Goal: Information Seeking & Learning: Check status

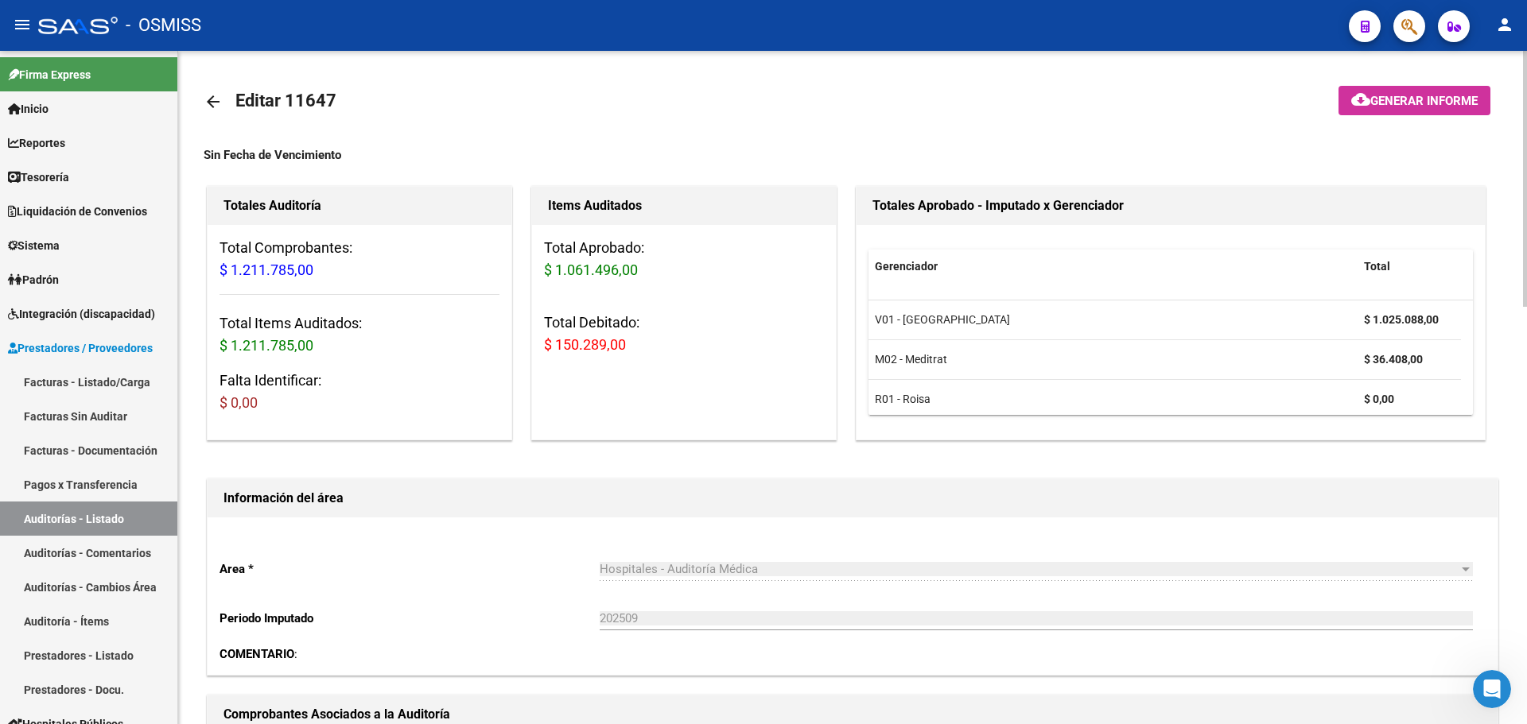
scroll to position [477, 0]
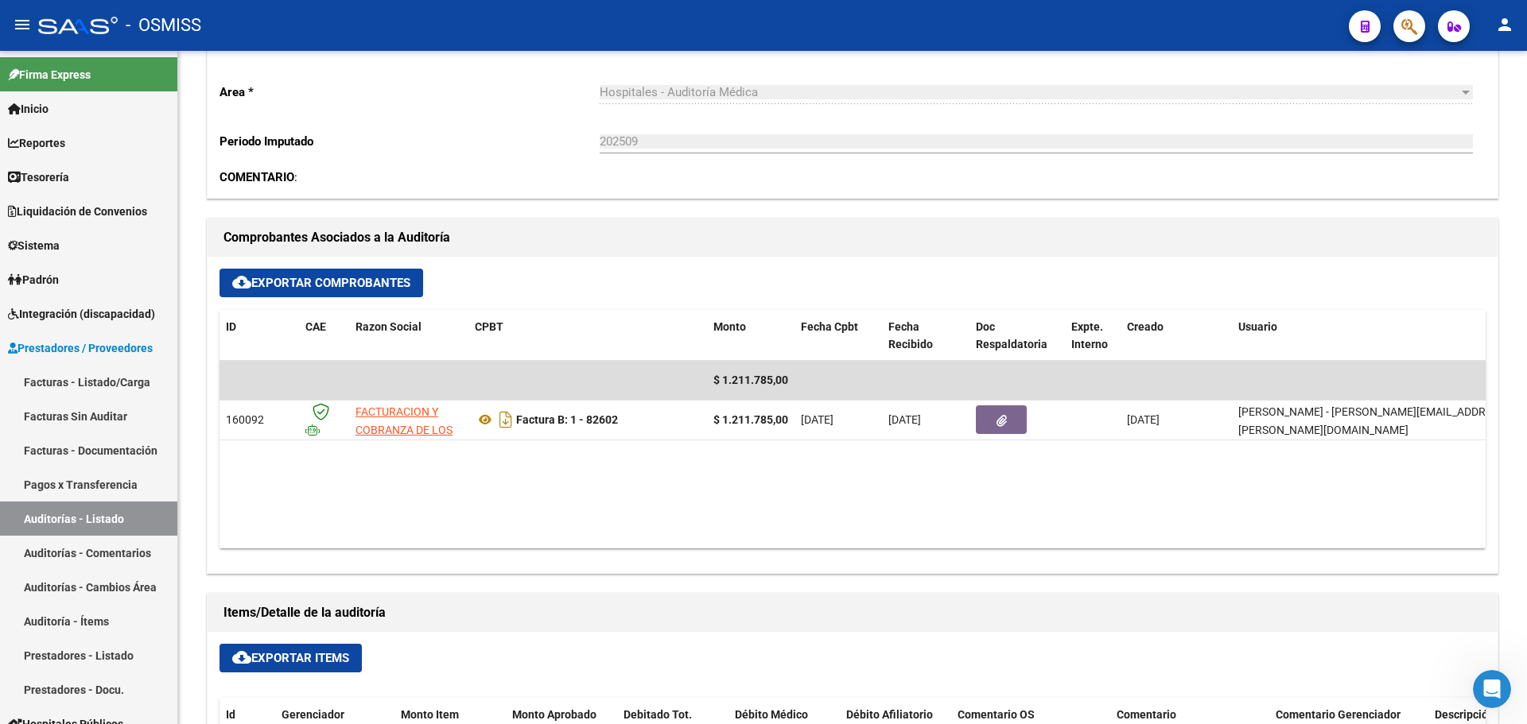
click at [1401, 33] on icon "button" at bounding box center [1409, 26] width 16 height 18
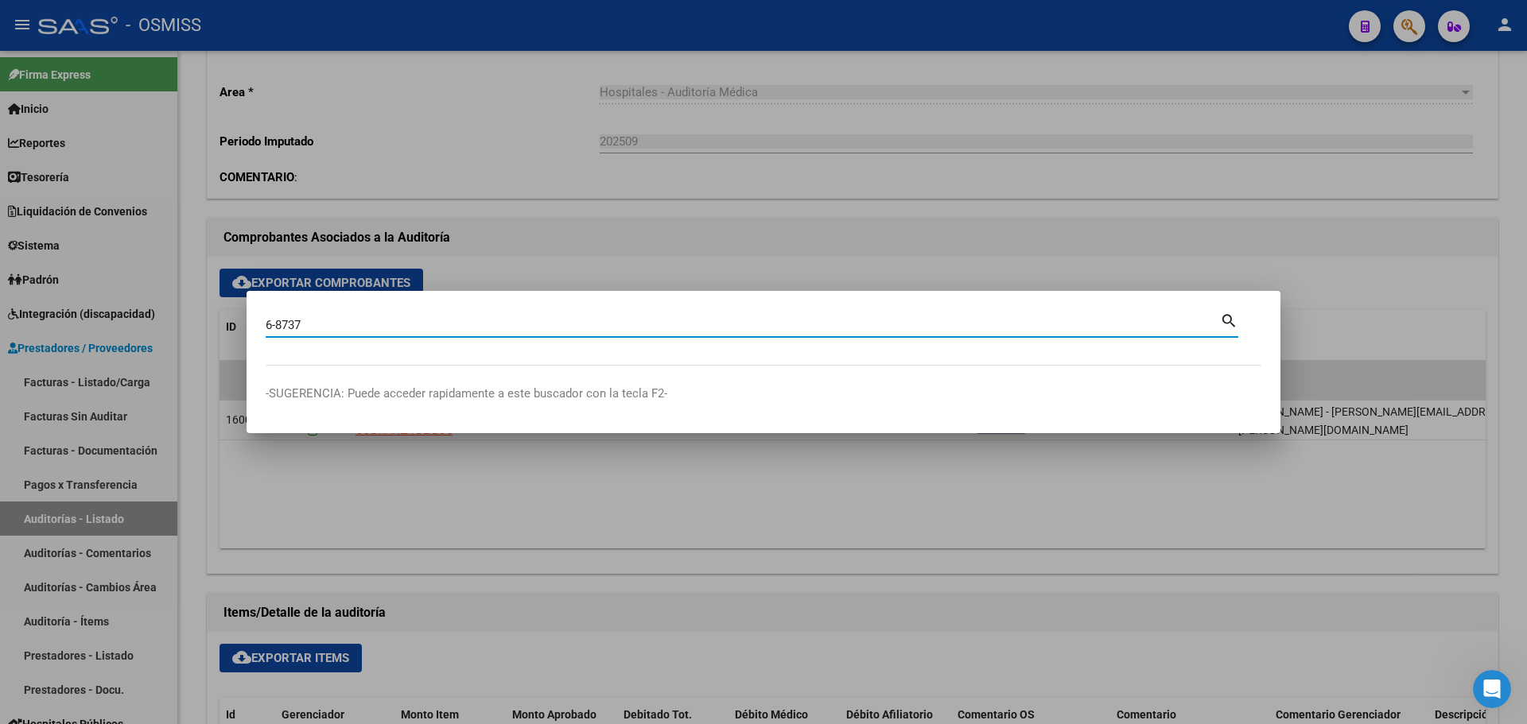
type input "6-8737"
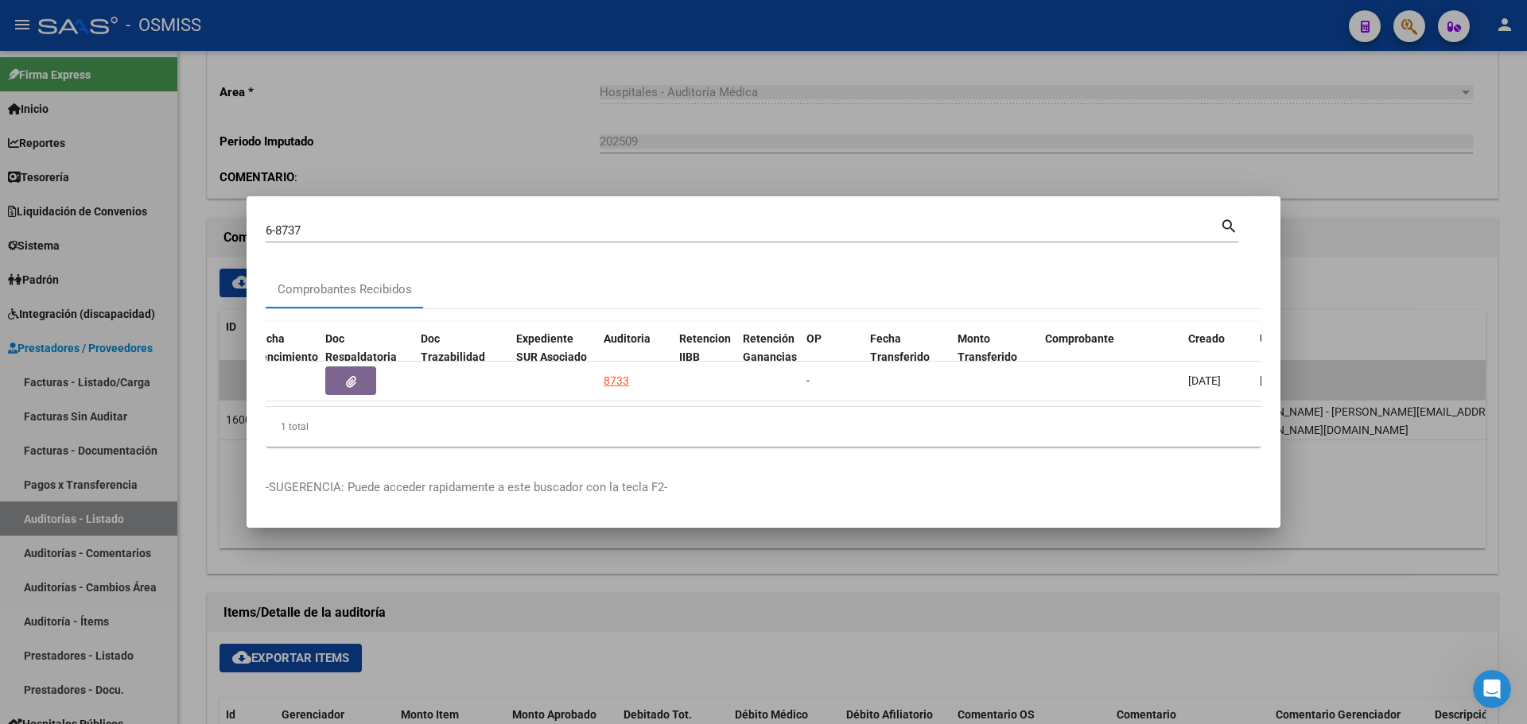
scroll to position [0, 836]
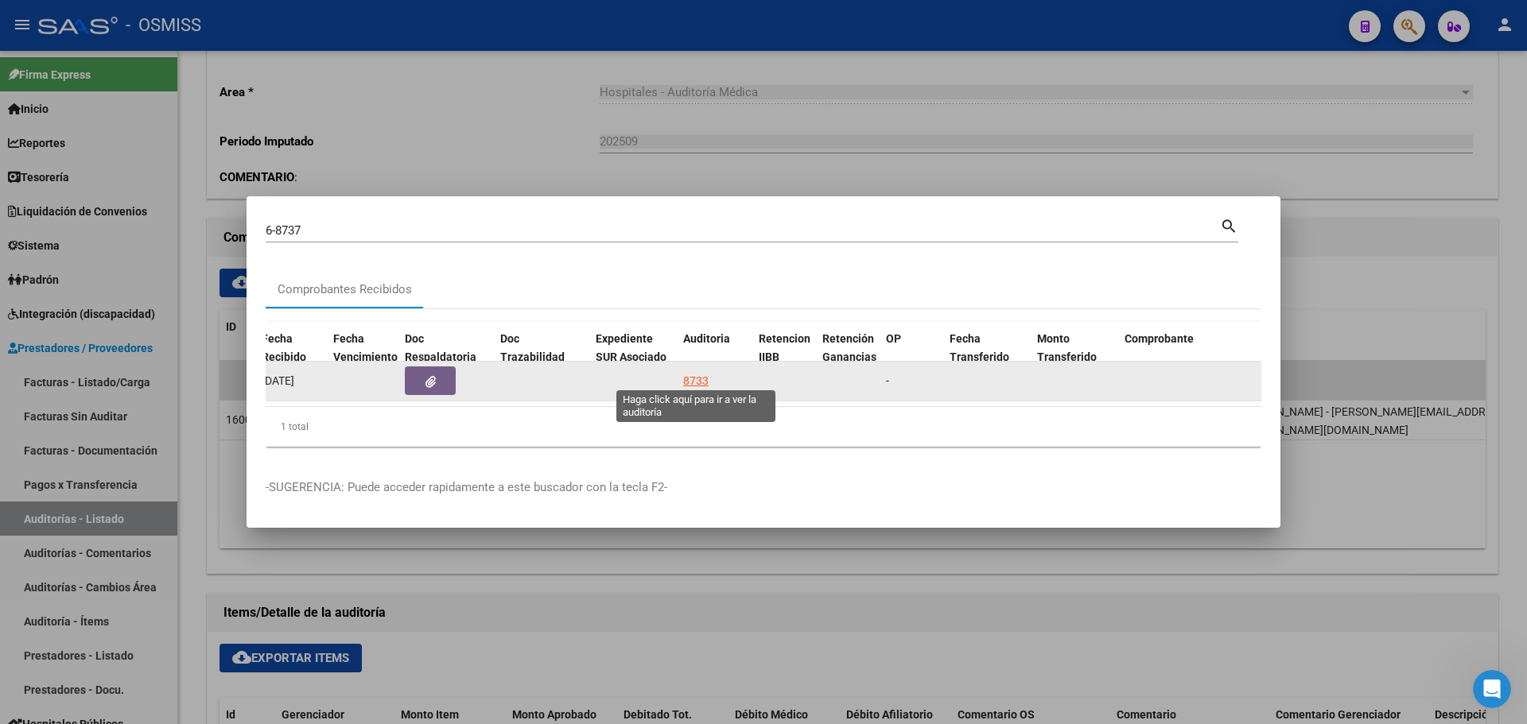
click at [694, 374] on div "8733" at bounding box center [695, 381] width 25 height 18
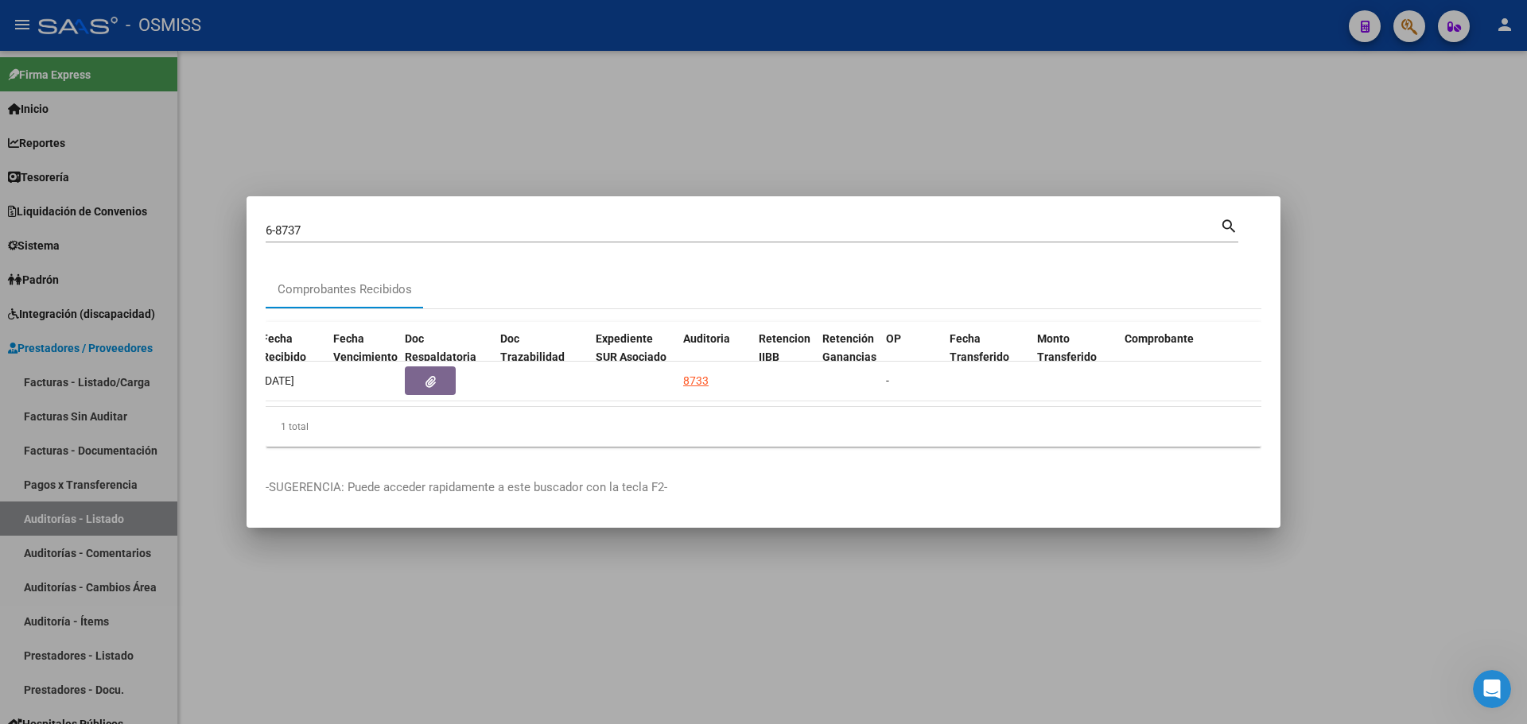
click at [529, 157] on div at bounding box center [763, 362] width 1527 height 724
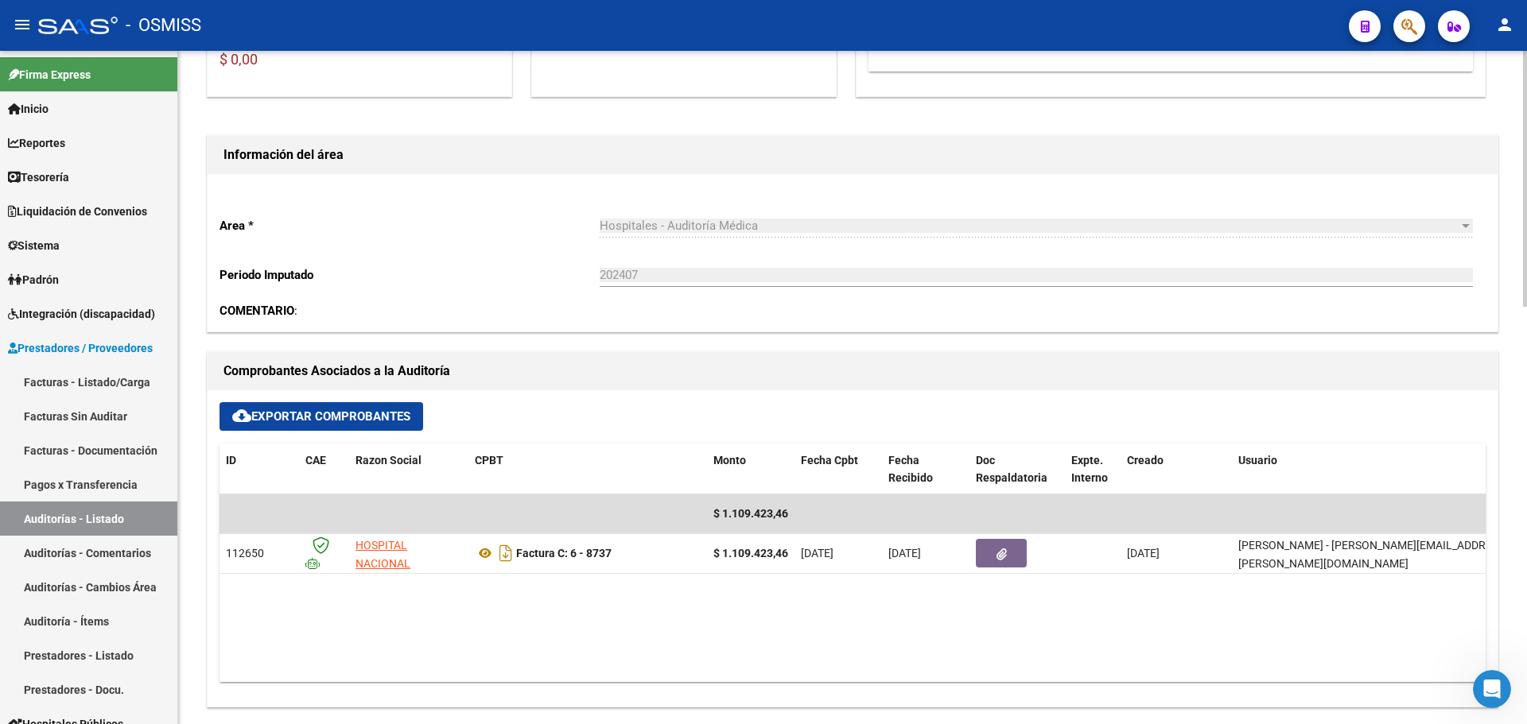
scroll to position [398, 0]
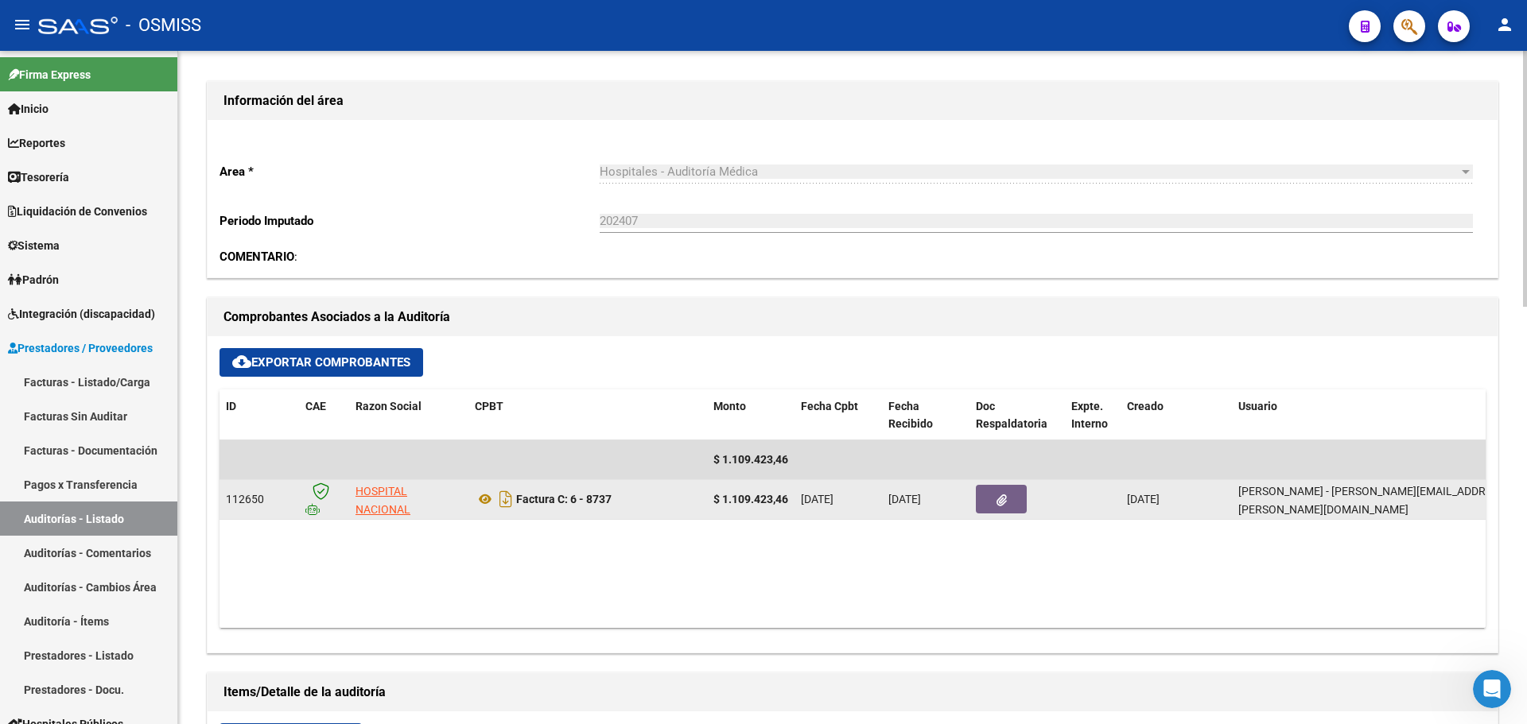
click at [980, 506] on button "button" at bounding box center [1001, 499] width 51 height 29
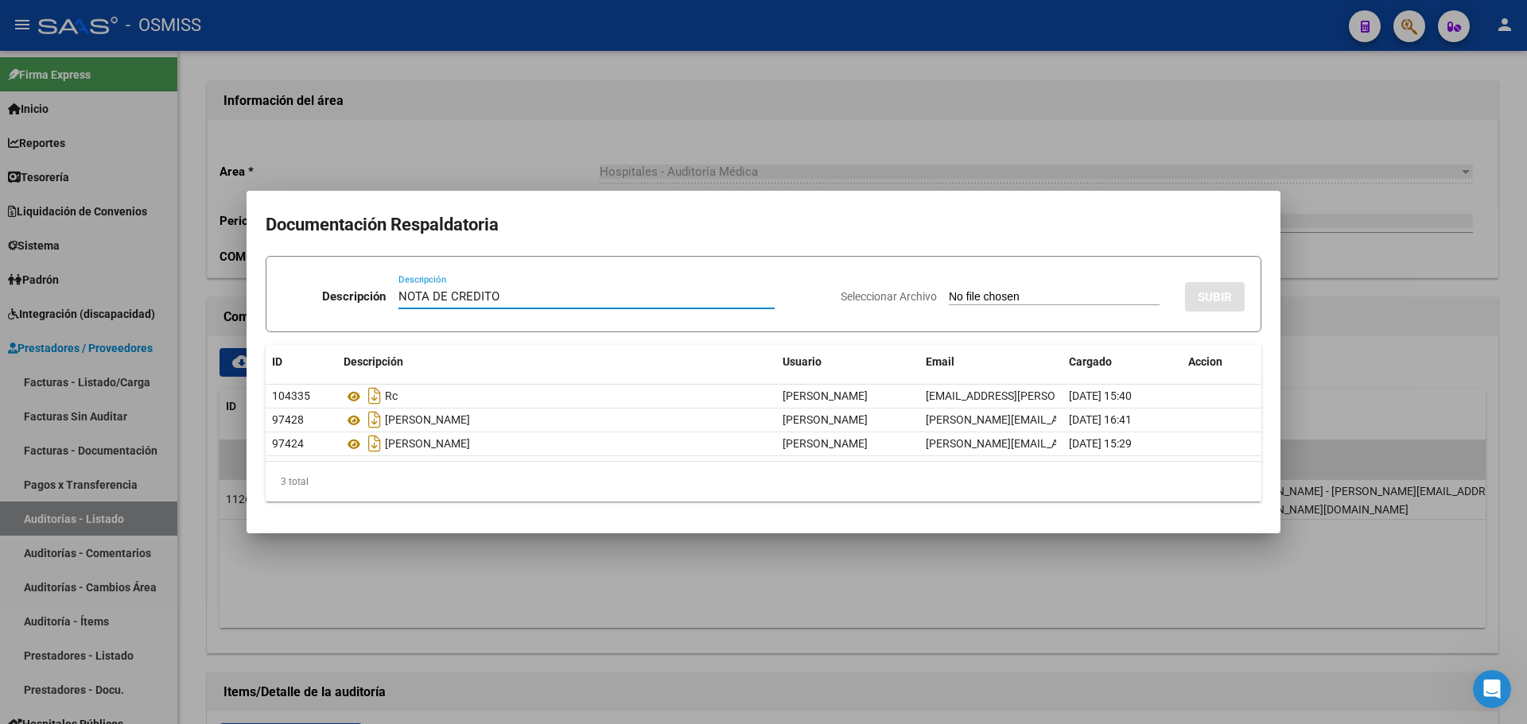
type input "NOTA DE CREDITO"
click at [966, 288] on div "Seleccionar Archivo SUBIR" at bounding box center [1042, 294] width 404 height 49
click at [965, 301] on input "Seleccionar Archivo" at bounding box center [1054, 297] width 211 height 15
type input "C:\fakepath\NC HOSPITAL POSADAS FC. 8737.pdf"
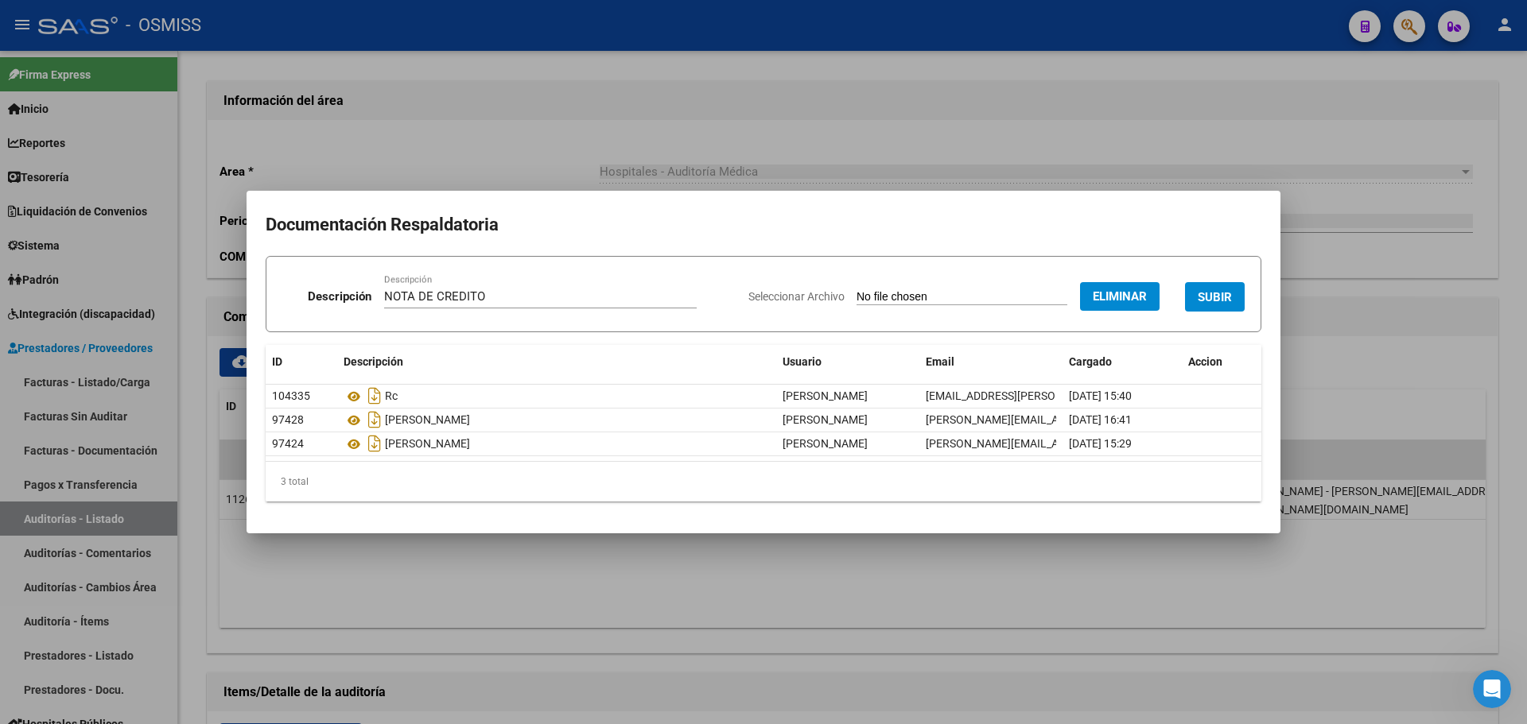
click at [1232, 300] on span "SUBIR" at bounding box center [1214, 297] width 34 height 14
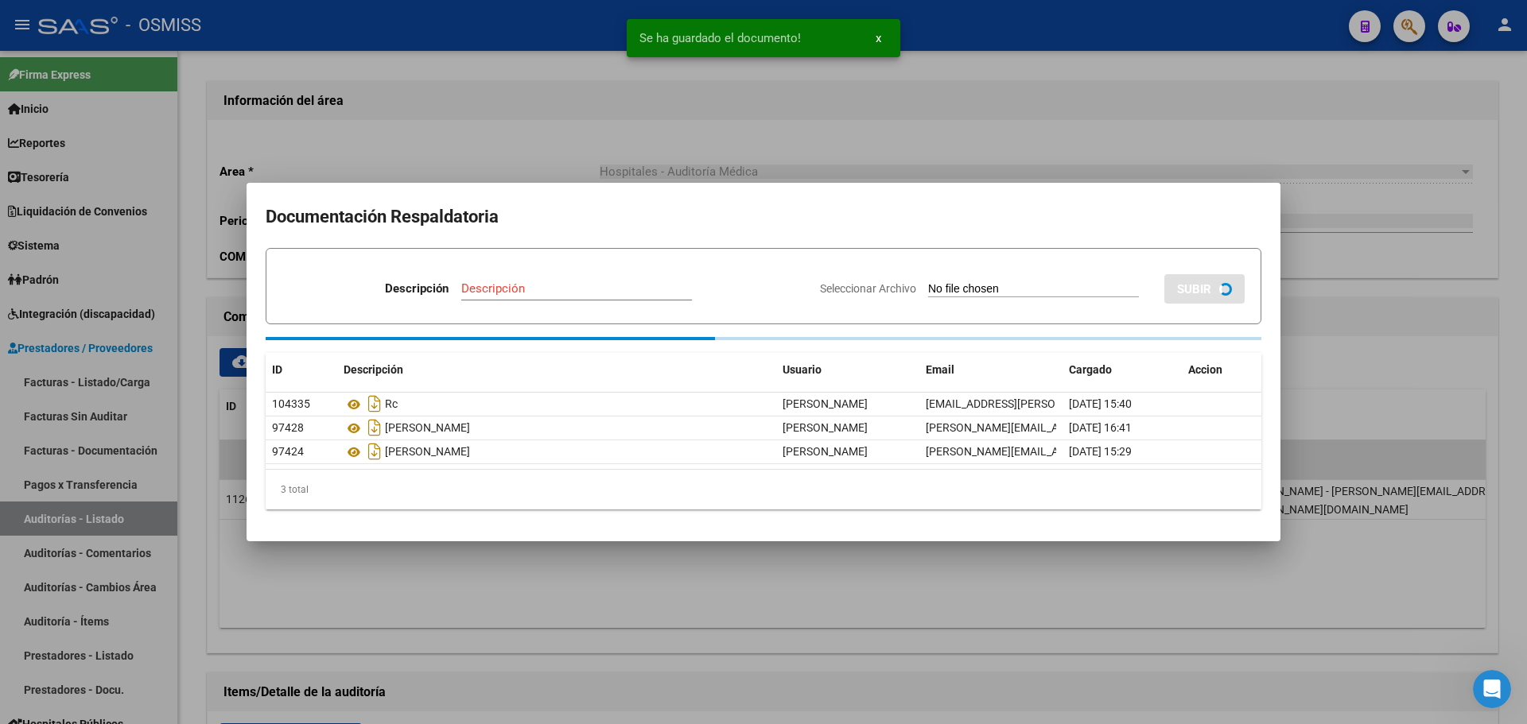
click at [891, 188] on mat-dialog-container "Documentación Respaldatoria Descripción Descripción Seleccionar Archivo SUBIR I…" at bounding box center [763, 362] width 1034 height 359
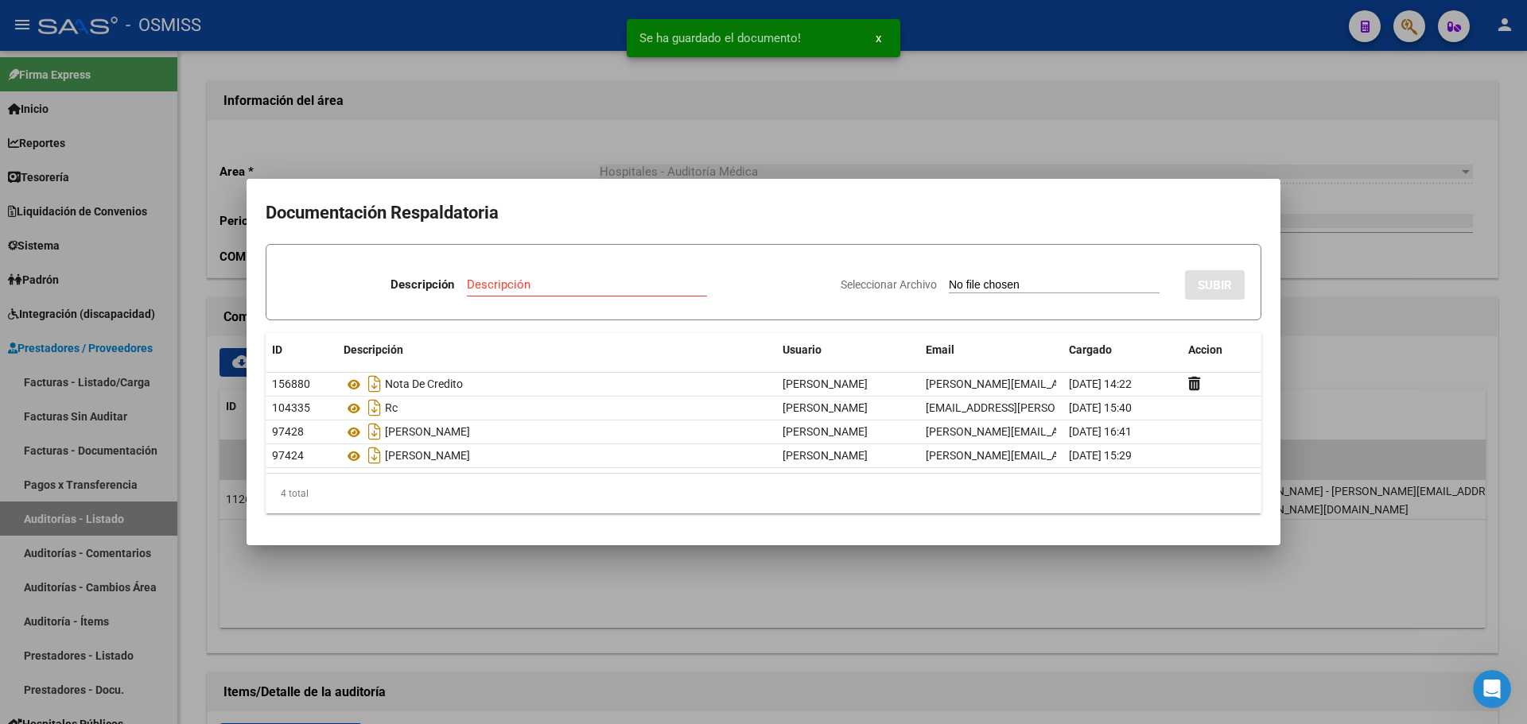
click at [811, 130] on div at bounding box center [763, 362] width 1527 height 724
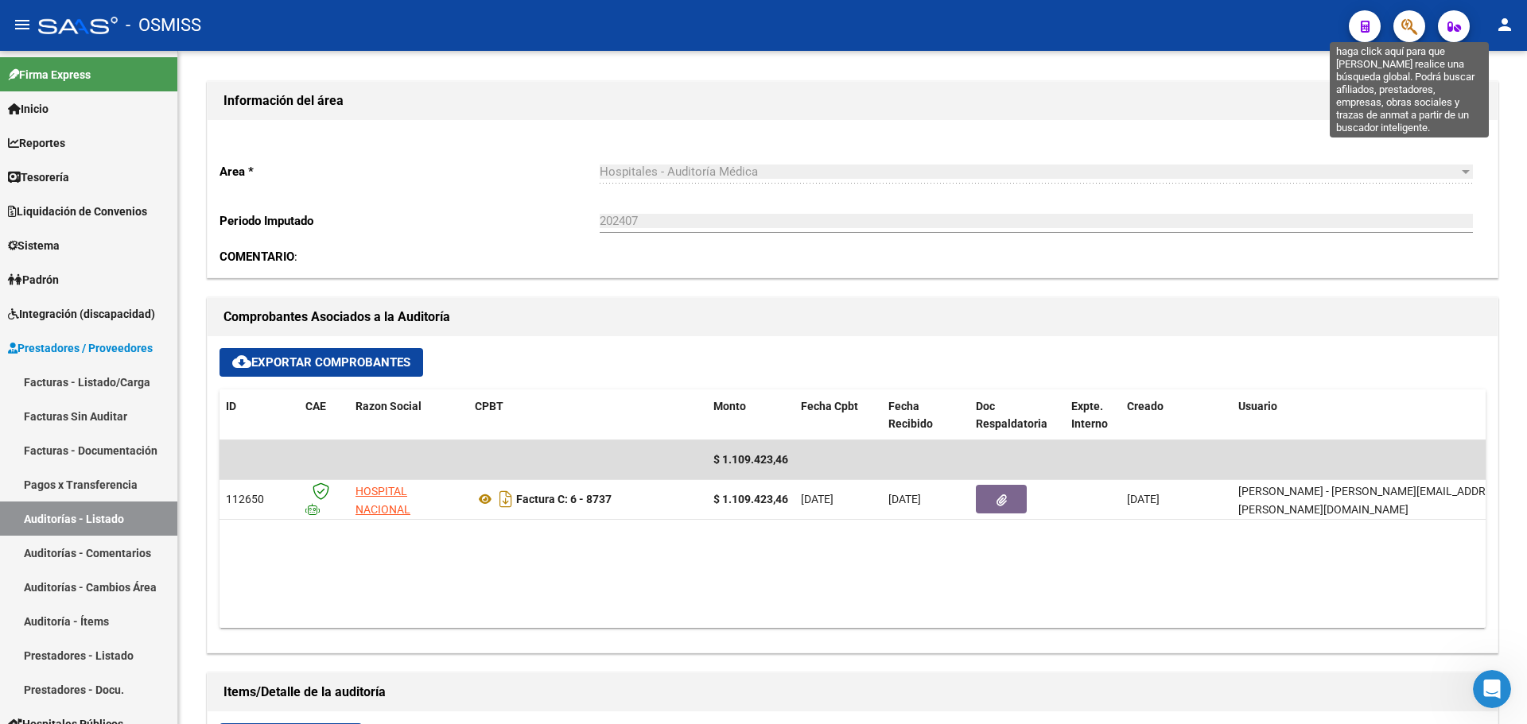
click at [1403, 36] on icon "button" at bounding box center [1409, 26] width 16 height 18
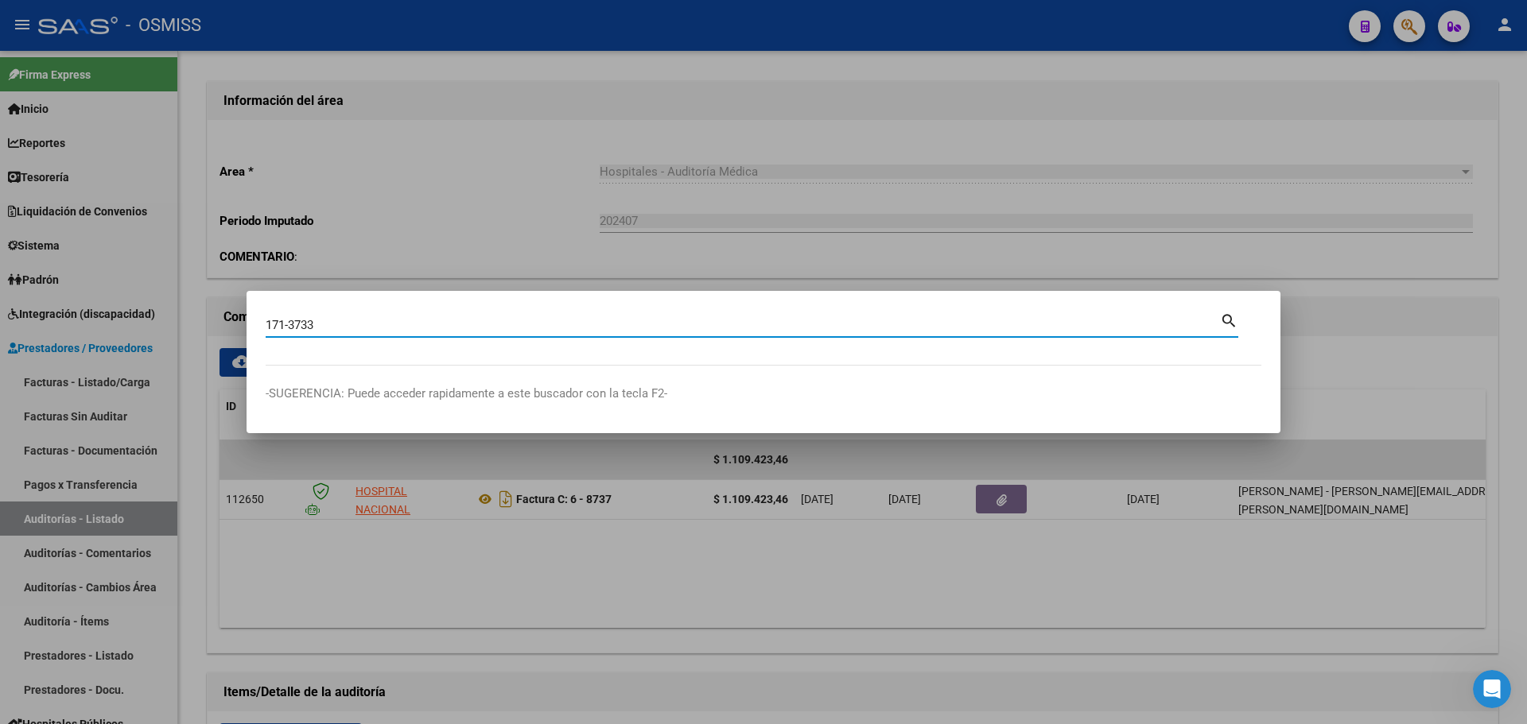
type input "171-3733"
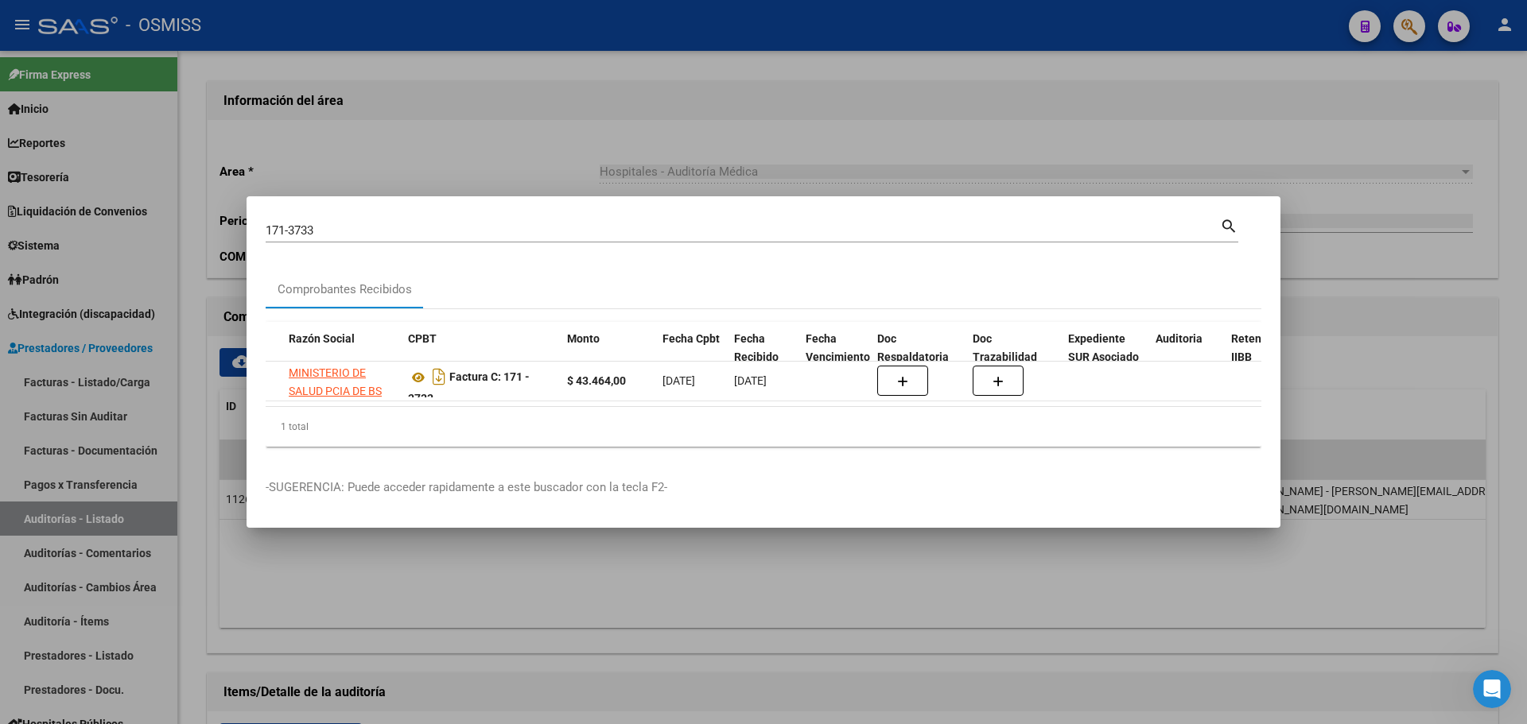
scroll to position [0, 125]
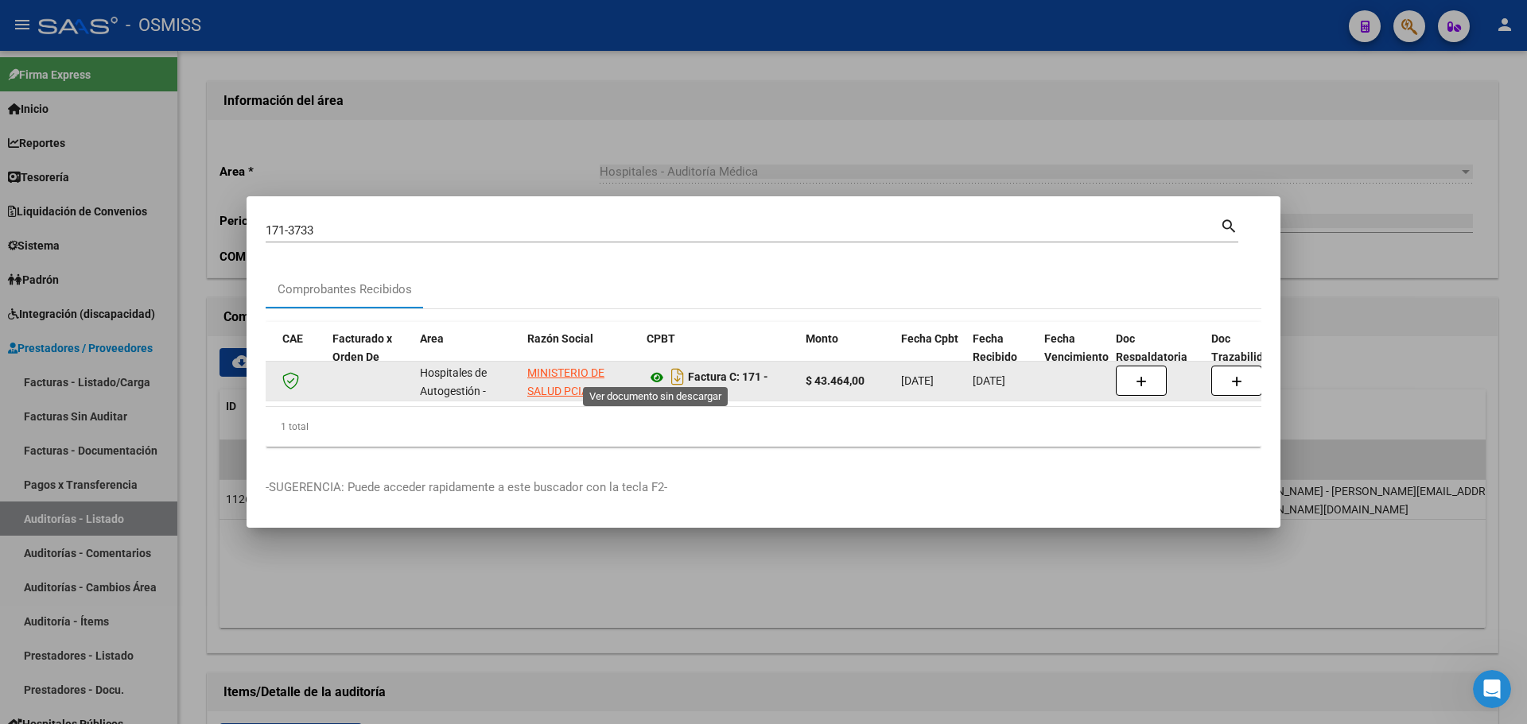
click at [657, 371] on icon at bounding box center [656, 377] width 21 height 19
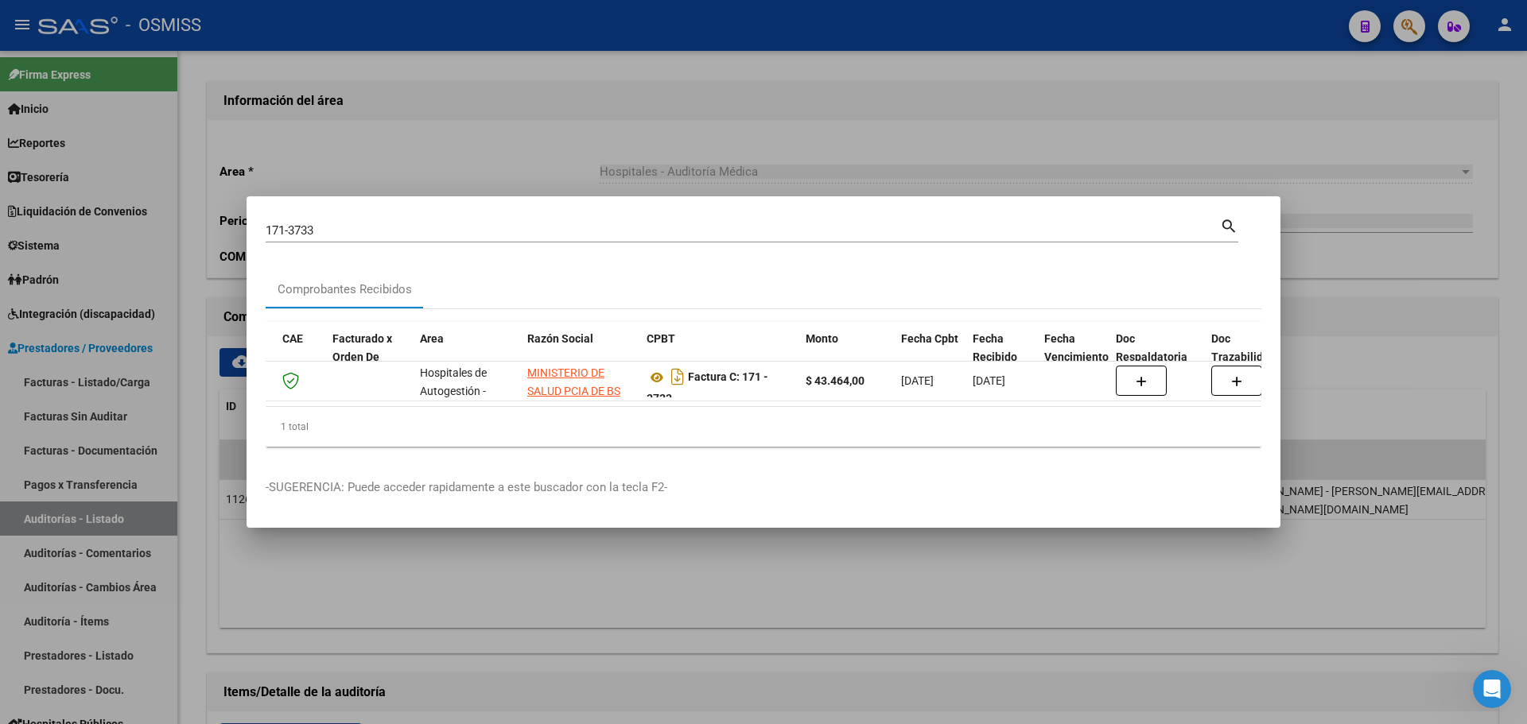
click at [627, 158] on div at bounding box center [763, 362] width 1527 height 724
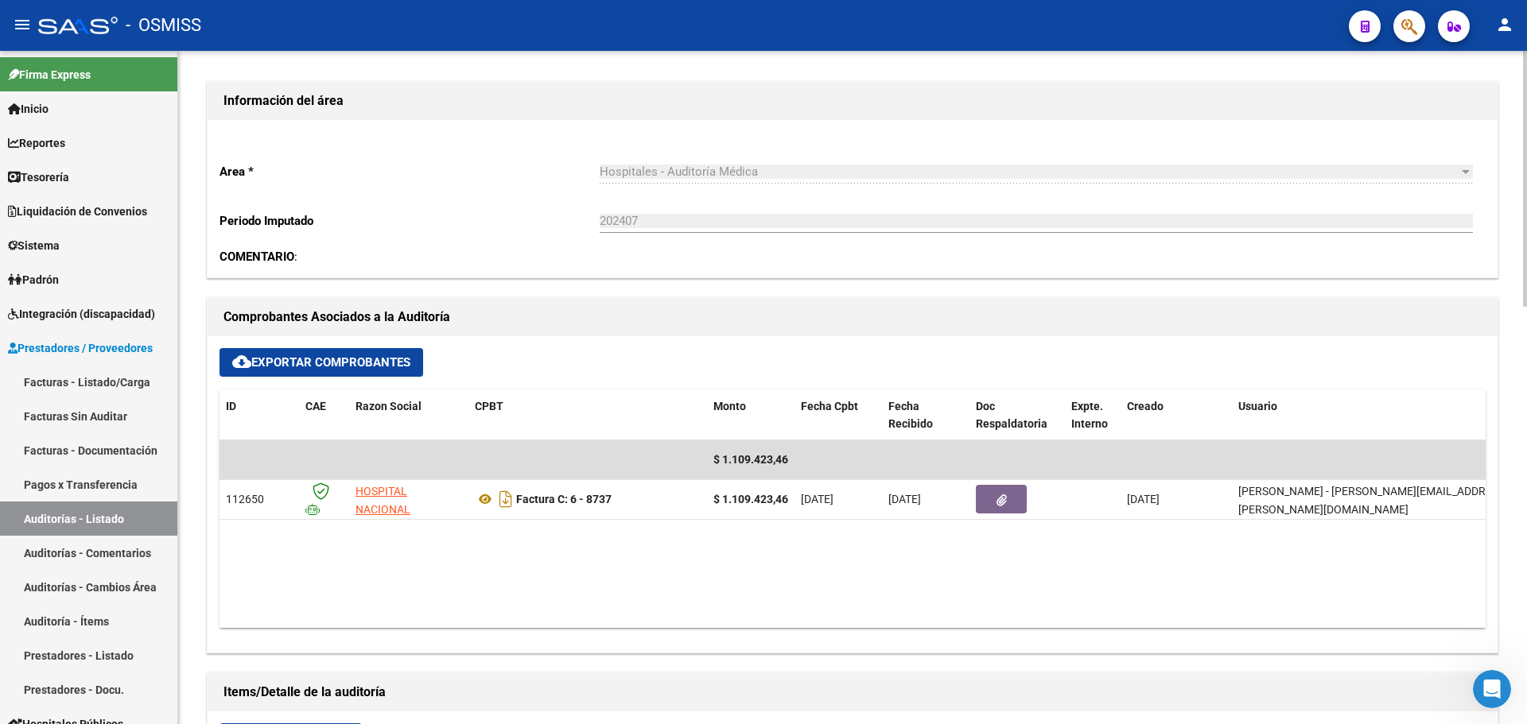
click at [559, 320] on h1 "Comprobantes Asociados a la Auditoría" at bounding box center [852, 317] width 1258 height 25
click at [77, 173] on link "Tesorería" at bounding box center [88, 177] width 177 height 34
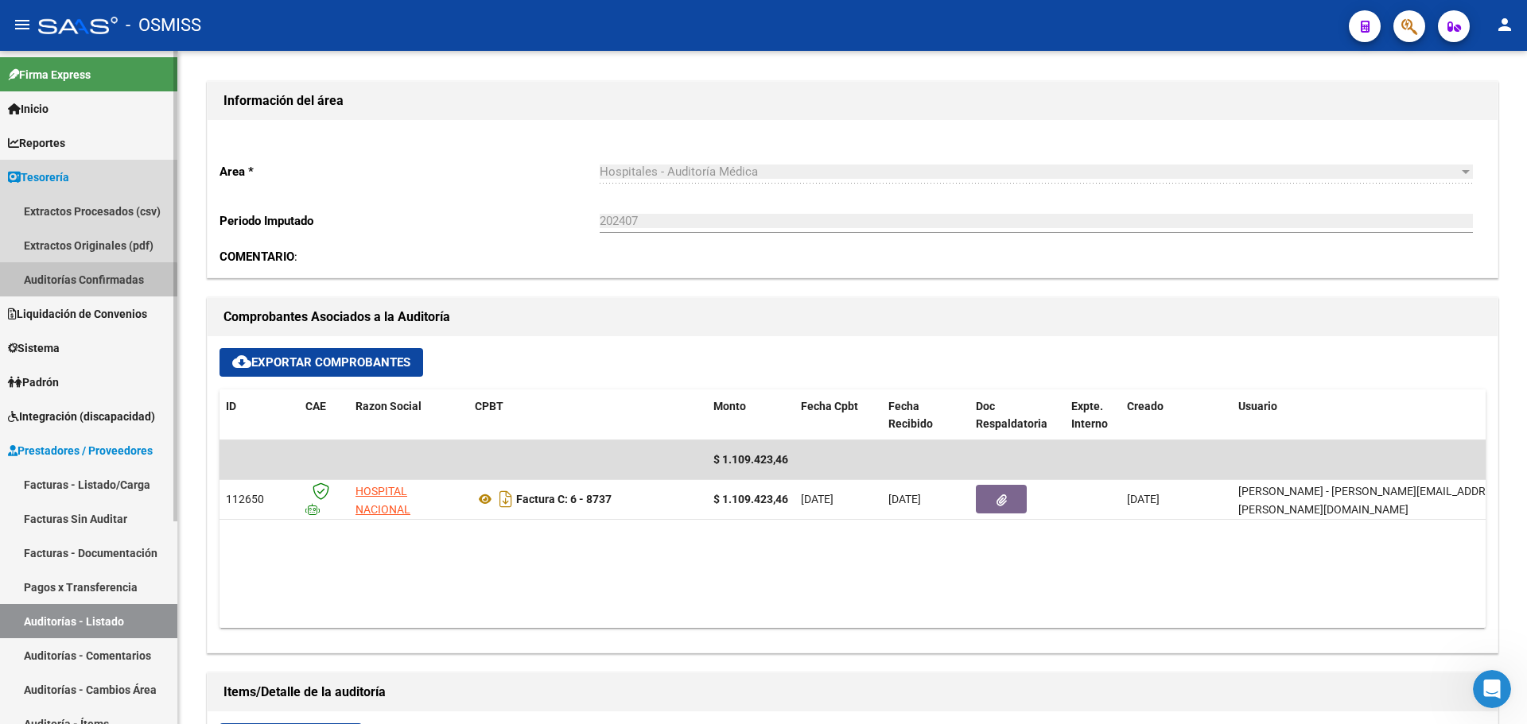
click at [75, 289] on link "Auditorías Confirmadas" at bounding box center [88, 279] width 177 height 34
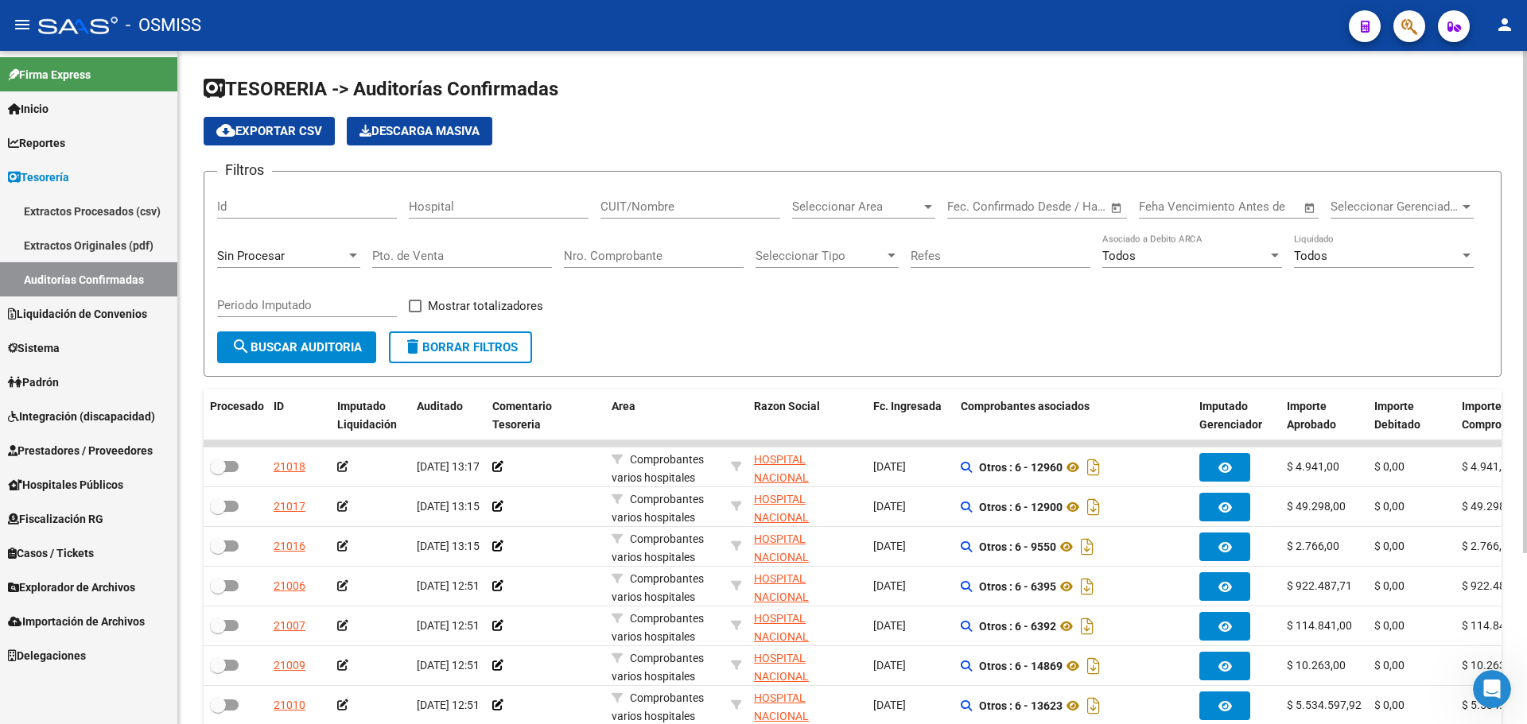
scroll to position [229, 0]
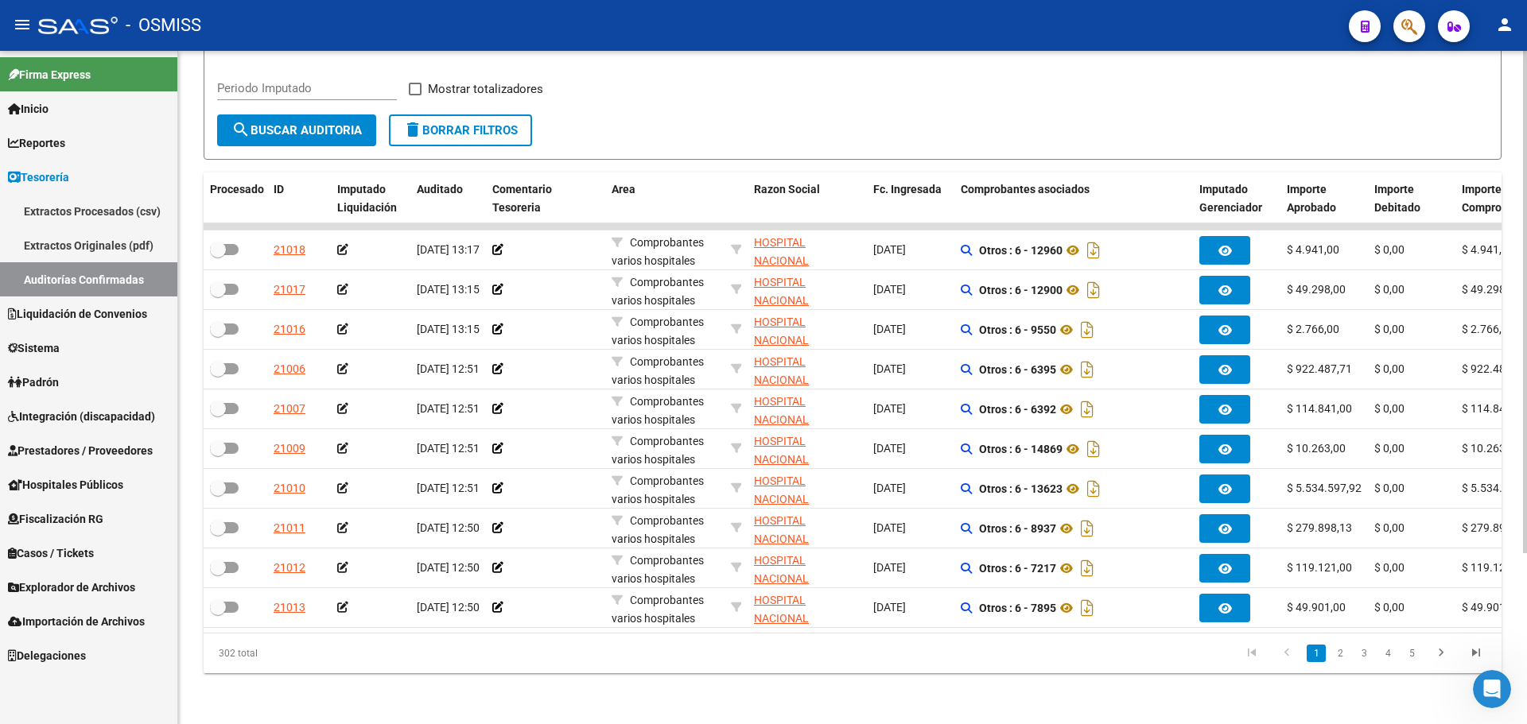
click at [715, 673] on div "302 total 1 2 3 4 5" at bounding box center [853, 654] width 1298 height 40
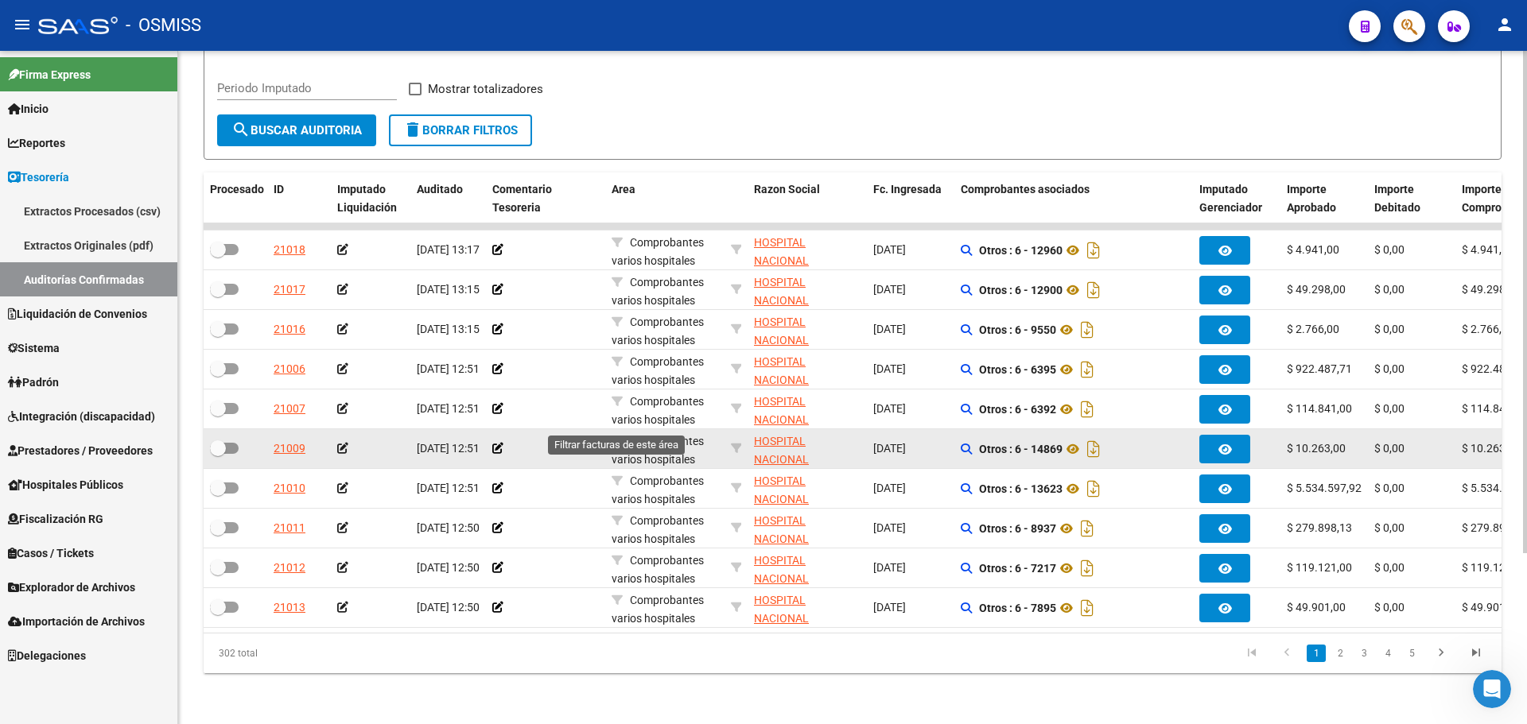
scroll to position [0, 0]
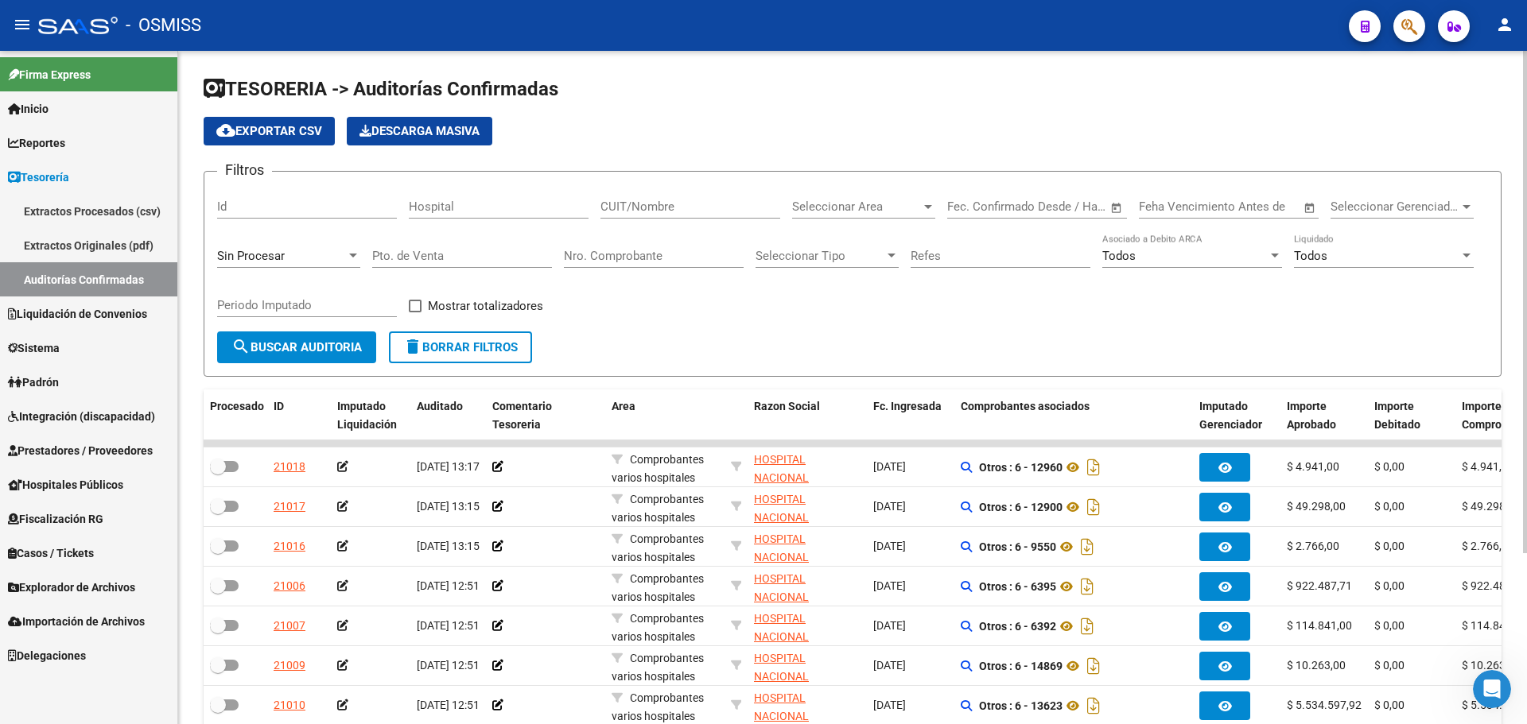
click at [642, 246] on div "Nro. Comprobante" at bounding box center [654, 251] width 180 height 34
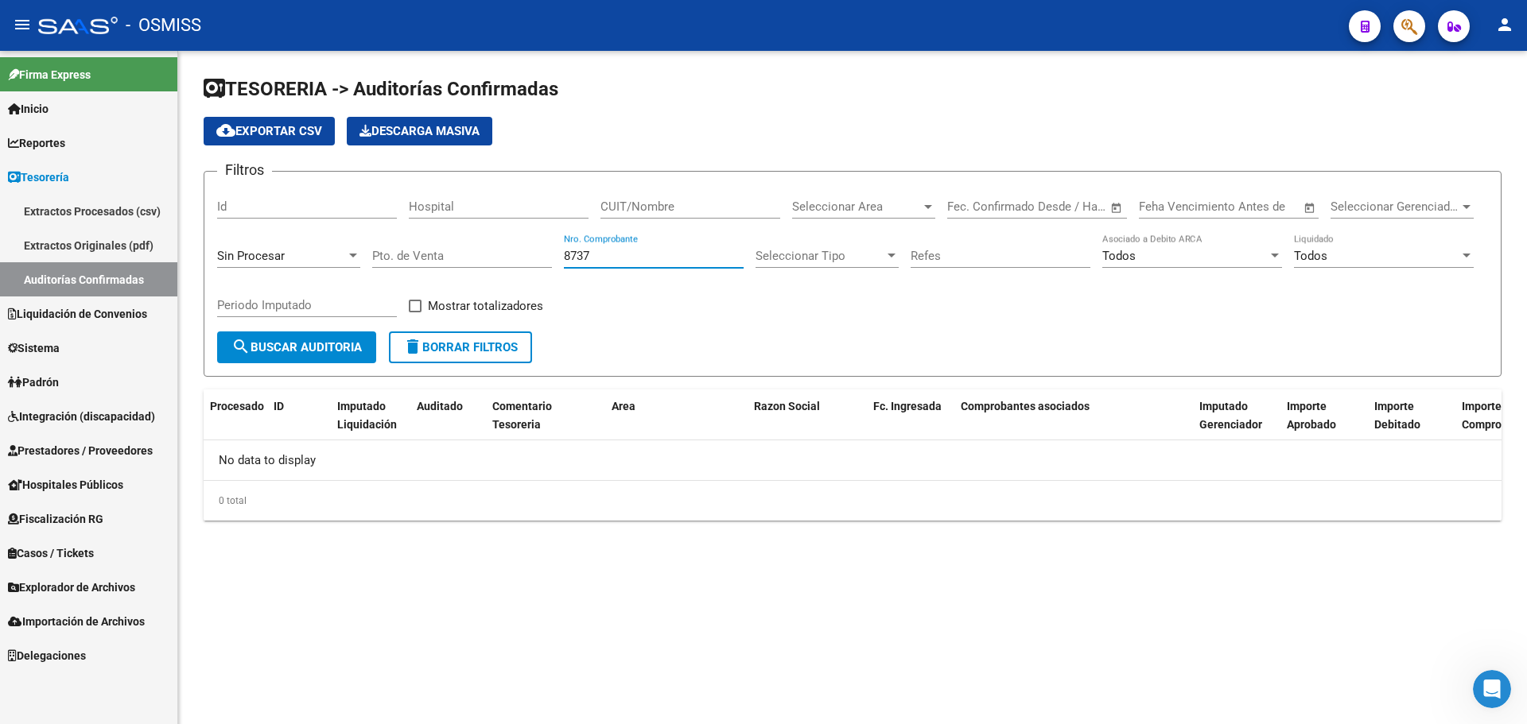
type input "8737"
click at [249, 249] on span "Sin Procesar" at bounding box center [251, 256] width 68 height 14
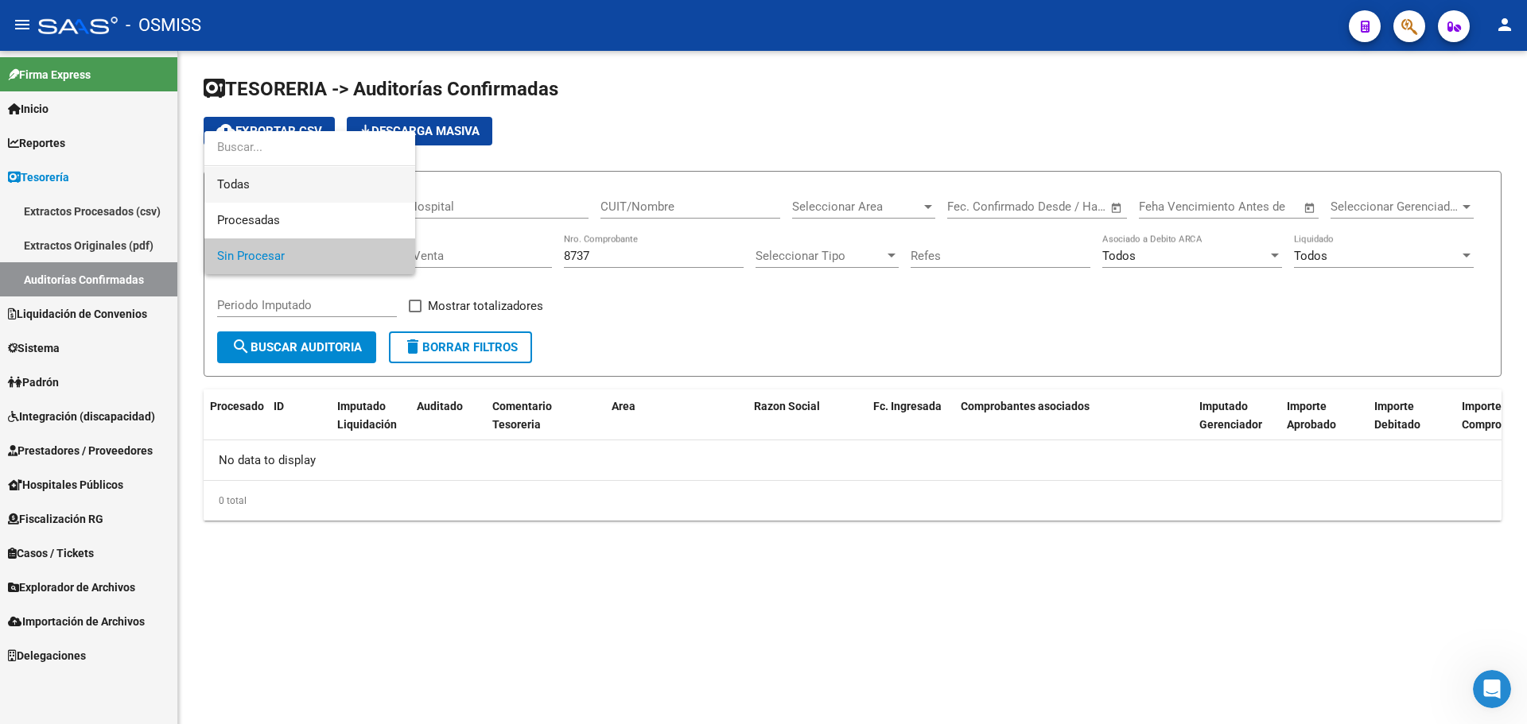
click at [254, 188] on span "Todas" at bounding box center [309, 185] width 185 height 36
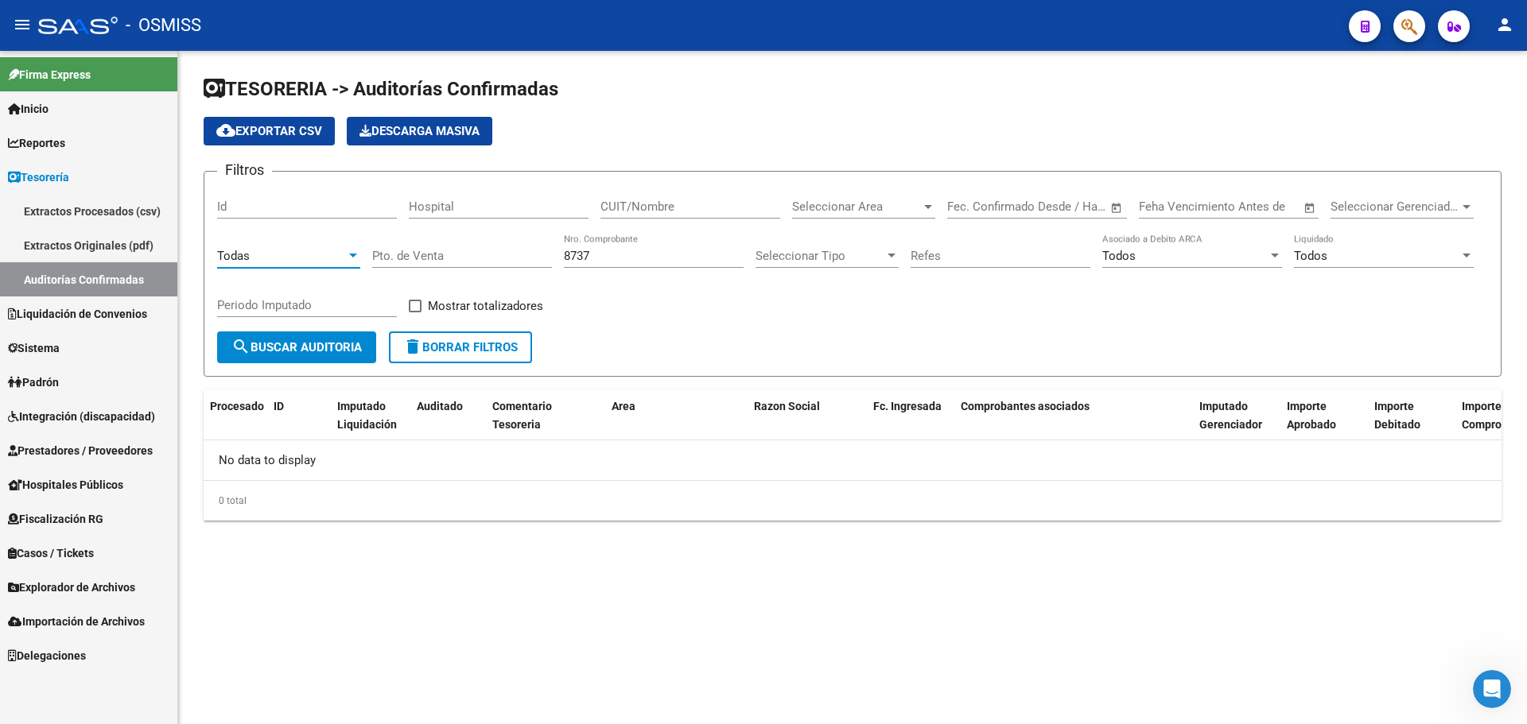
click at [269, 351] on span "search Buscar Auditoria" at bounding box center [296, 347] width 130 height 14
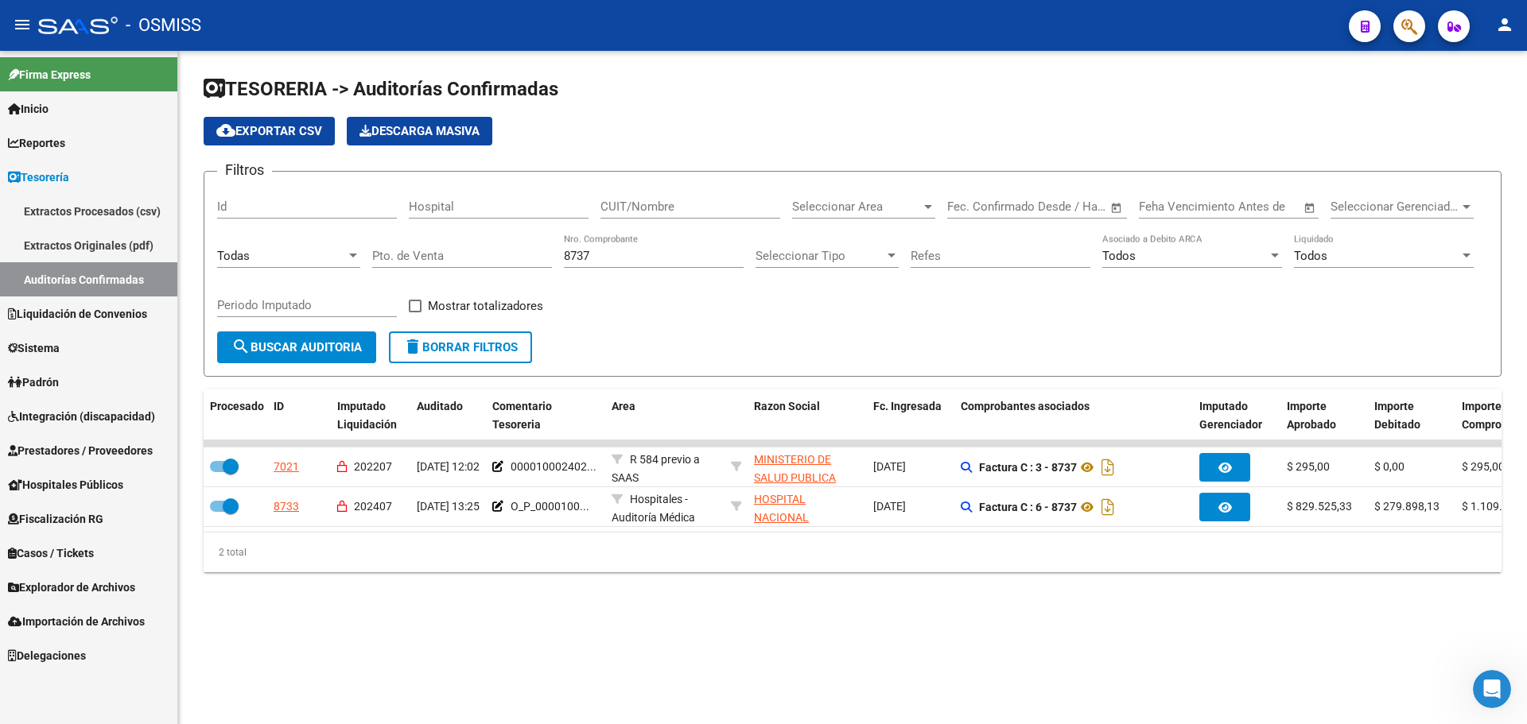
click at [675, 312] on div "Filtros Id Hospital CUIT/Nombre Seleccionar Area Seleccionar Area Fecha inicio …" at bounding box center [852, 257] width 1271 height 147
drag, startPoint x: 602, startPoint y: 258, endPoint x: 295, endPoint y: 221, distance: 309.2
click at [295, 221] on div "Filtros Id Hospital CUIT/Nombre Seleccionar Area Seleccionar Area Fecha inicio …" at bounding box center [852, 257] width 1271 height 147
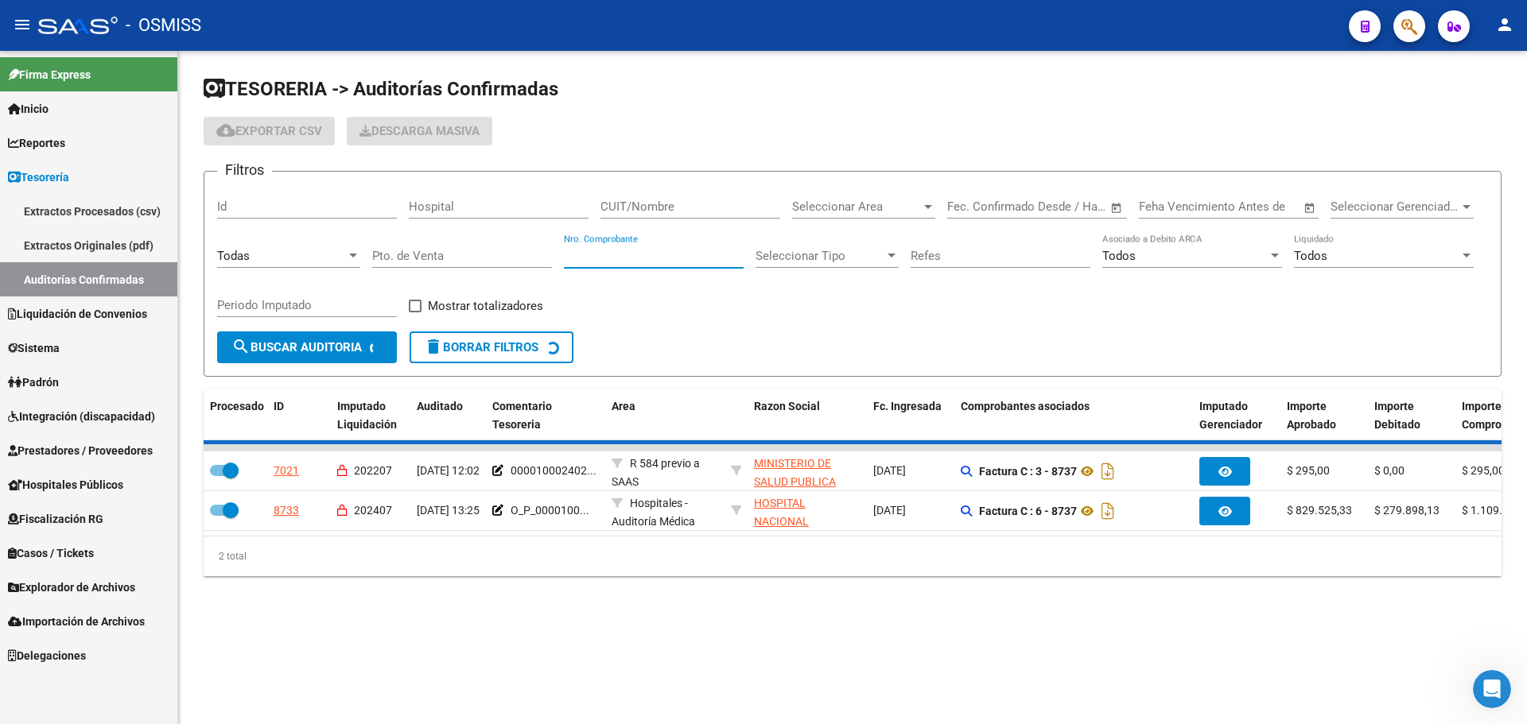
checkbox input "false"
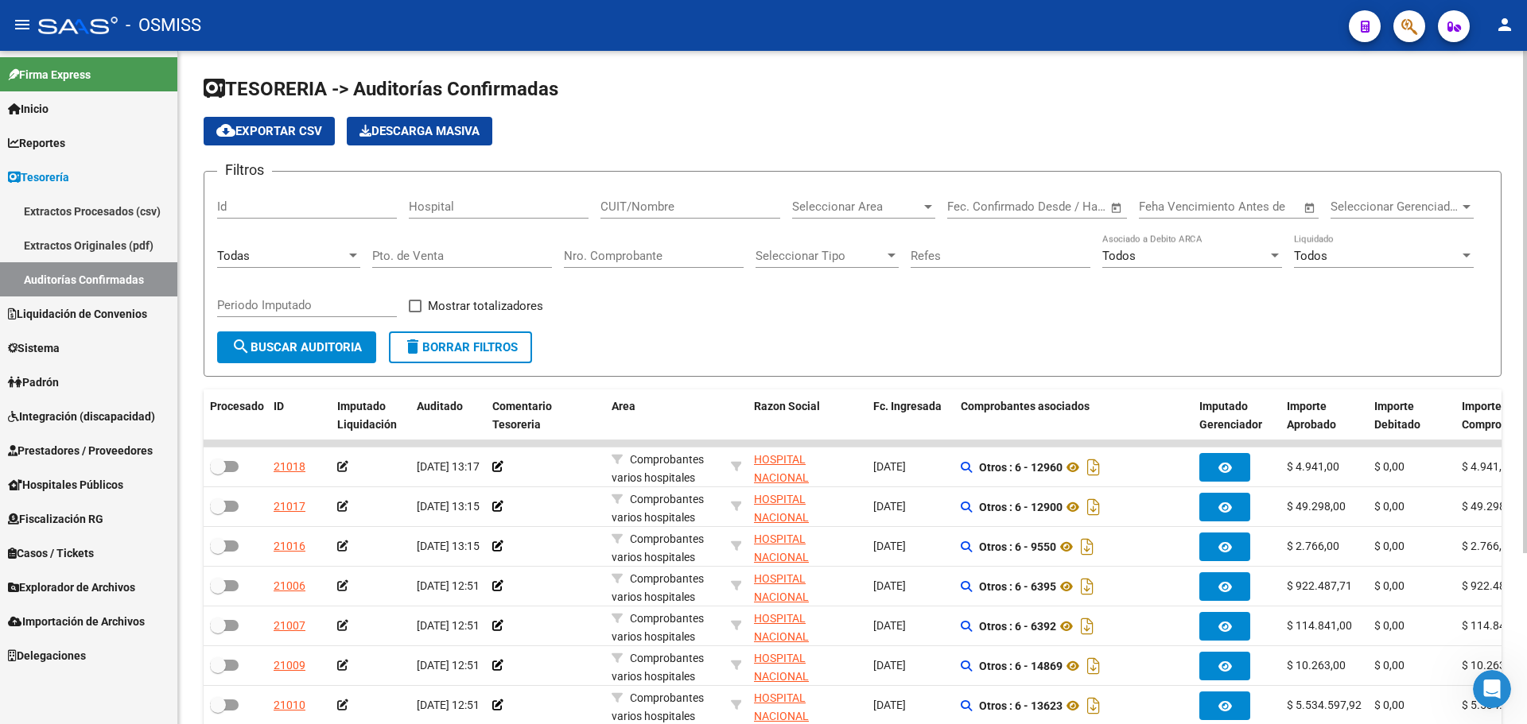
click at [660, 293] on div "Filtros Id Hospital CUIT/Nombre Seleccionar Area Seleccionar Area Fecha inicio …" at bounding box center [852, 257] width 1271 height 147
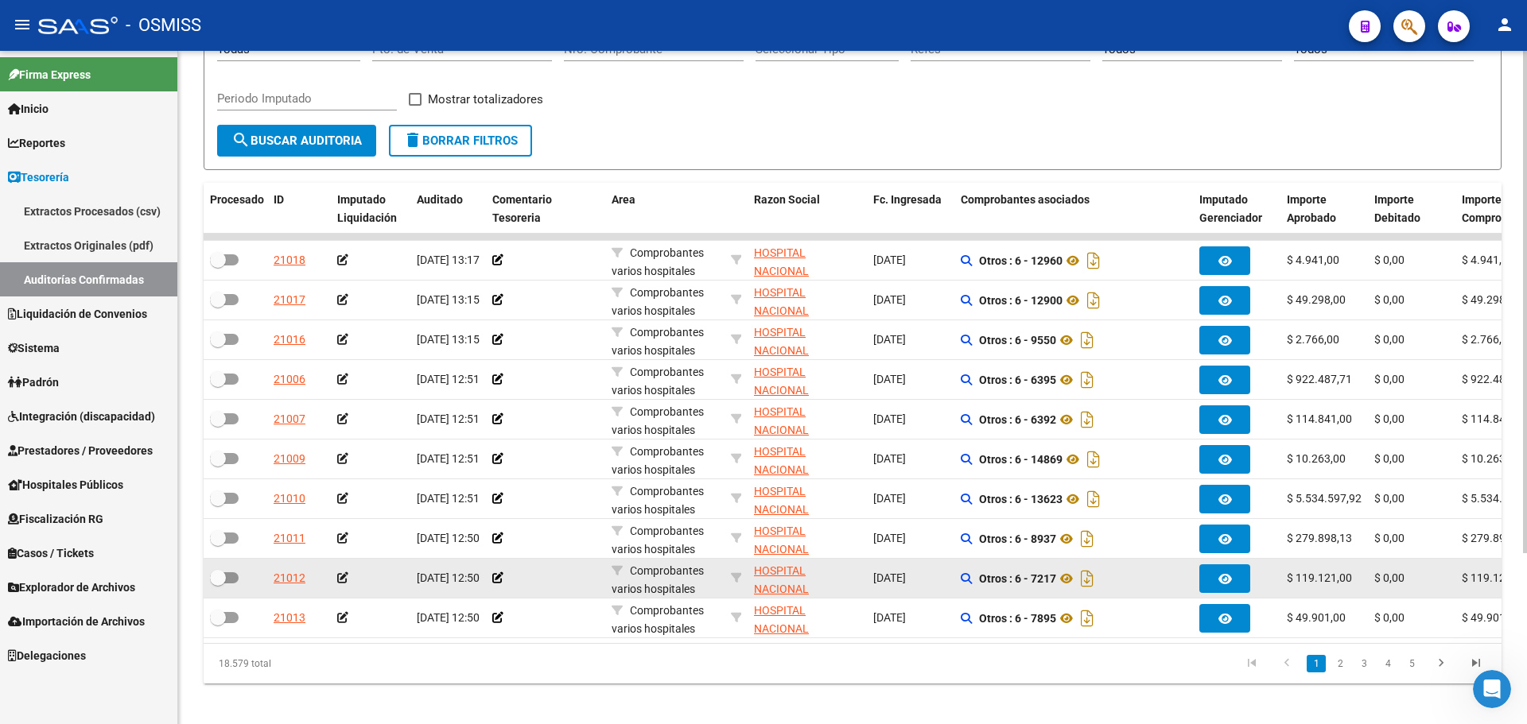
scroll to position [229, 0]
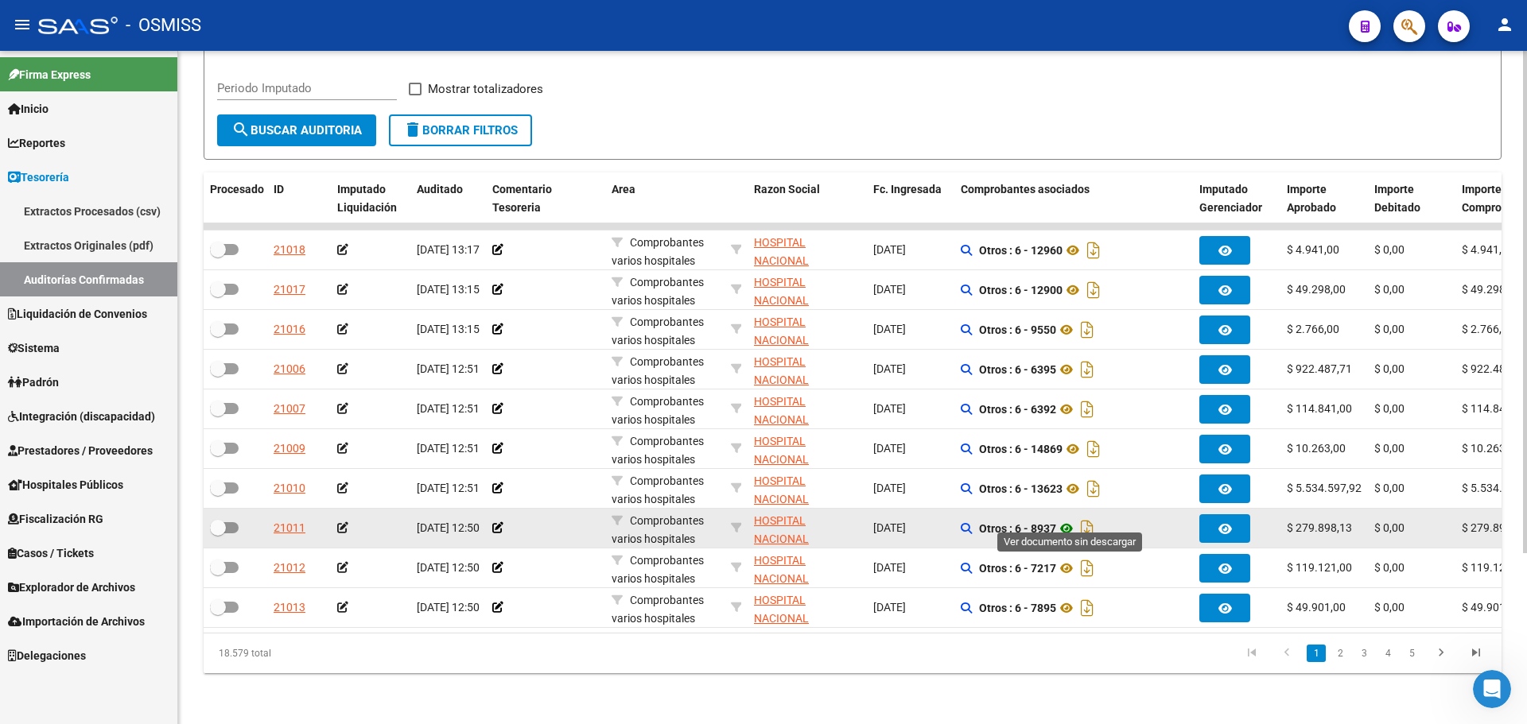
click at [1067, 522] on icon at bounding box center [1066, 528] width 21 height 19
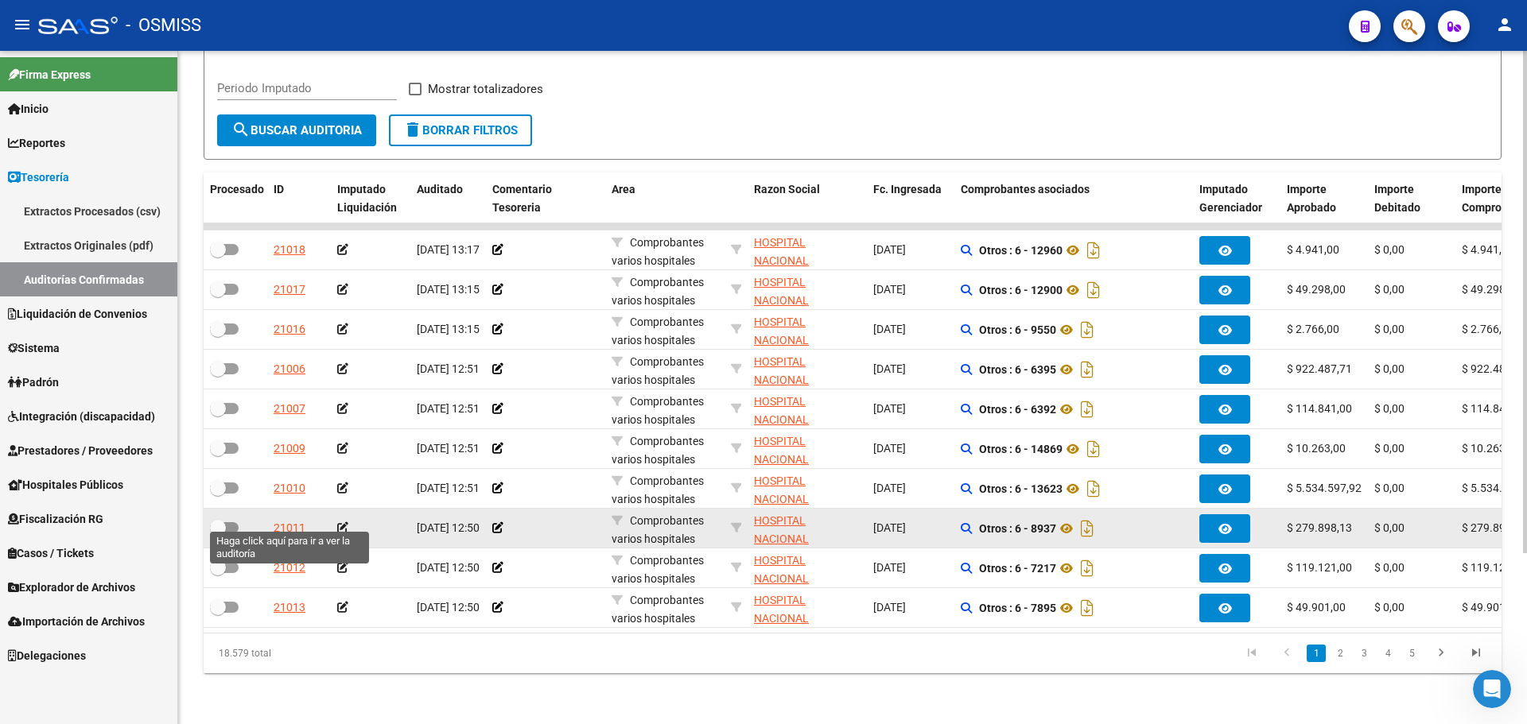
click at [297, 519] on div "21011" at bounding box center [290, 528] width 32 height 18
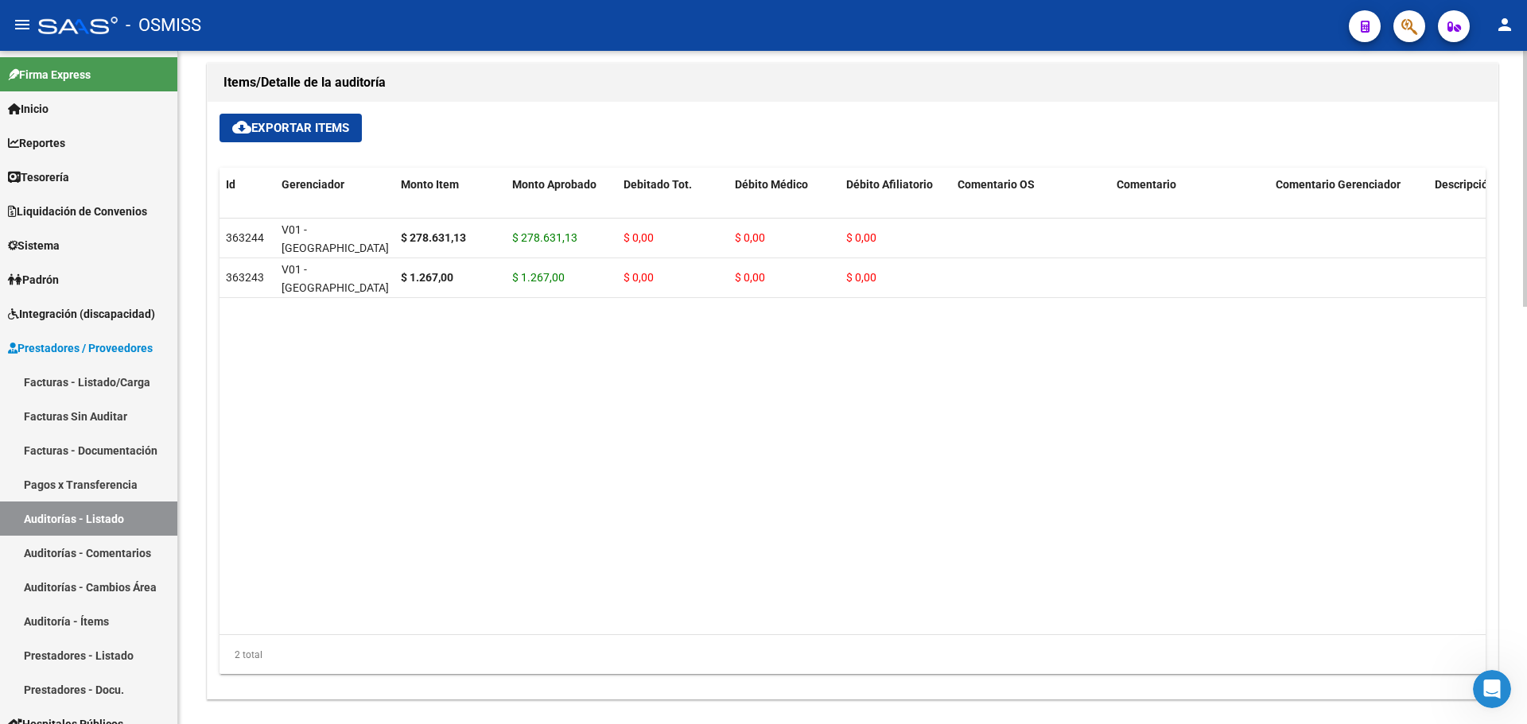
scroll to position [1096, 0]
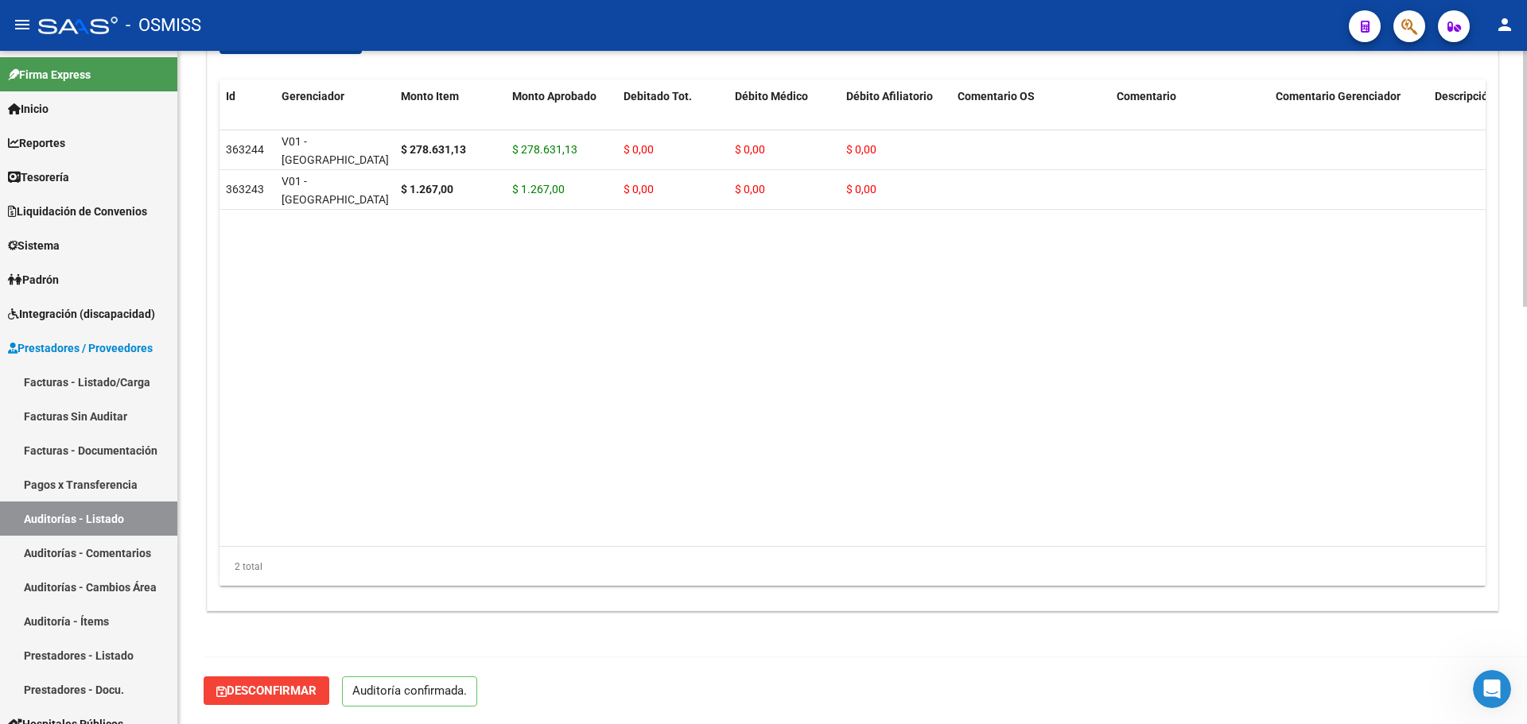
click at [274, 695] on span "Desconfirmar" at bounding box center [266, 691] width 100 height 14
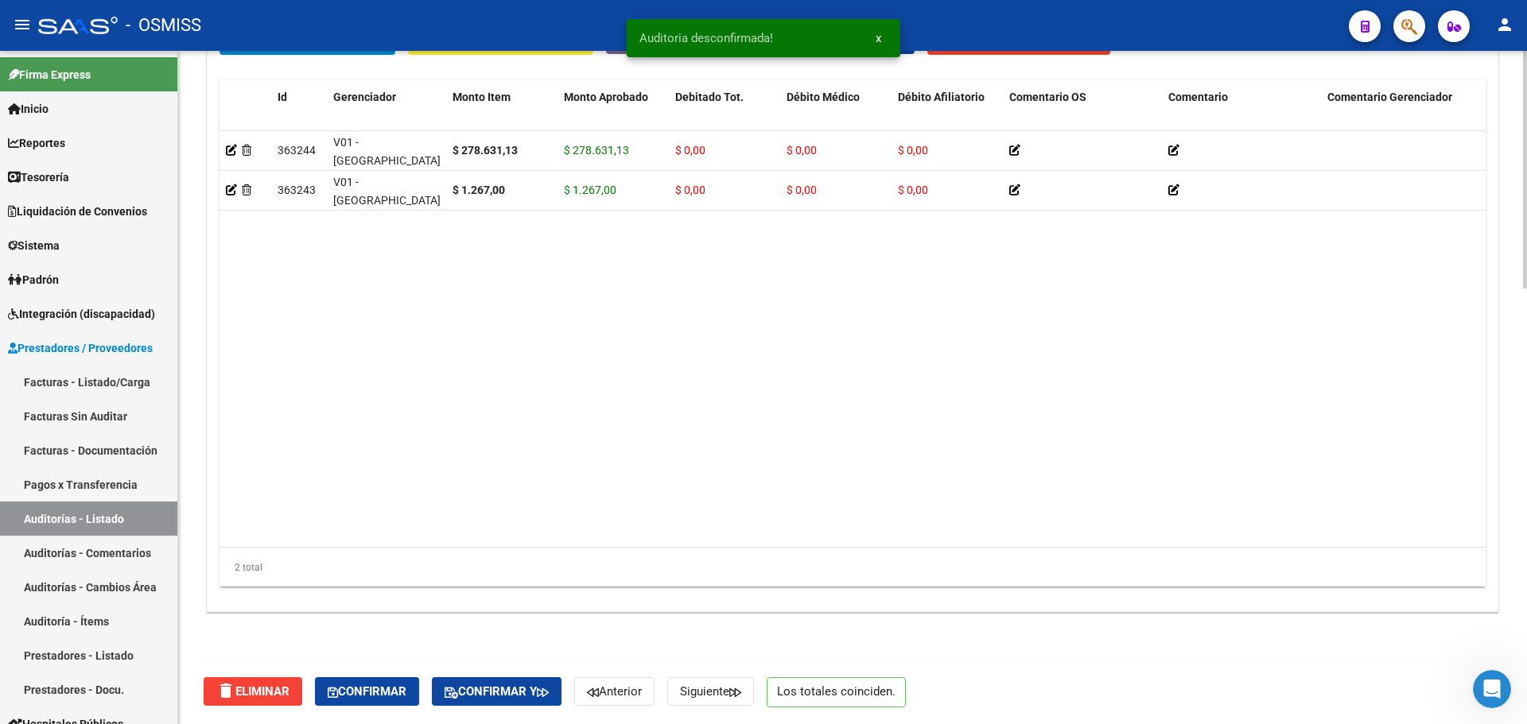
click at [260, 694] on span "delete Eliminar" at bounding box center [252, 692] width 73 height 14
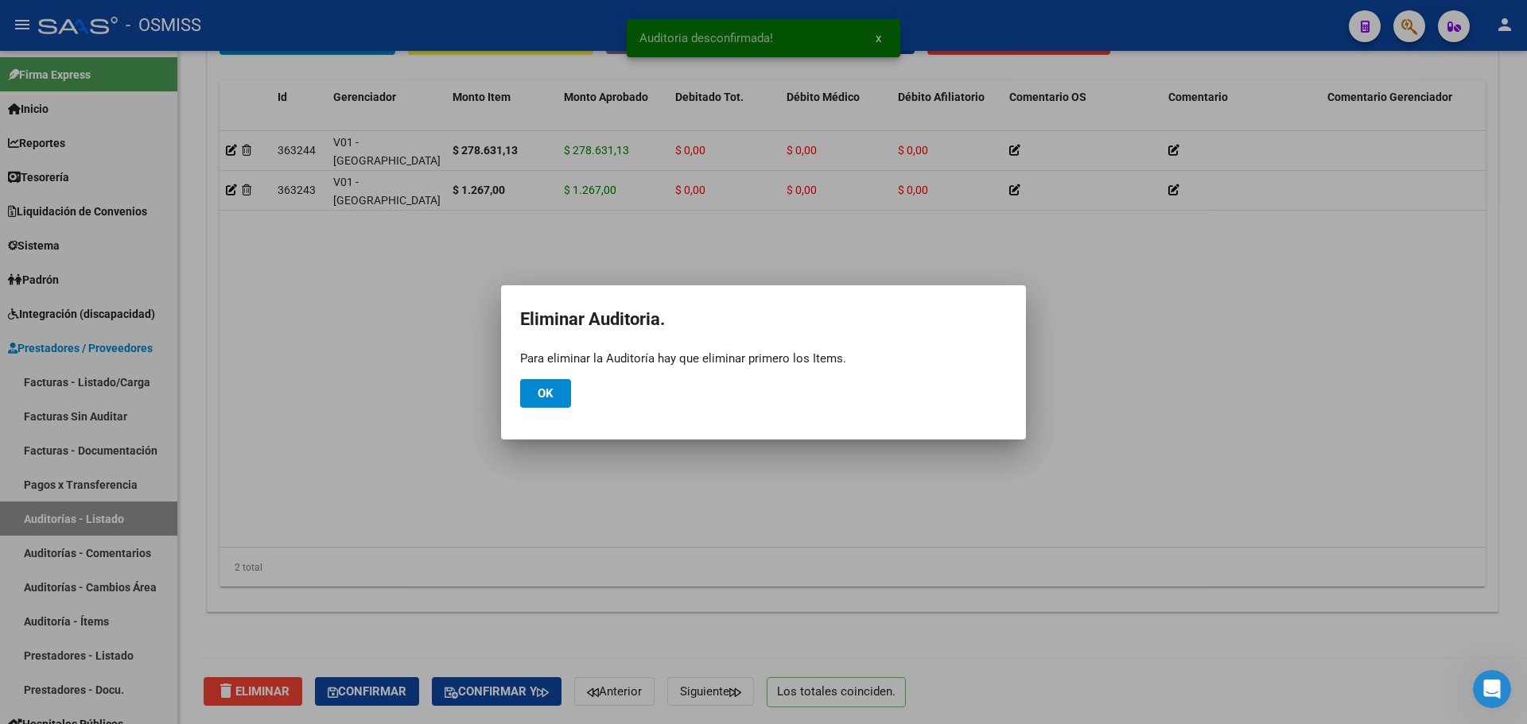
click at [550, 409] on mat-dialog-actions "Ok" at bounding box center [763, 394] width 487 height 54
click at [532, 391] on button "Ok" at bounding box center [545, 393] width 51 height 29
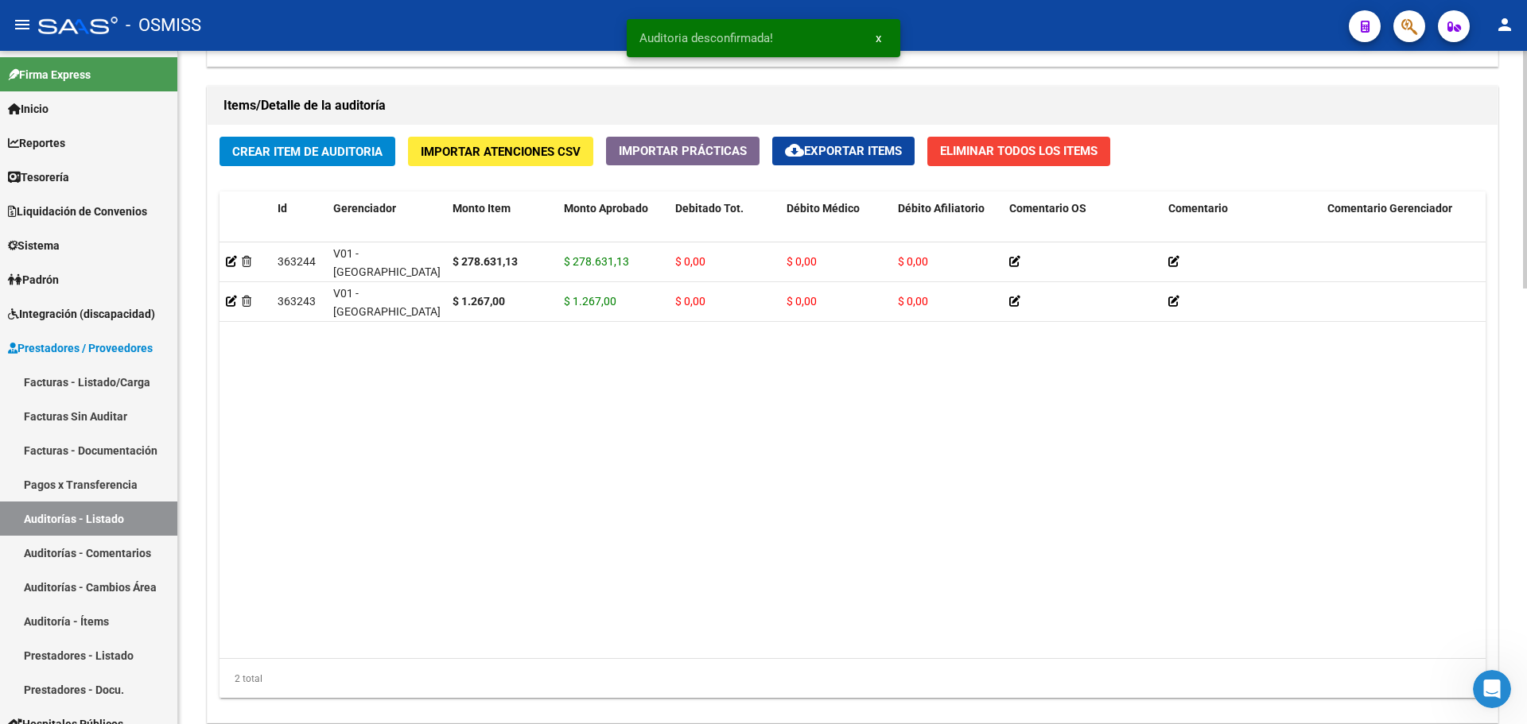
scroll to position [998, 0]
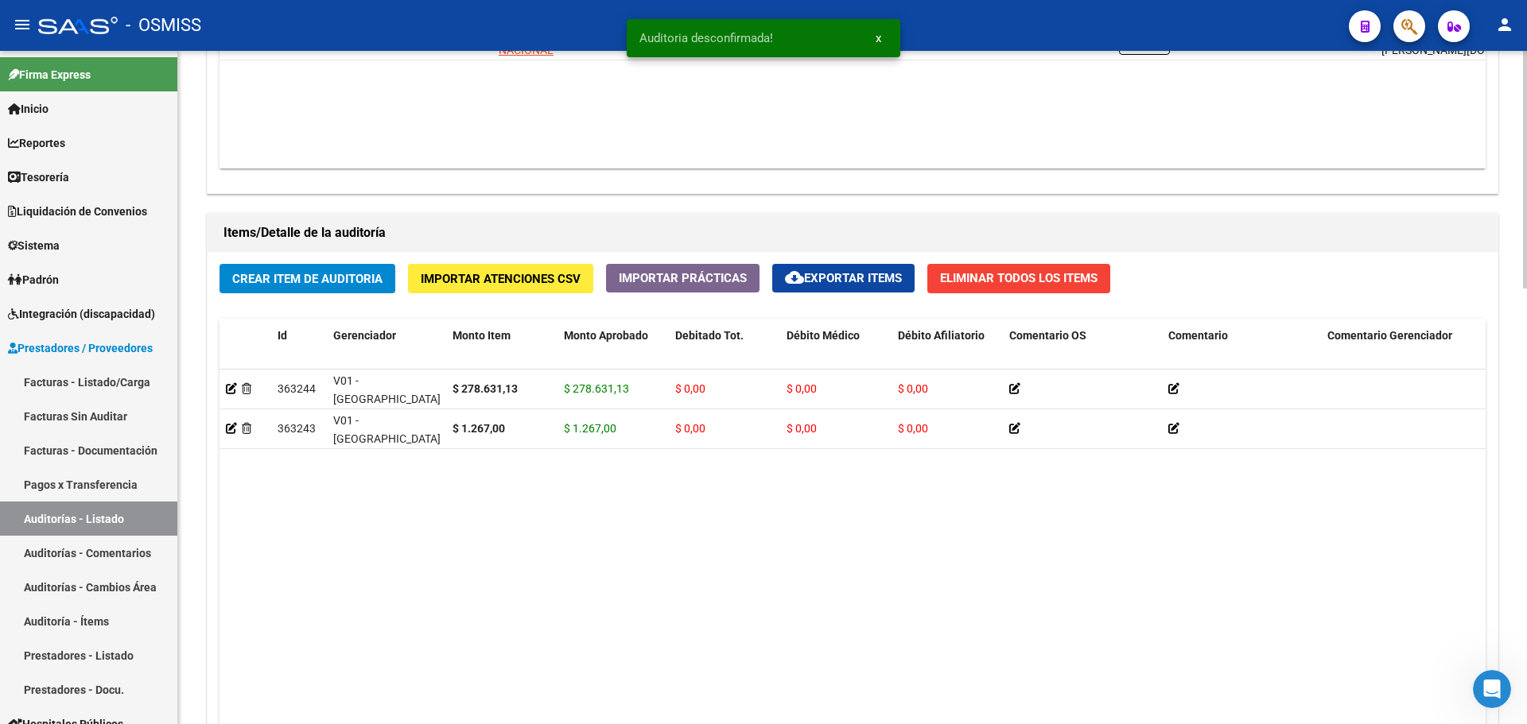
click at [992, 270] on button "Eliminar Todos los Items" at bounding box center [1018, 278] width 183 height 29
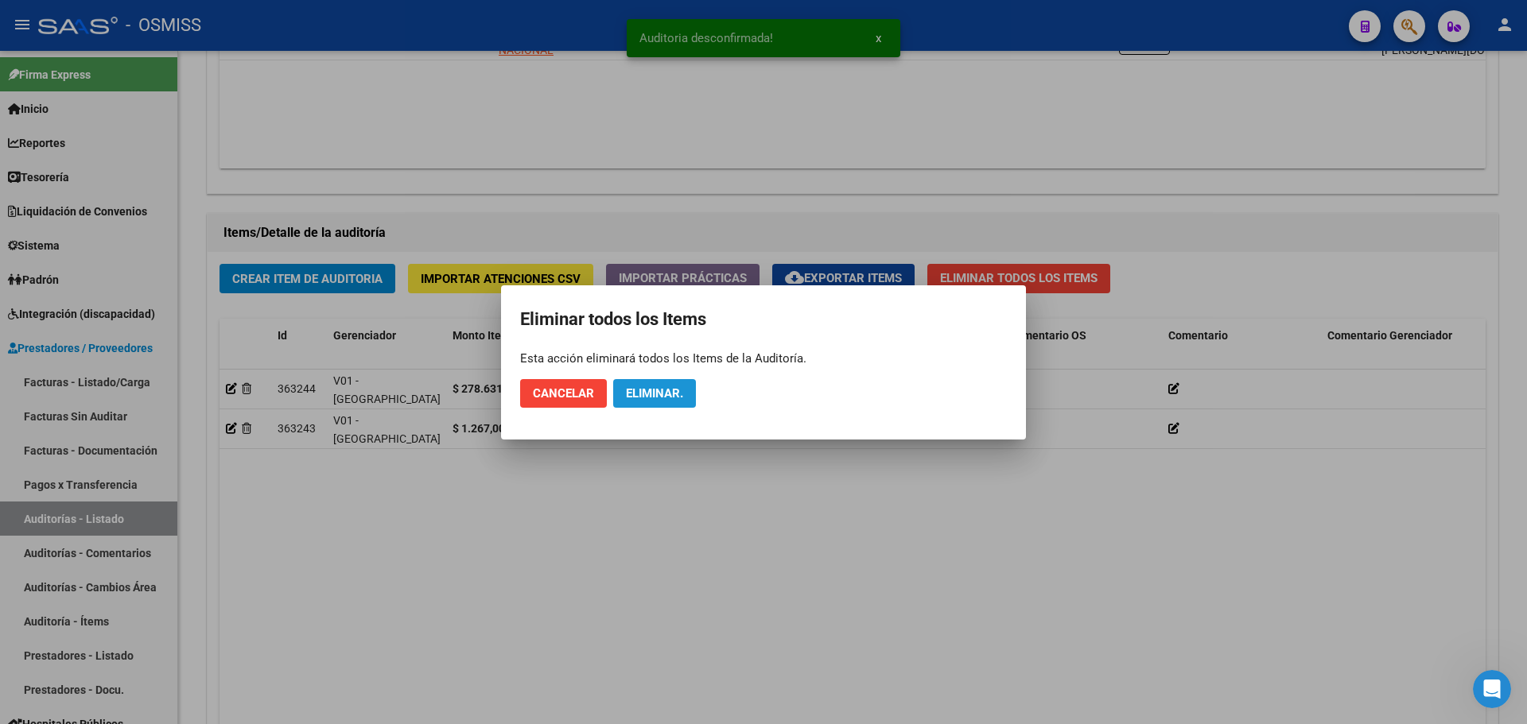
click at [682, 387] on span "Eliminar." at bounding box center [654, 393] width 57 height 14
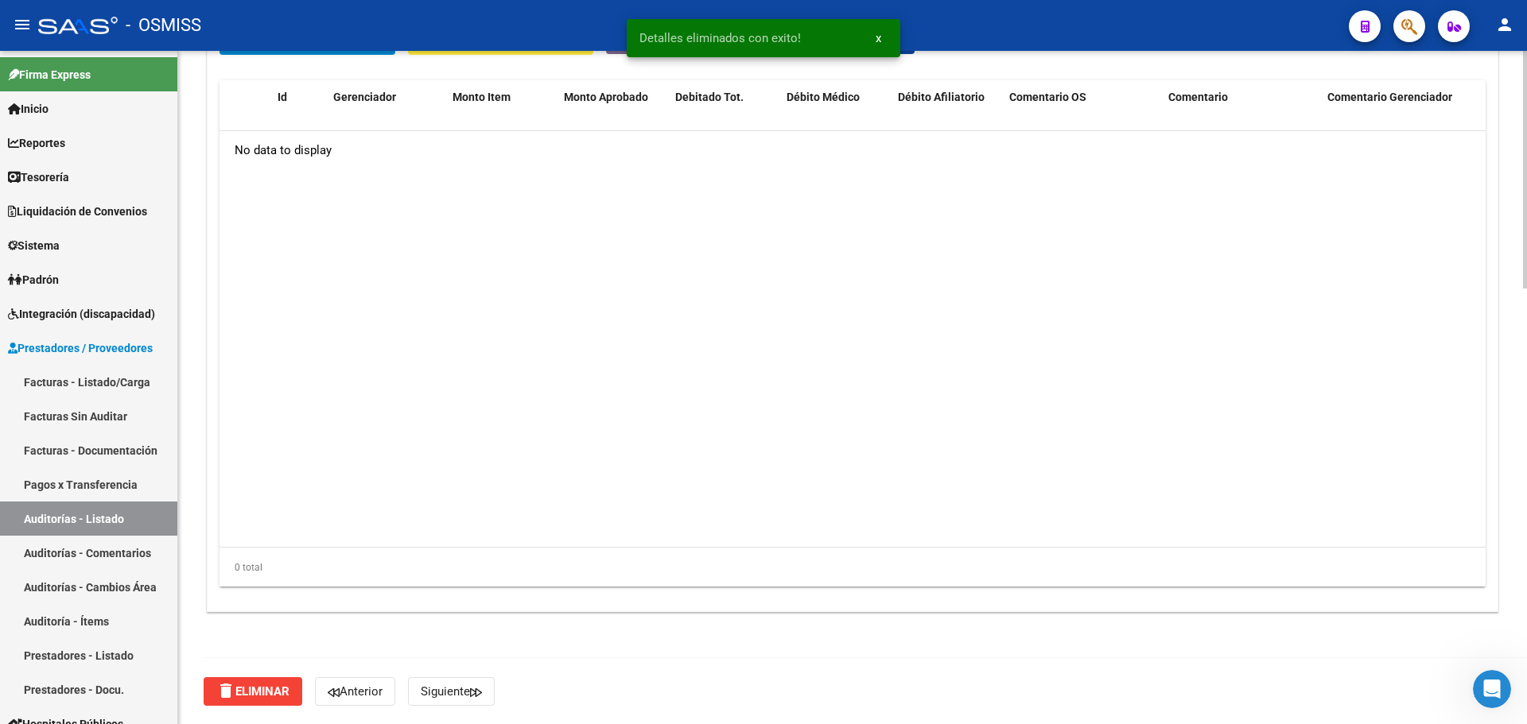
scroll to position [1236, 0]
click at [277, 696] on span "delete Eliminar" at bounding box center [252, 691] width 73 height 14
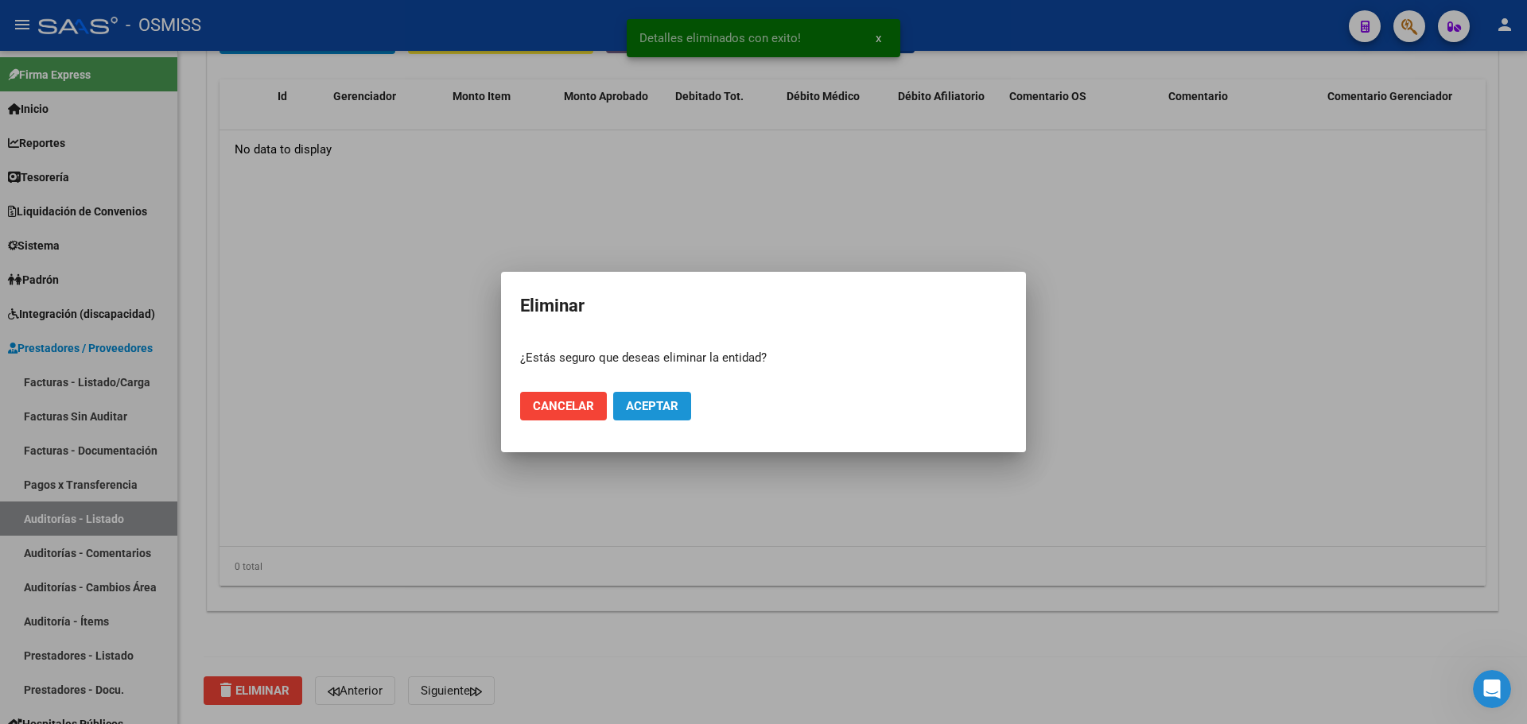
click at [666, 413] on span "Aceptar" at bounding box center [652, 406] width 52 height 14
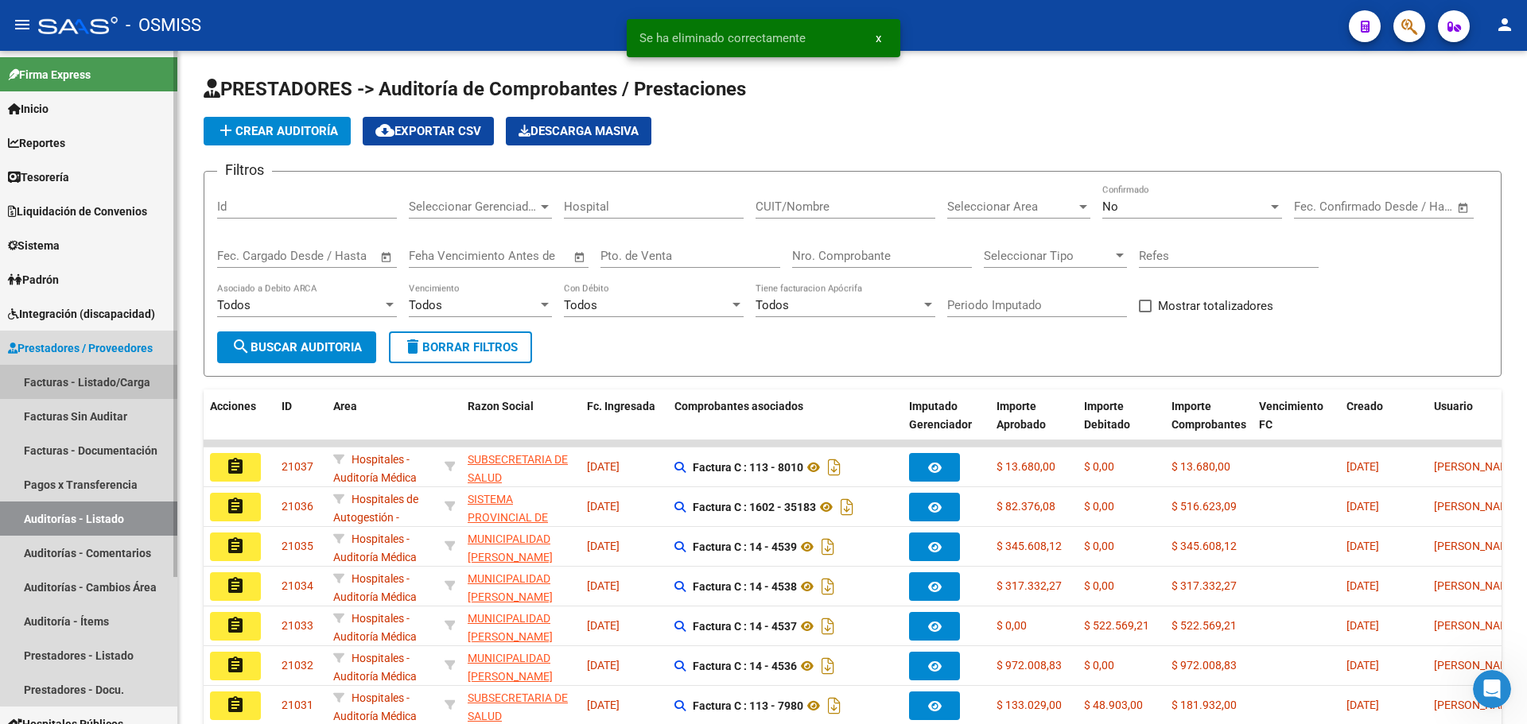
click at [120, 382] on link "Facturas - Listado/Carga" at bounding box center [88, 382] width 177 height 34
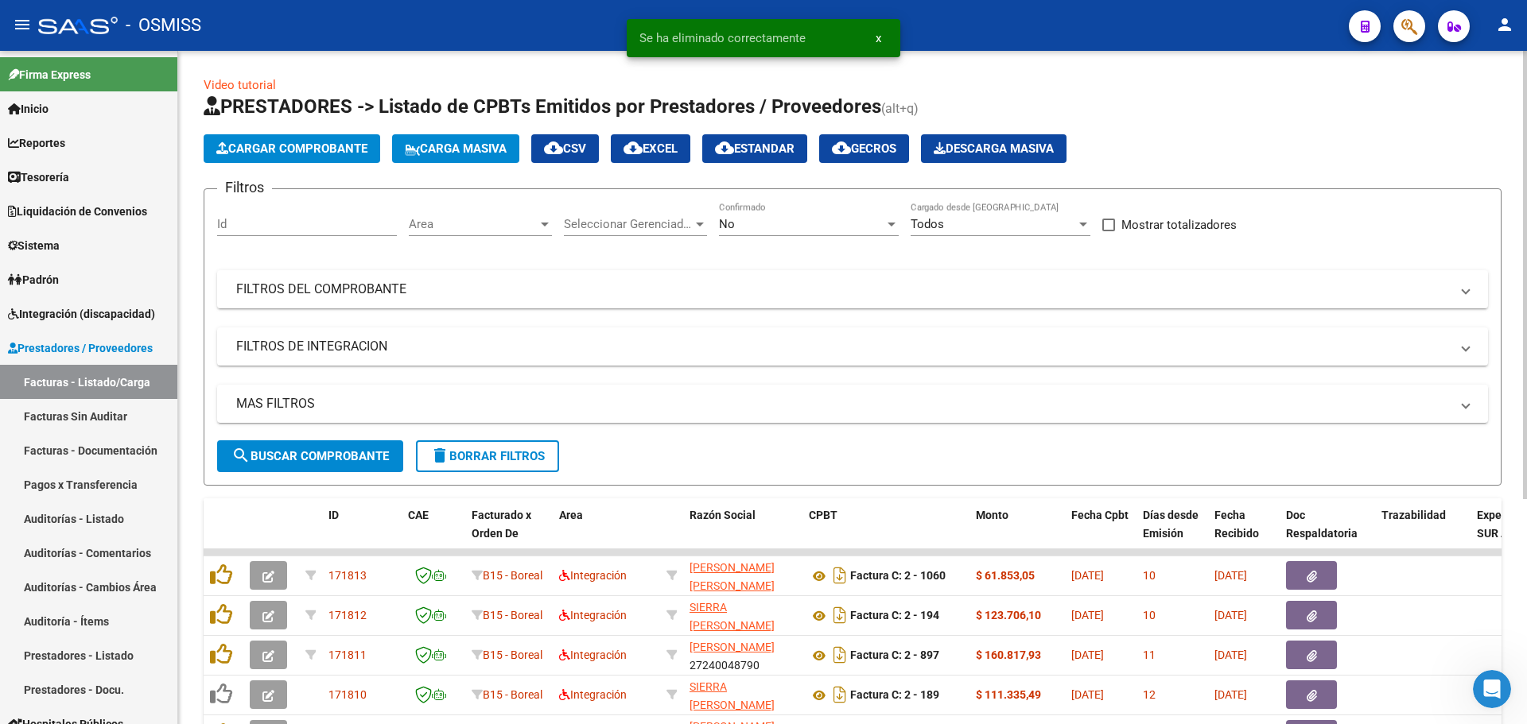
click at [736, 216] on div "No Confirmado" at bounding box center [809, 219] width 180 height 34
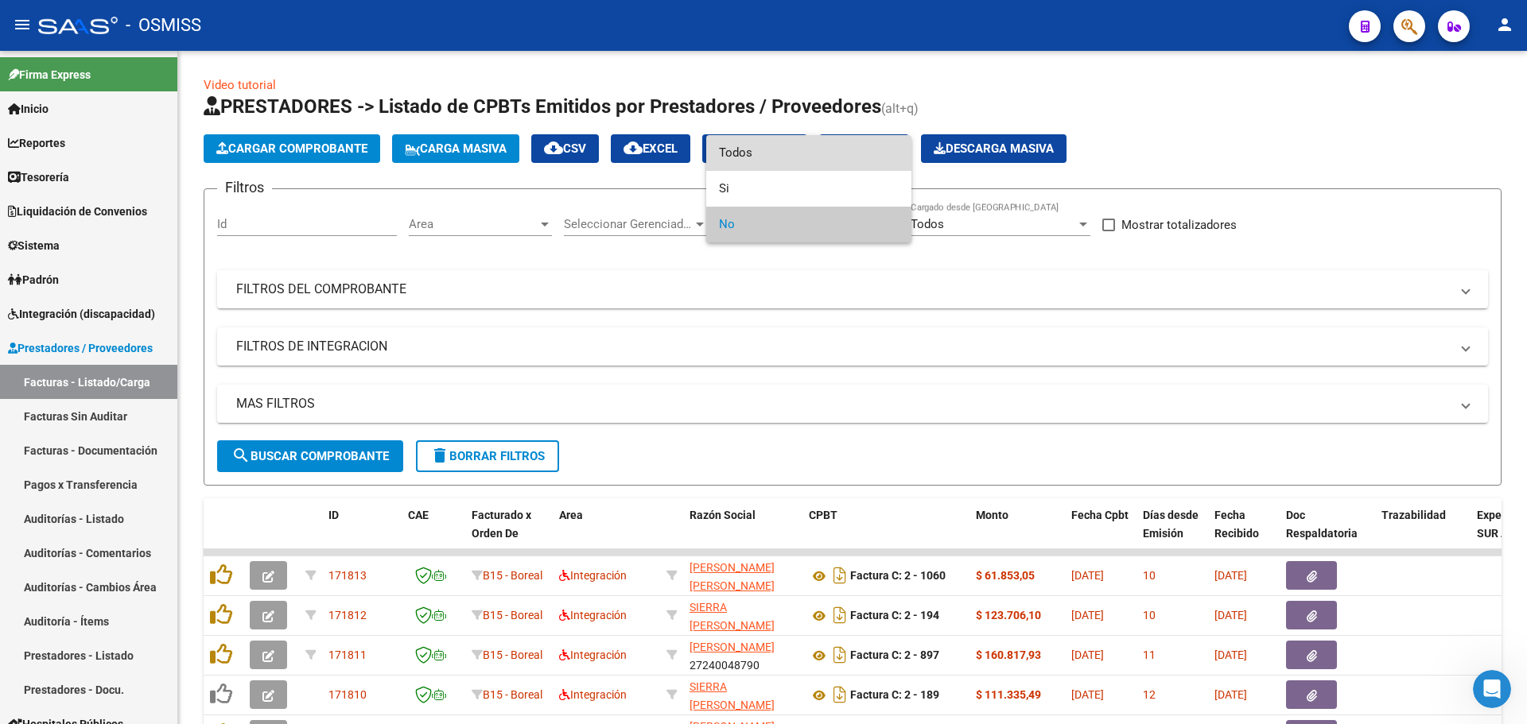
click at [751, 168] on span "Todos" at bounding box center [809, 153] width 180 height 36
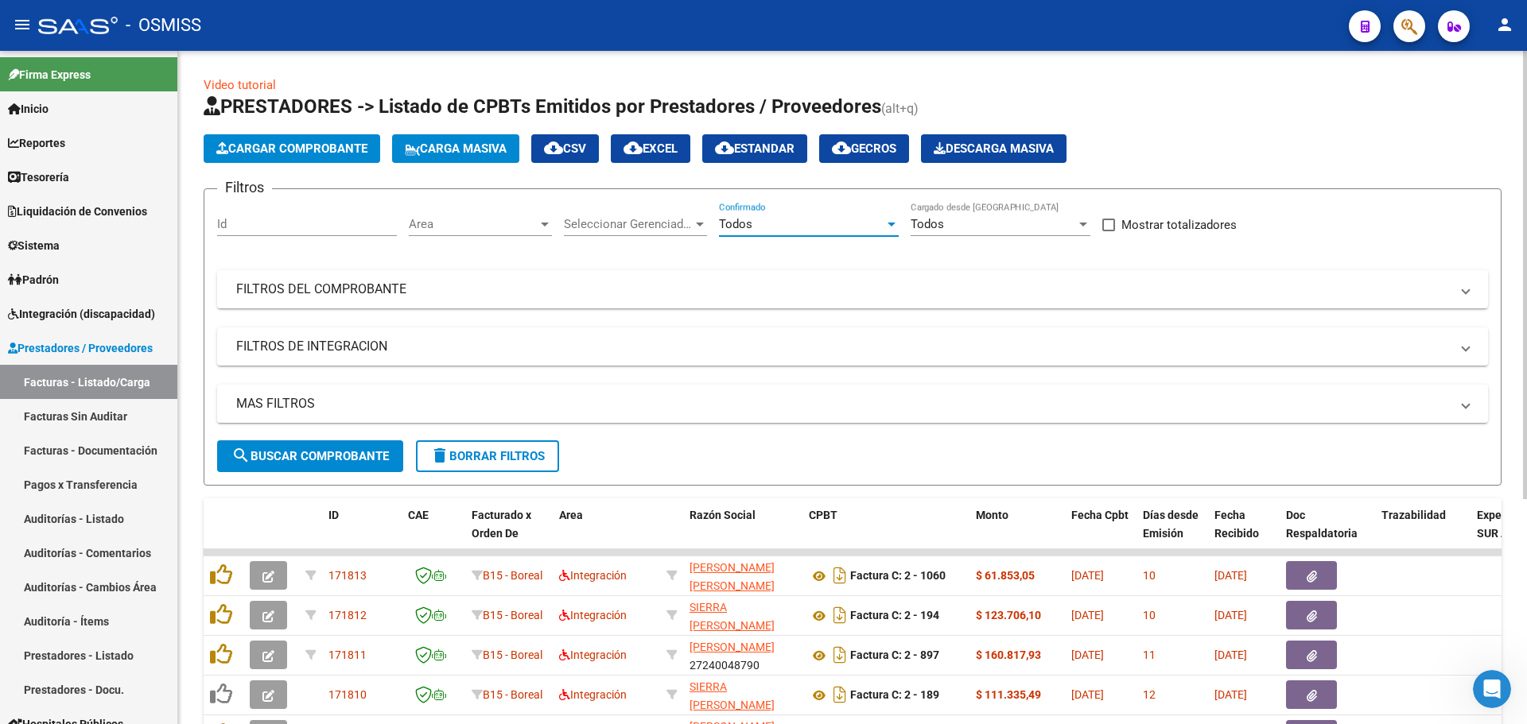
click at [968, 223] on div "Todos" at bounding box center [992, 224] width 165 height 14
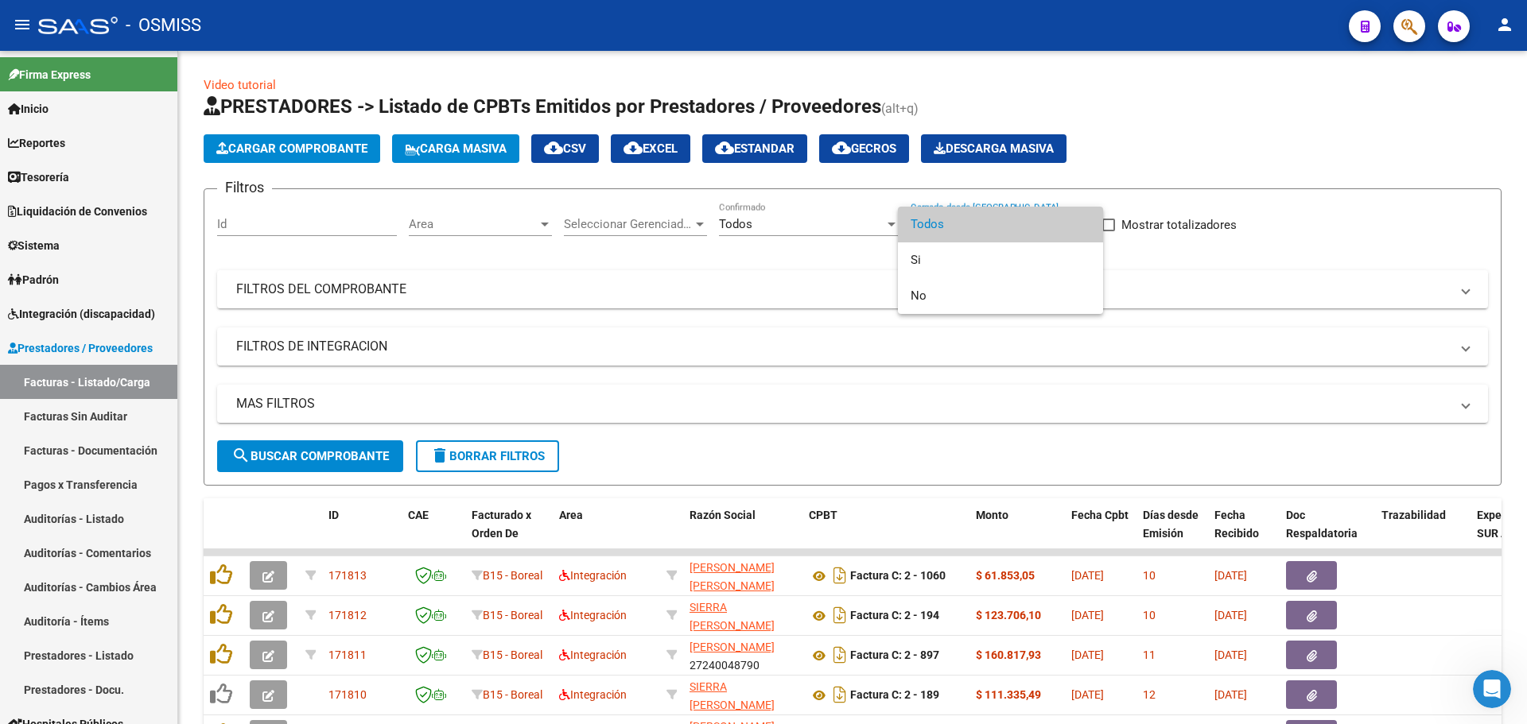
click at [965, 197] on div at bounding box center [763, 362] width 1527 height 724
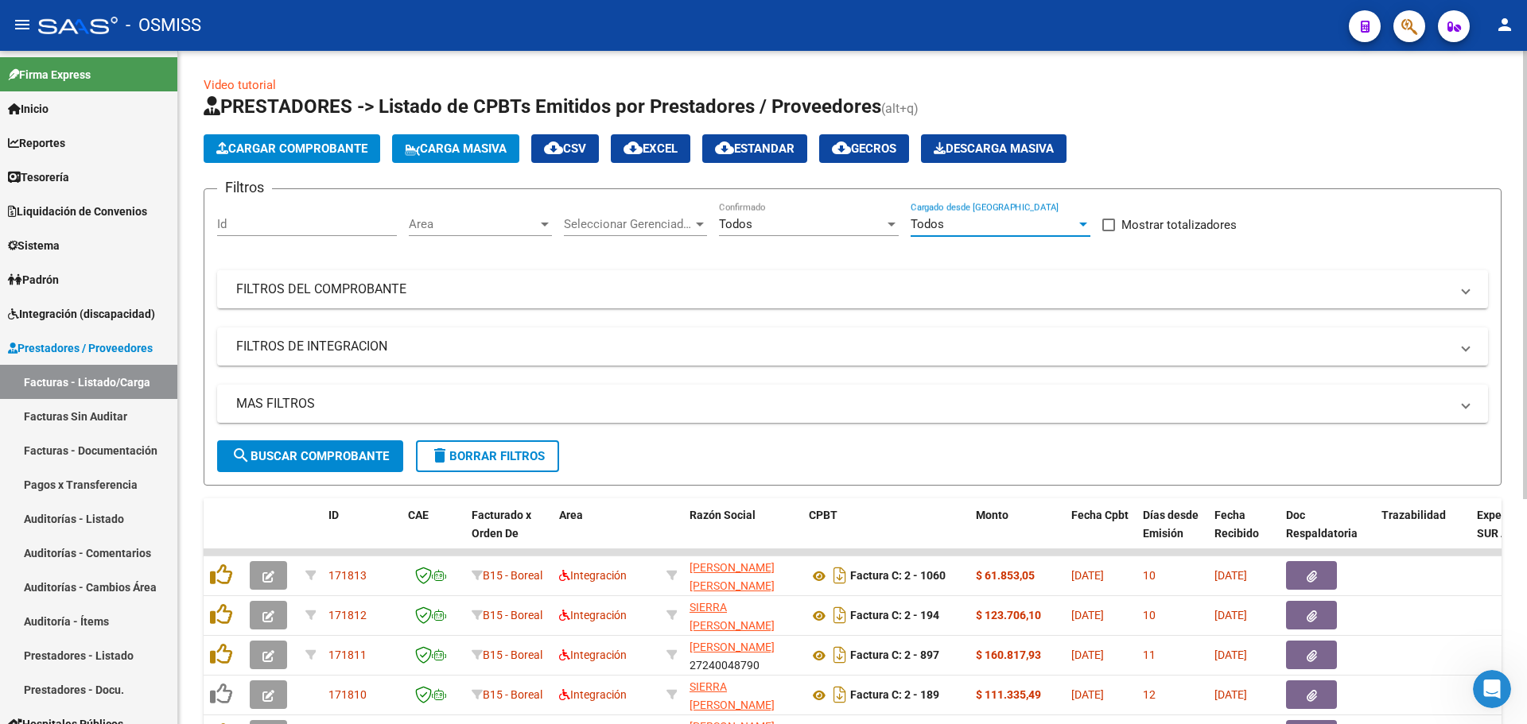
click at [951, 220] on div "Todos" at bounding box center [992, 224] width 165 height 14
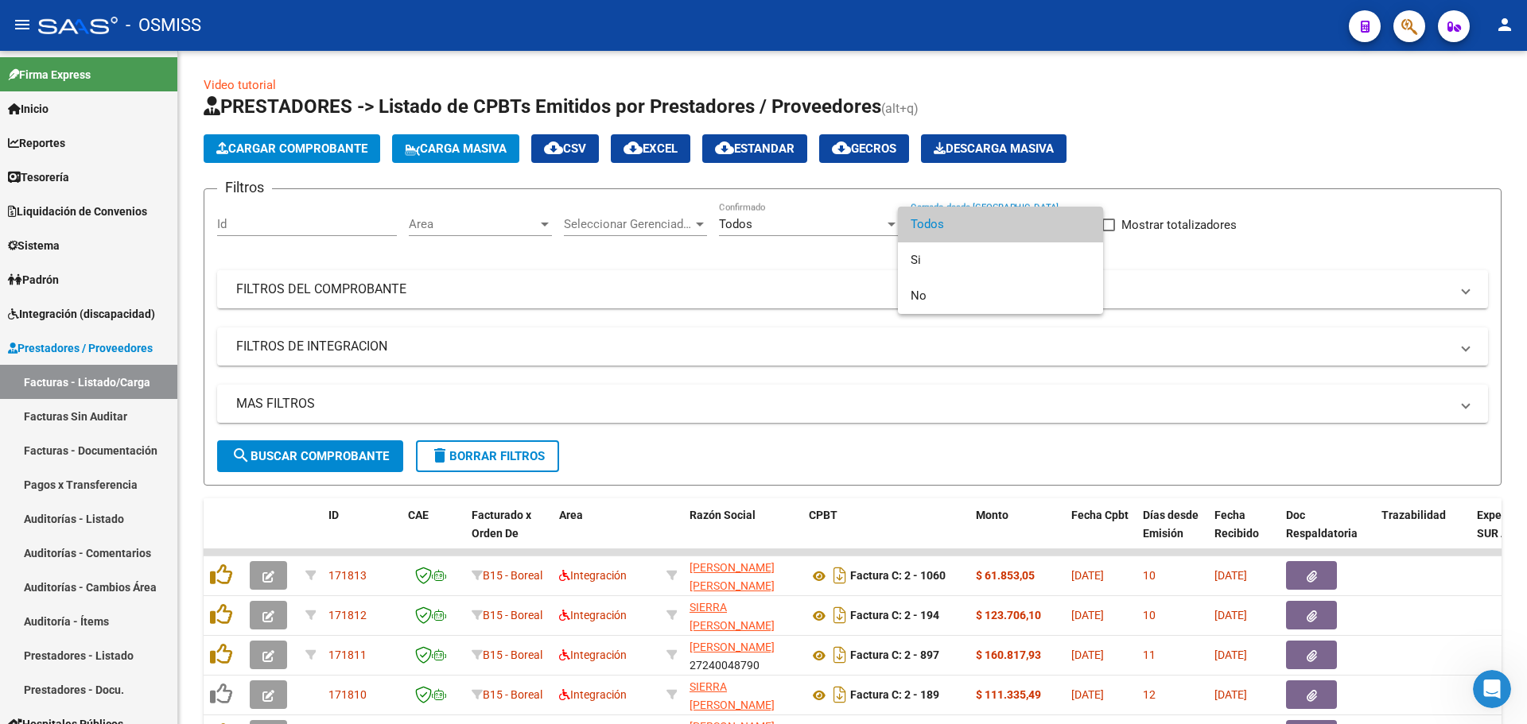
click at [334, 301] on div at bounding box center [763, 362] width 1527 height 724
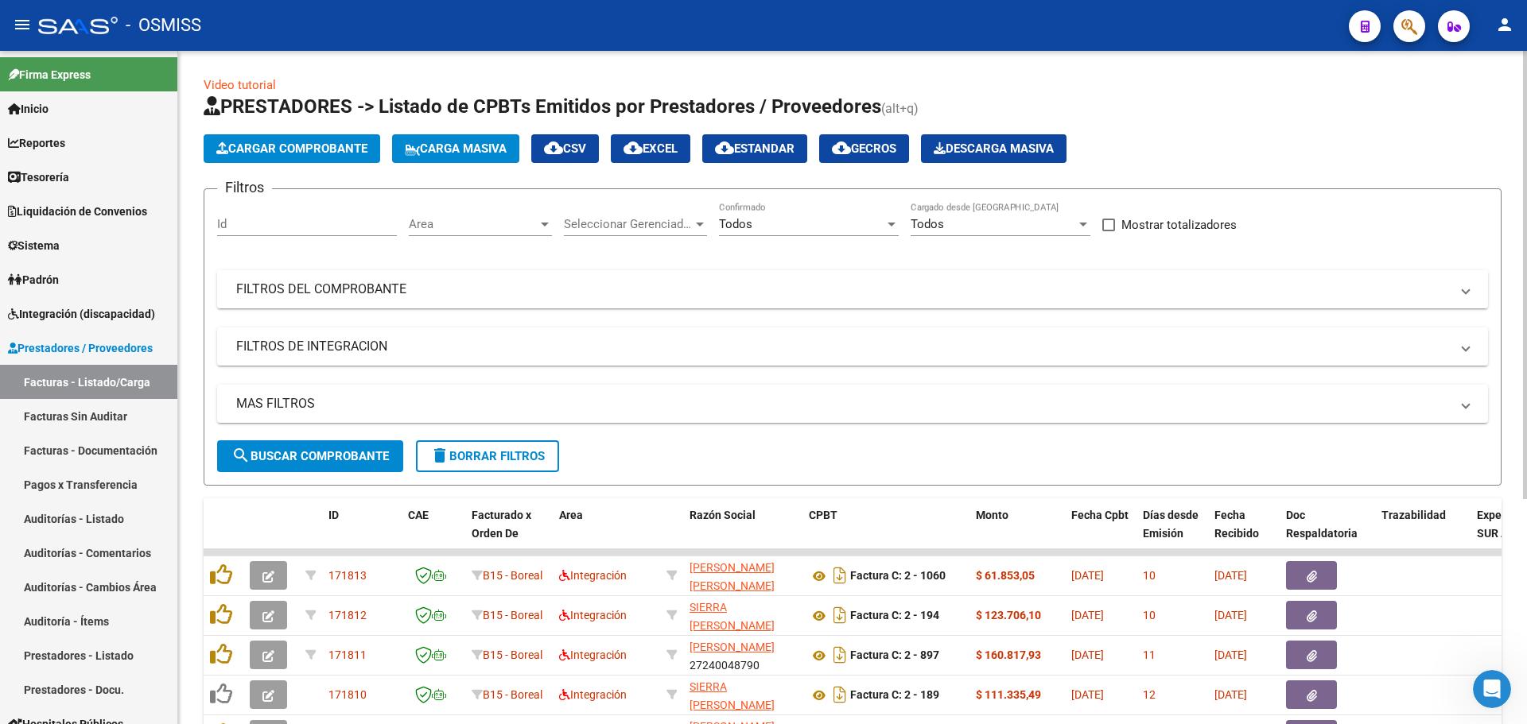
click at [391, 279] on mat-expansion-panel-header "FILTROS DEL COMPROBANTE" at bounding box center [852, 289] width 1271 height 38
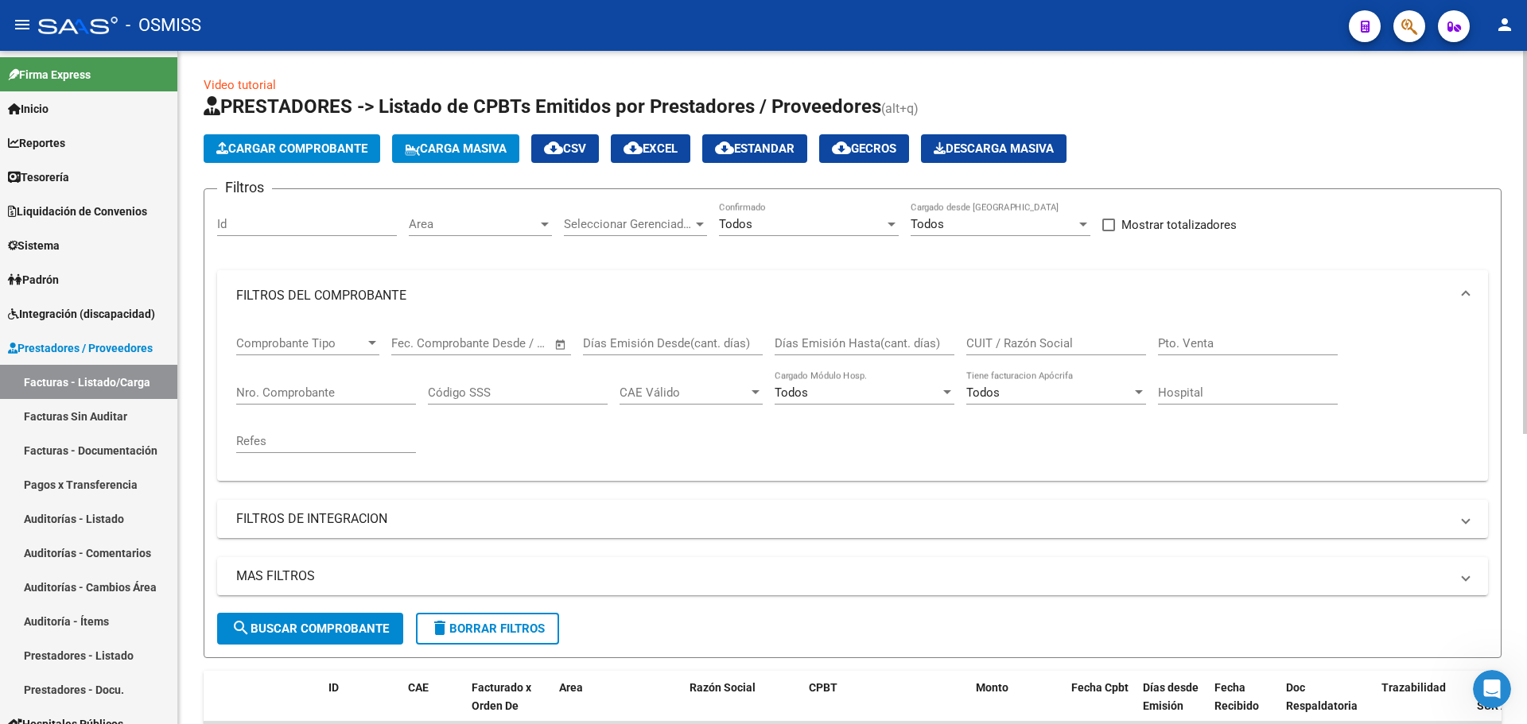
click at [363, 389] on input "Nro. Comprobante" at bounding box center [326, 393] width 180 height 14
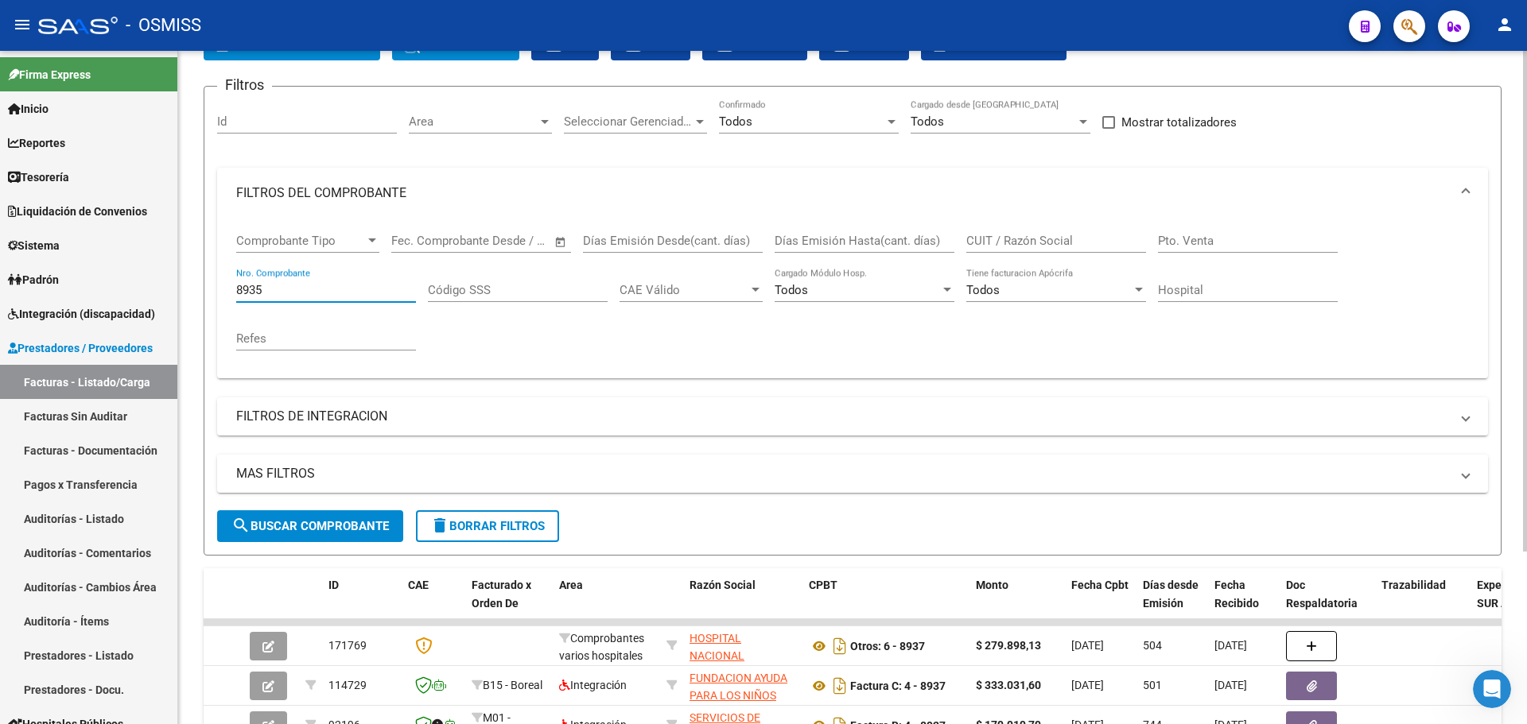
scroll to position [232, 0]
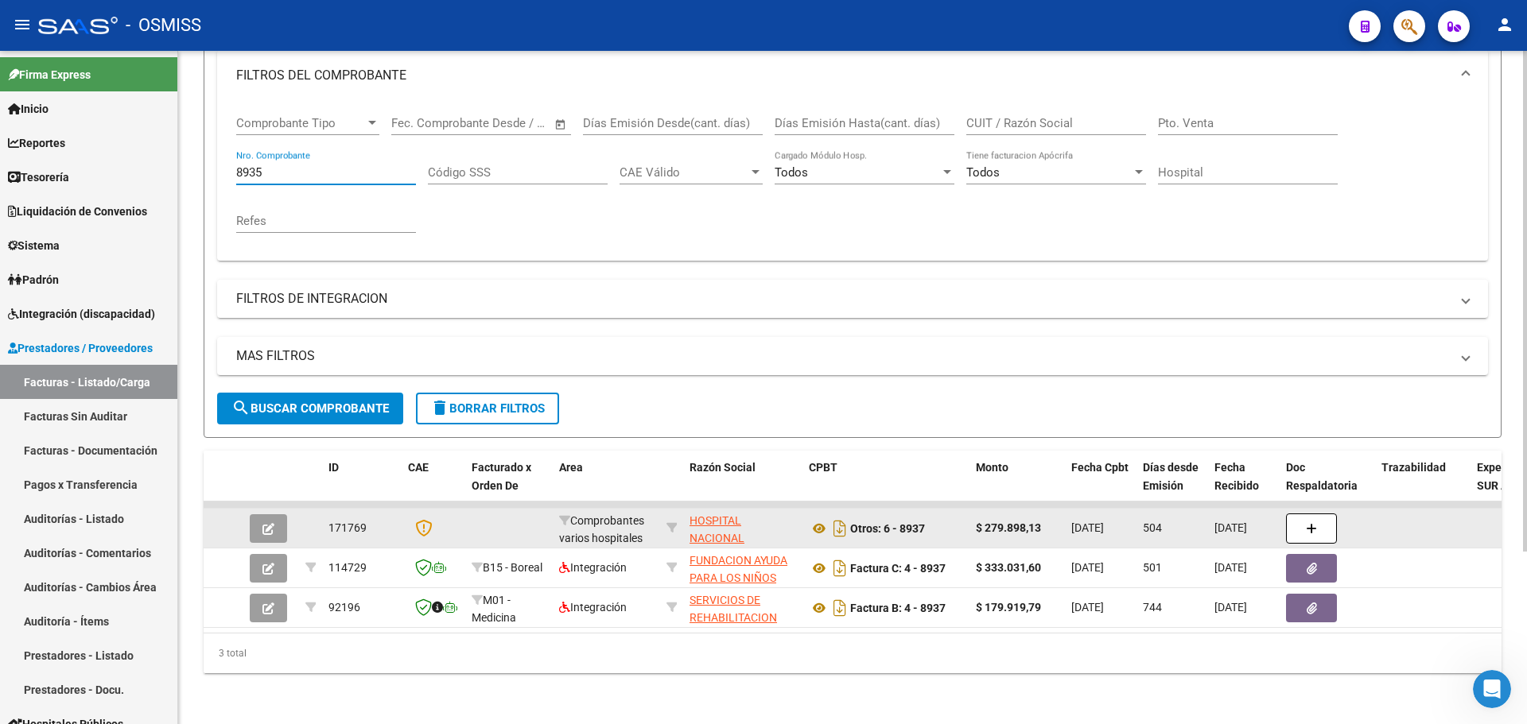
type input "8935"
click at [269, 524] on button "button" at bounding box center [268, 528] width 37 height 29
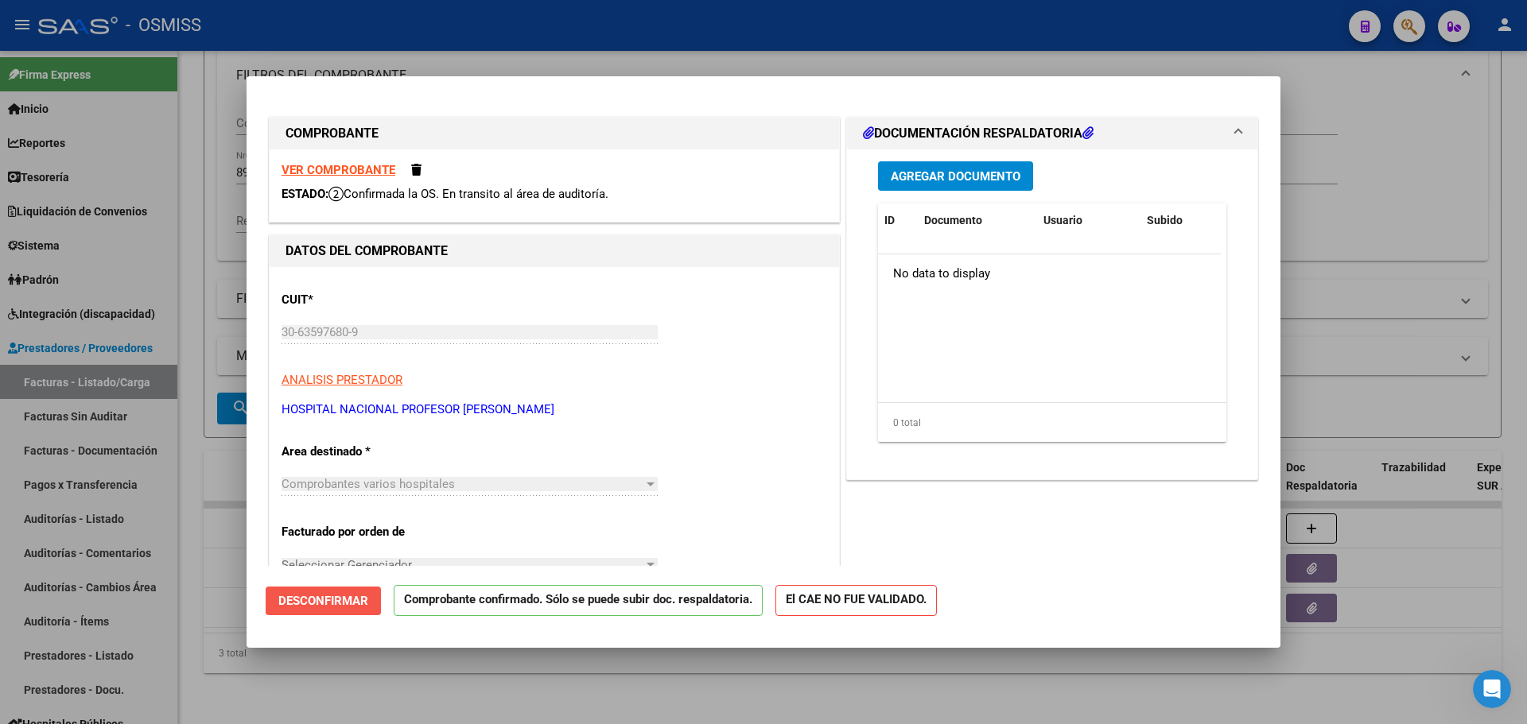
click at [277, 611] on button "Desconfirmar" at bounding box center [323, 601] width 115 height 29
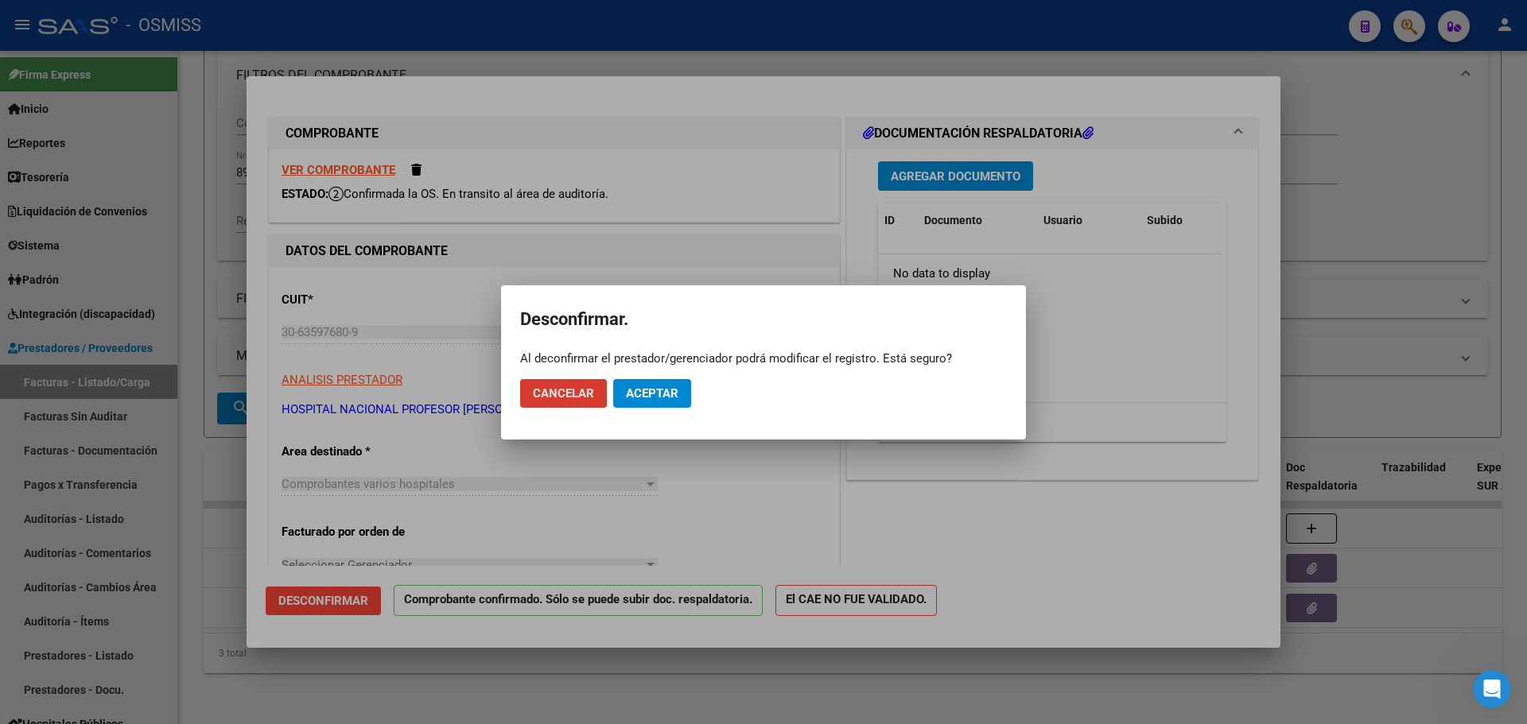
click at [688, 383] on button "Aceptar" at bounding box center [652, 393] width 78 height 29
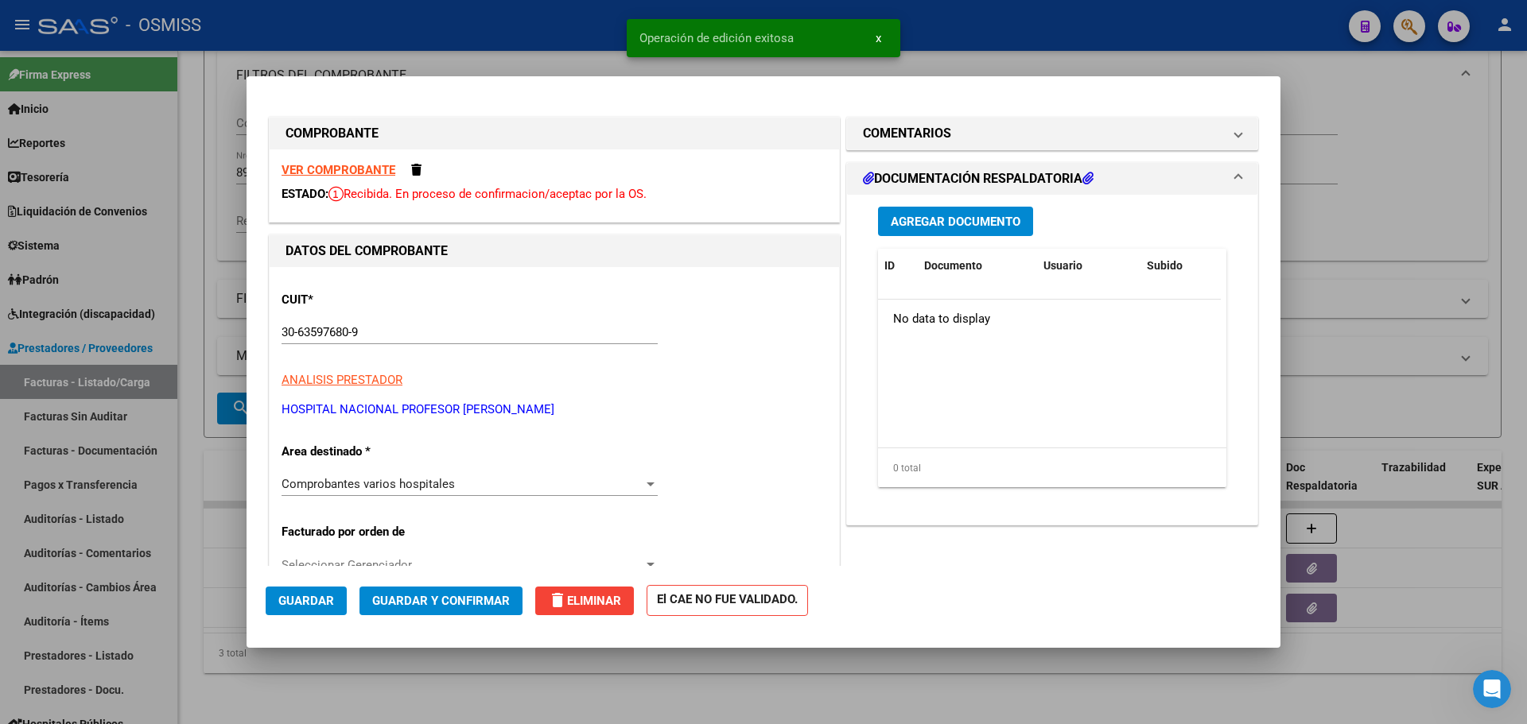
click at [584, 603] on span "delete Eliminar" at bounding box center [584, 601] width 73 height 14
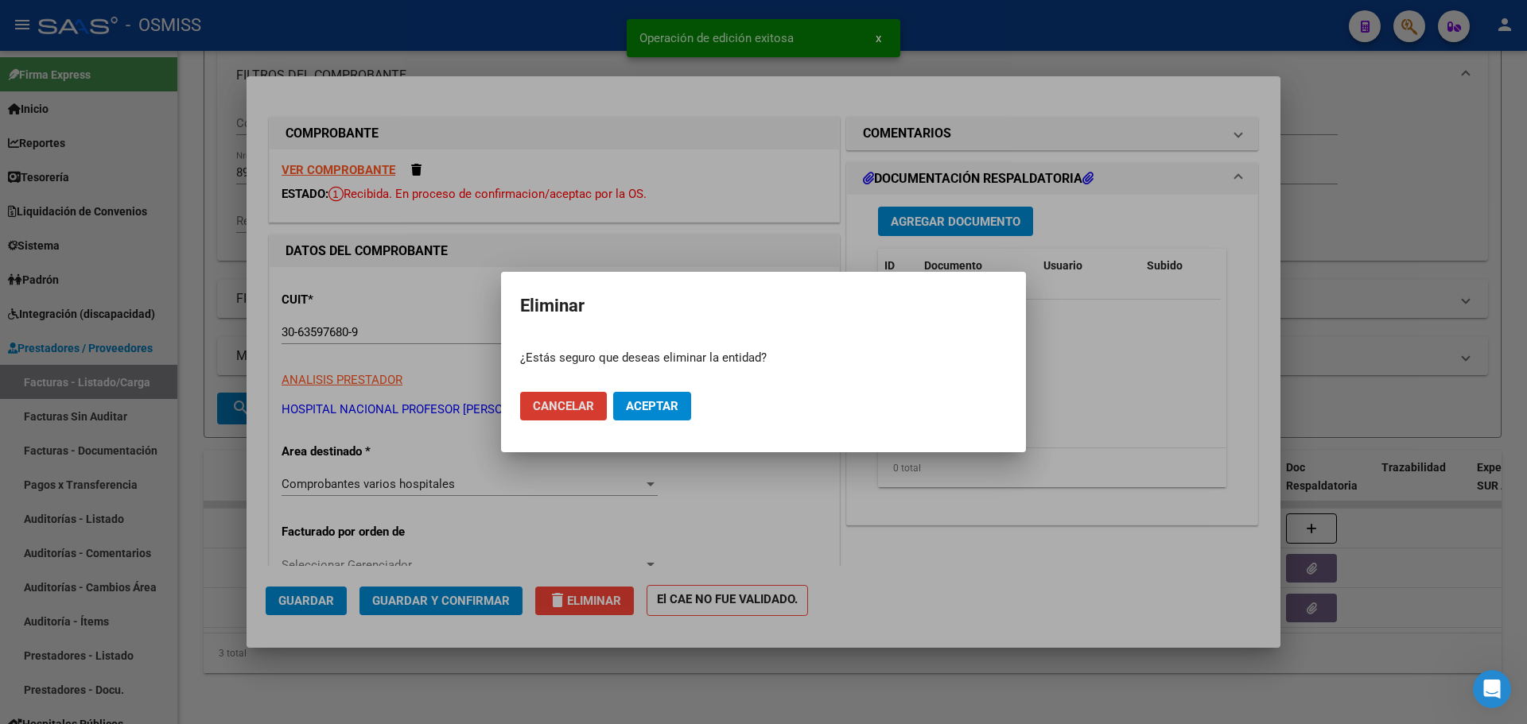
click at [650, 417] on button "Aceptar" at bounding box center [652, 406] width 78 height 29
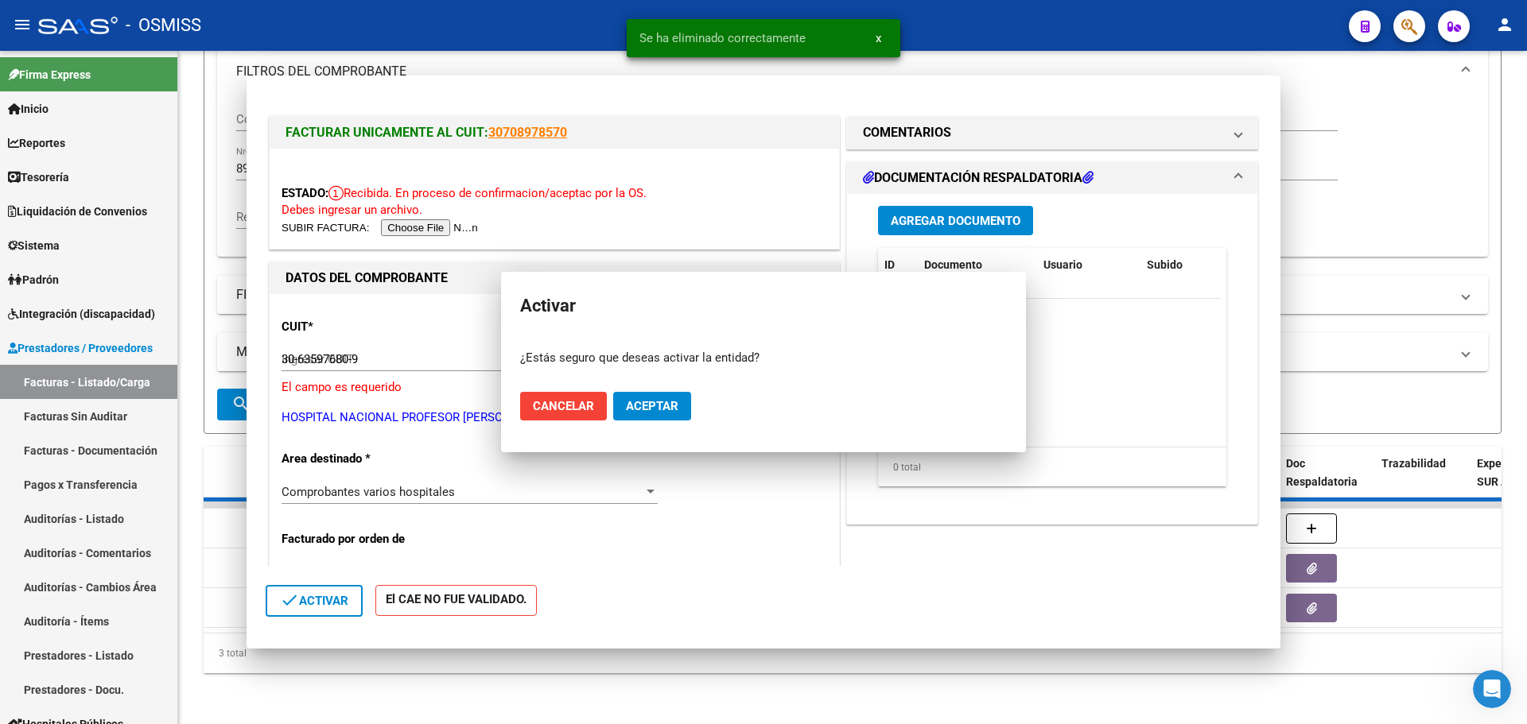
type input "$ 0,00"
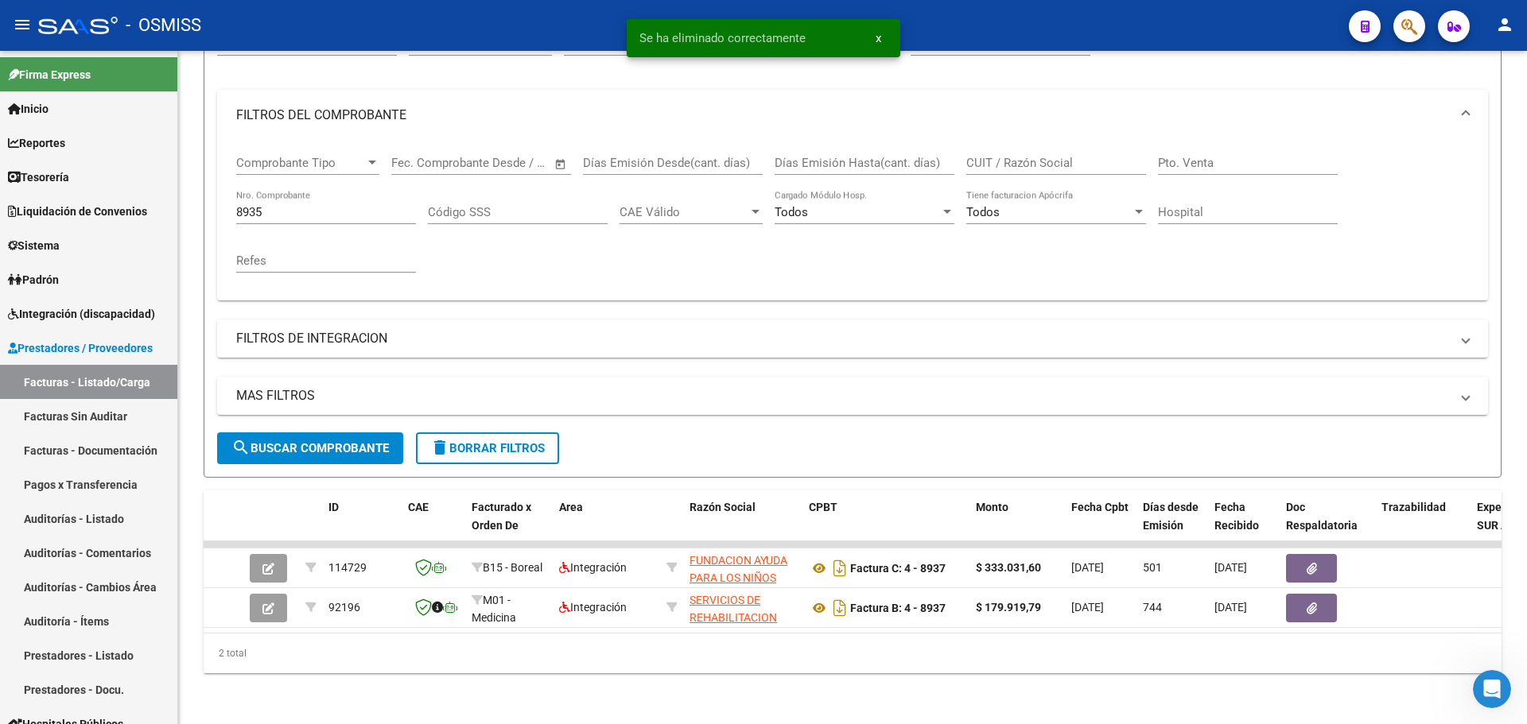
scroll to position [192, 0]
click at [86, 156] on link "Reportes" at bounding box center [88, 143] width 177 height 34
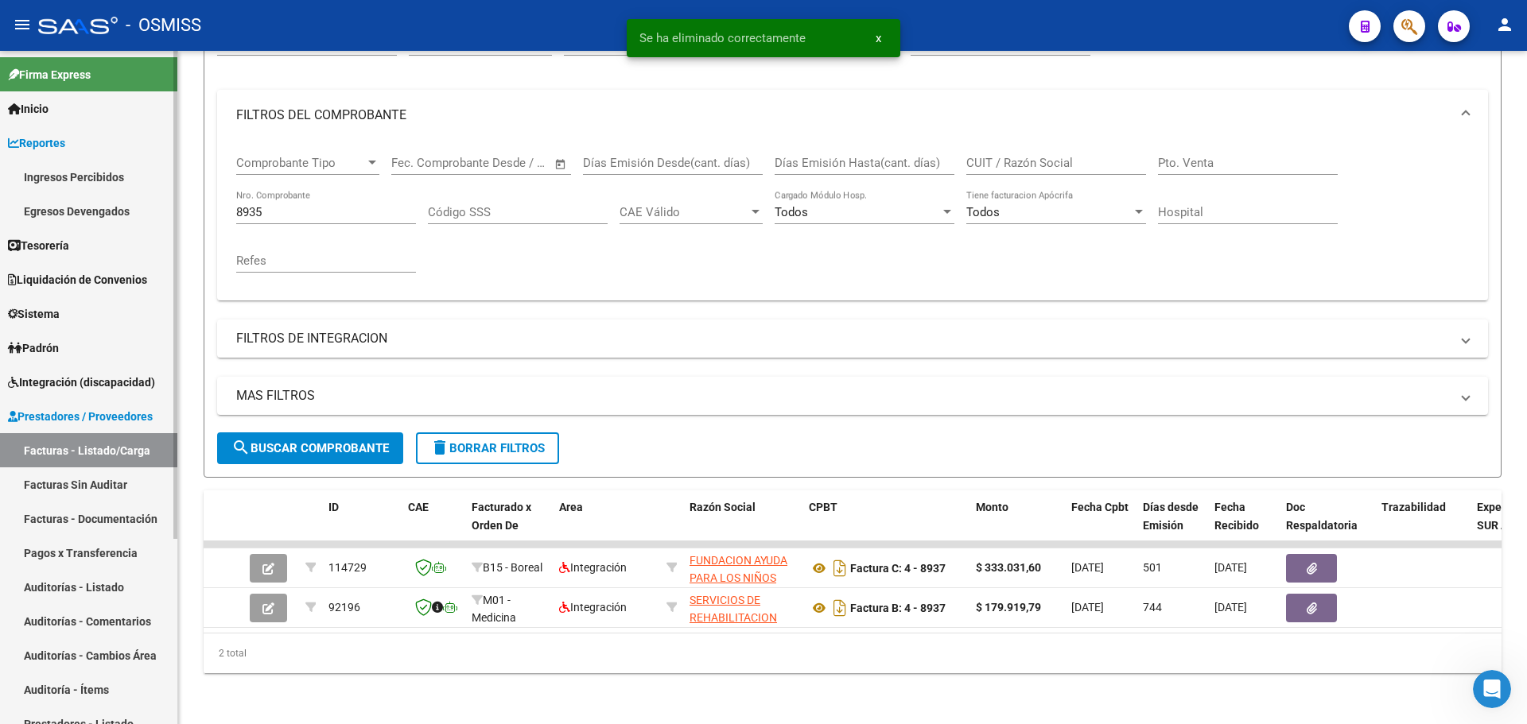
click at [86, 156] on link "Reportes" at bounding box center [88, 143] width 177 height 34
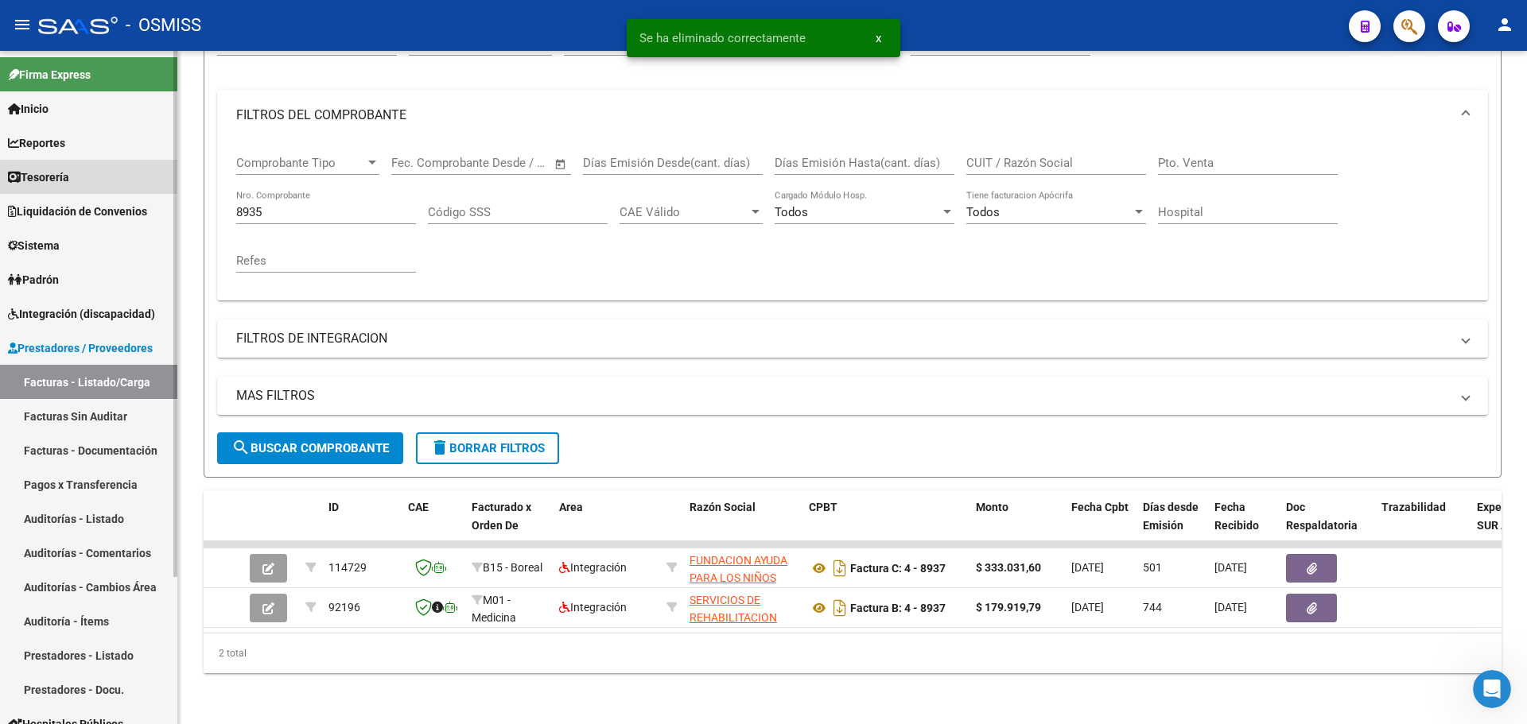
click at [76, 180] on link "Tesorería" at bounding box center [88, 177] width 177 height 34
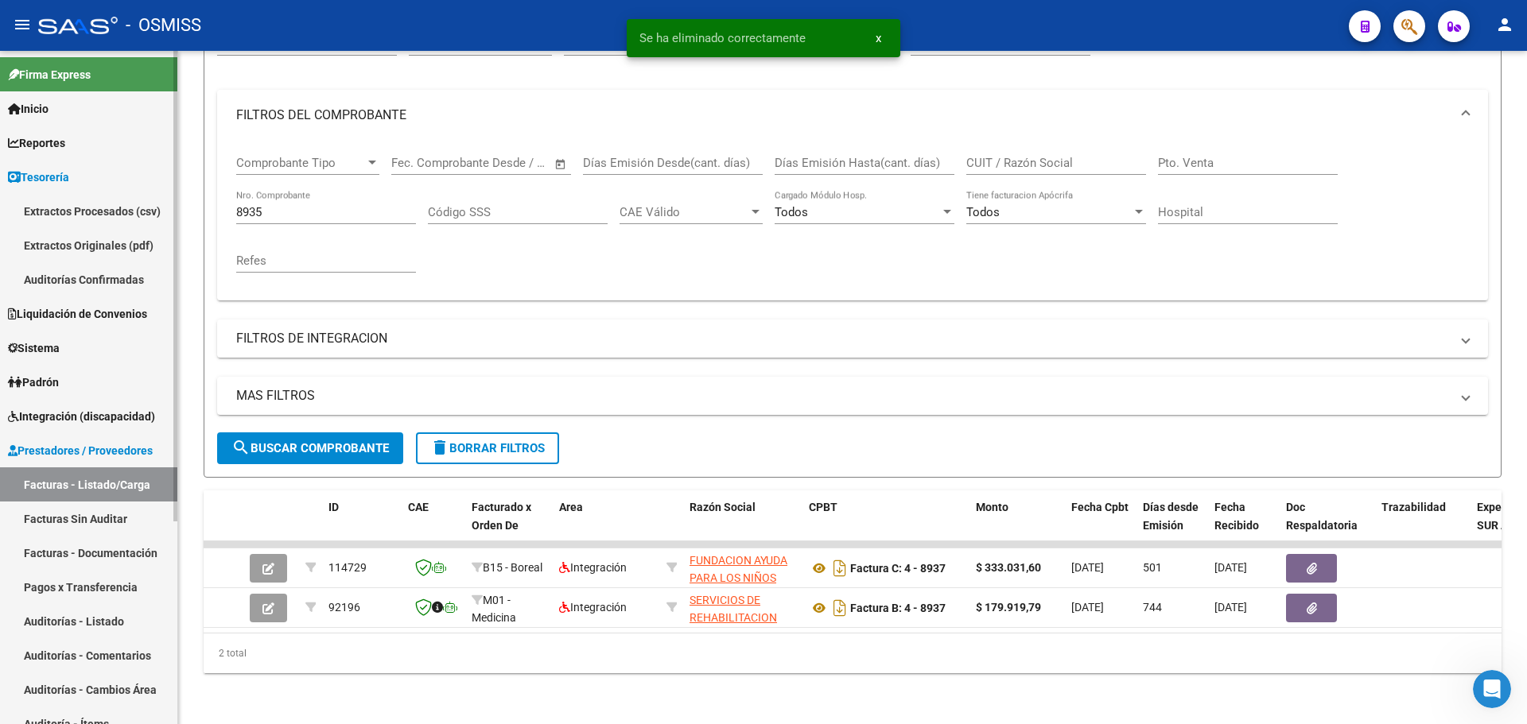
click at [85, 288] on link "Auditorías Confirmadas" at bounding box center [88, 279] width 177 height 34
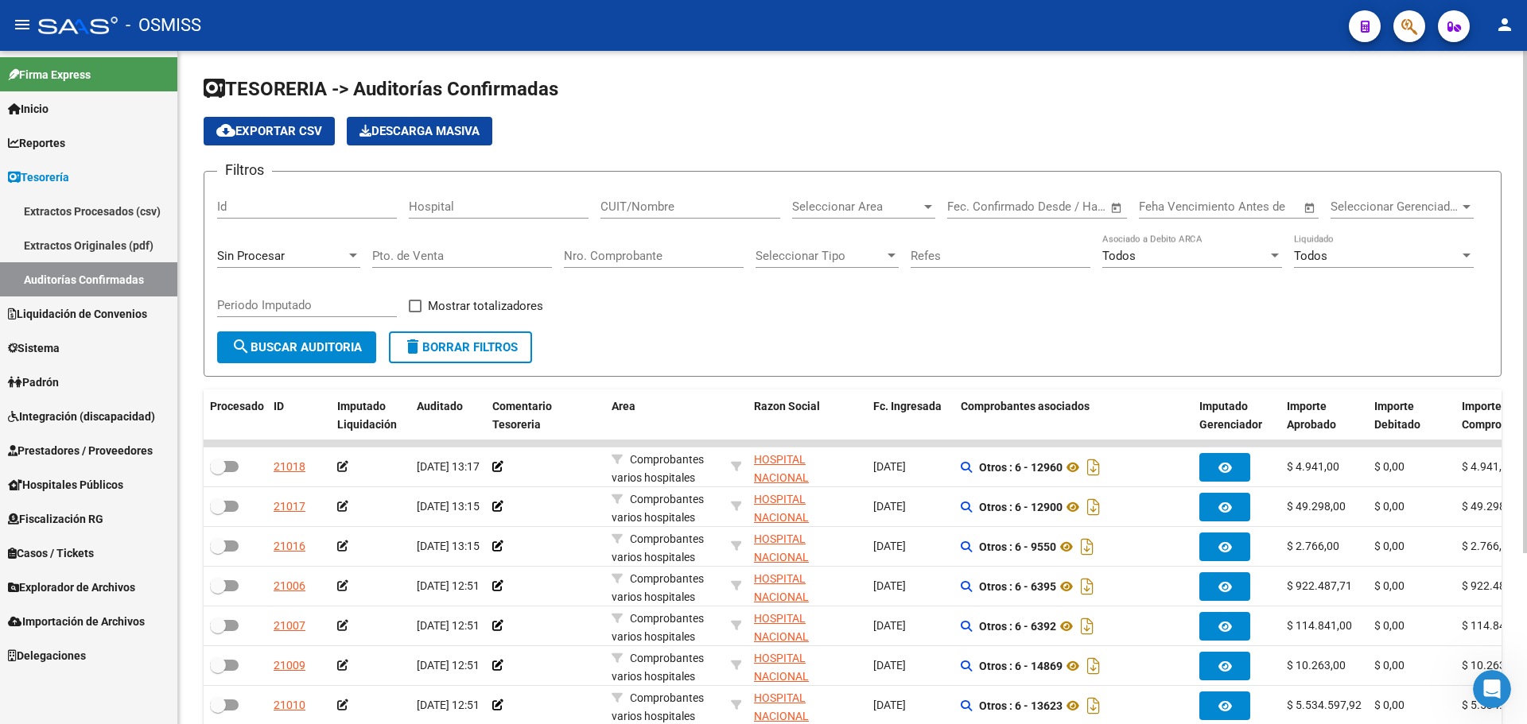
click at [698, 372] on form "Filtros Id Hospital CUIT/Nombre Seleccionar Area Seleccionar Area Fecha inicio …" at bounding box center [853, 274] width 1298 height 206
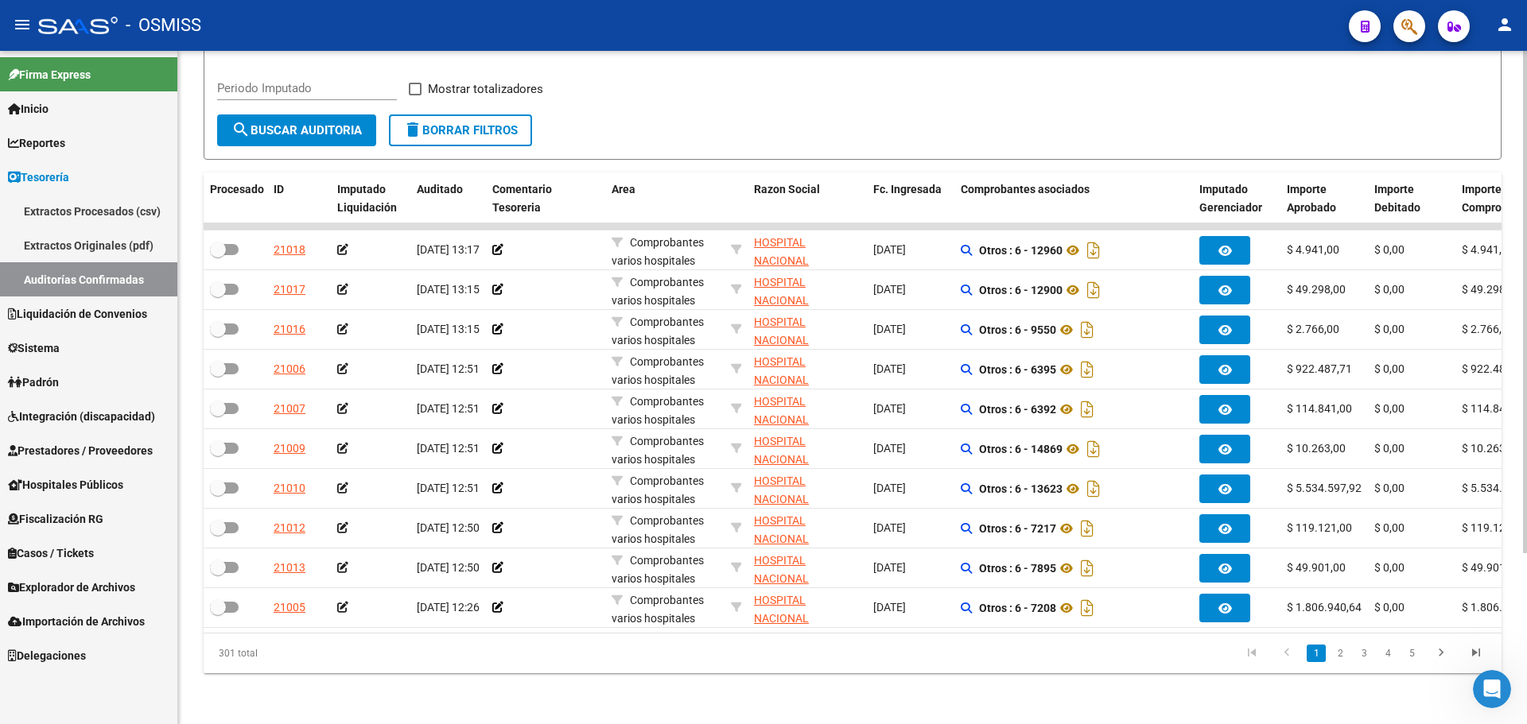
scroll to position [229, 0]
click at [365, 122] on button "search Buscar Auditoria" at bounding box center [296, 130] width 159 height 32
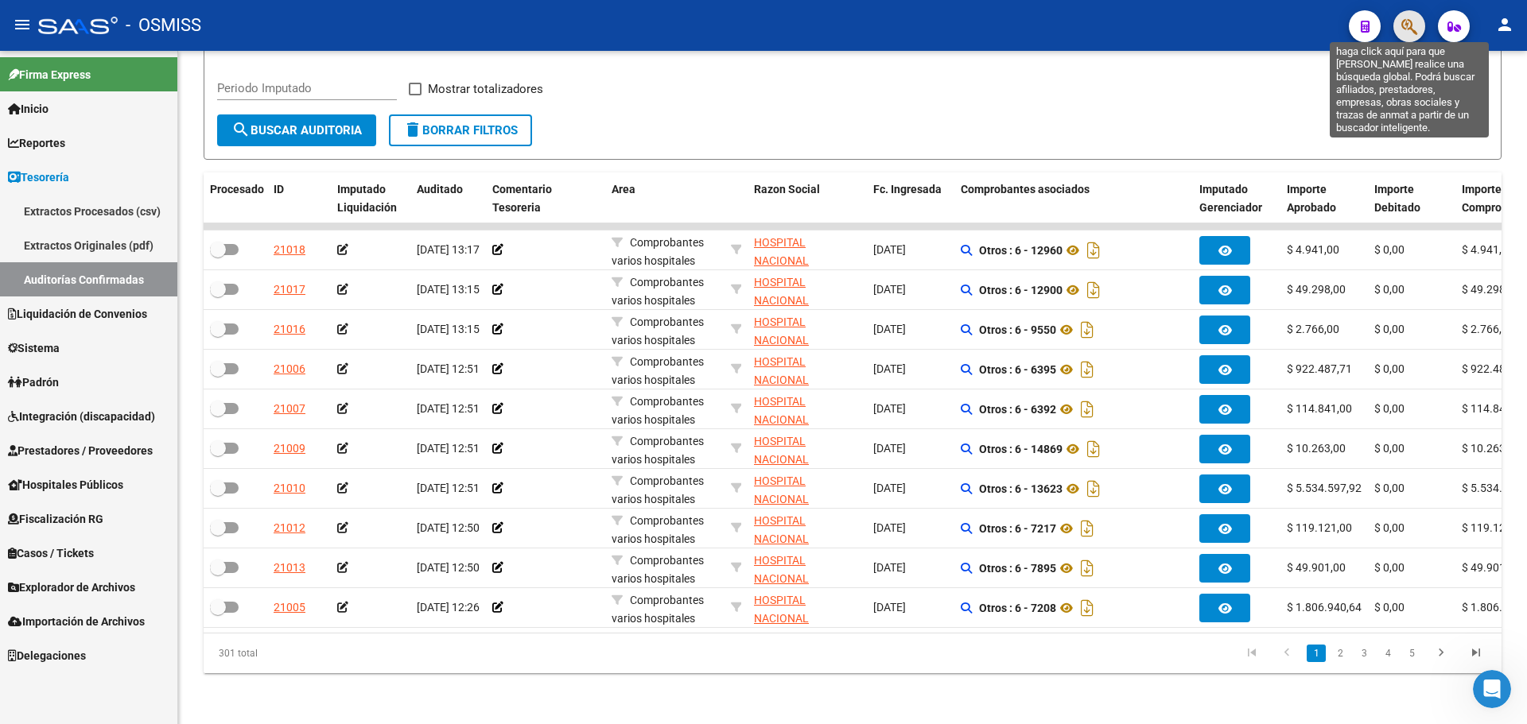
click at [1415, 25] on icon "button" at bounding box center [1409, 26] width 16 height 18
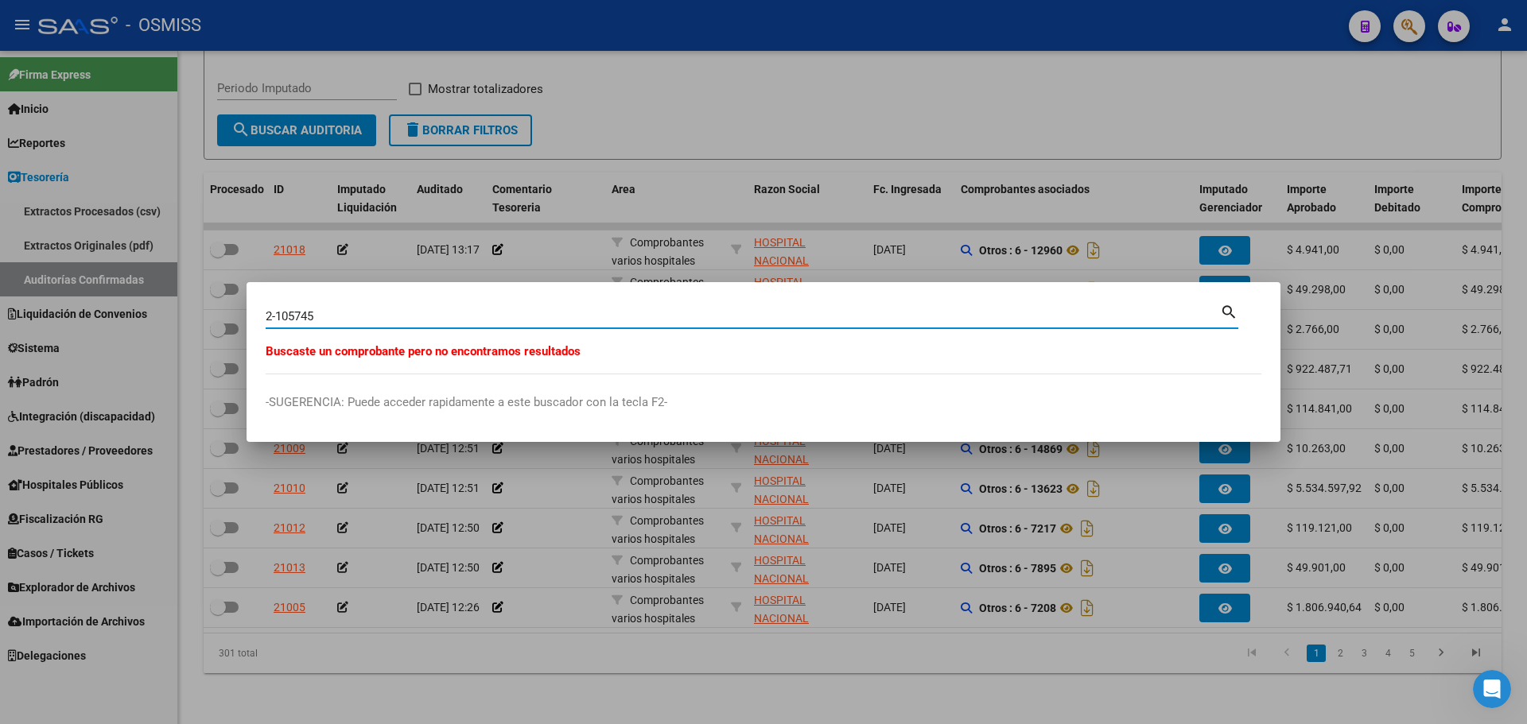
drag, startPoint x: 368, startPoint y: 314, endPoint x: 158, endPoint y: 293, distance: 211.0
click at [158, 293] on div "2-105745 Buscar (apellido, dni, cuil, nro traspaso, cuit, obra social) search B…" at bounding box center [763, 362] width 1527 height 724
type input "2-104644"
click at [744, 122] on div at bounding box center [763, 362] width 1527 height 724
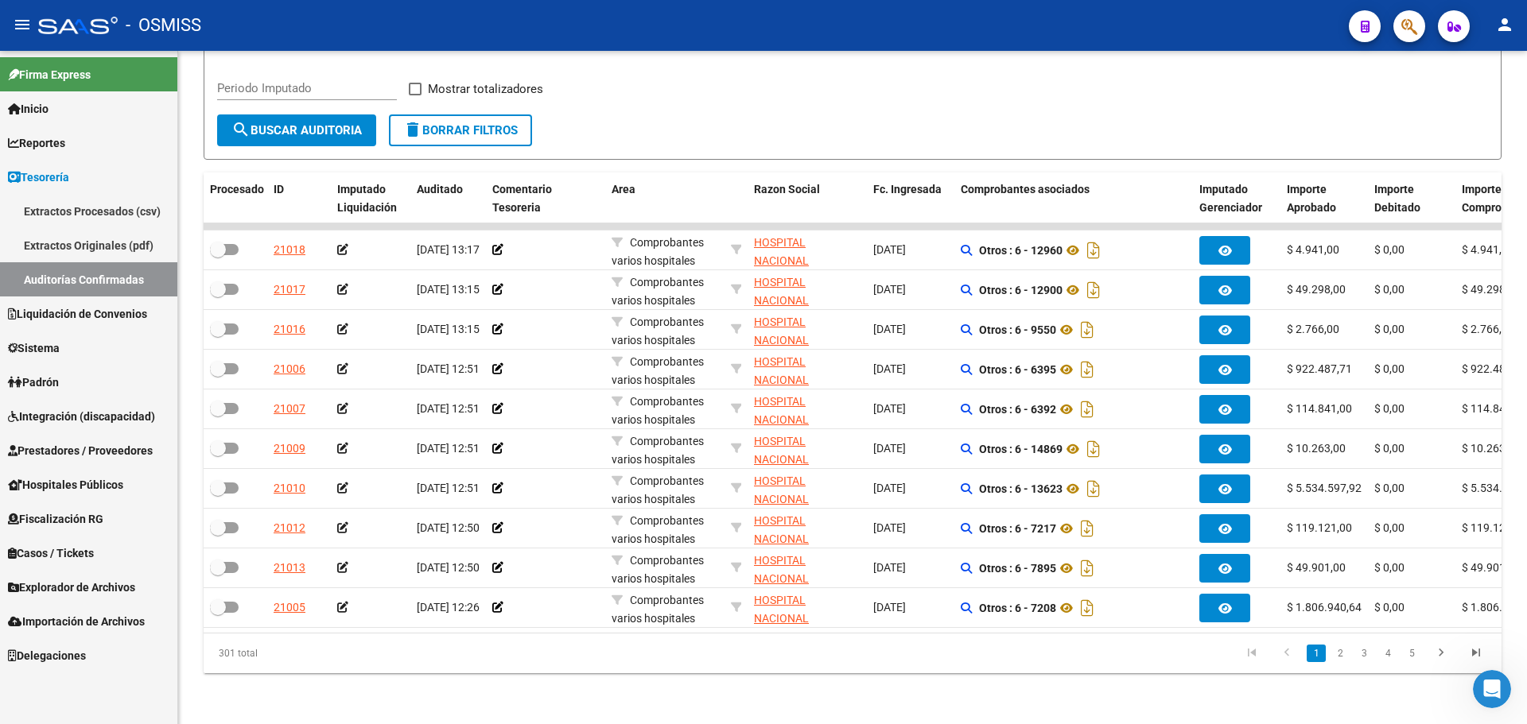
click at [56, 454] on span "Prestadores / Proveedores" at bounding box center [80, 450] width 145 height 17
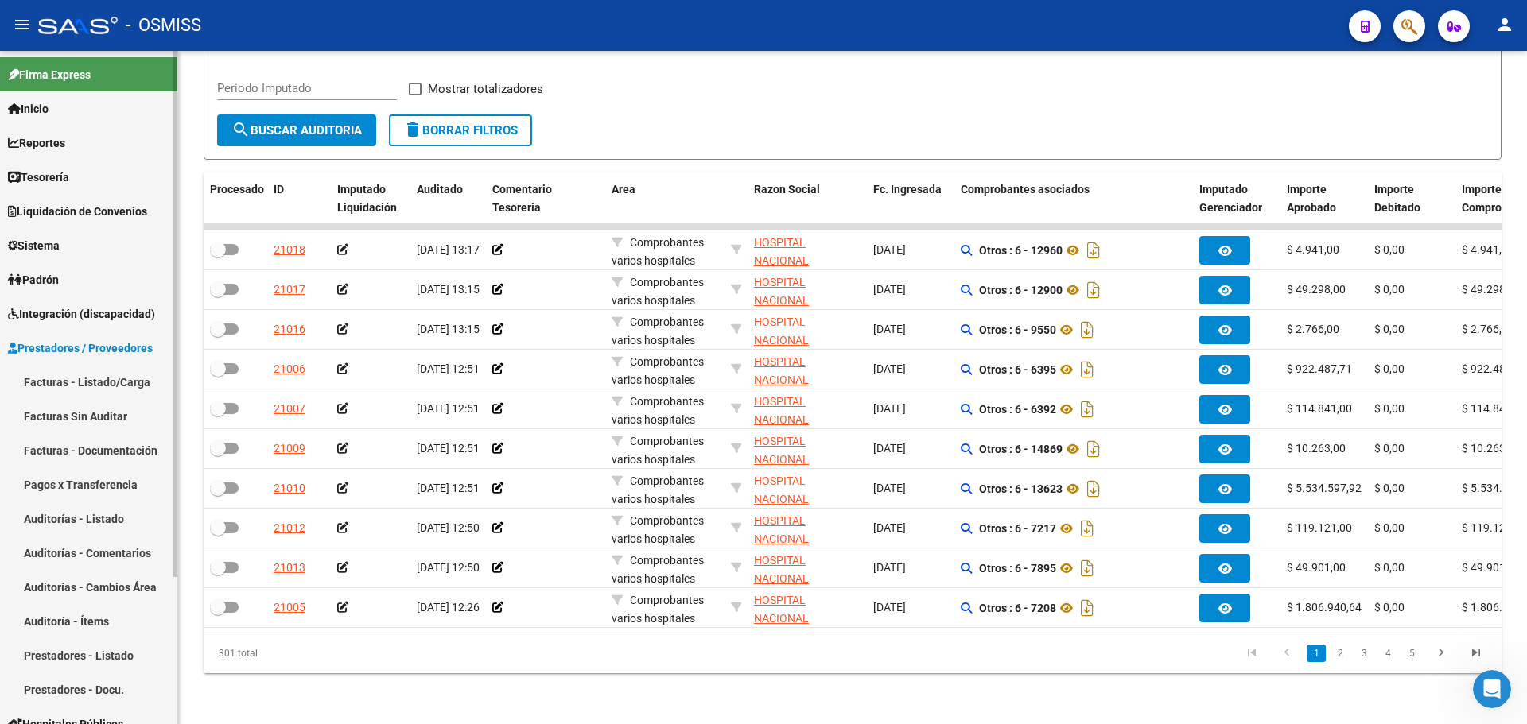
click at [43, 618] on link "Auditoría - Ítems" at bounding box center [88, 621] width 177 height 34
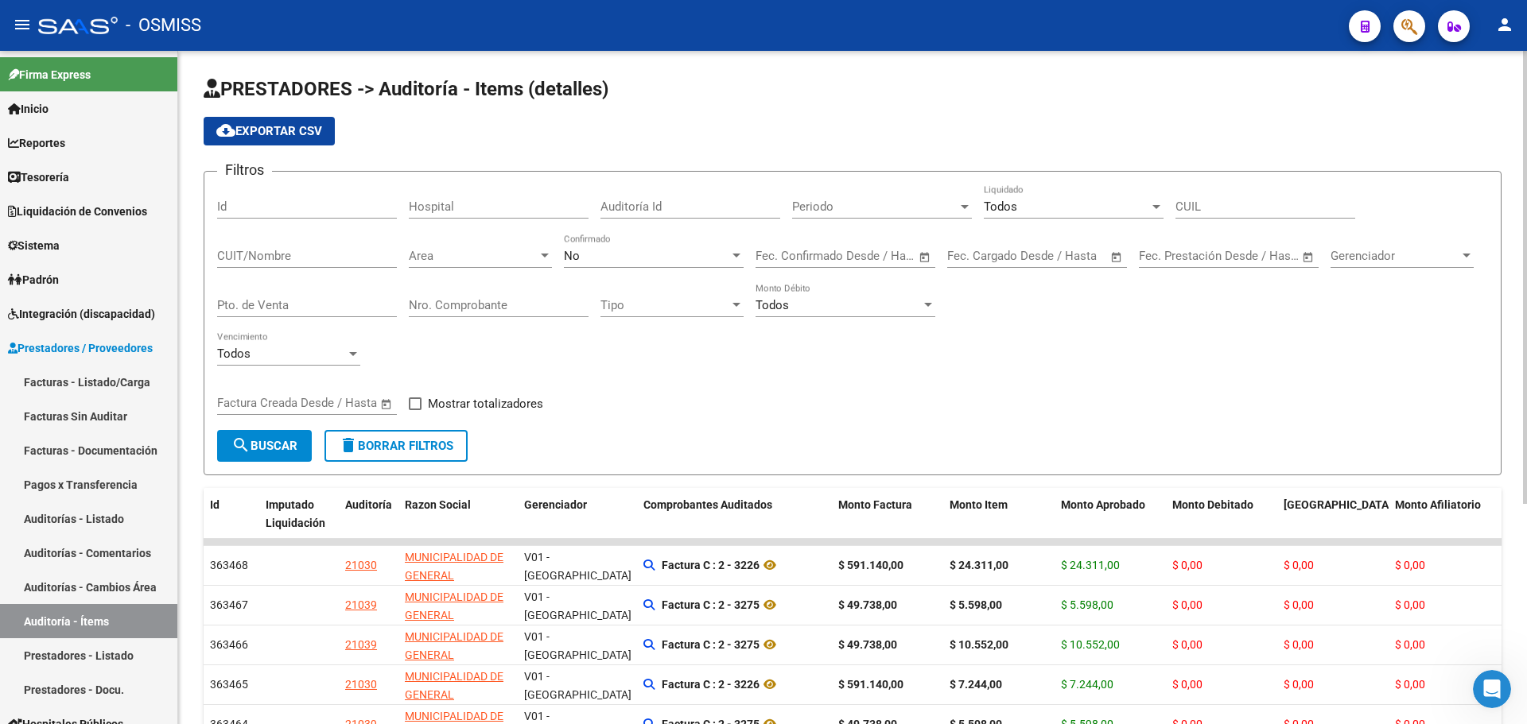
click at [878, 408] on div "Filtros Id Hospital Auditoría Id Periodo Periodo Todos Liquidado CUIL CUIT/Nomb…" at bounding box center [852, 307] width 1271 height 246
click at [874, 407] on div "Filtros Id Hospital Auditoría Id Periodo Periodo Todos Liquidado CUIL CUIT/Nomb…" at bounding box center [852, 307] width 1271 height 246
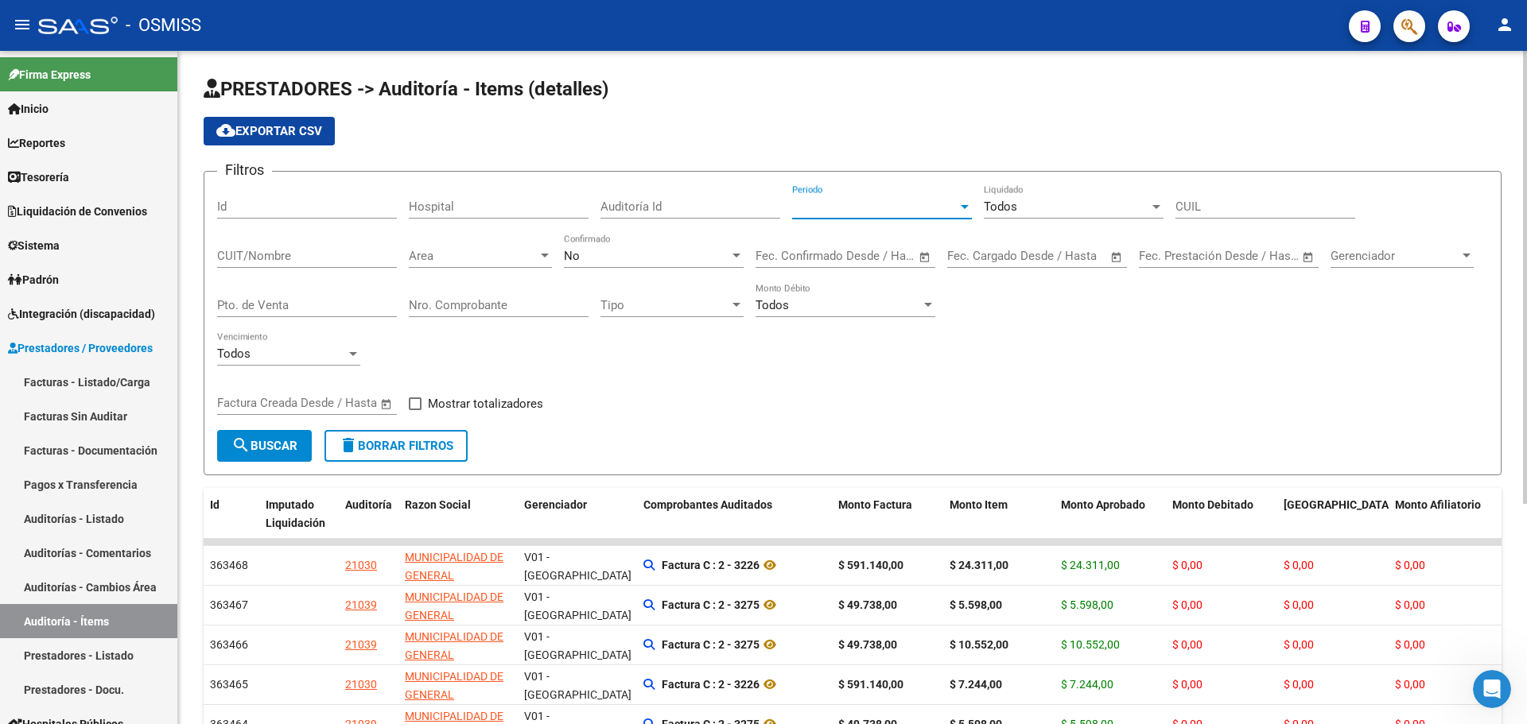
click at [859, 213] on span "Periodo" at bounding box center [874, 207] width 165 height 14
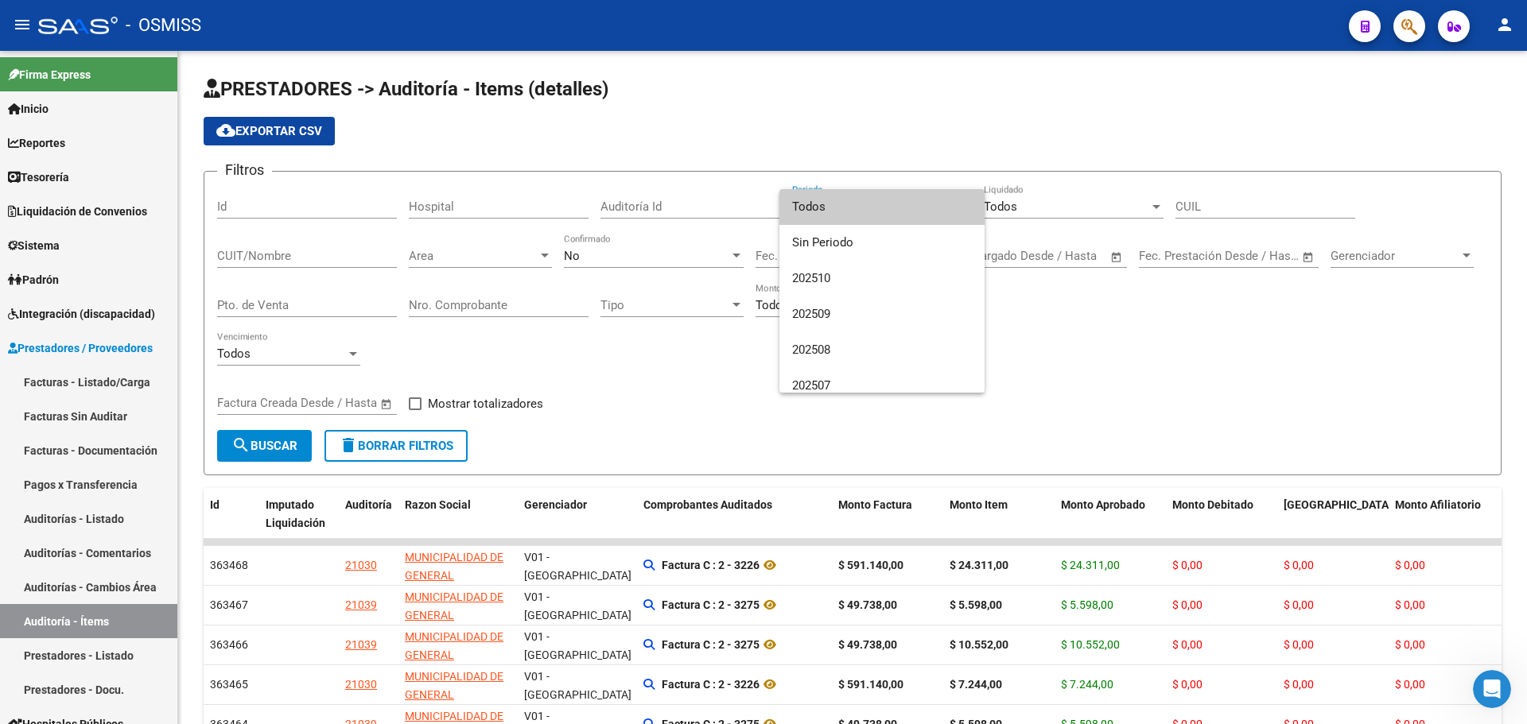
click at [859, 145] on div at bounding box center [763, 362] width 1527 height 724
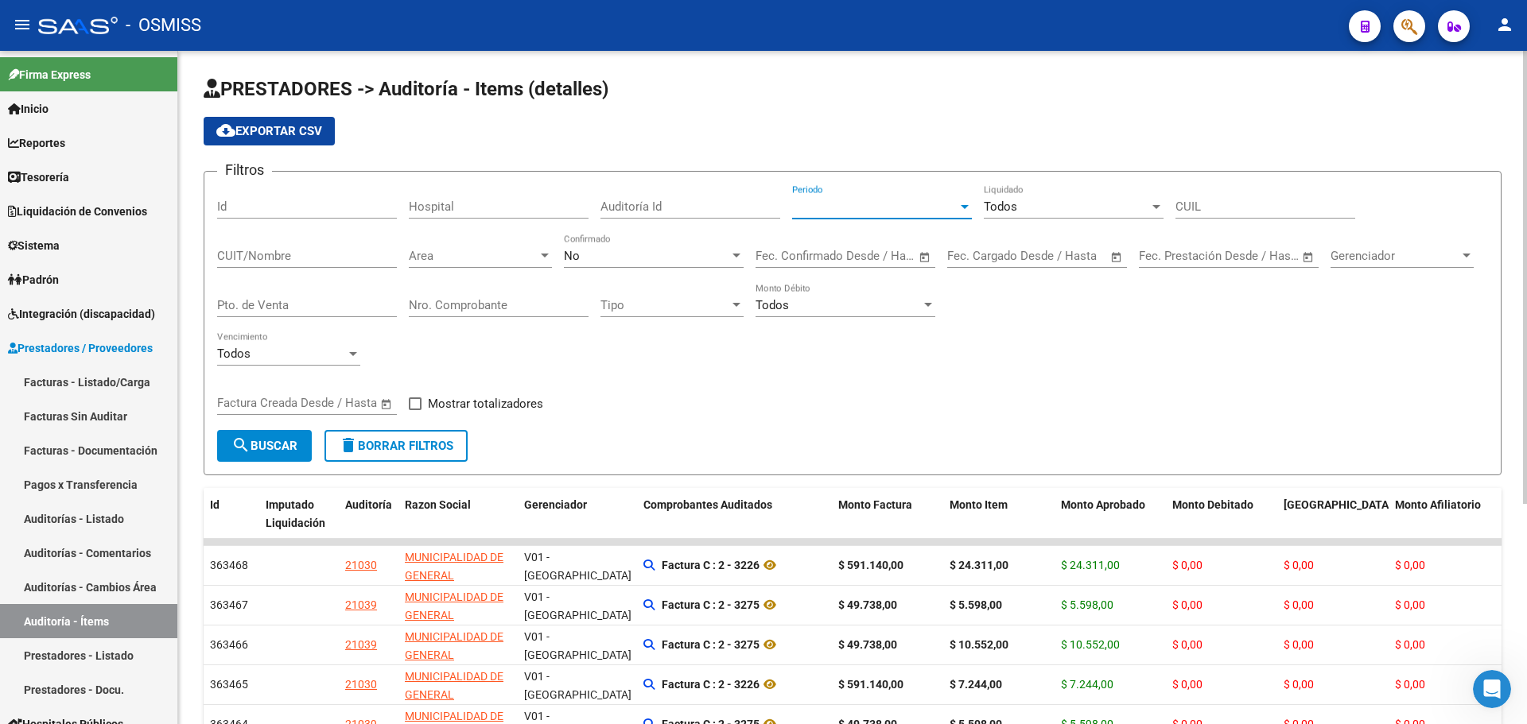
click at [867, 213] on span "Periodo" at bounding box center [874, 207] width 165 height 14
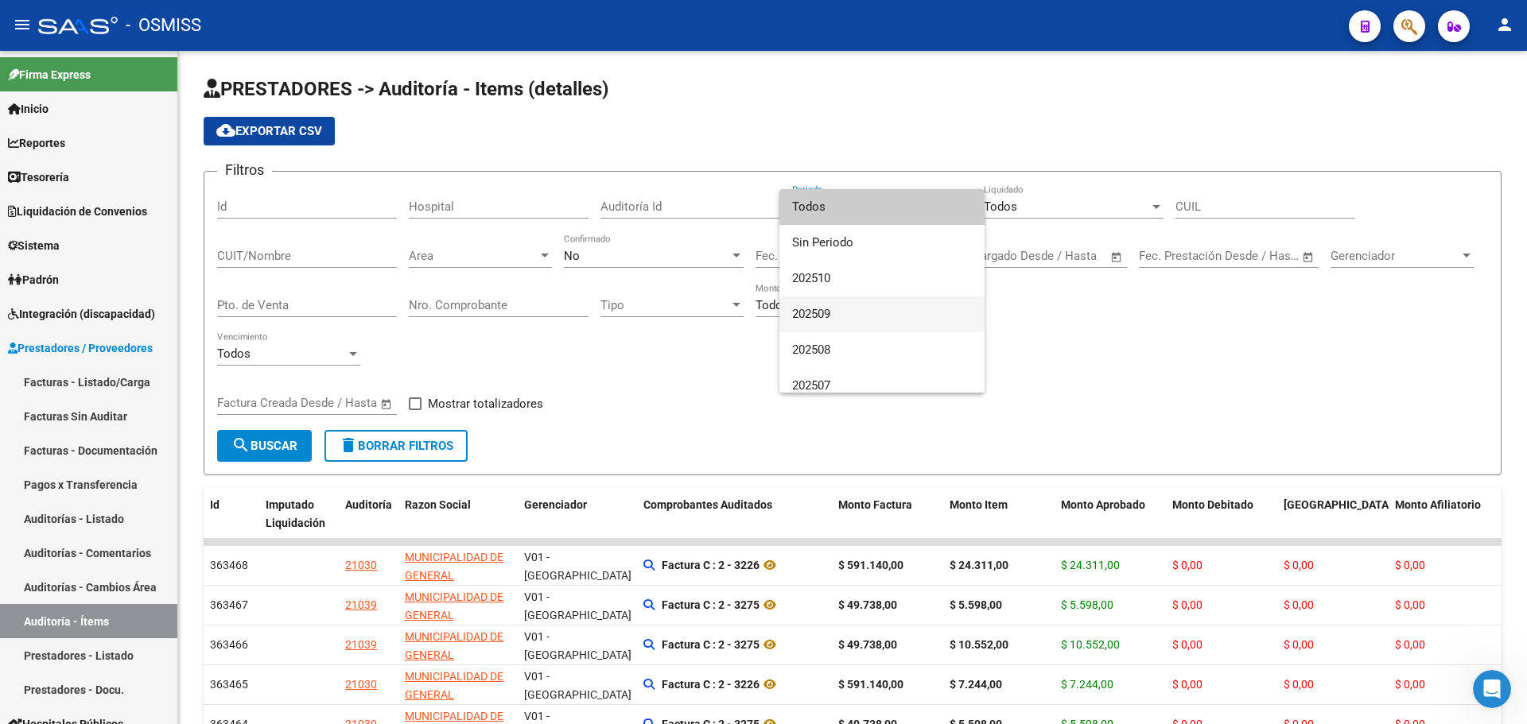
click at [852, 307] on span "202509" at bounding box center [882, 315] width 180 height 36
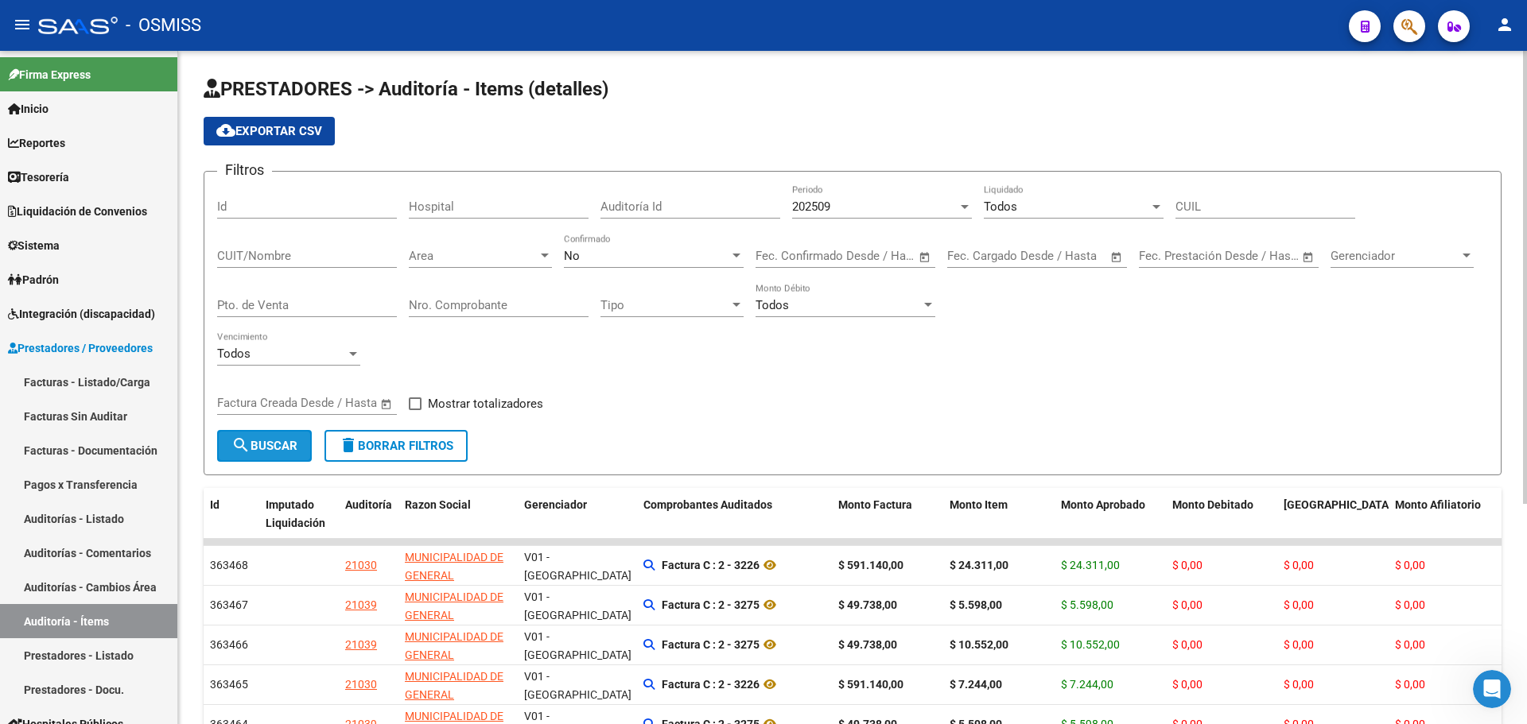
click at [304, 437] on button "search Buscar" at bounding box center [264, 446] width 95 height 32
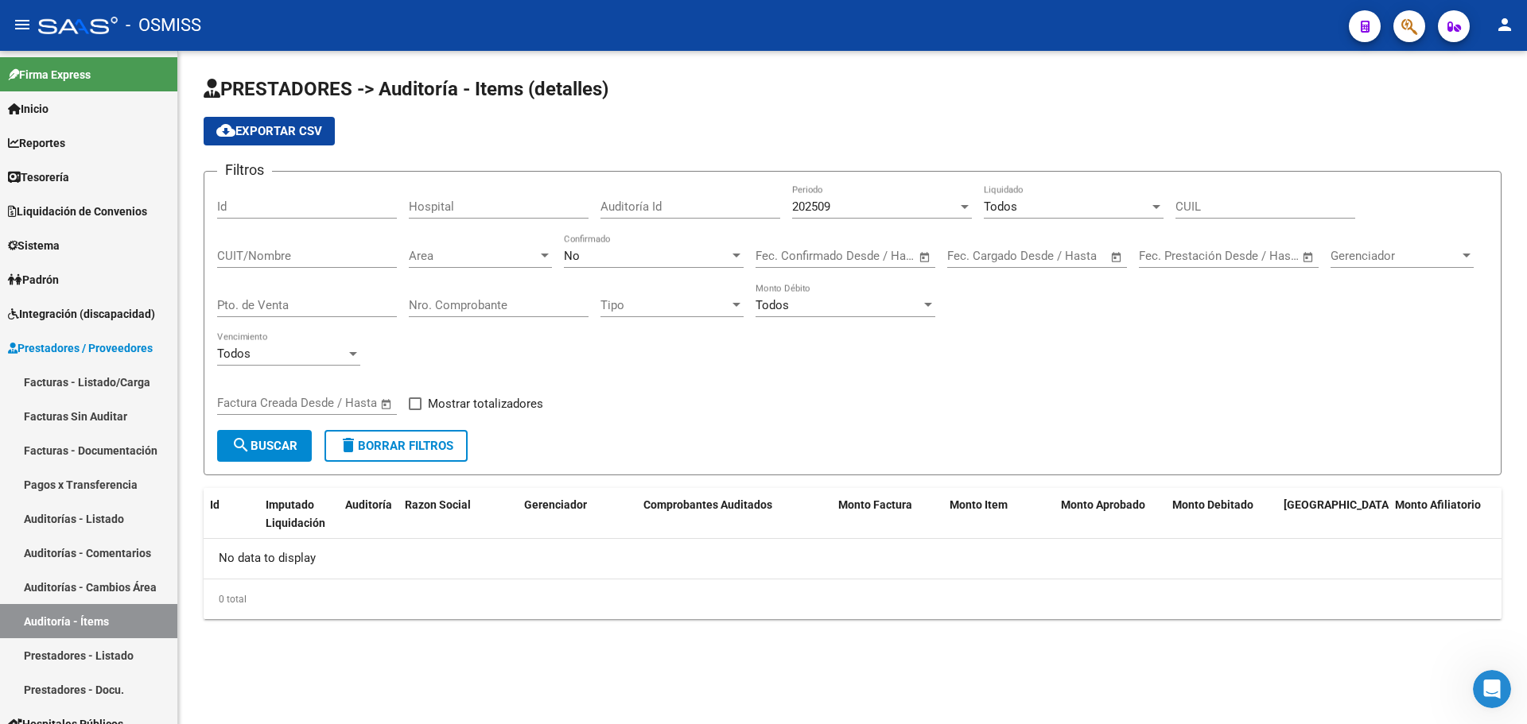
click at [1123, 401] on div "Filtros Id Hospital Auditoría Id 202509 Periodo Todos Liquidado CUIL CUIT/Nombr…" at bounding box center [852, 307] width 1271 height 246
click at [638, 253] on div "No" at bounding box center [646, 256] width 165 height 14
click at [636, 185] on span "Todos" at bounding box center [654, 185] width 180 height 36
click at [504, 256] on span "Area" at bounding box center [473, 256] width 129 height 14
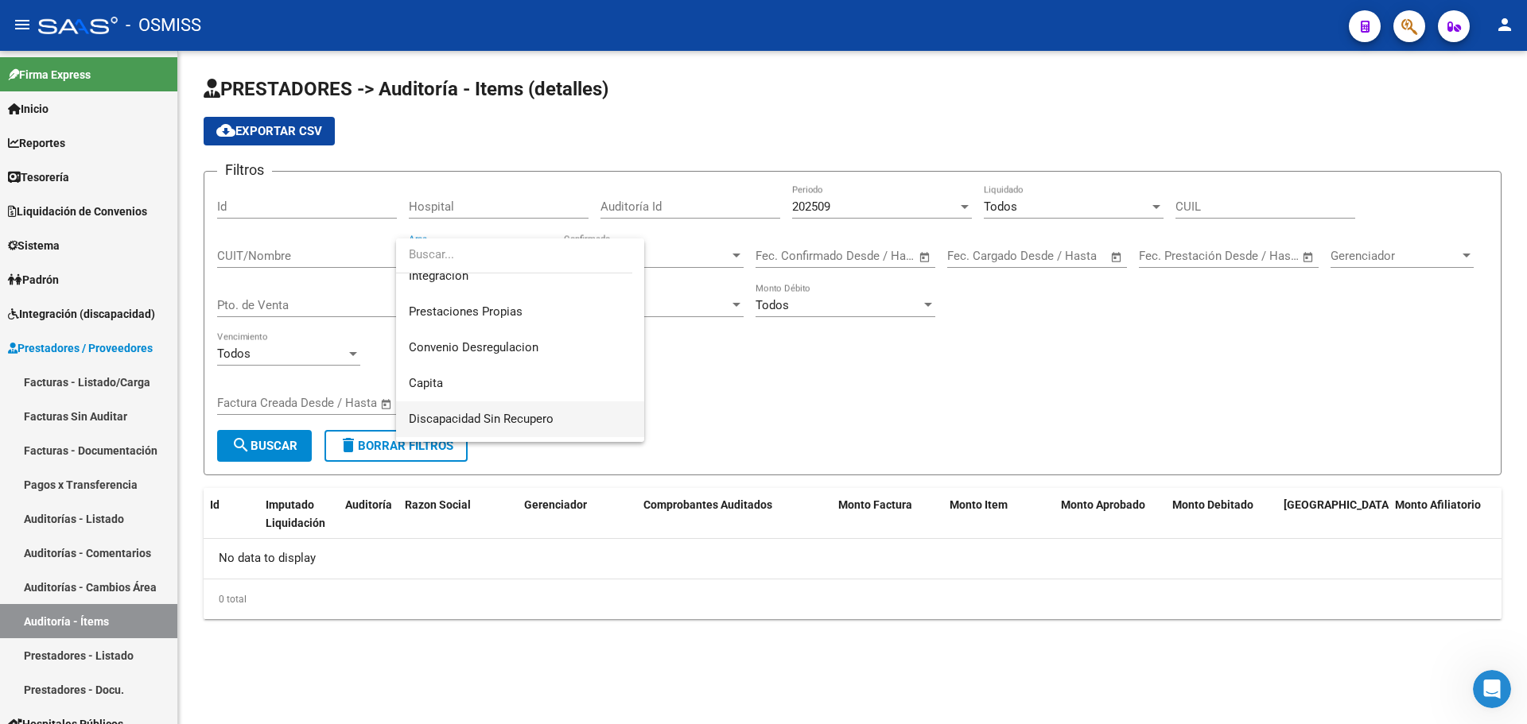
scroll to position [239, 0]
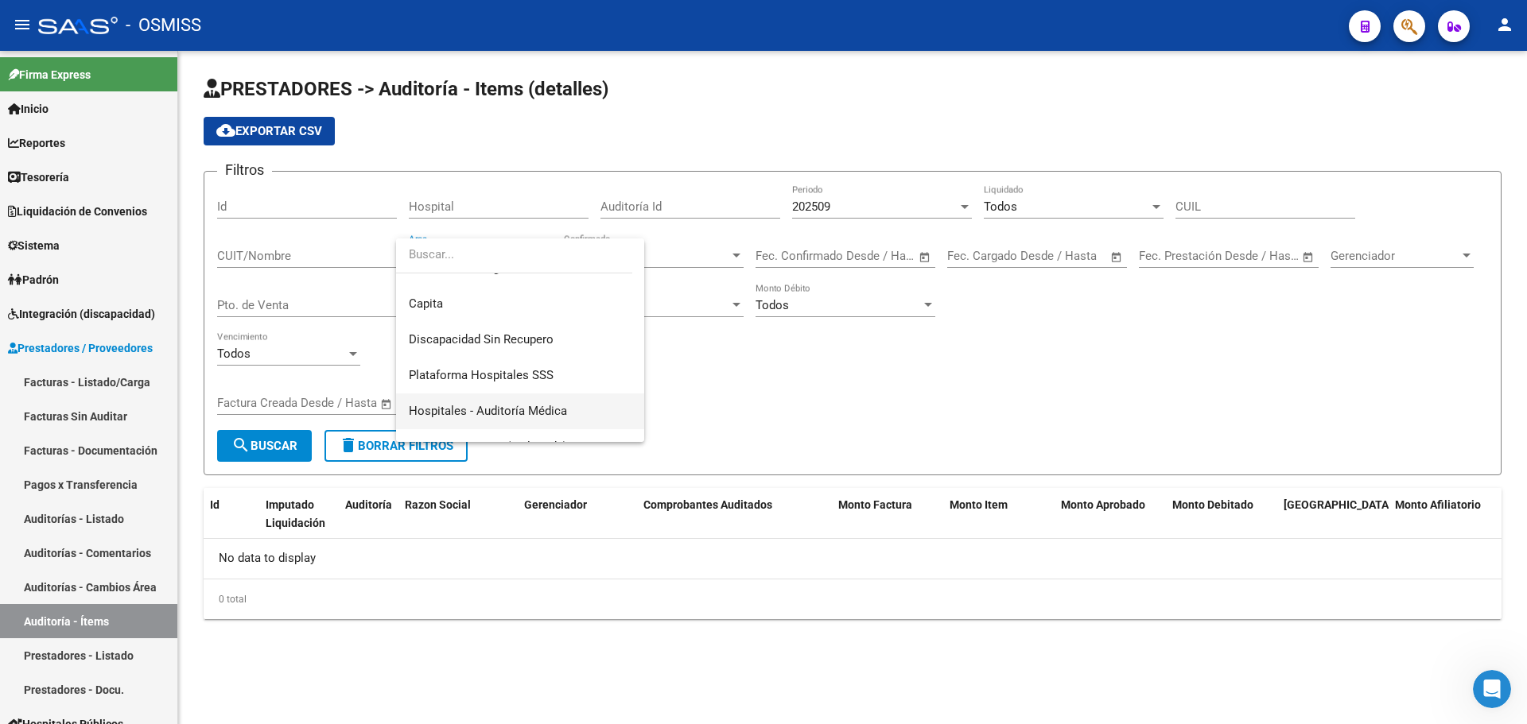
click at [530, 421] on span "Hospitales - Auditoría Médica" at bounding box center [520, 412] width 223 height 36
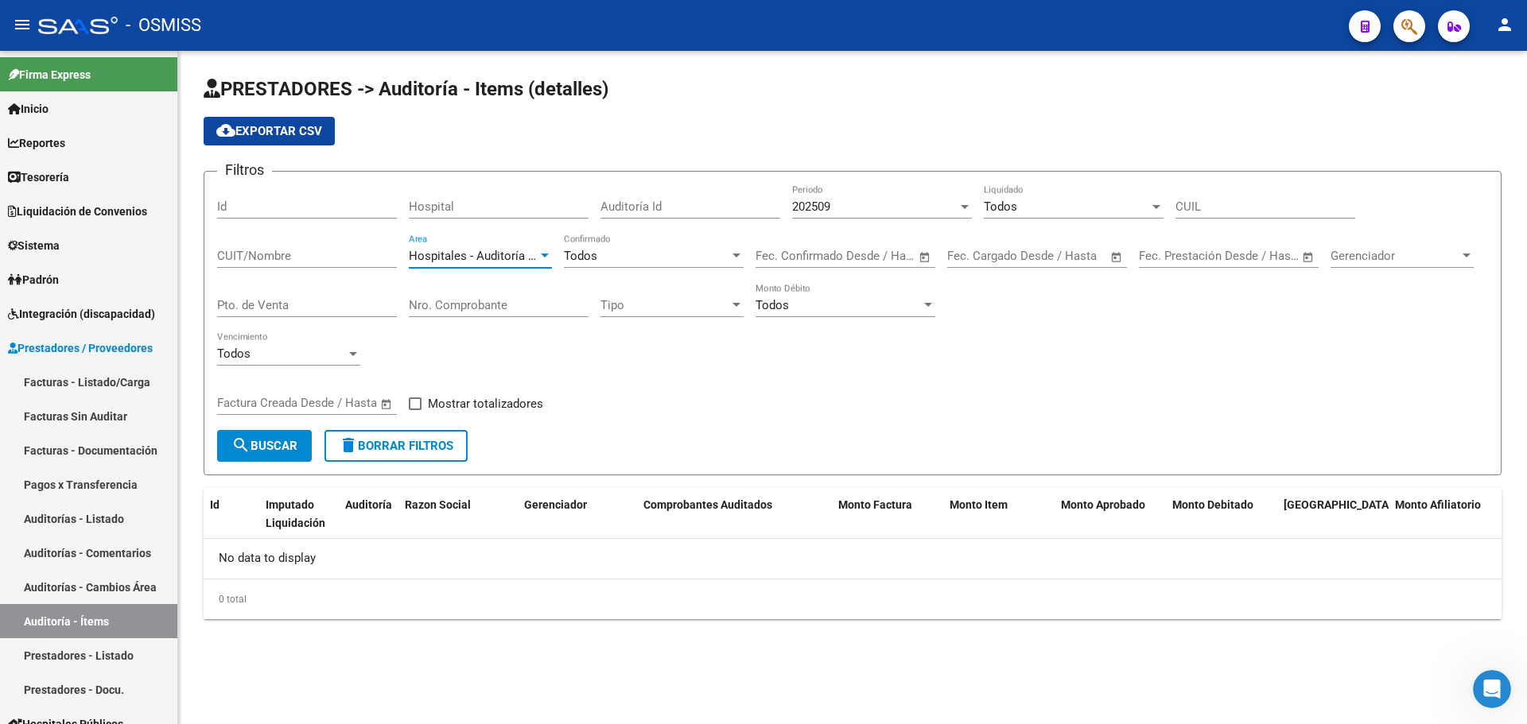
click at [626, 417] on div "Filtros Id Hospital Auditoría Id 202509 Periodo Todos Liquidado CUIL CUIT/Nombr…" at bounding box center [852, 307] width 1271 height 246
click at [462, 260] on span "Hospitales - Auditoría Médica" at bounding box center [488, 256] width 158 height 14
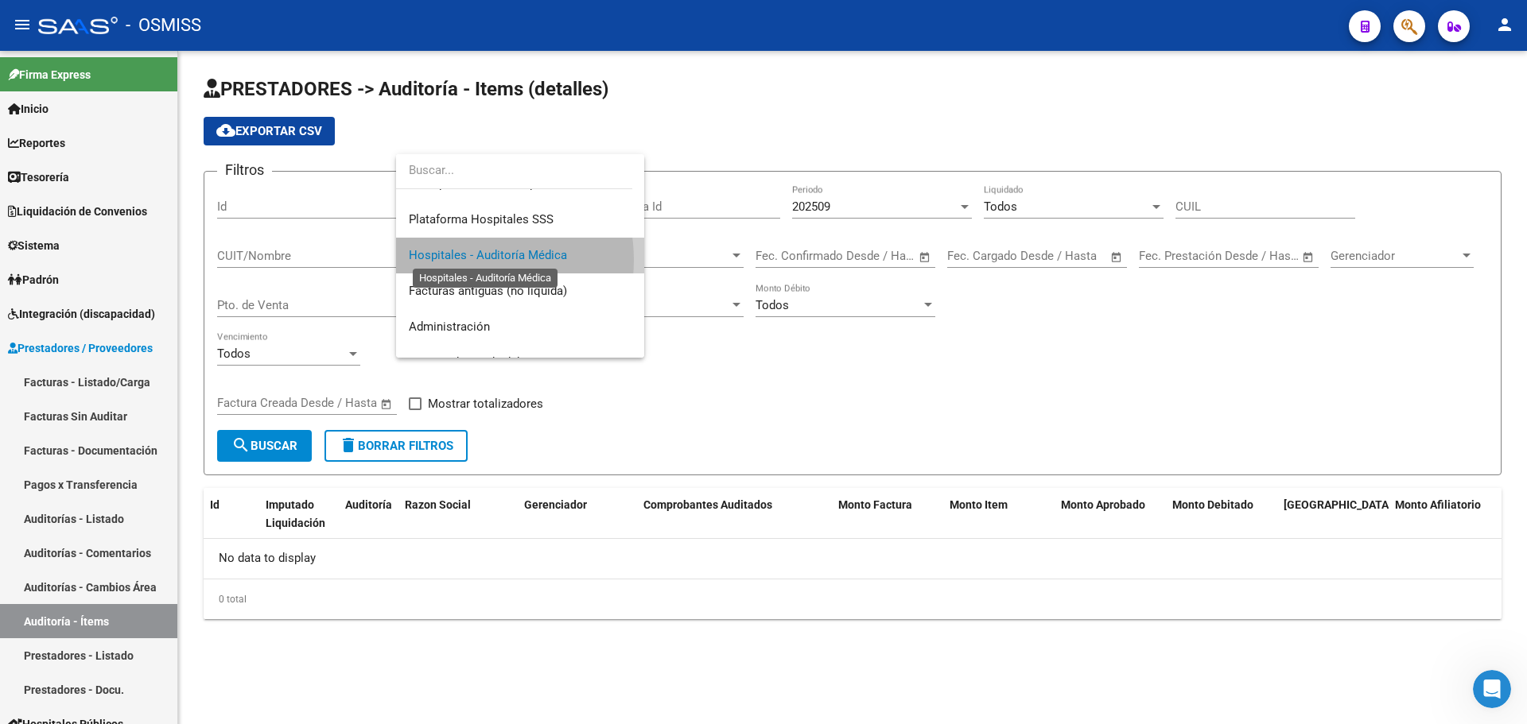
click at [462, 260] on span "Hospitales - Auditoría Médica" at bounding box center [488, 255] width 158 height 14
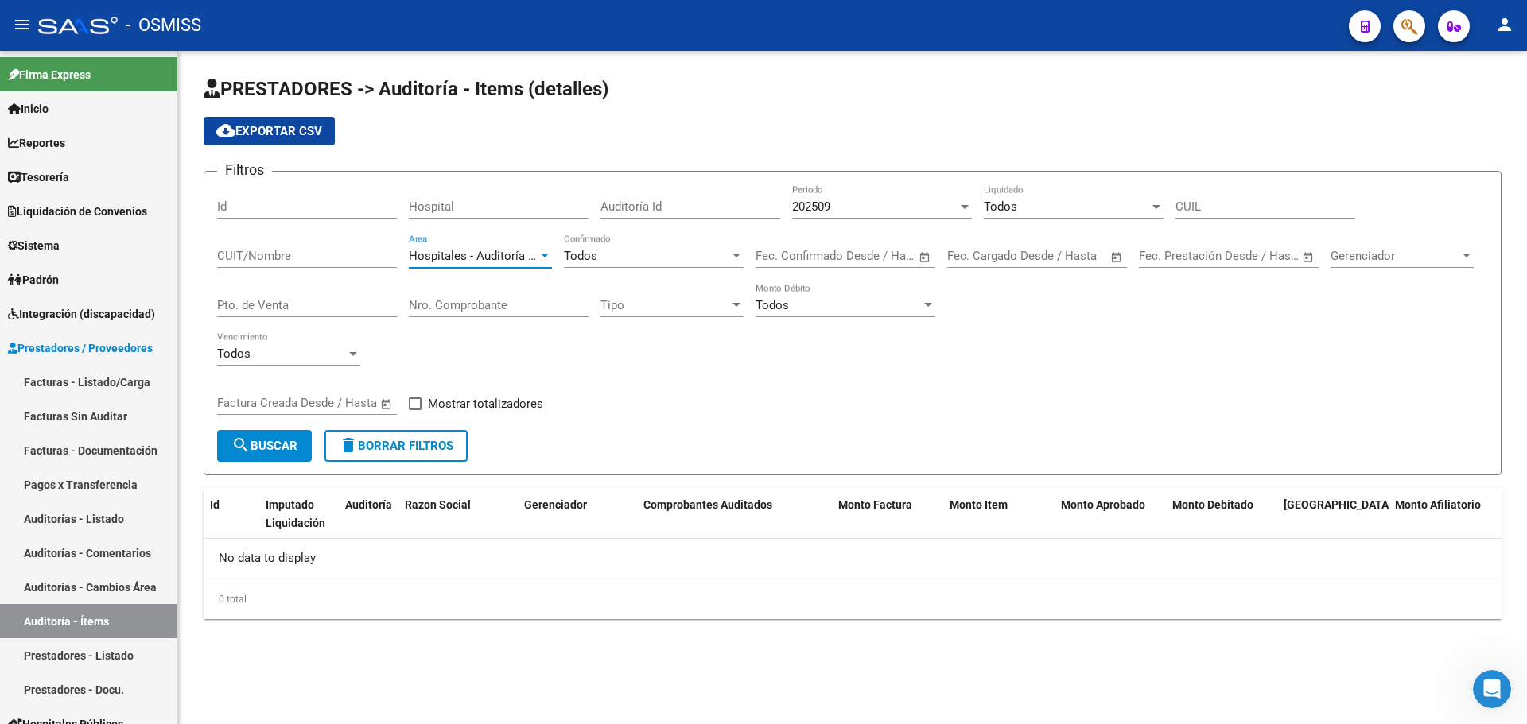
click at [1077, 378] on div "Todos Vencimiento" at bounding box center [852, 356] width 1271 height 49
click at [1057, 208] on div "Todos" at bounding box center [1066, 207] width 165 height 14
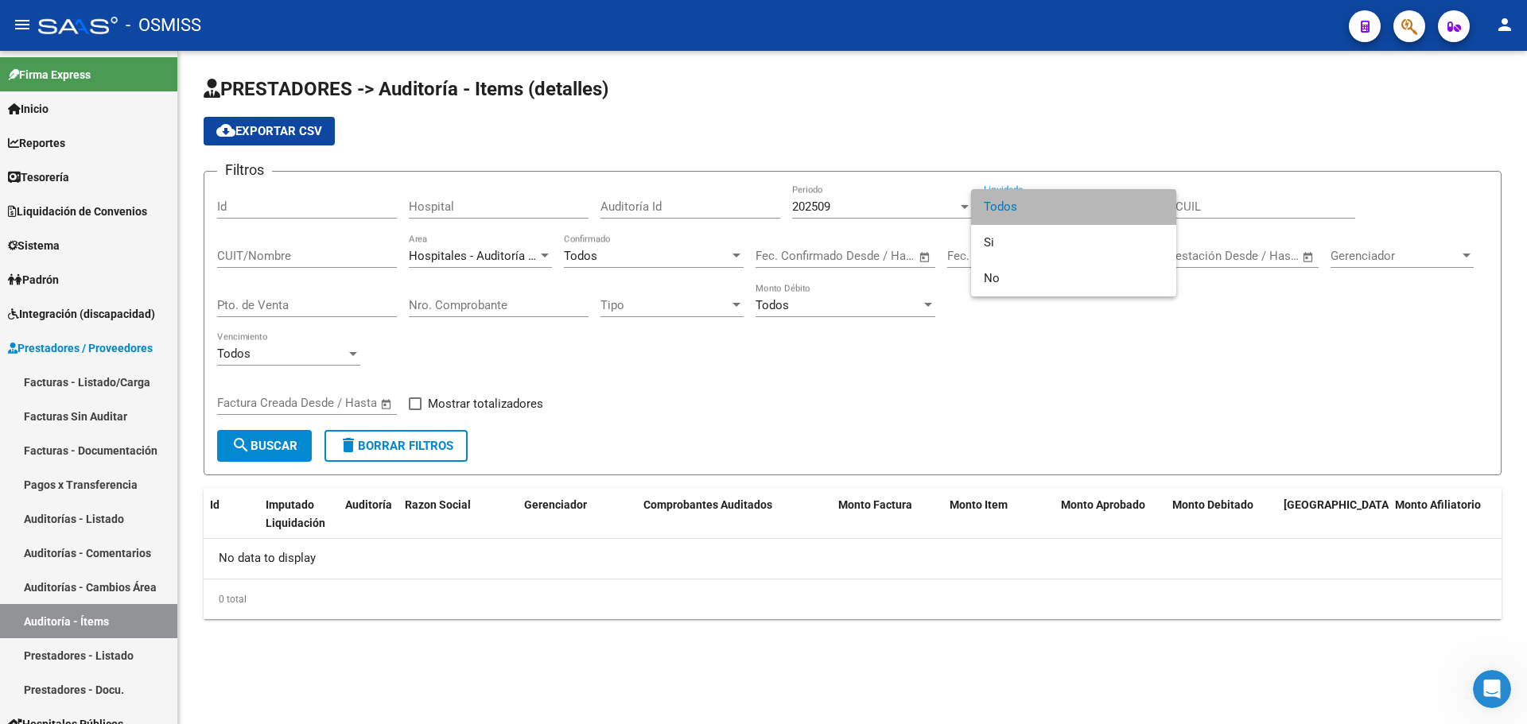
click at [1057, 208] on span "Todos" at bounding box center [1074, 207] width 180 height 36
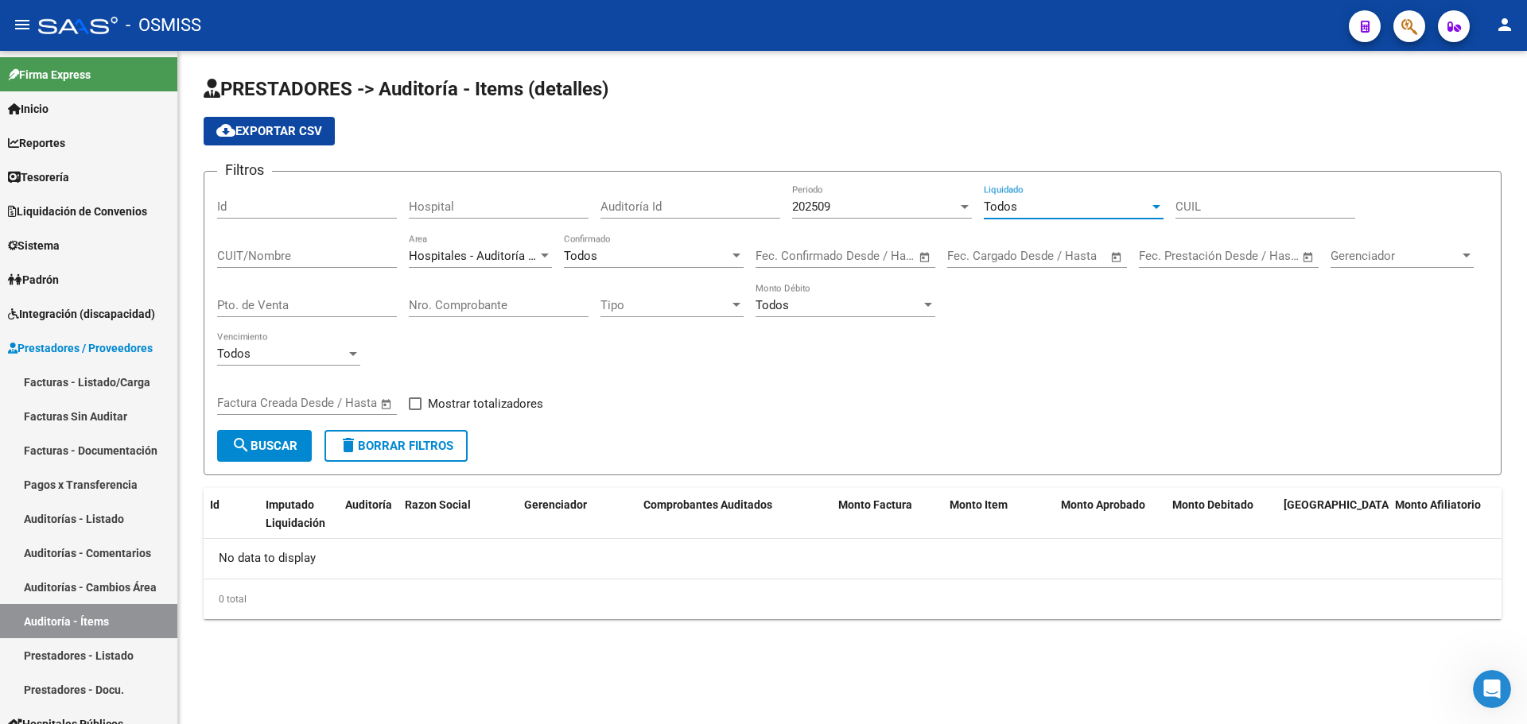
click at [1057, 208] on div "Todos" at bounding box center [1066, 207] width 165 height 14
click at [1057, 208] on span "Todos" at bounding box center [1074, 207] width 180 height 36
click at [312, 448] on button "search Buscar" at bounding box center [264, 446] width 95 height 32
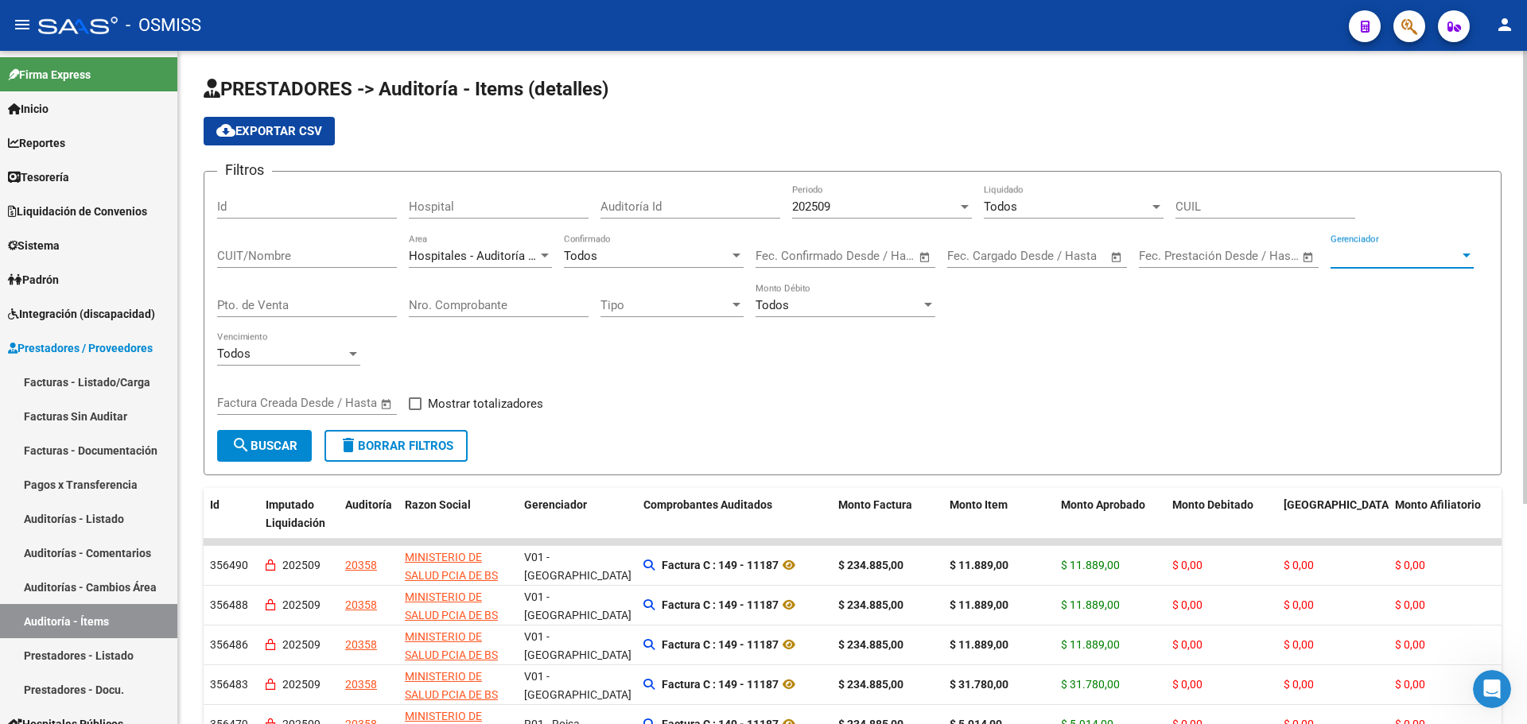
click at [1355, 262] on span "Gerenciador" at bounding box center [1394, 256] width 129 height 14
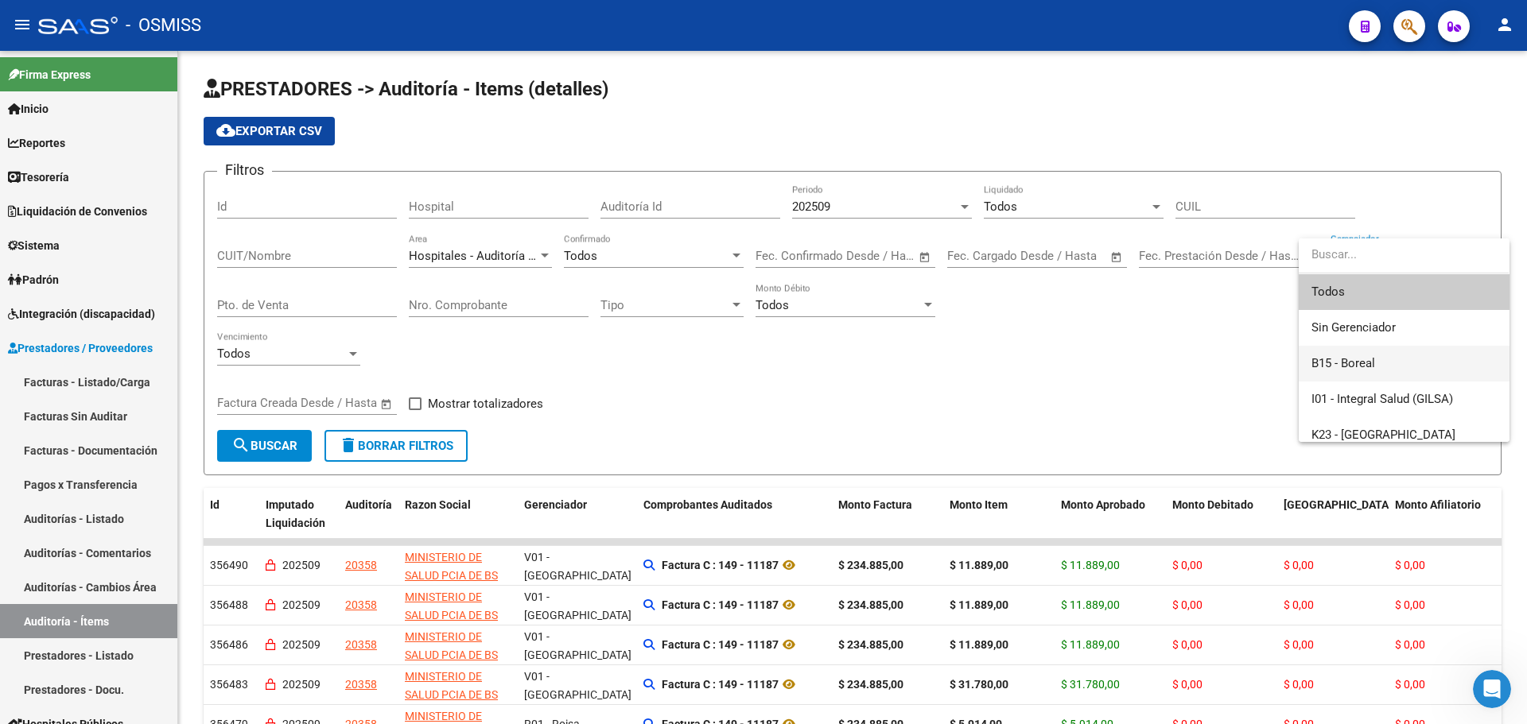
click at [1371, 353] on span "B15 - Boreal" at bounding box center [1403, 364] width 185 height 36
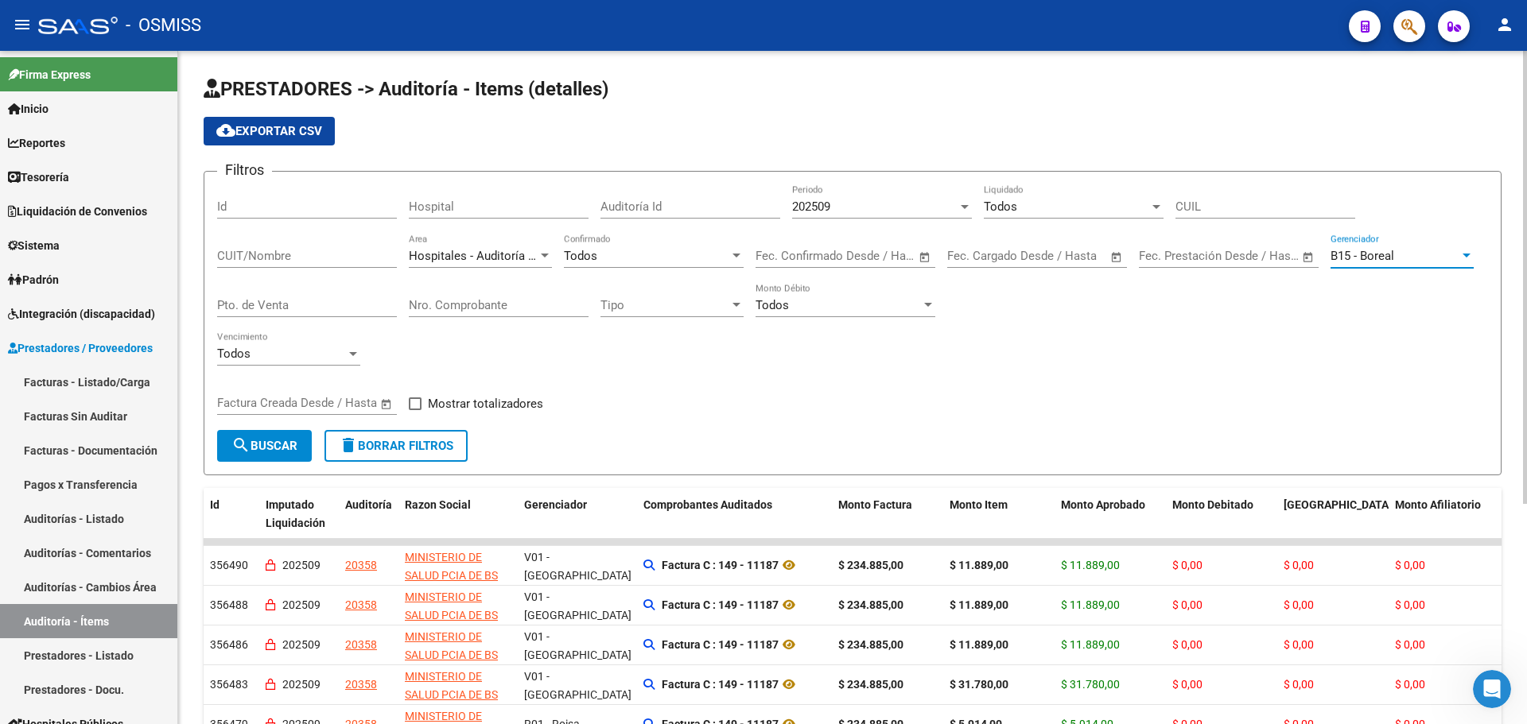
click at [306, 433] on button "search Buscar" at bounding box center [264, 446] width 95 height 32
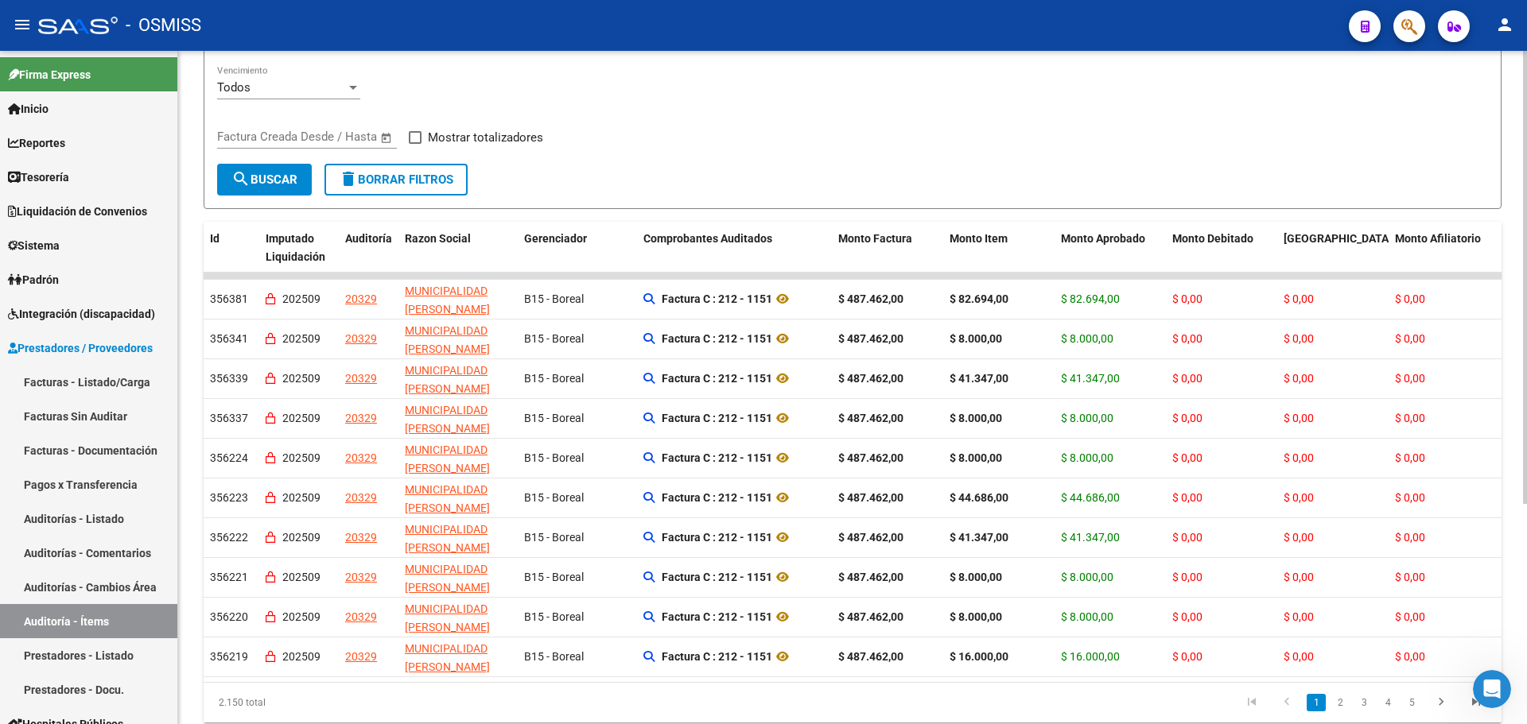
scroll to position [328, 0]
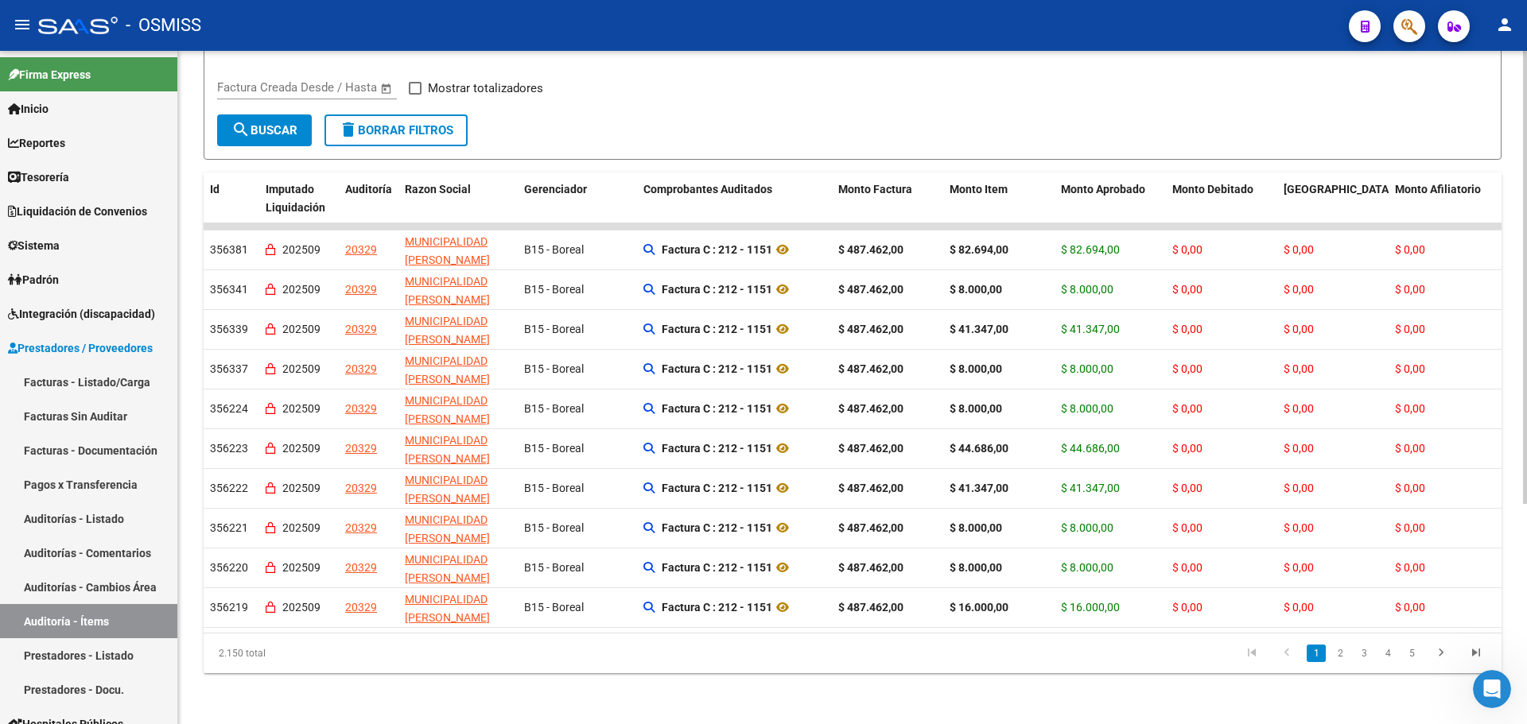
click at [661, 688] on div "PRESTADORES -> Auditoría - Items (detalles) cloud_download Exportar CSV Filtros…" at bounding box center [852, 229] width 1349 height 989
click at [45, 174] on span "Tesorería" at bounding box center [38, 177] width 61 height 17
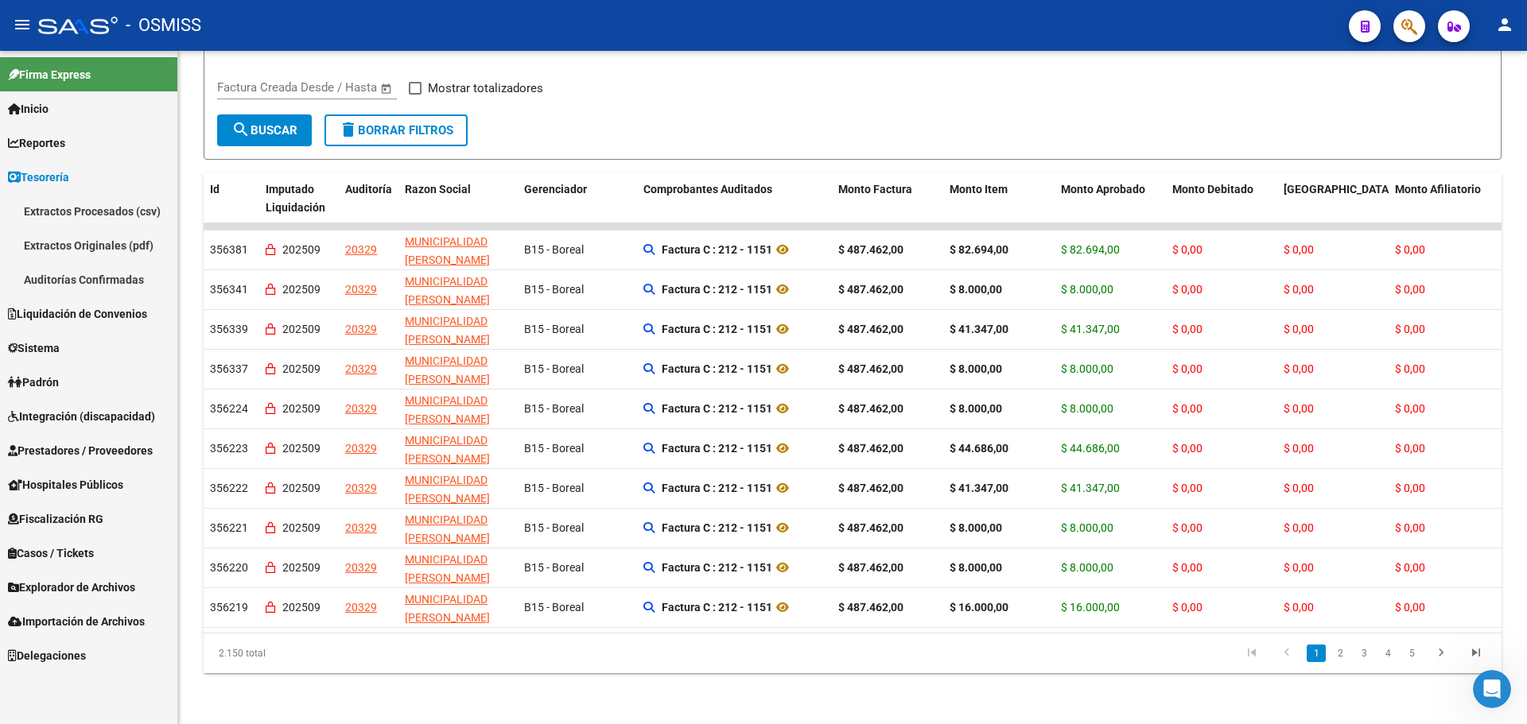
click at [45, 276] on link "Auditorías Confirmadas" at bounding box center [88, 279] width 177 height 34
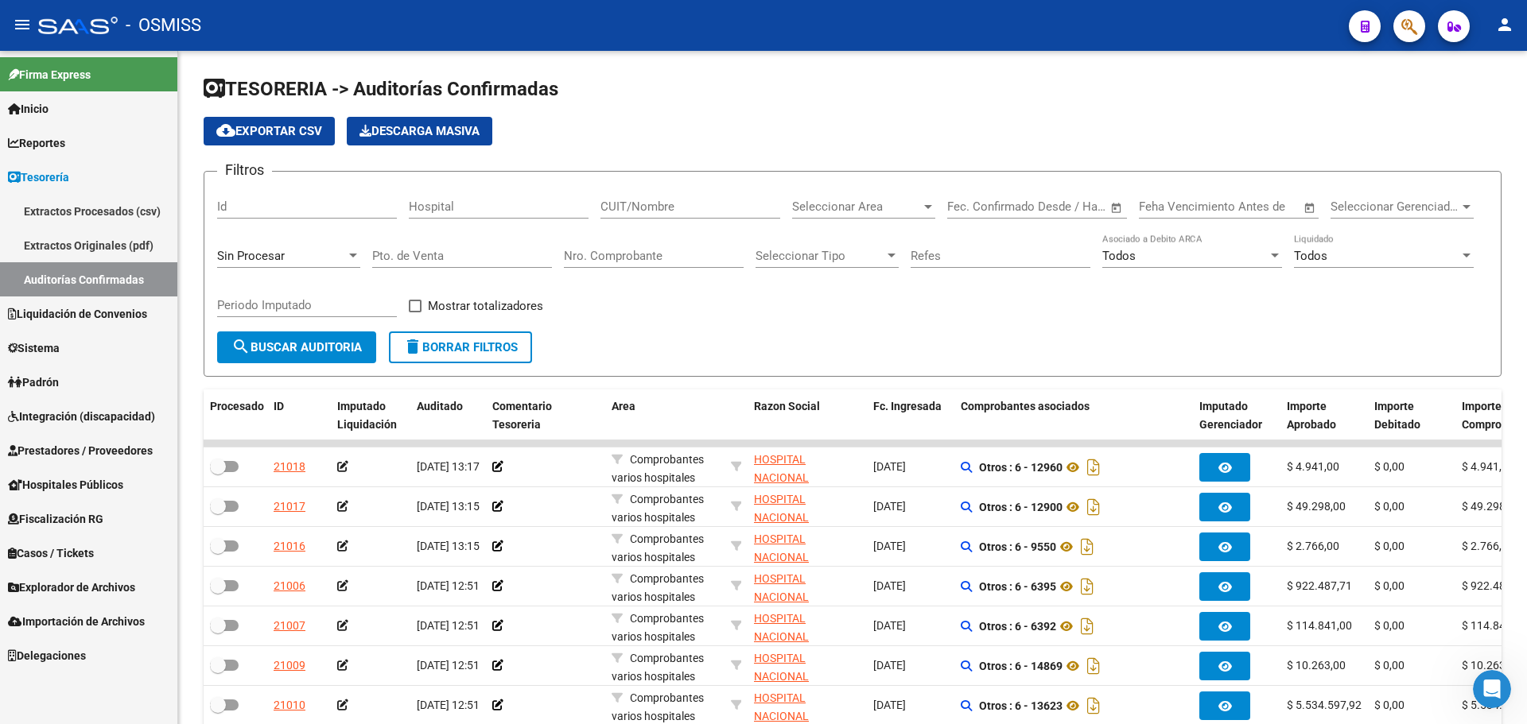
click at [72, 449] on span "Prestadores / Proveedores" at bounding box center [80, 450] width 145 height 17
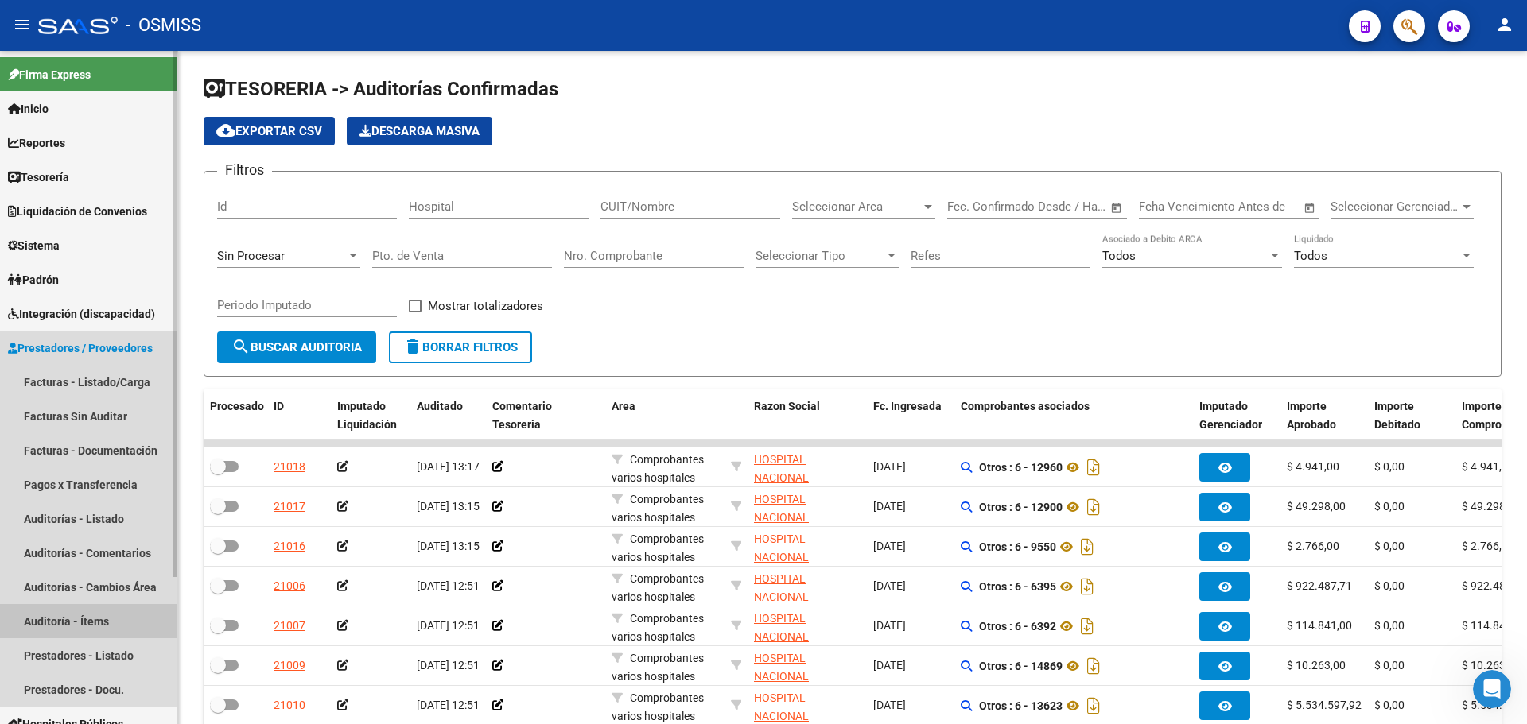
click at [68, 621] on link "Auditoría - Ítems" at bounding box center [88, 621] width 177 height 34
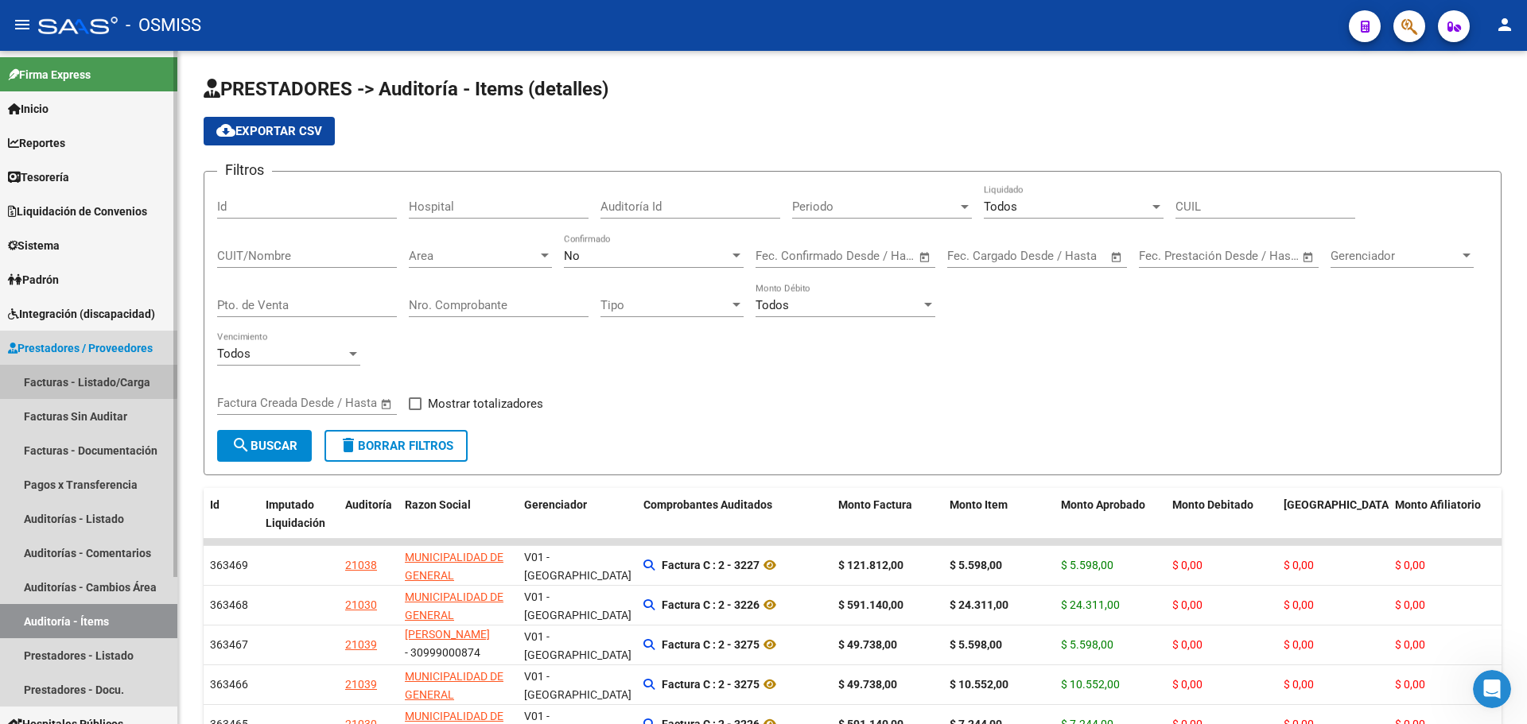
click at [76, 379] on link "Facturas - Listado/Carga" at bounding box center [88, 382] width 177 height 34
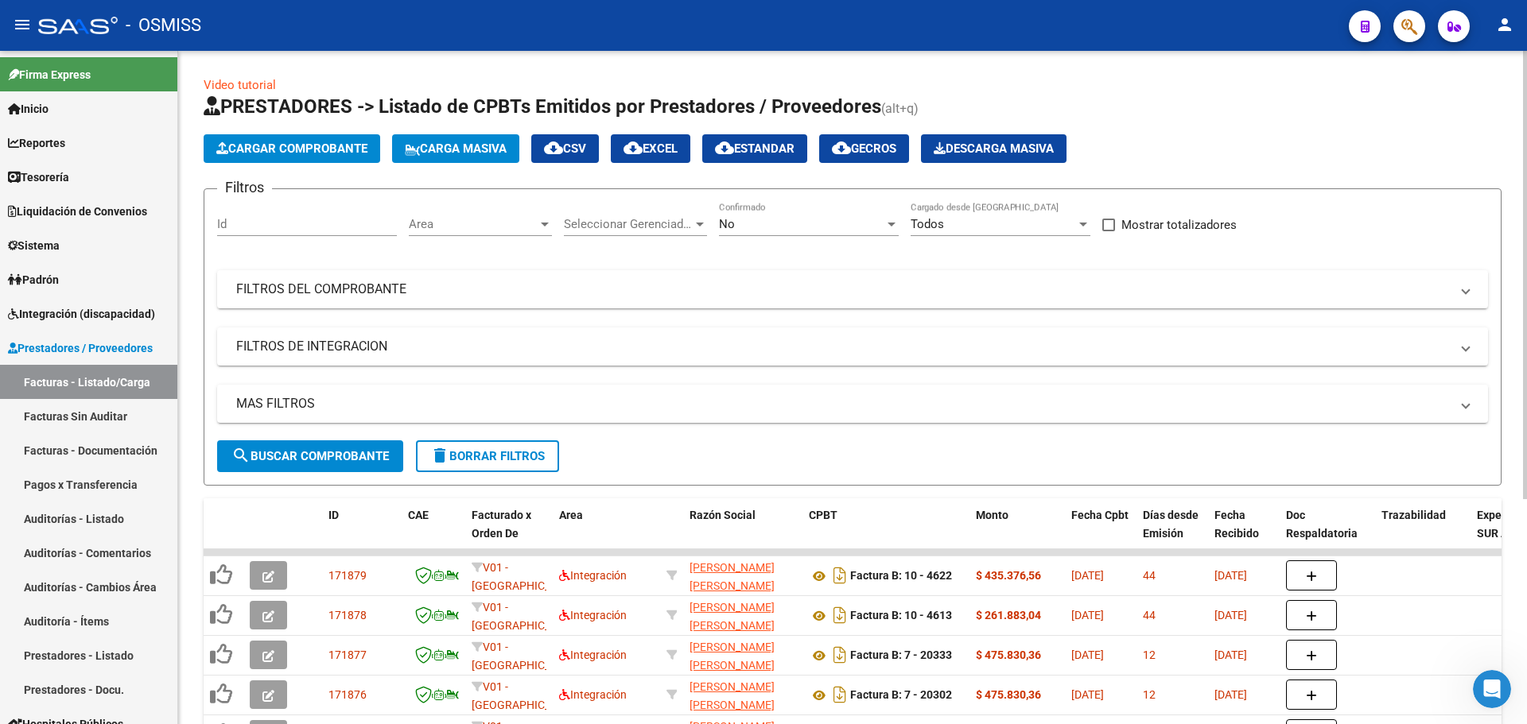
click at [480, 223] on span "Area" at bounding box center [473, 224] width 129 height 14
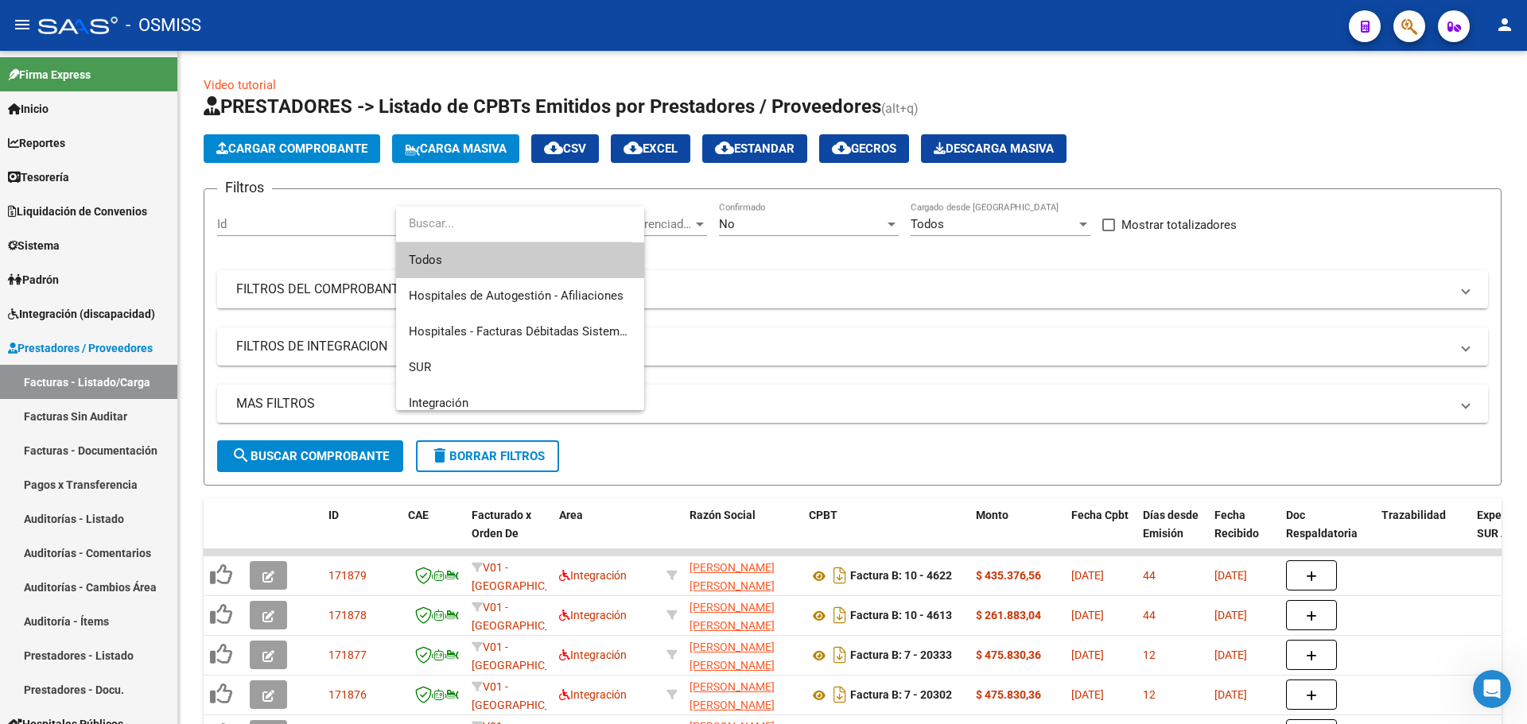
click at [703, 258] on div at bounding box center [763, 362] width 1527 height 724
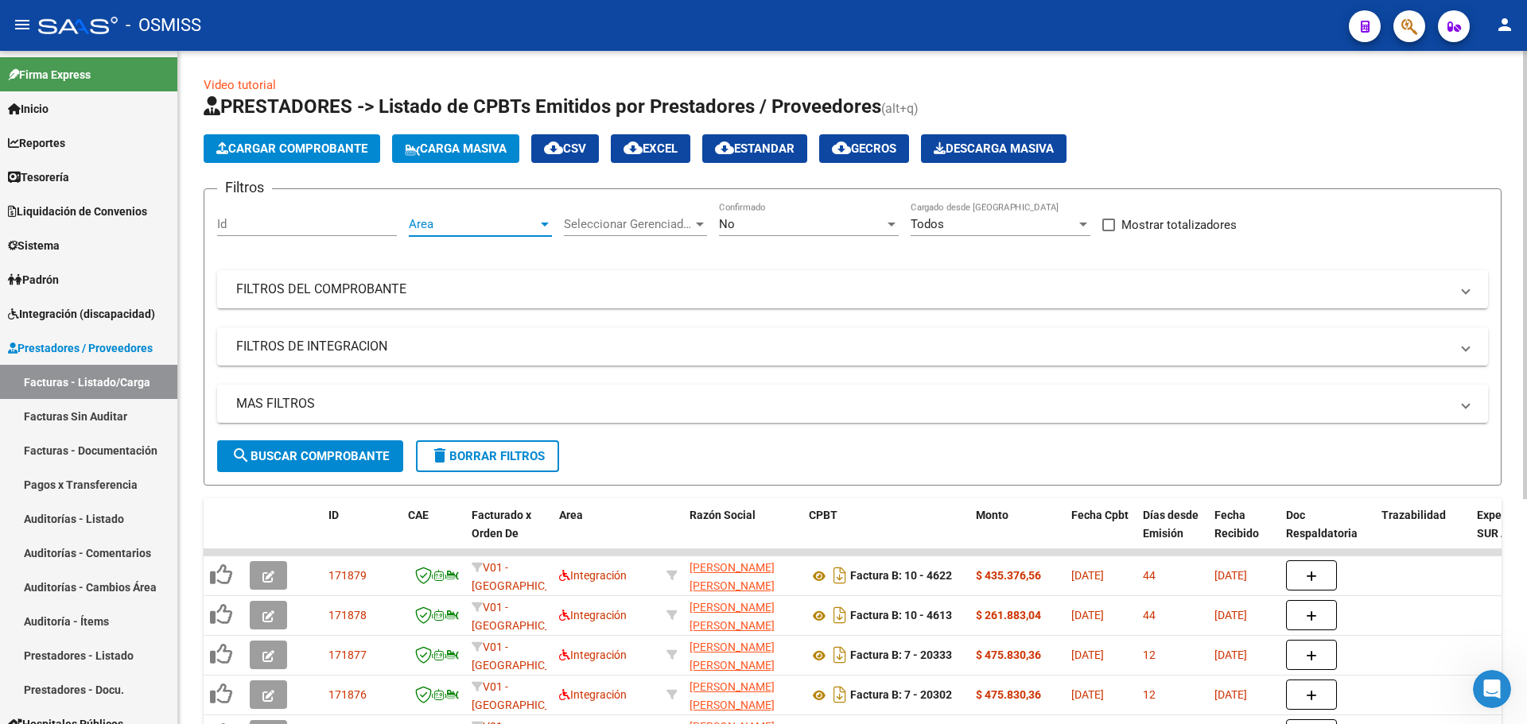
click at [497, 223] on span "Area" at bounding box center [473, 224] width 129 height 14
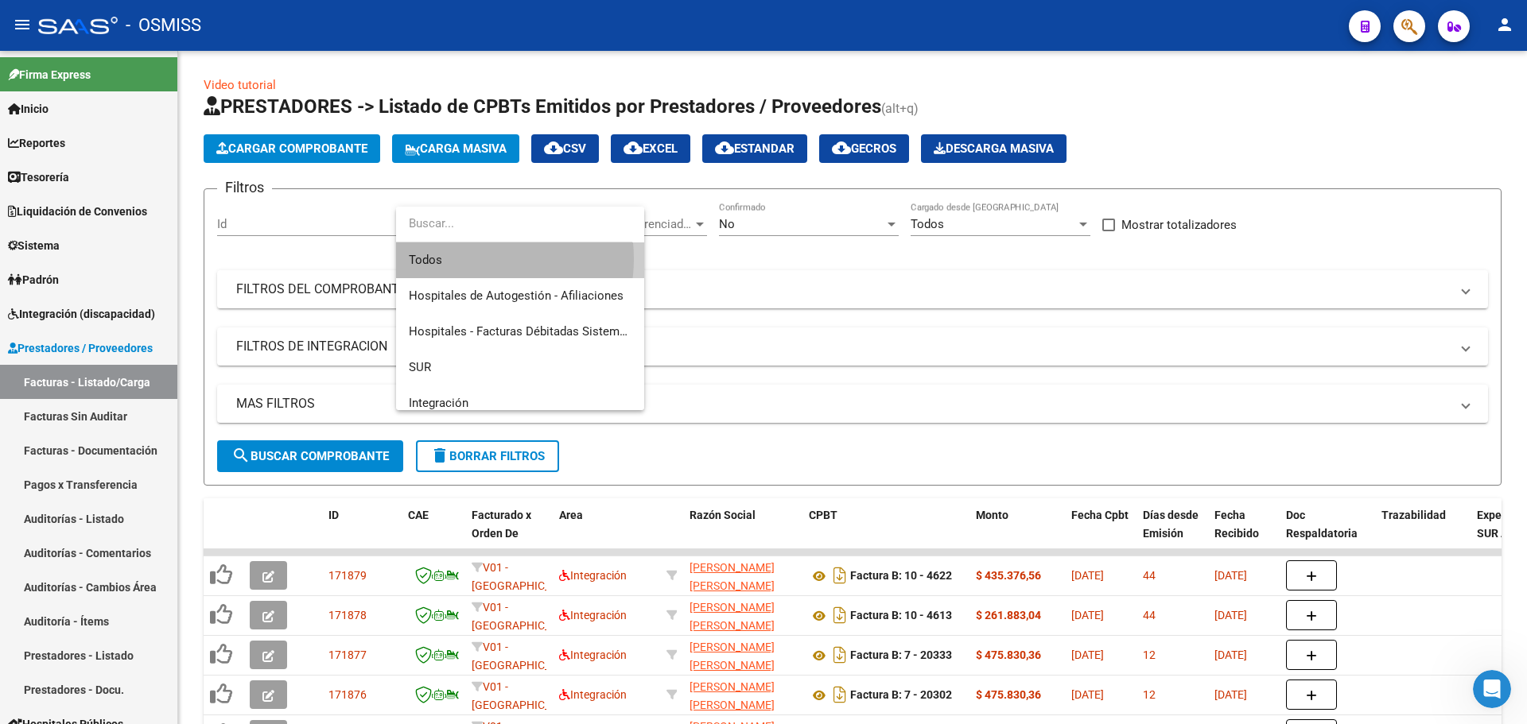
click at [468, 258] on span "Todos" at bounding box center [520, 261] width 223 height 36
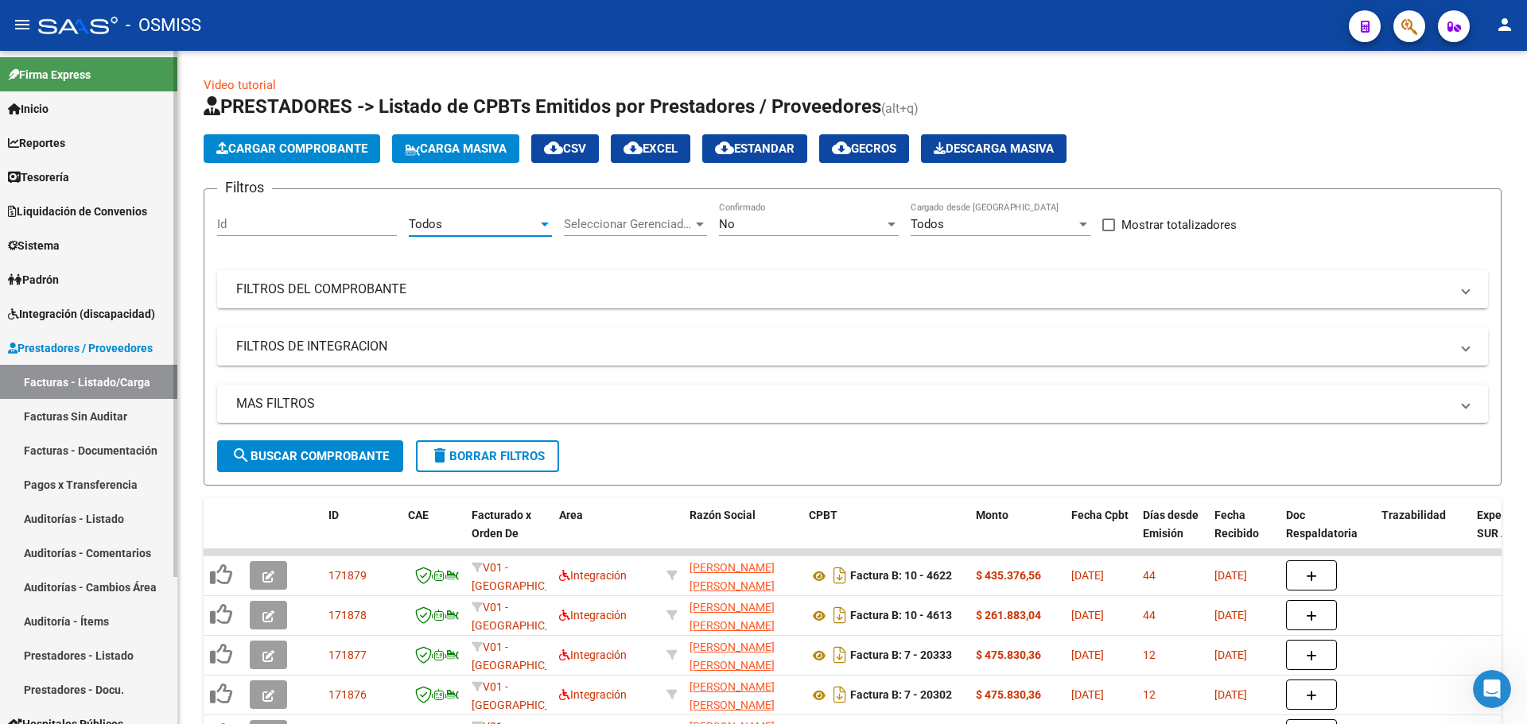
click at [107, 219] on span "Liquidación de Convenios" at bounding box center [77, 211] width 139 height 17
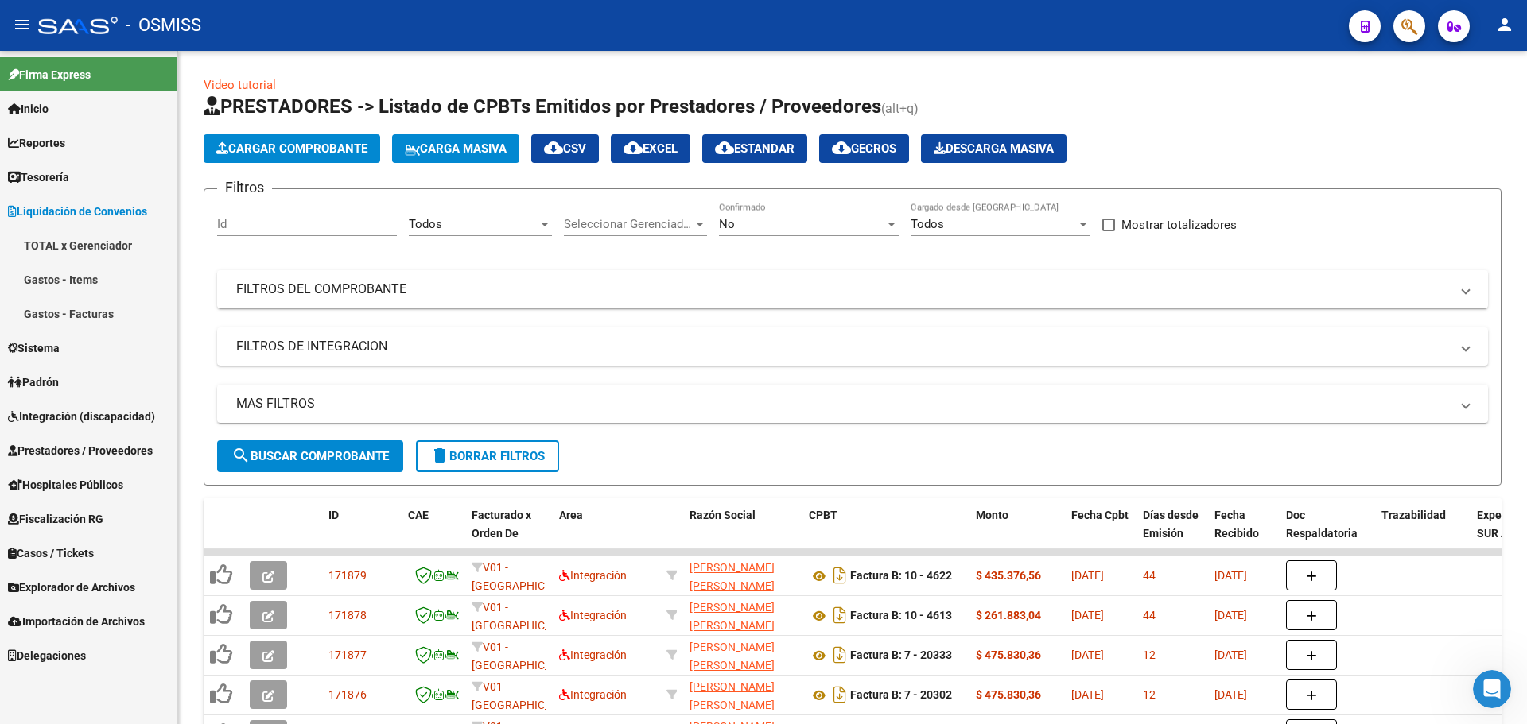
click at [94, 315] on link "Gastos - Facturas" at bounding box center [88, 314] width 177 height 34
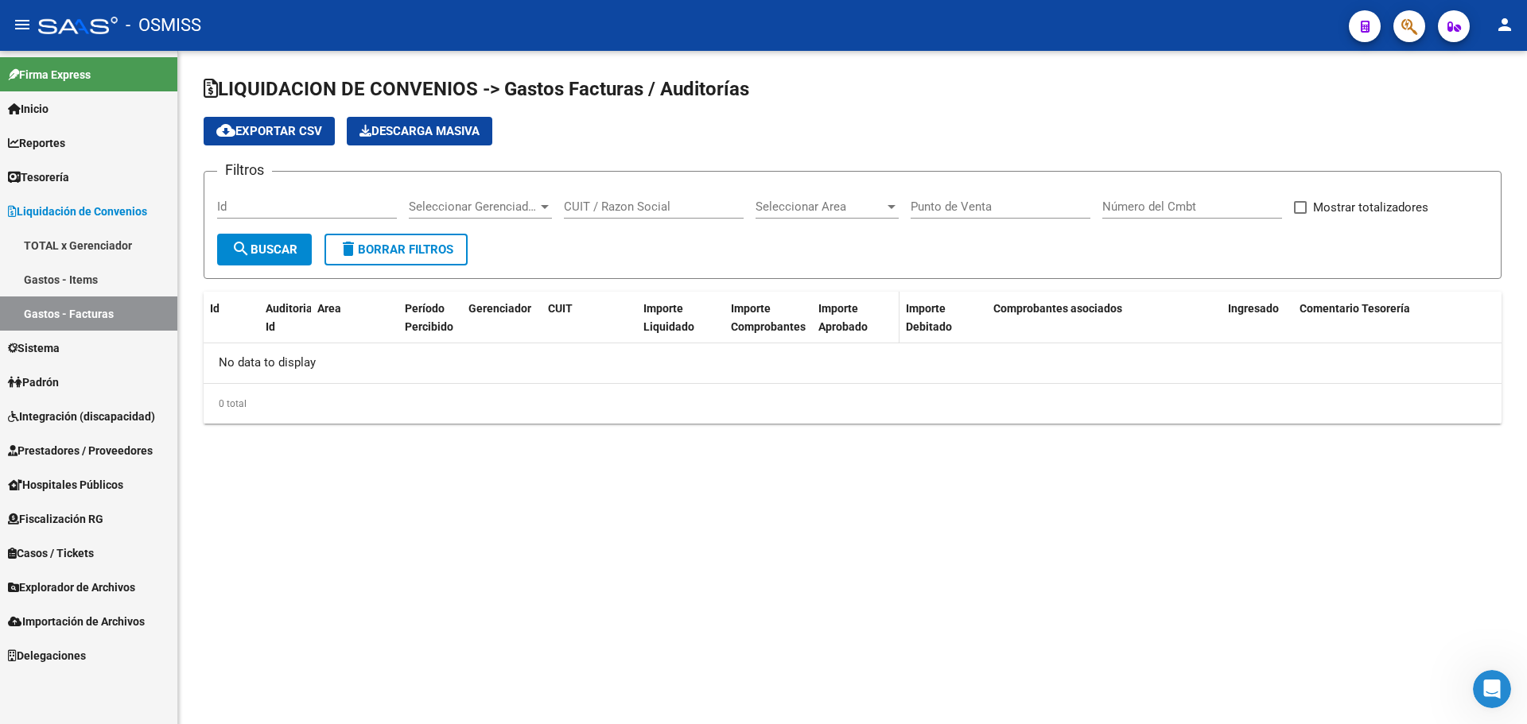
checkbox input "true"
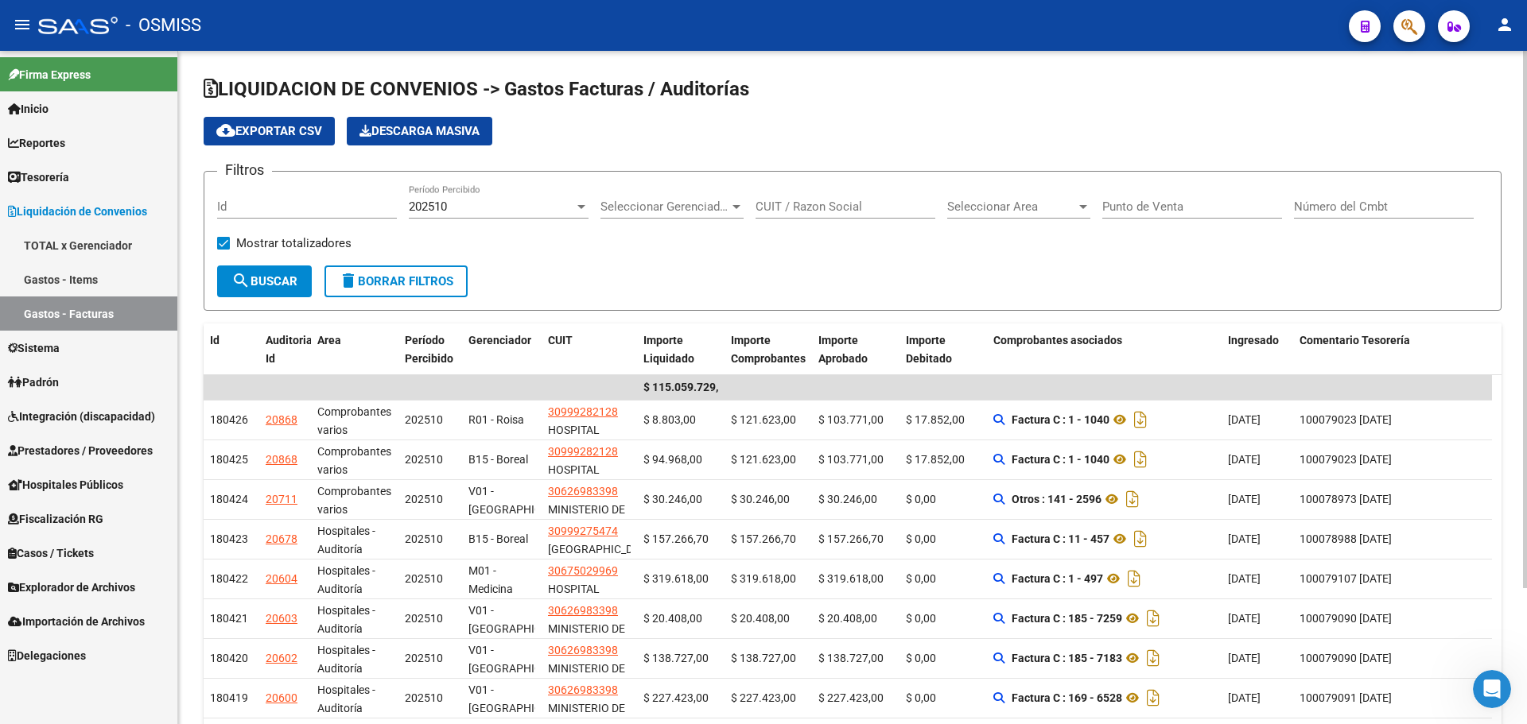
click at [774, 289] on form "Filtros Id 202510 Período Percibido Seleccionar Gerenciador Seleccionar Gerenci…" at bounding box center [853, 241] width 1298 height 140
click at [764, 271] on form "Filtros Id 202510 Período Percibido Seleccionar Gerenciador Seleccionar Gerenci…" at bounding box center [853, 241] width 1298 height 140
click at [633, 249] on div "Filtros Id 202510 Período Percibido Seleccionar Gerenciador Seleccionar Gerenci…" at bounding box center [852, 224] width 1271 height 81
click at [493, 193] on div "202510 Período Percibido" at bounding box center [499, 201] width 180 height 34
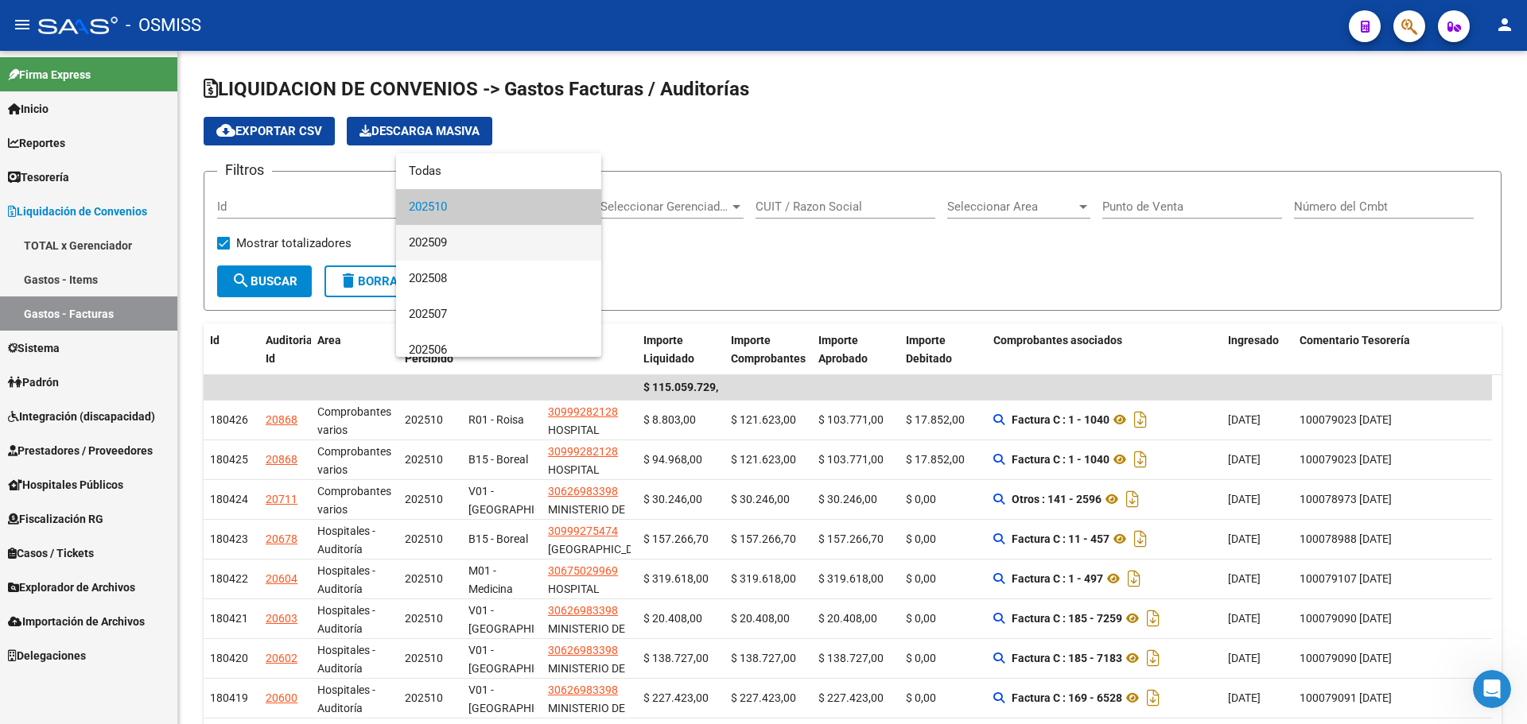
click at [498, 234] on span "202509" at bounding box center [499, 243] width 180 height 36
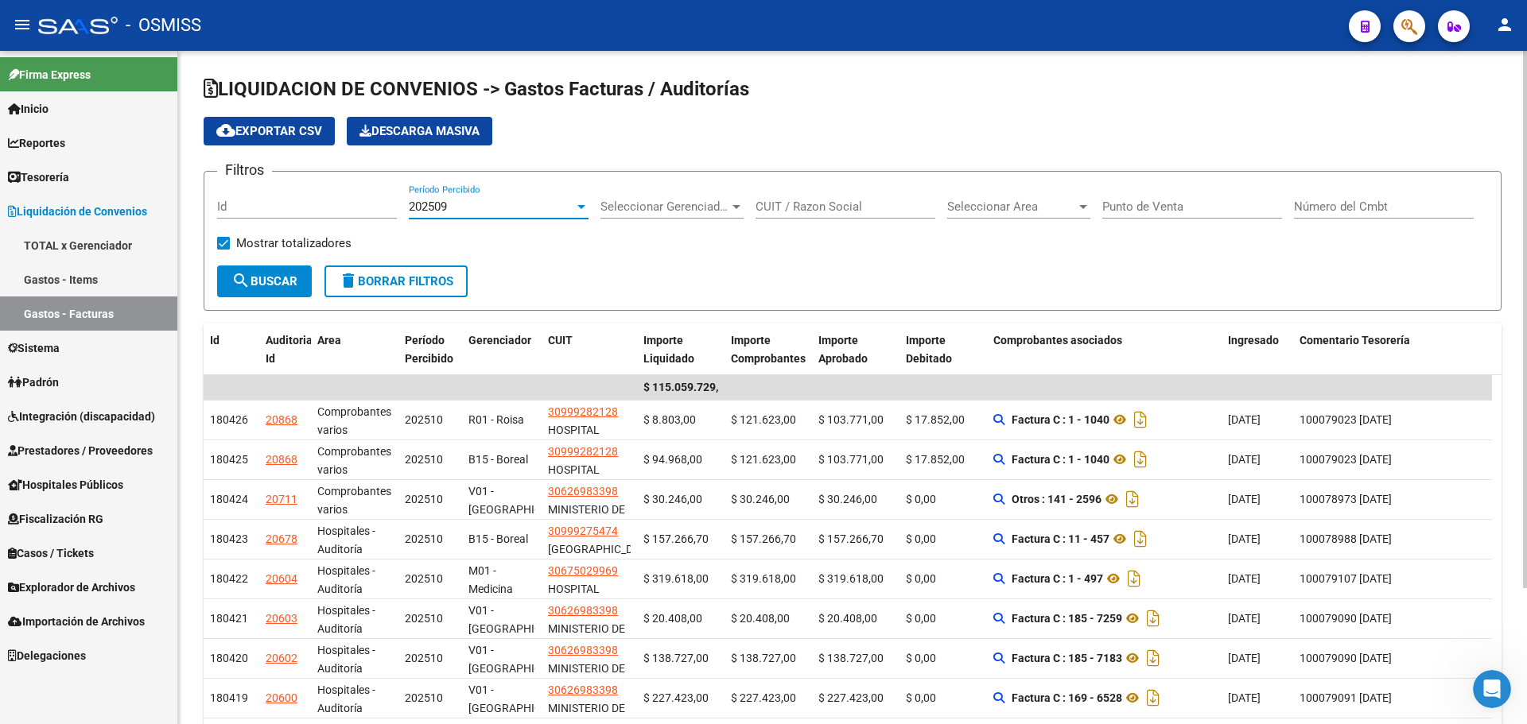
click at [611, 243] on div "Filtros Id 202509 Período Percibido Seleccionar Gerenciador Seleccionar Gerenci…" at bounding box center [852, 224] width 1271 height 81
click at [720, 253] on div "Filtros Id 202509 Período Percibido Seleccionar Gerenciador Seleccionar Gerenci…" at bounding box center [852, 224] width 1271 height 81
click at [899, 269] on form "Filtros Id 202509 Período Percibido Seleccionar Gerenciador Seleccionar Gerenci…" at bounding box center [853, 241] width 1298 height 140
click at [710, 208] on span "Seleccionar Gerenciador" at bounding box center [664, 207] width 129 height 14
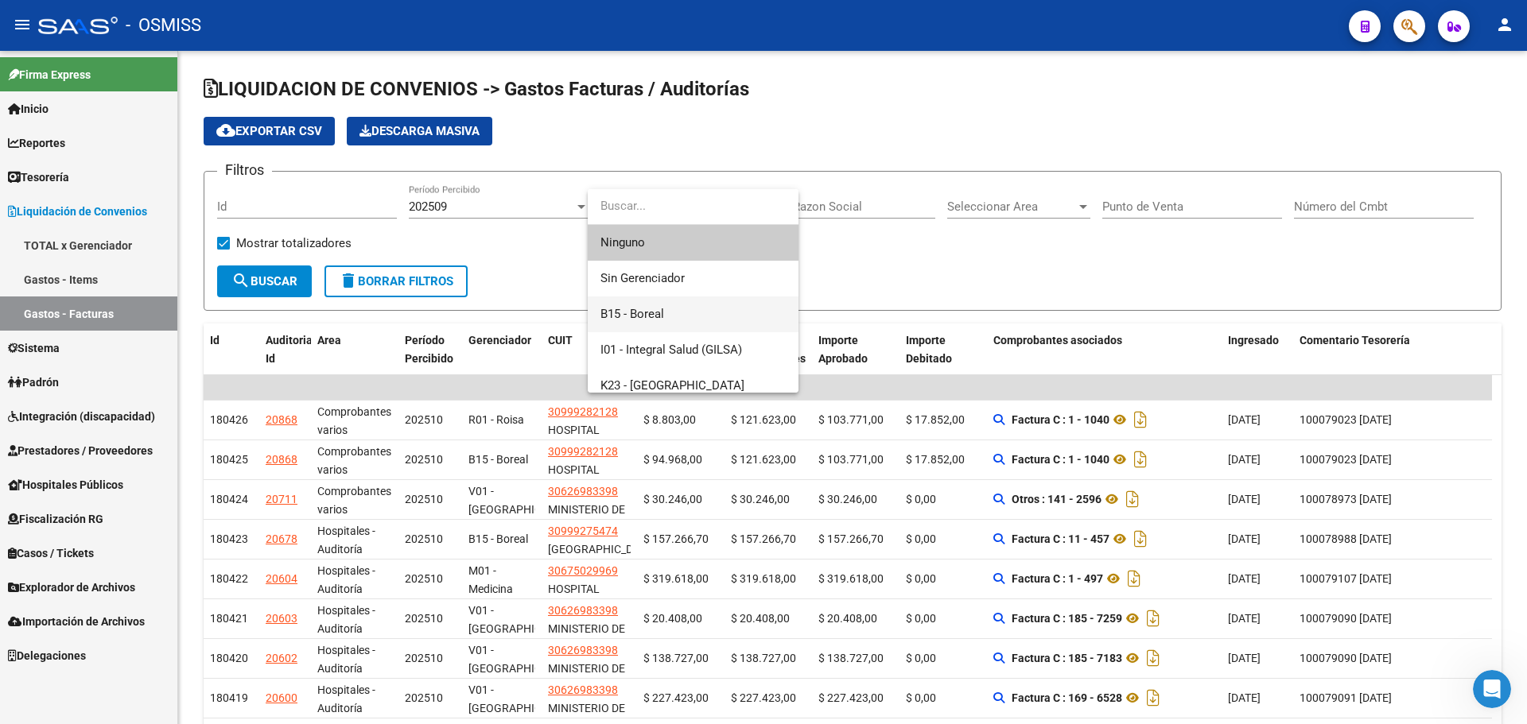
click at [681, 313] on span "B15 - Boreal" at bounding box center [692, 315] width 185 height 36
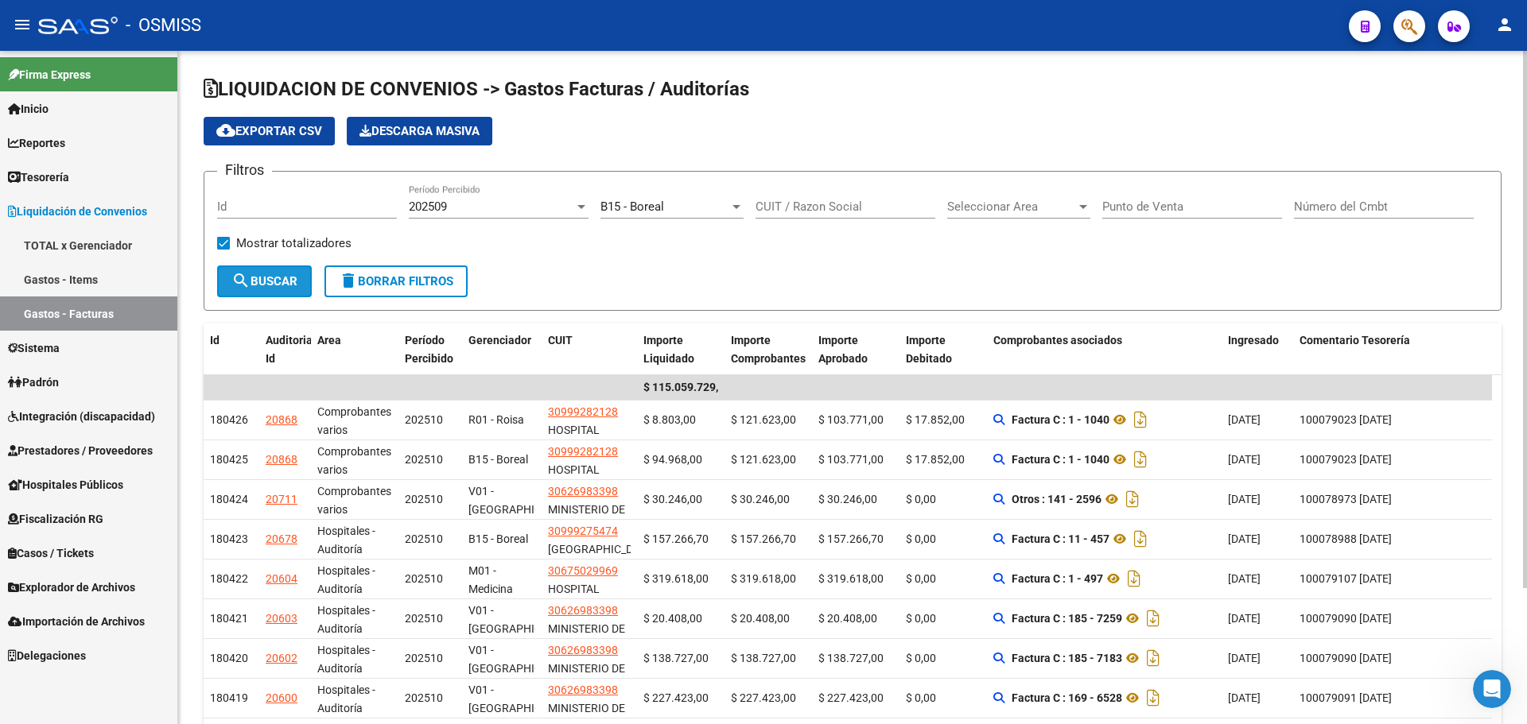
click at [278, 278] on span "search Buscar" at bounding box center [264, 281] width 66 height 14
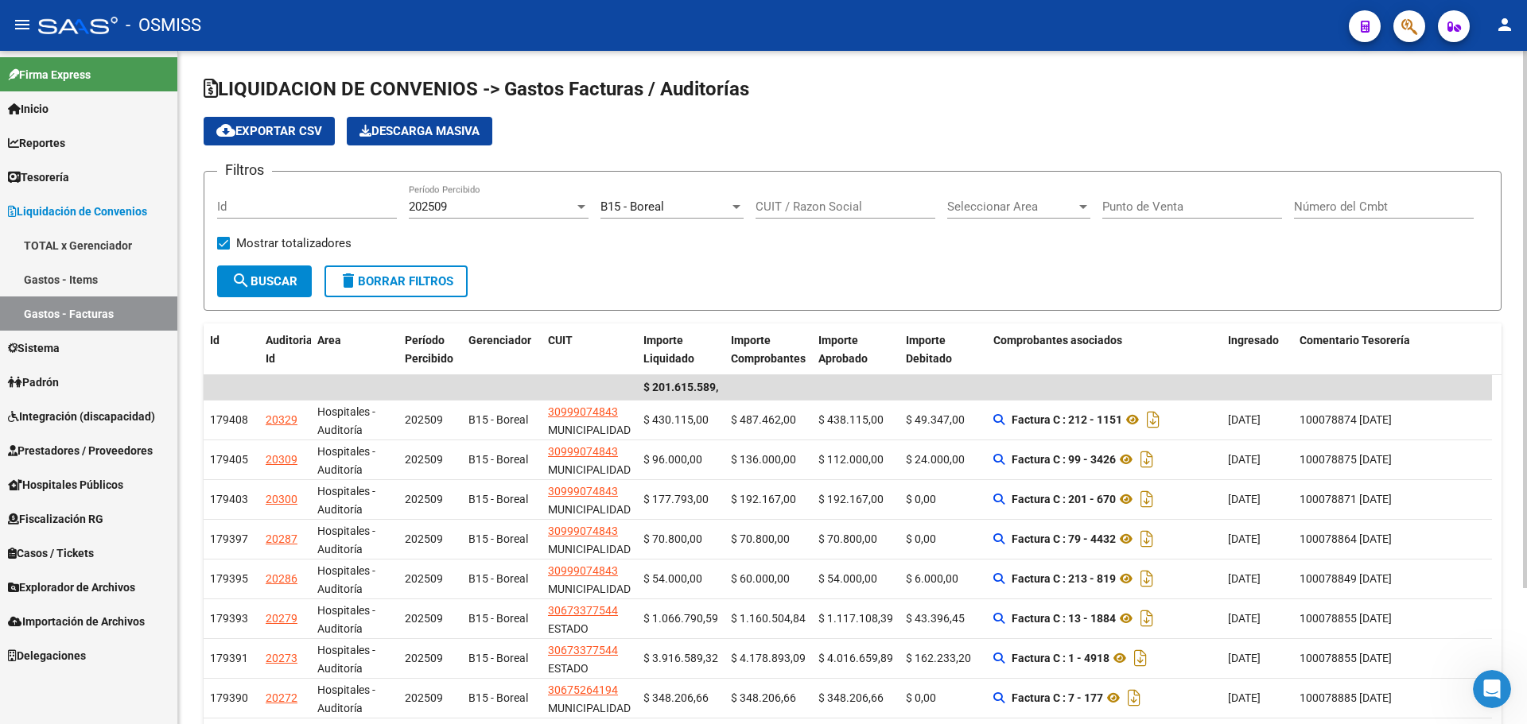
click at [673, 320] on div "LIQUIDACION DE CONVENIOS -> Gastos Facturas / Auditorías cloud_download Exporta…" at bounding box center [853, 459] width 1298 height 767
click at [241, 134] on span "cloud_download Exportar CSV" at bounding box center [269, 131] width 106 height 14
click at [441, 130] on span "Descarga Masiva" at bounding box center [419, 131] width 120 height 14
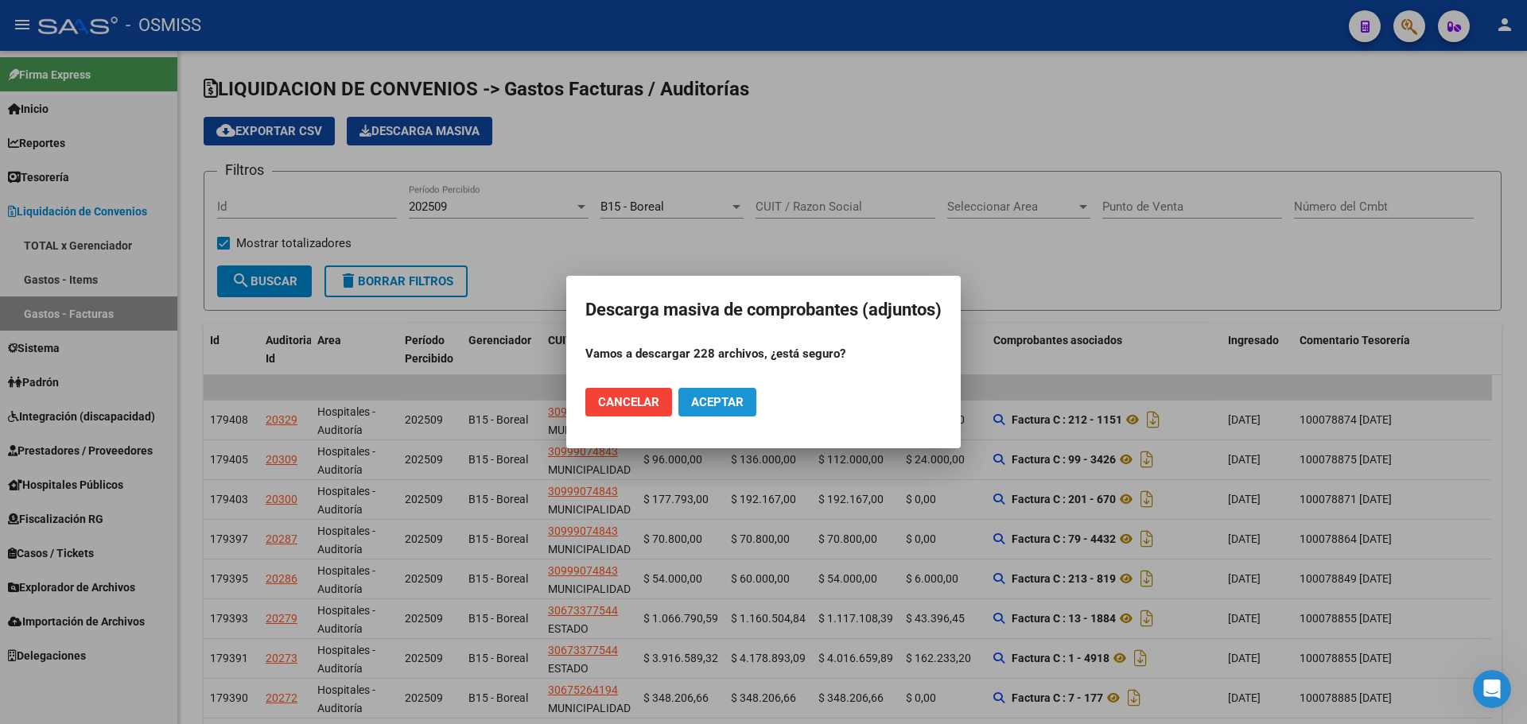
click at [726, 410] on button "Aceptar" at bounding box center [717, 402] width 78 height 29
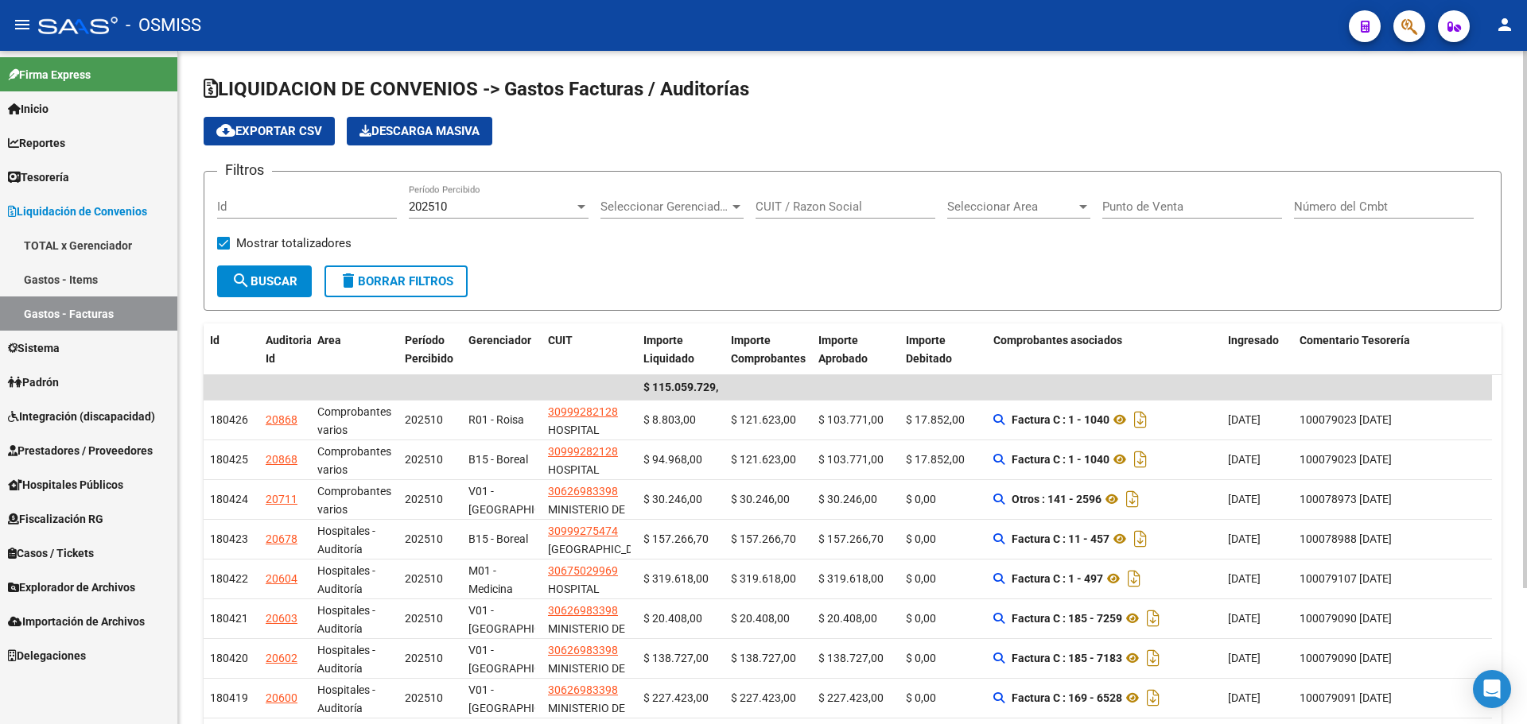
click at [635, 261] on div "Filtros Id 202510 Período Percibido Seleccionar Gerenciador Seleccionar Gerenci…" at bounding box center [852, 224] width 1271 height 81
click at [1487, 689] on icon "Open Intercom Messenger" at bounding box center [1491, 689] width 18 height 21
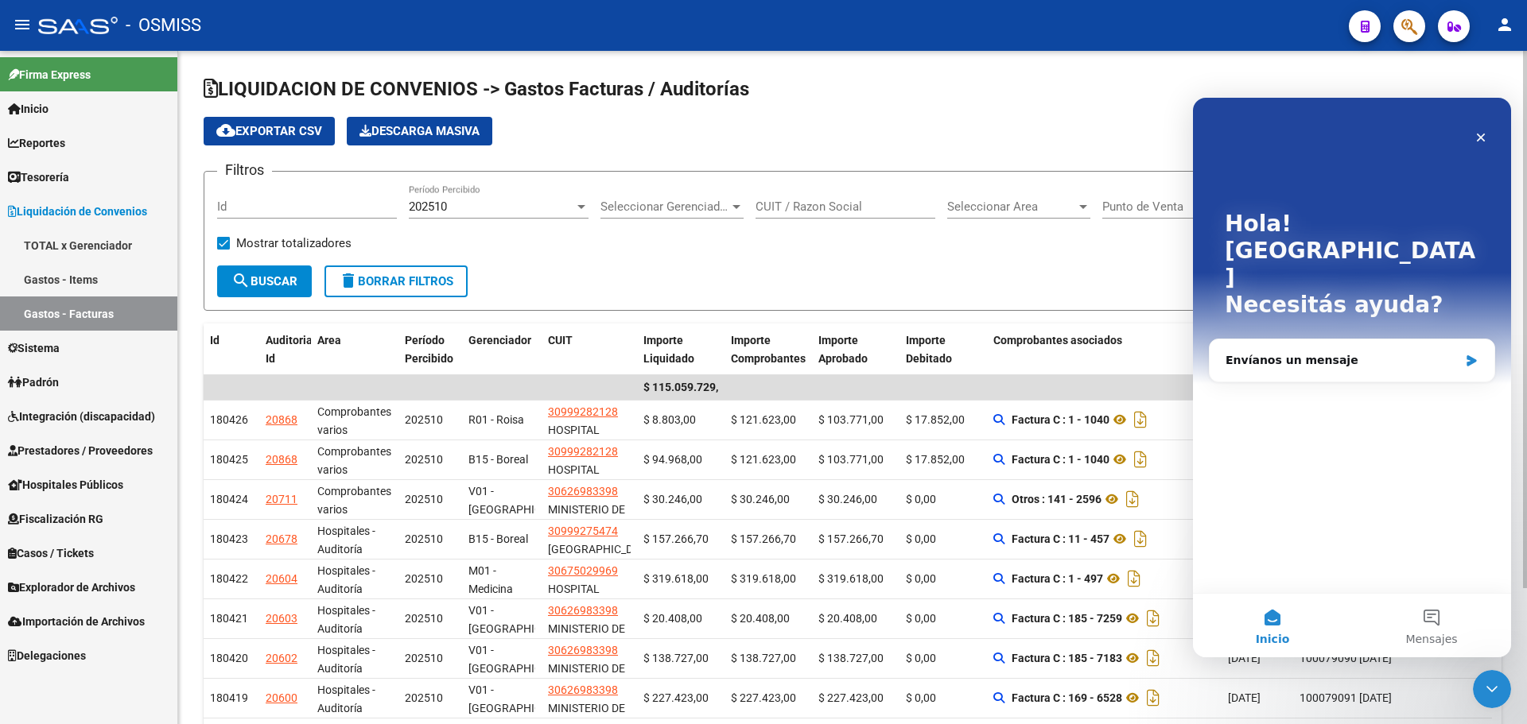
click at [968, 301] on form "Filtros Id 202510 Período Percibido Seleccionar Gerenciador Seleccionar Gerenci…" at bounding box center [853, 241] width 1298 height 140
click at [1492, 136] on div "Cerrar" at bounding box center [1480, 137] width 29 height 29
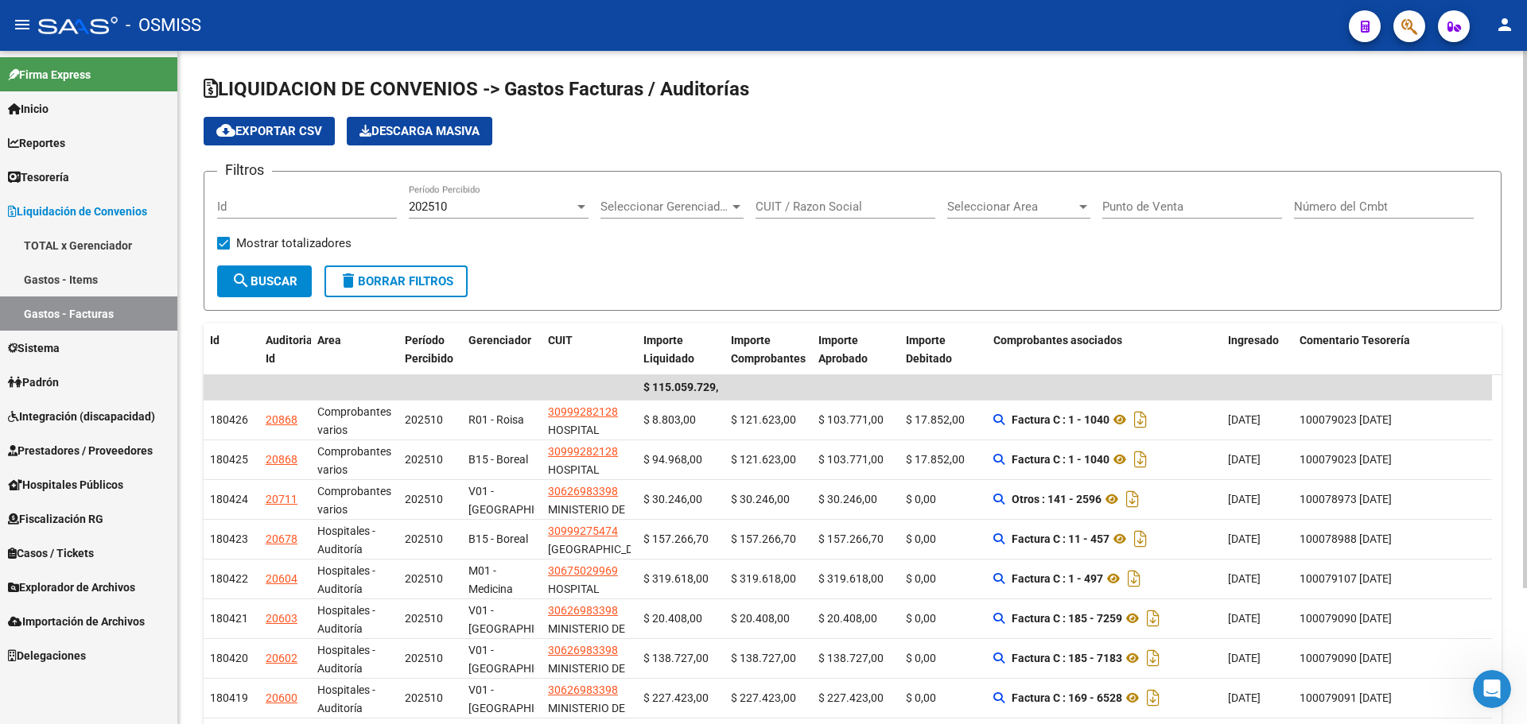
click at [439, 196] on div "202510 Período Percibido" at bounding box center [499, 201] width 180 height 34
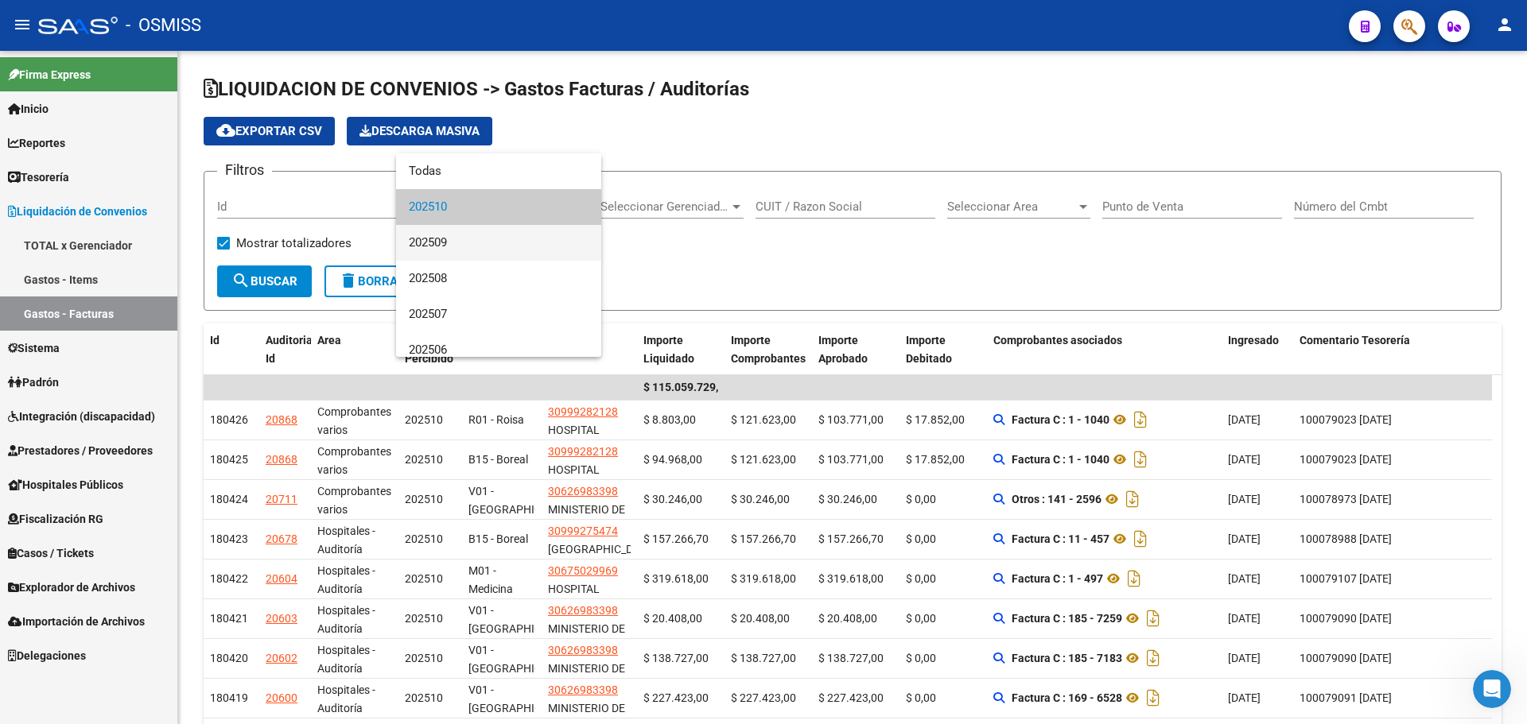
click at [441, 237] on span "202509" at bounding box center [499, 243] width 180 height 36
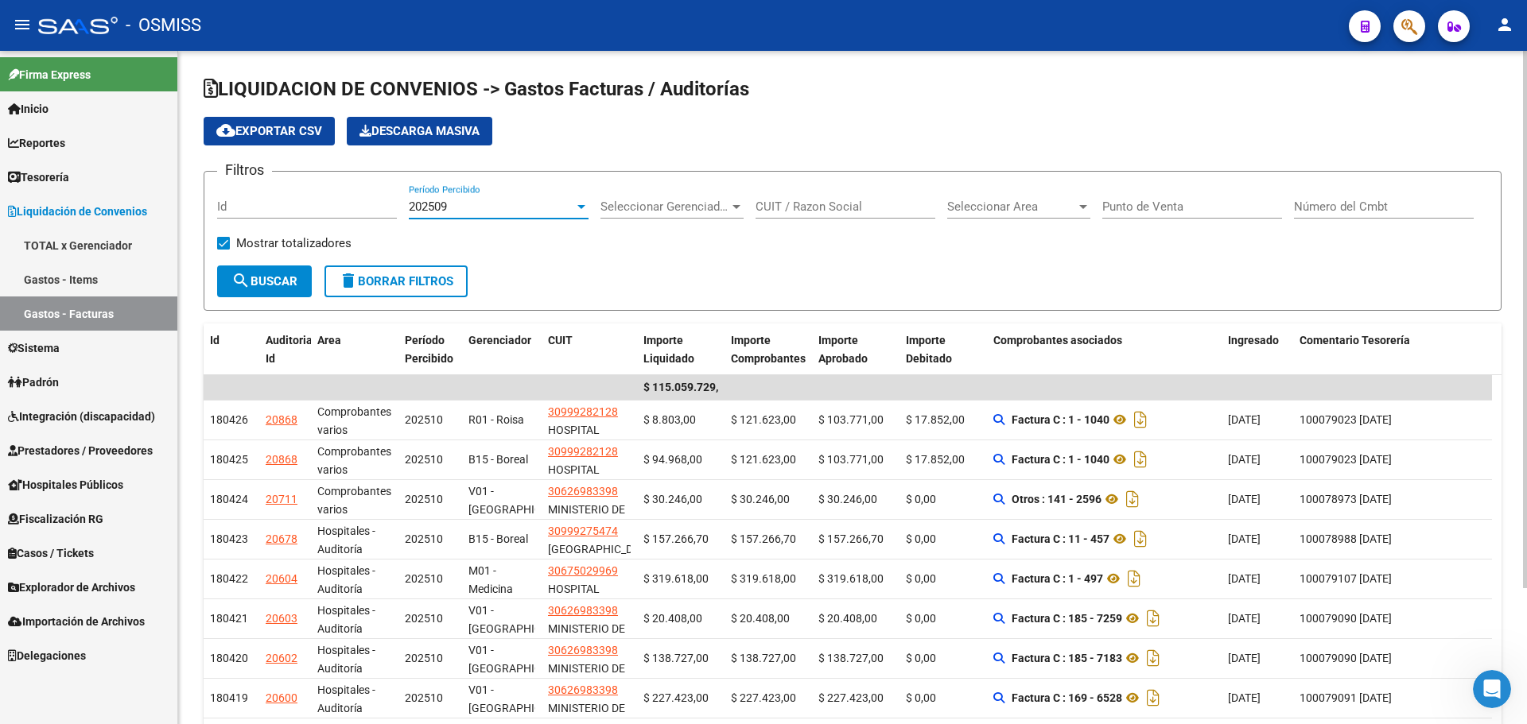
click at [246, 295] on button "search Buscar" at bounding box center [264, 282] width 95 height 32
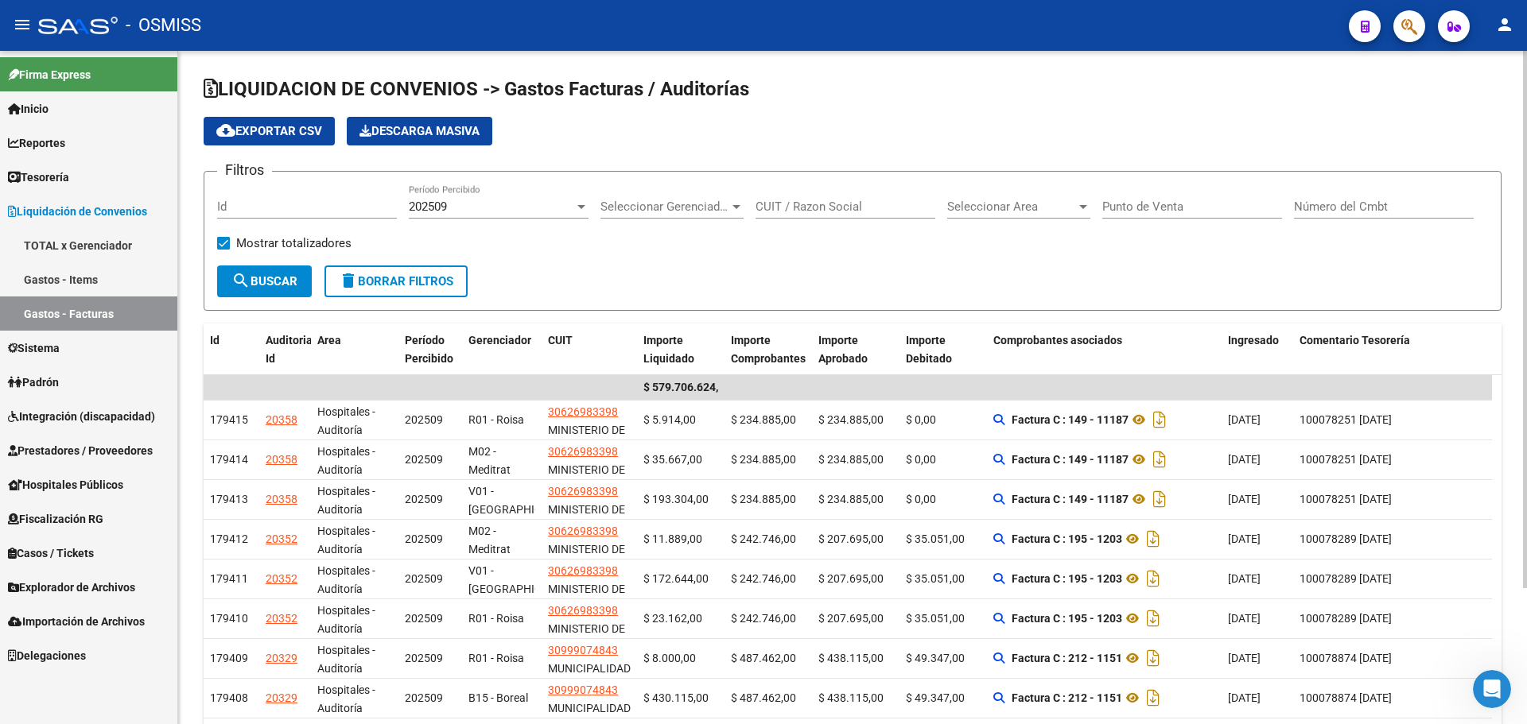
click at [680, 209] on span "Seleccionar Gerenciador" at bounding box center [664, 207] width 129 height 14
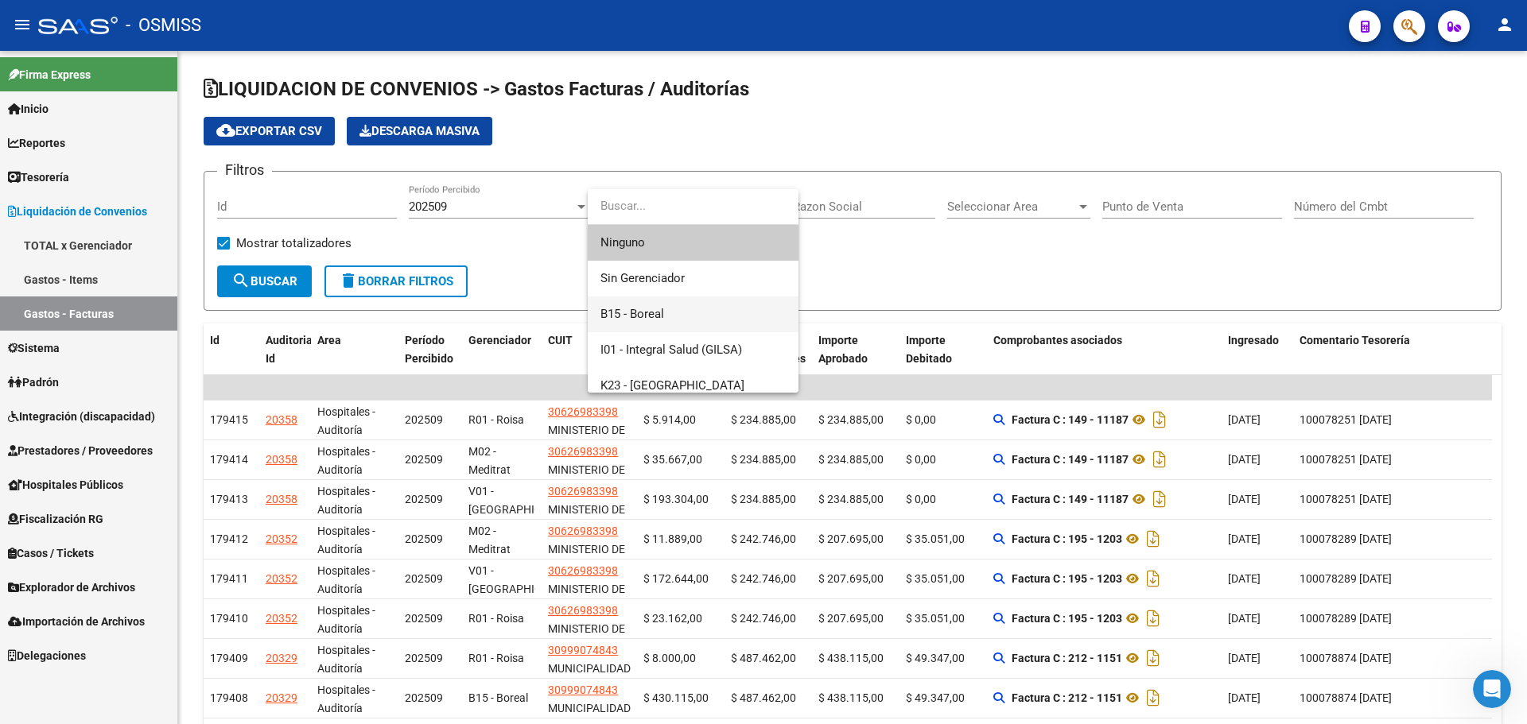
click at [716, 305] on span "B15 - Boreal" at bounding box center [692, 315] width 185 height 36
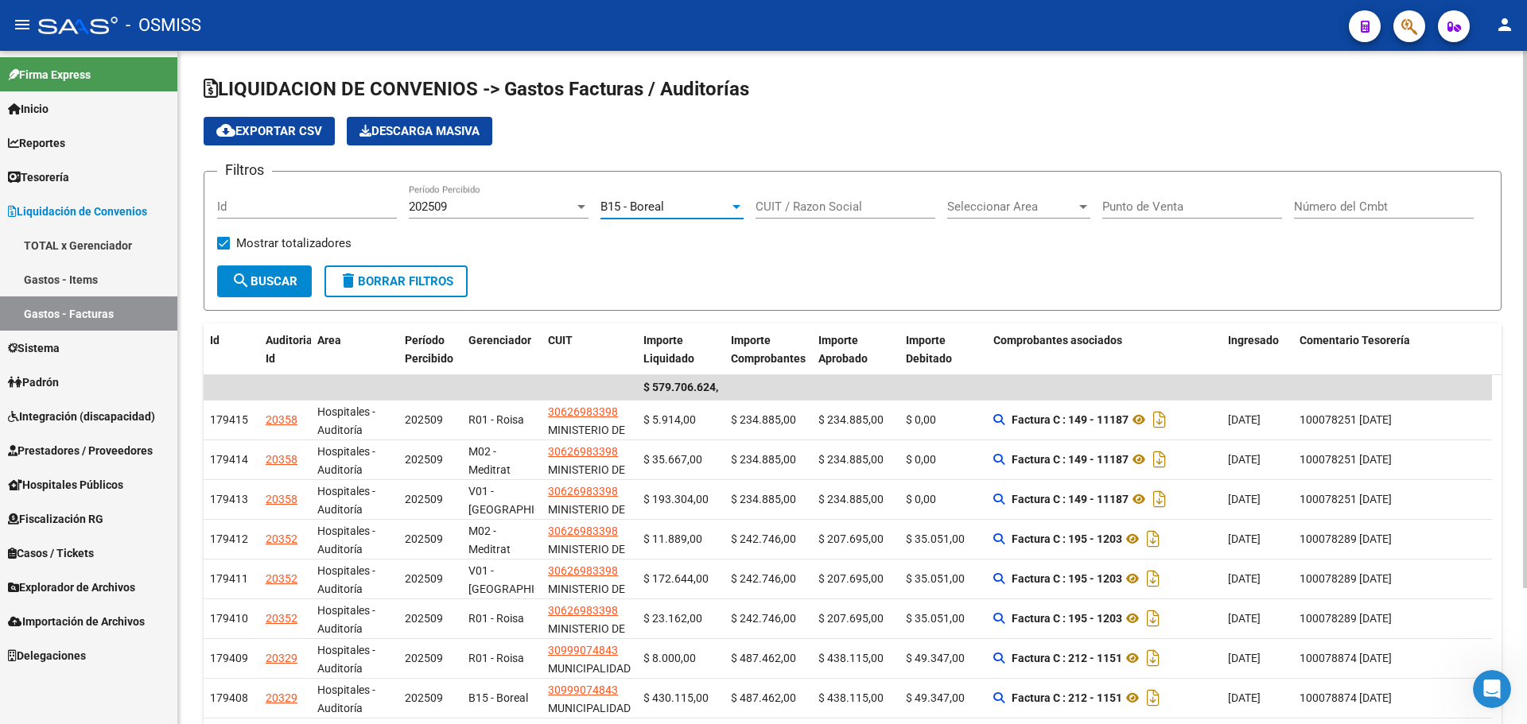
click at [281, 266] on button "search Buscar" at bounding box center [264, 282] width 95 height 32
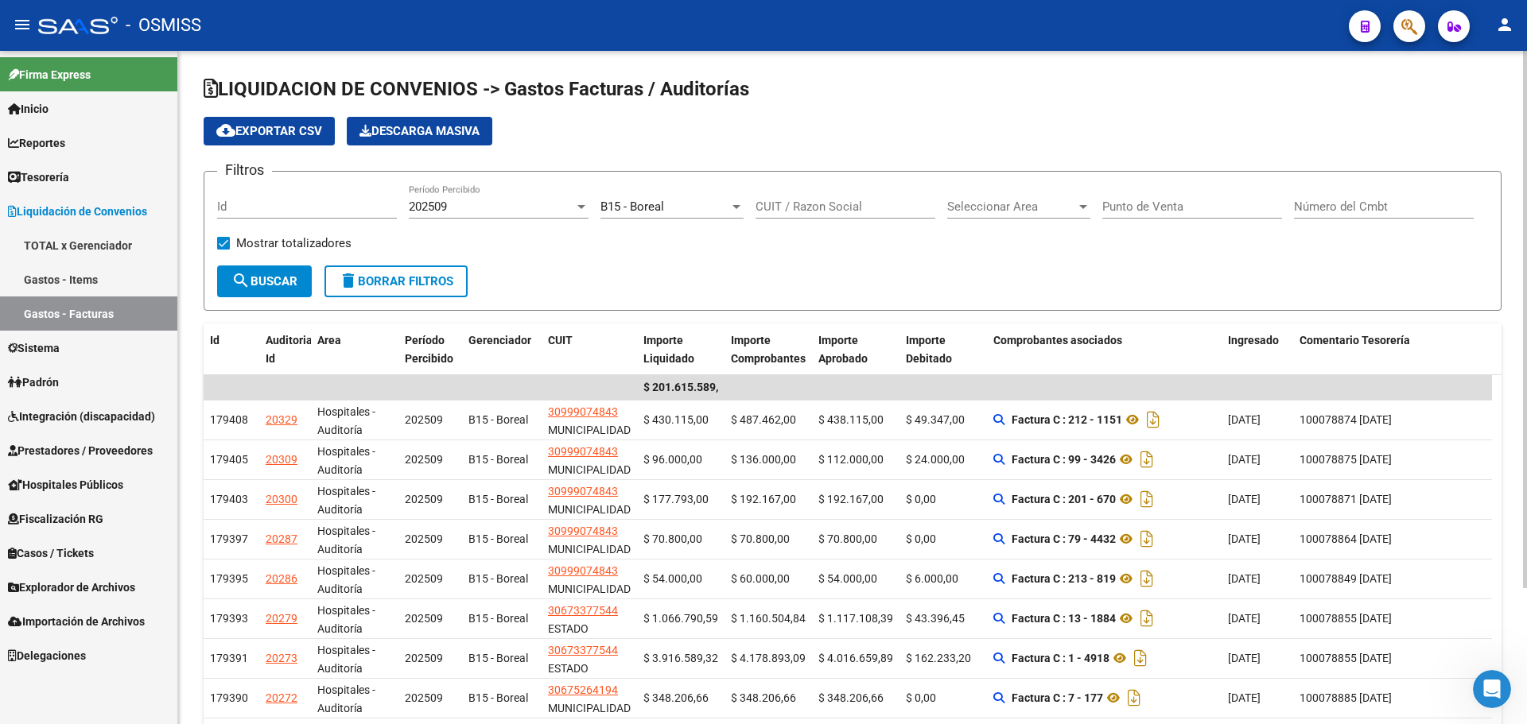
click at [269, 103] on h1 "LIQUIDACION DE CONVENIOS -> Gastos Facturas / Auditorías" at bounding box center [853, 90] width 1298 height 28
click at [270, 126] on span "cloud_download Exportar CSV" at bounding box center [269, 131] width 106 height 14
click at [1462, 211] on input "Número del Cmbt" at bounding box center [1384, 207] width 180 height 14
click at [149, 479] on link "Hospitales Públicos" at bounding box center [88, 485] width 177 height 34
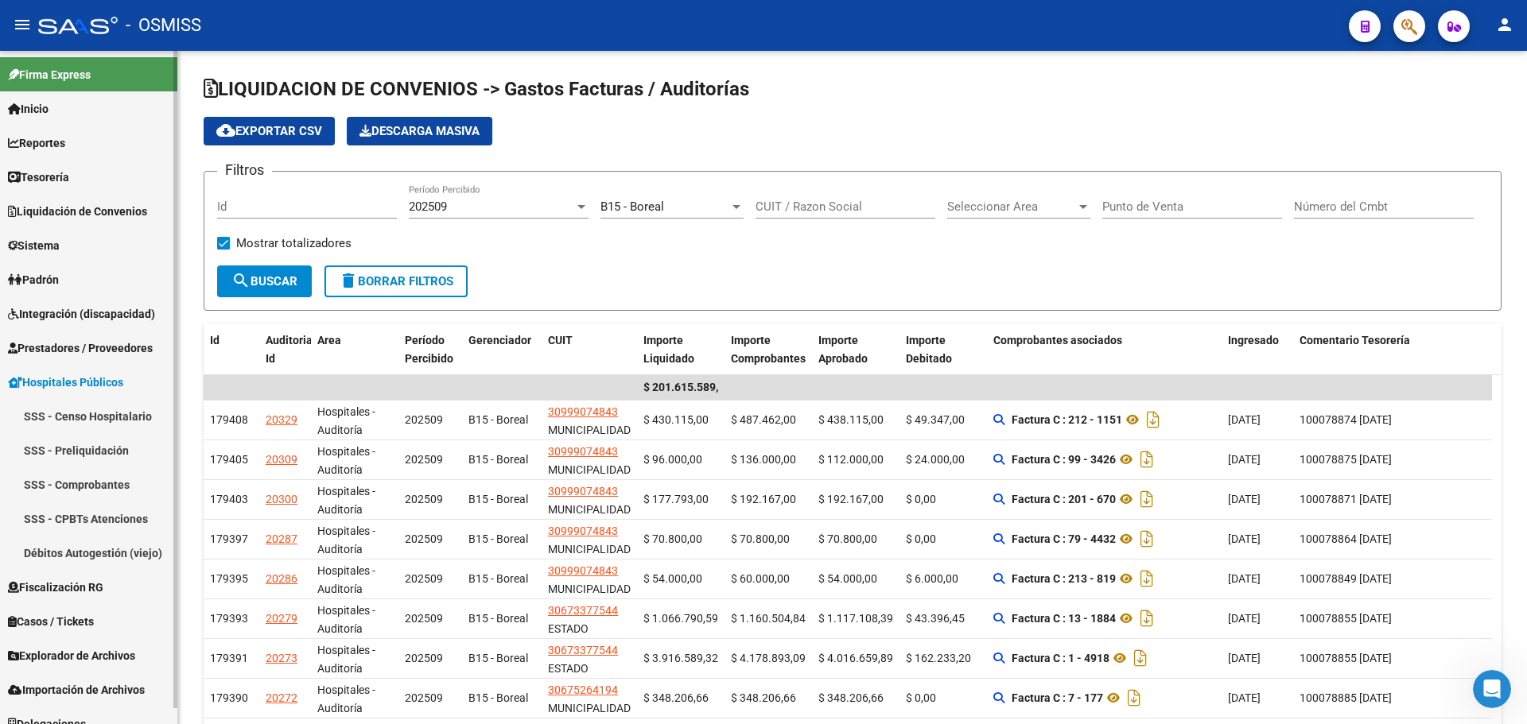
click at [148, 355] on span "Prestadores / Proveedores" at bounding box center [80, 348] width 145 height 17
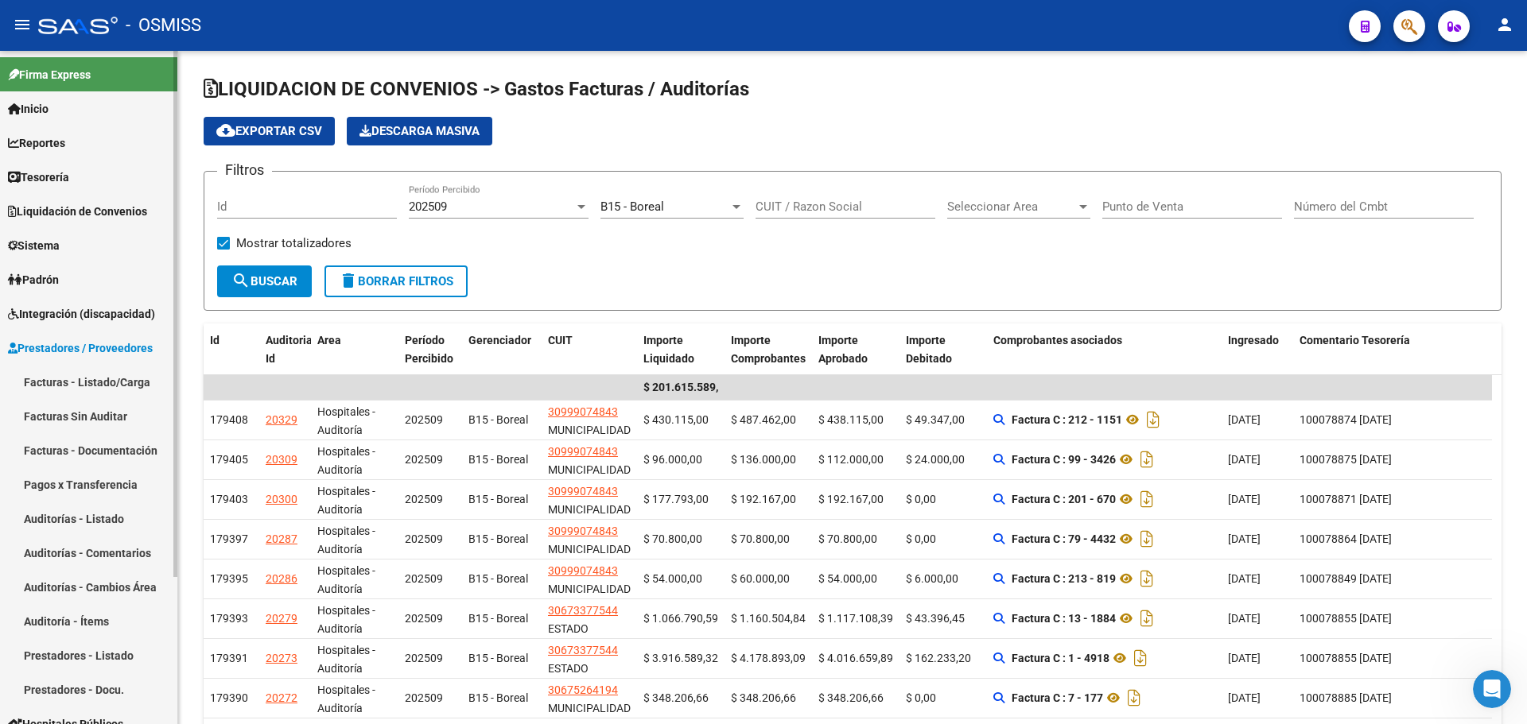
click at [147, 382] on link "Facturas - Listado/Carga" at bounding box center [88, 382] width 177 height 34
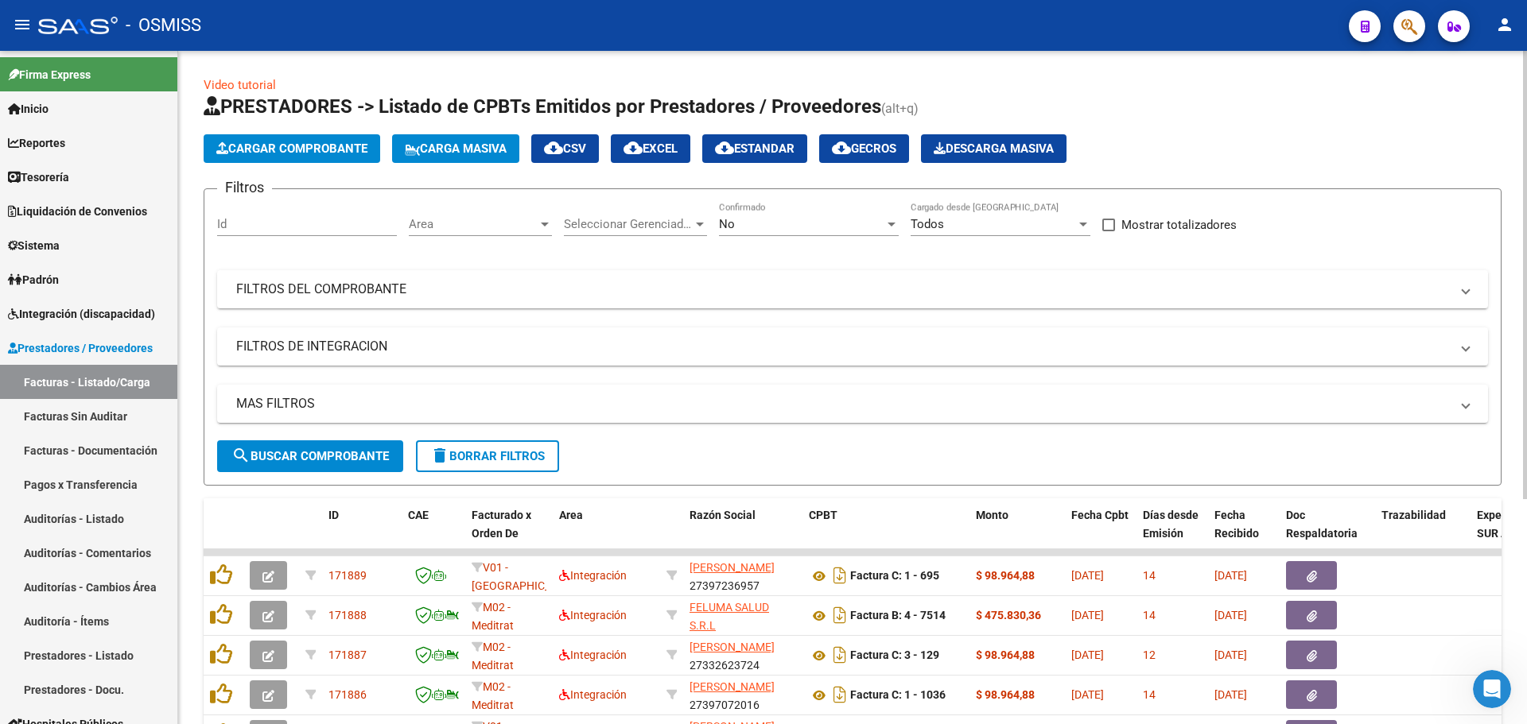
click at [501, 220] on span "Area" at bounding box center [473, 224] width 129 height 14
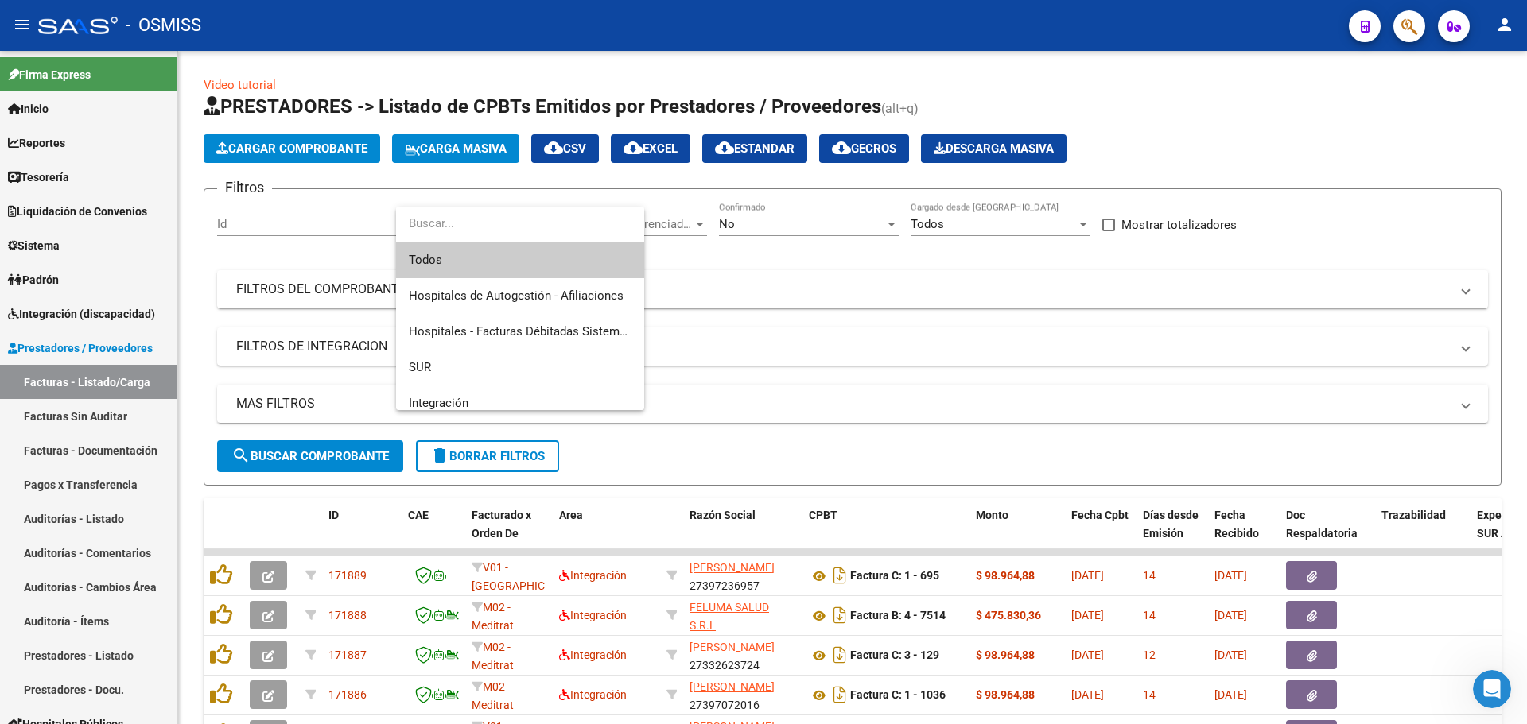
click at [1269, 228] on div at bounding box center [763, 362] width 1527 height 724
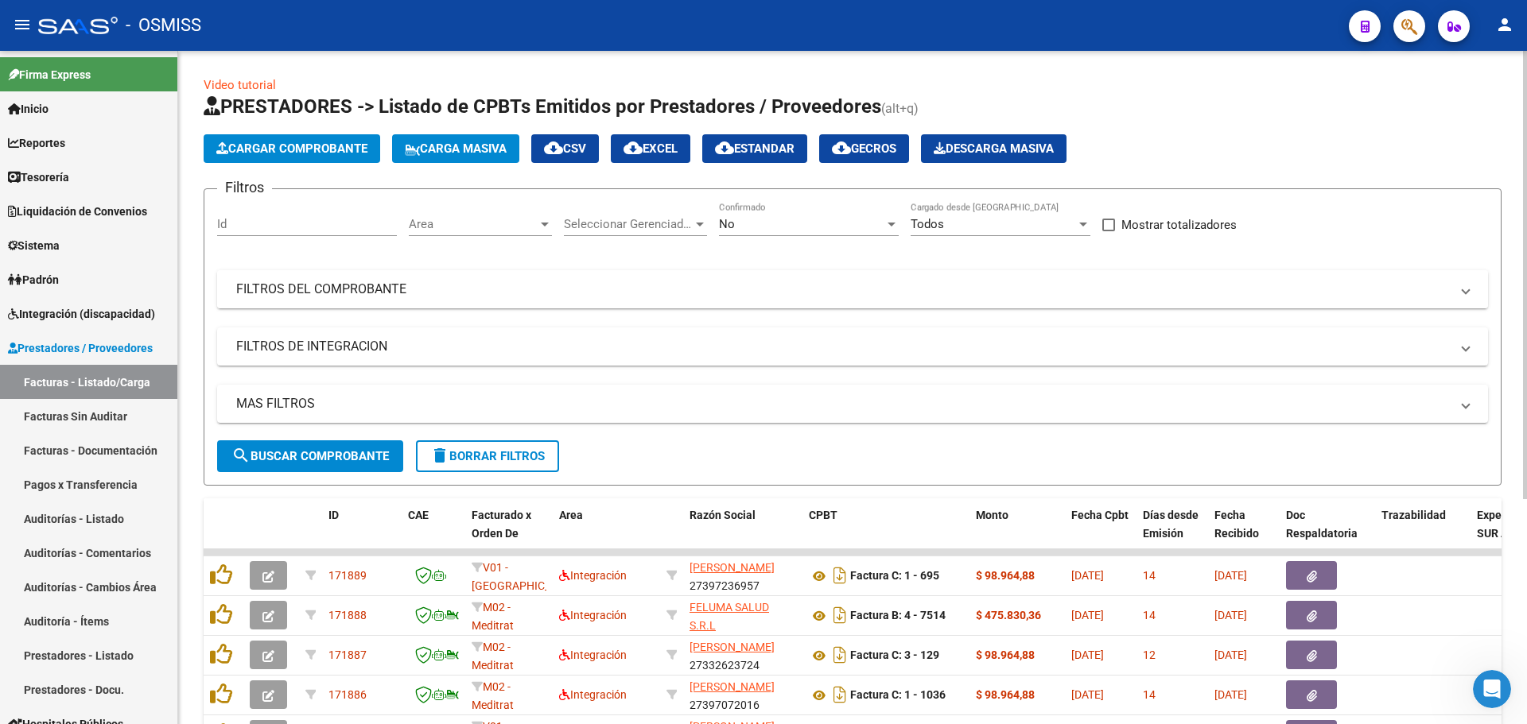
click at [397, 297] on mat-panel-title "FILTROS DEL COMPROBANTE" at bounding box center [842, 289] width 1213 height 17
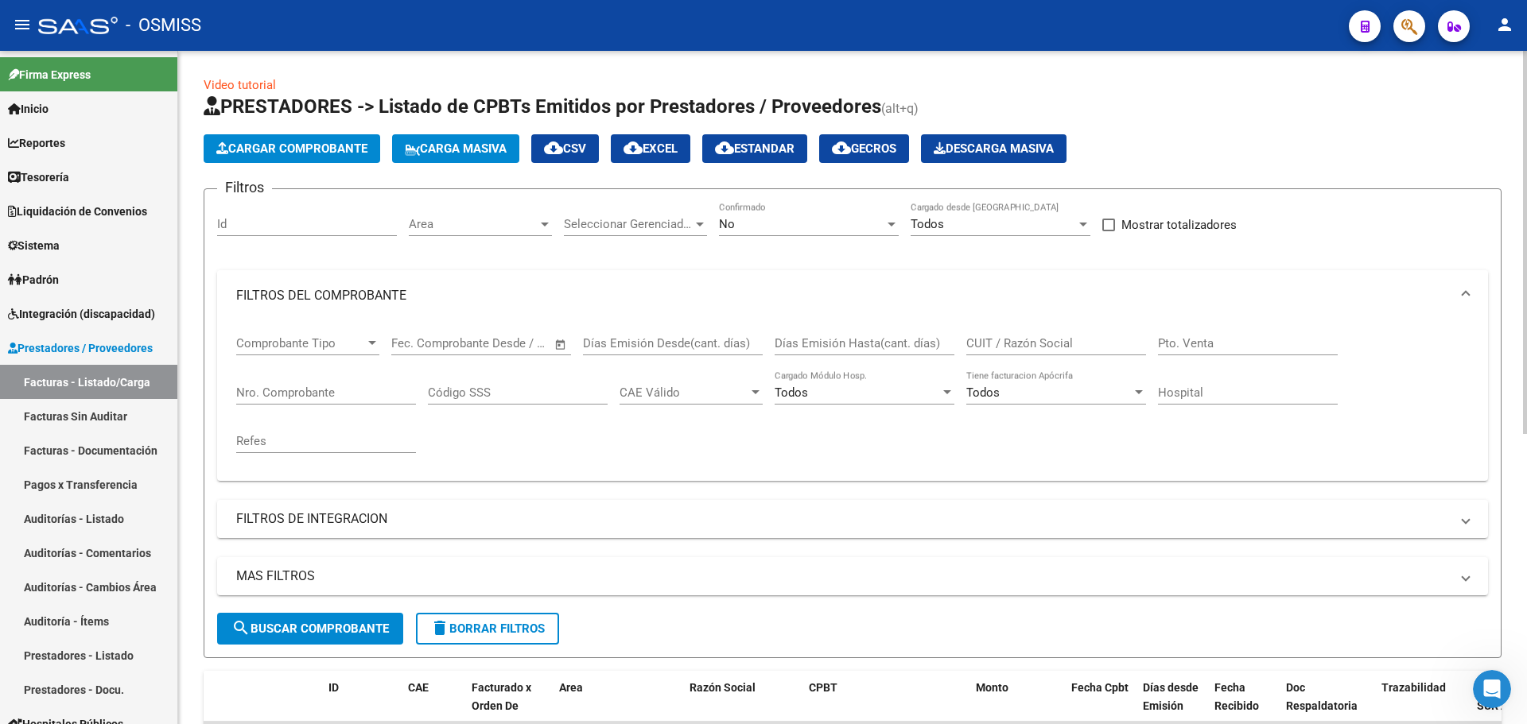
click at [397, 297] on mat-panel-title "FILTROS DEL COMPROBANTE" at bounding box center [842, 295] width 1213 height 17
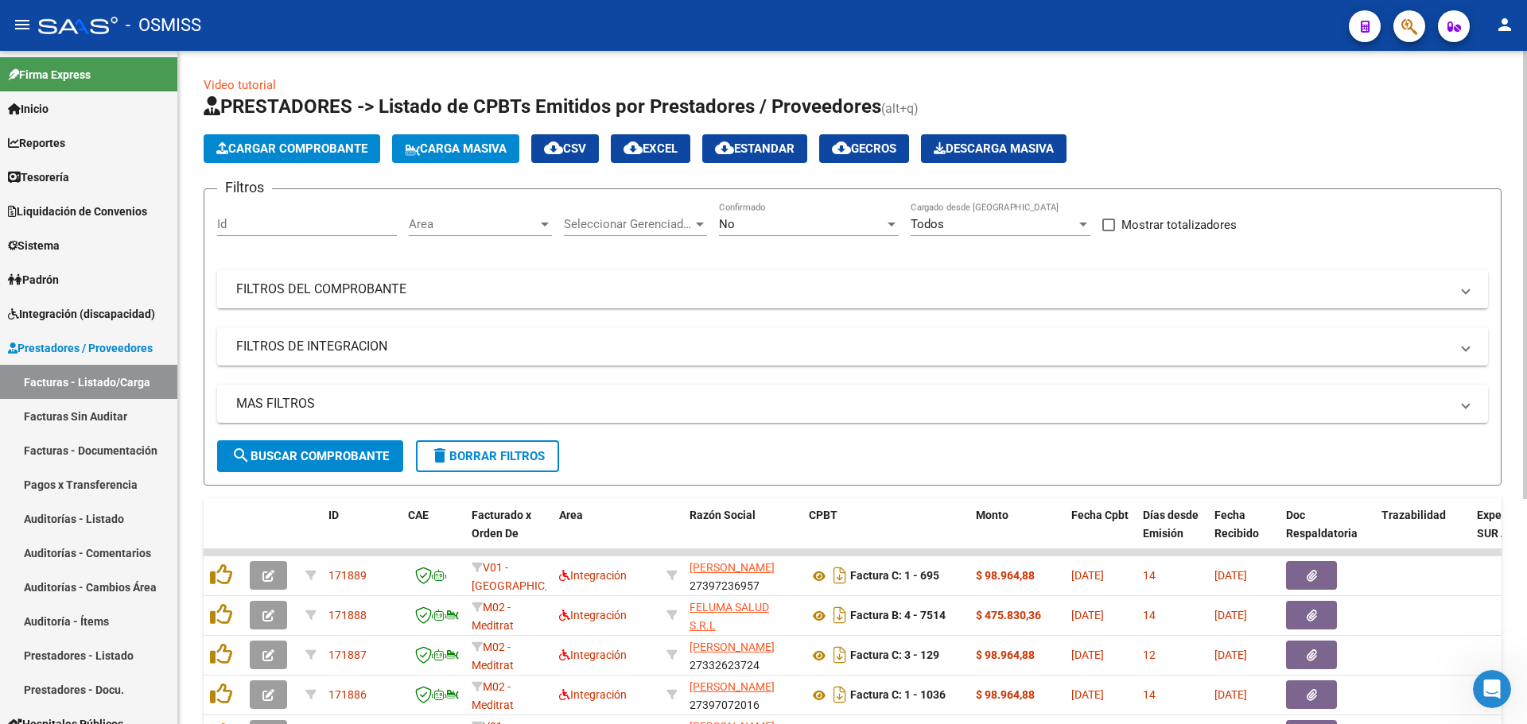
scroll to position [159, 0]
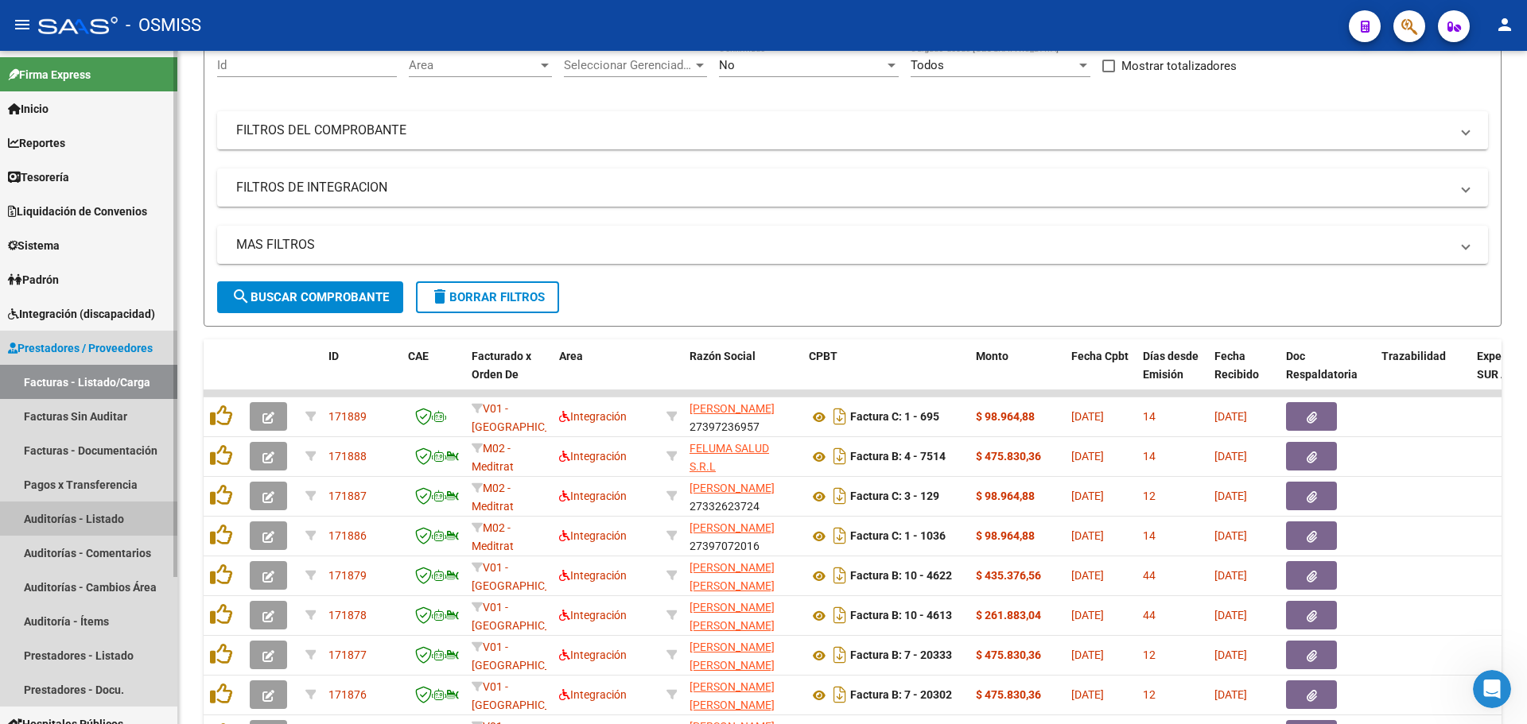
click at [71, 520] on link "Auditorías - Listado" at bounding box center [88, 519] width 177 height 34
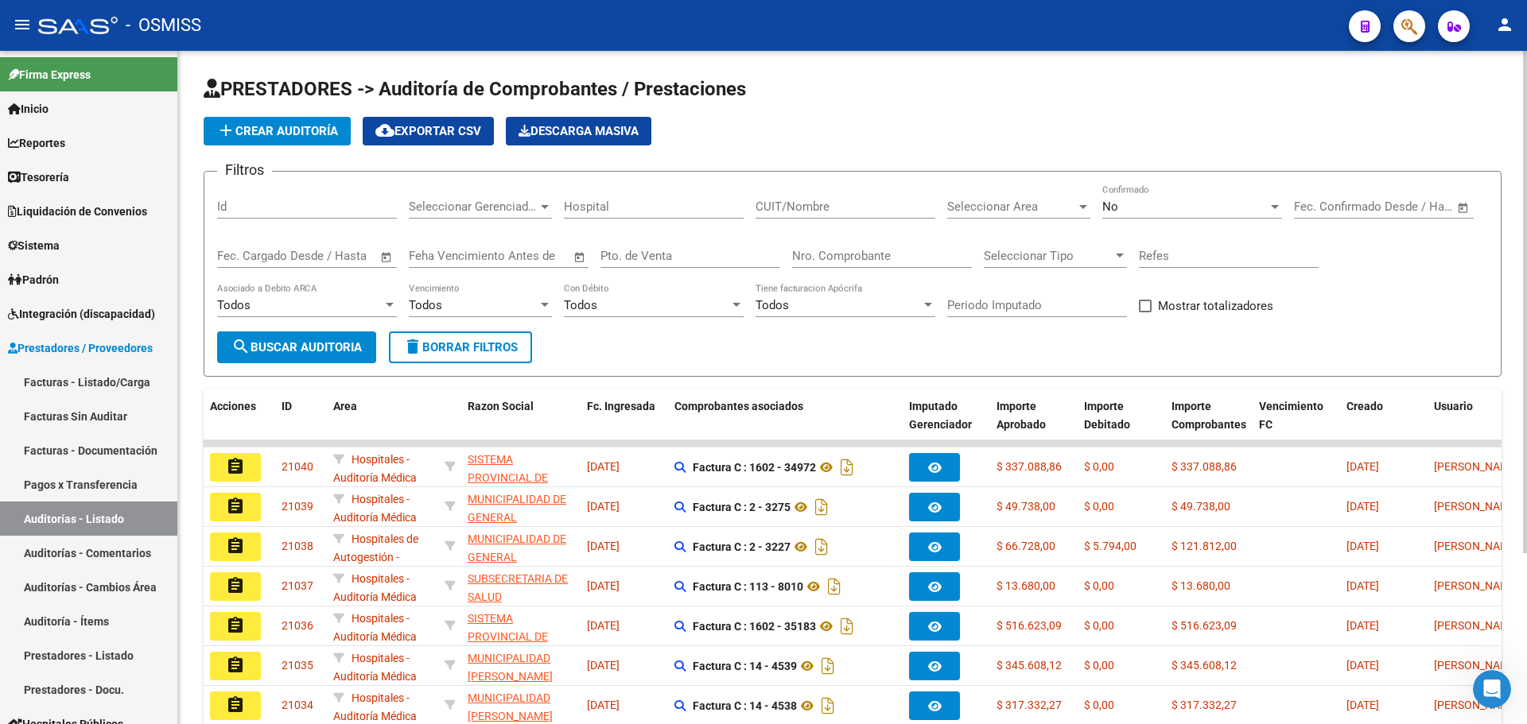
click at [731, 350] on form "Filtros Id Seleccionar Gerenciador Seleccionar Gerenciador Hospital CUIT/Nombre…" at bounding box center [853, 274] width 1298 height 206
click at [1131, 209] on div "No" at bounding box center [1184, 207] width 165 height 14
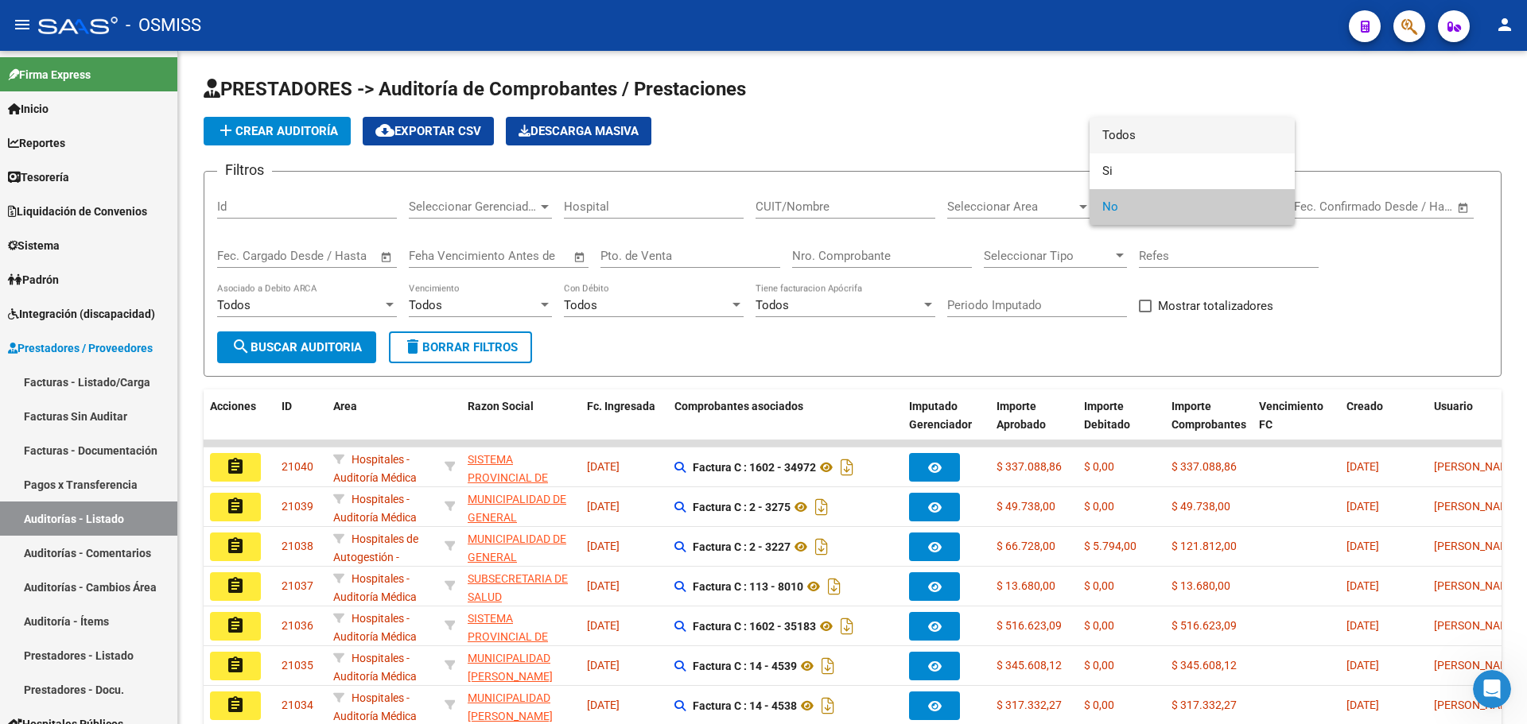
click at [1126, 134] on span "Todos" at bounding box center [1192, 136] width 180 height 36
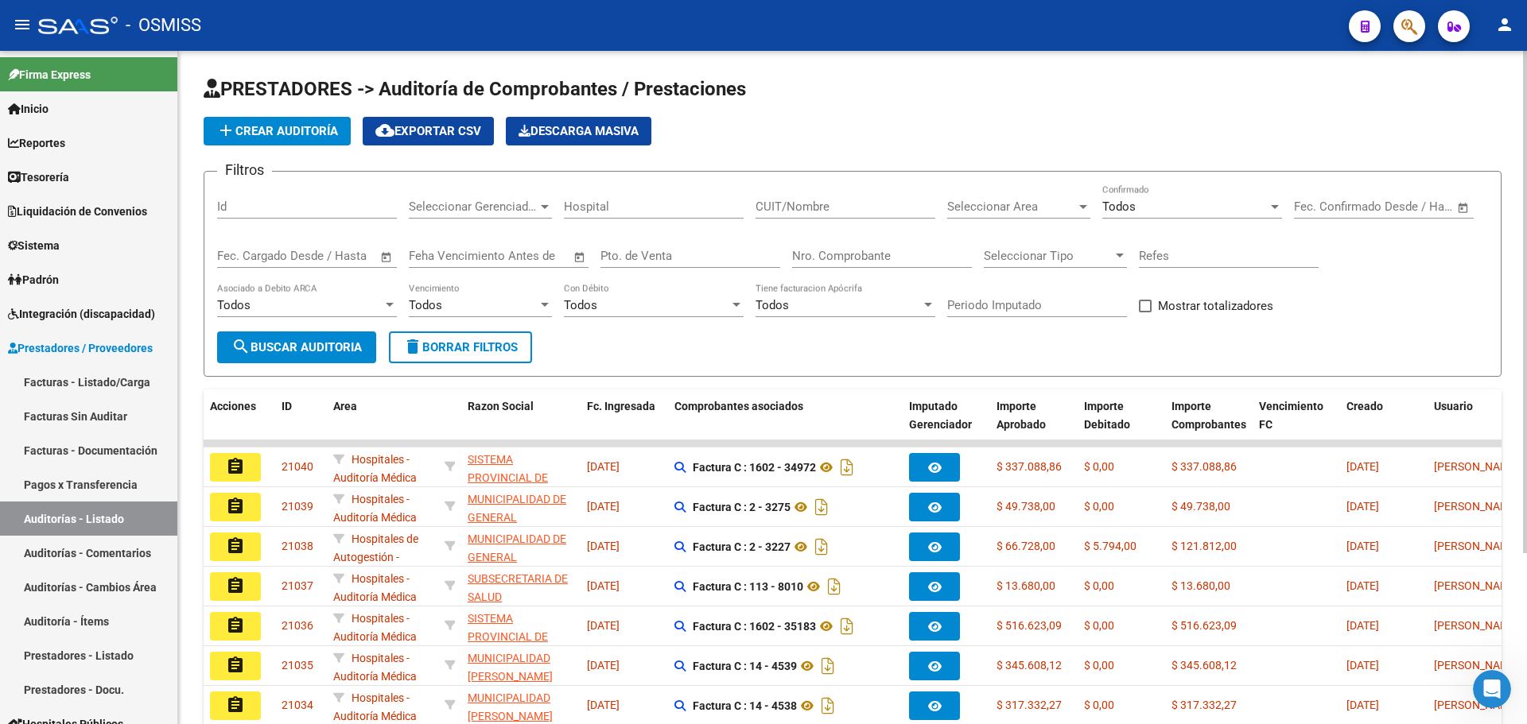
click at [649, 359] on form "Filtros Id Seleccionar Gerenciador Seleccionar Gerenciador Hospital CUIT/Nombre…" at bounding box center [853, 274] width 1298 height 206
click at [542, 207] on div at bounding box center [545, 207] width 8 height 4
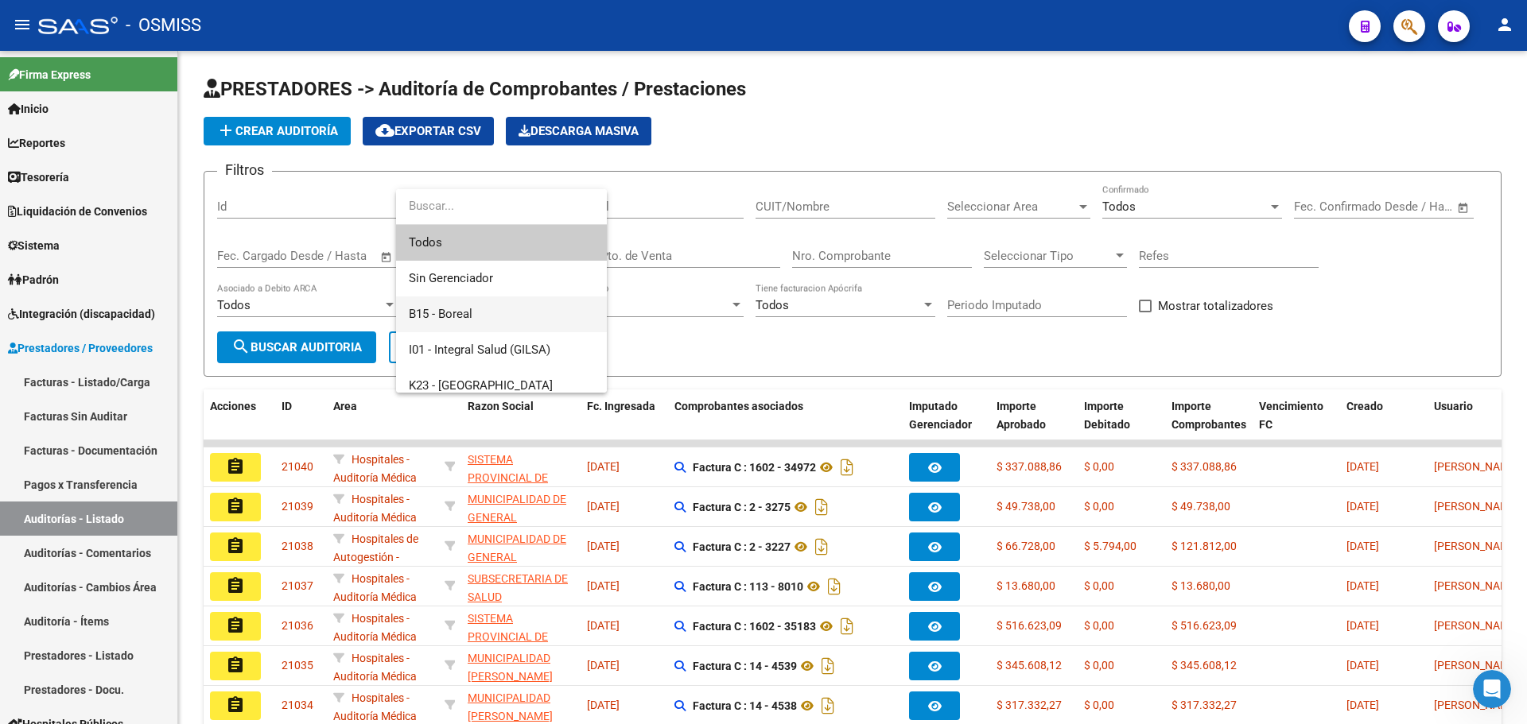
click at [539, 312] on span "B15 - Boreal" at bounding box center [501, 315] width 185 height 36
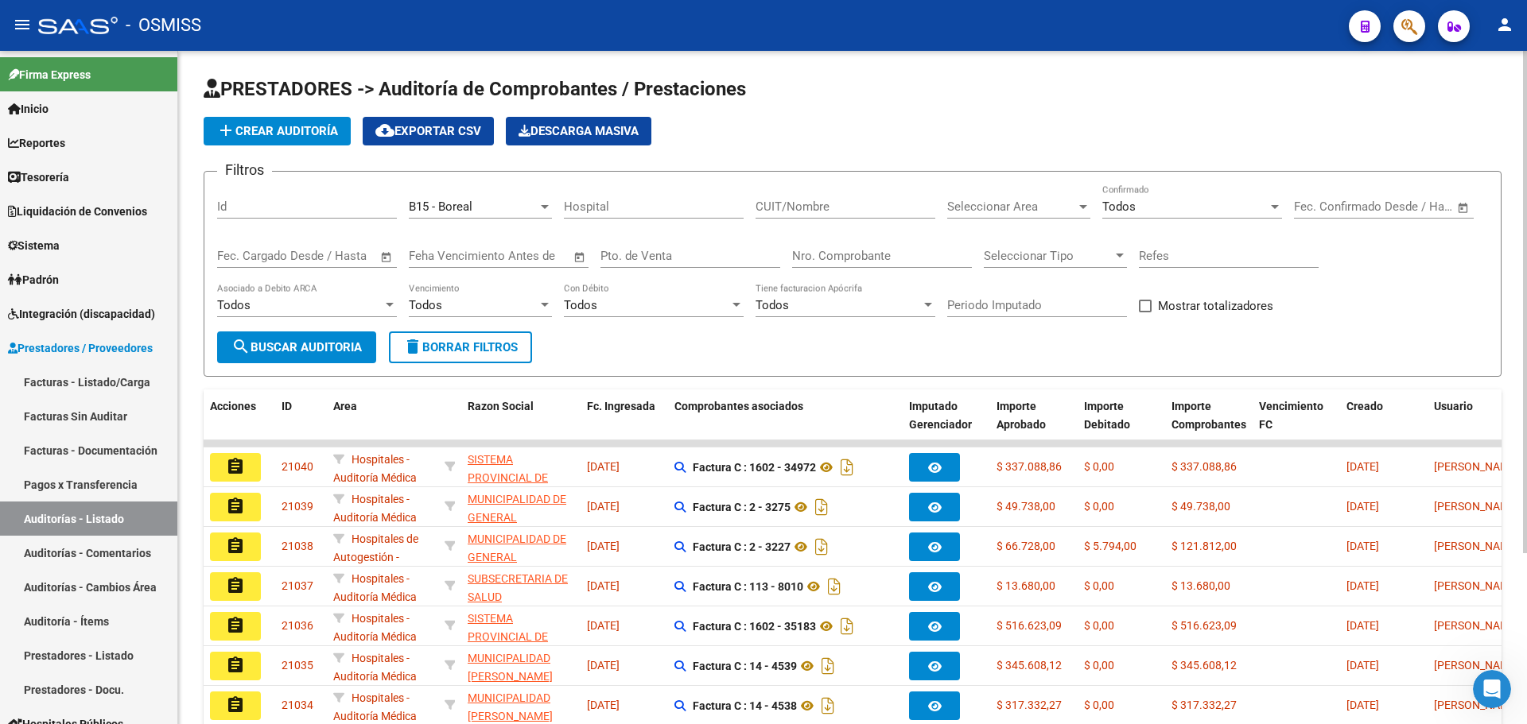
click at [1033, 184] on div "Seleccionar Area Seleccionar Area" at bounding box center [1018, 201] width 143 height 34
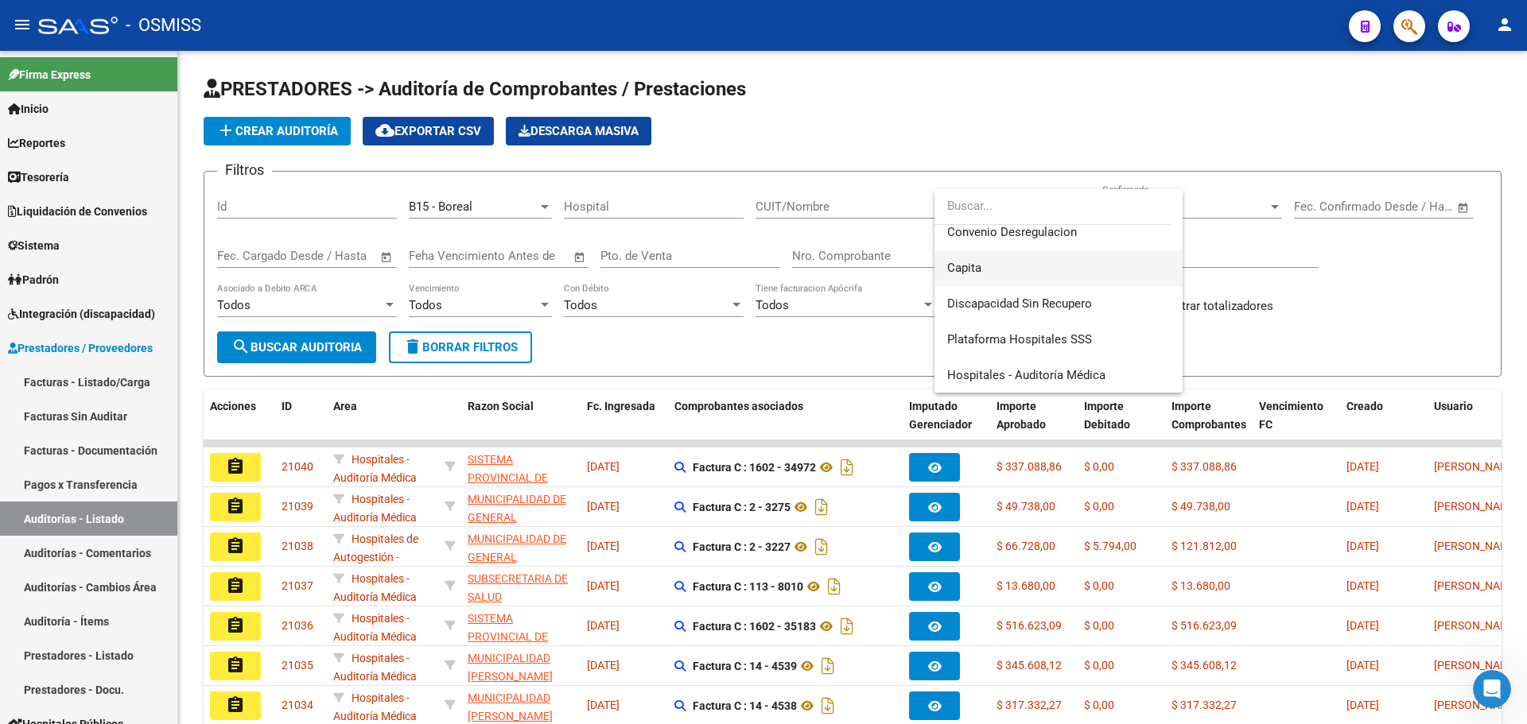
scroll to position [239, 0]
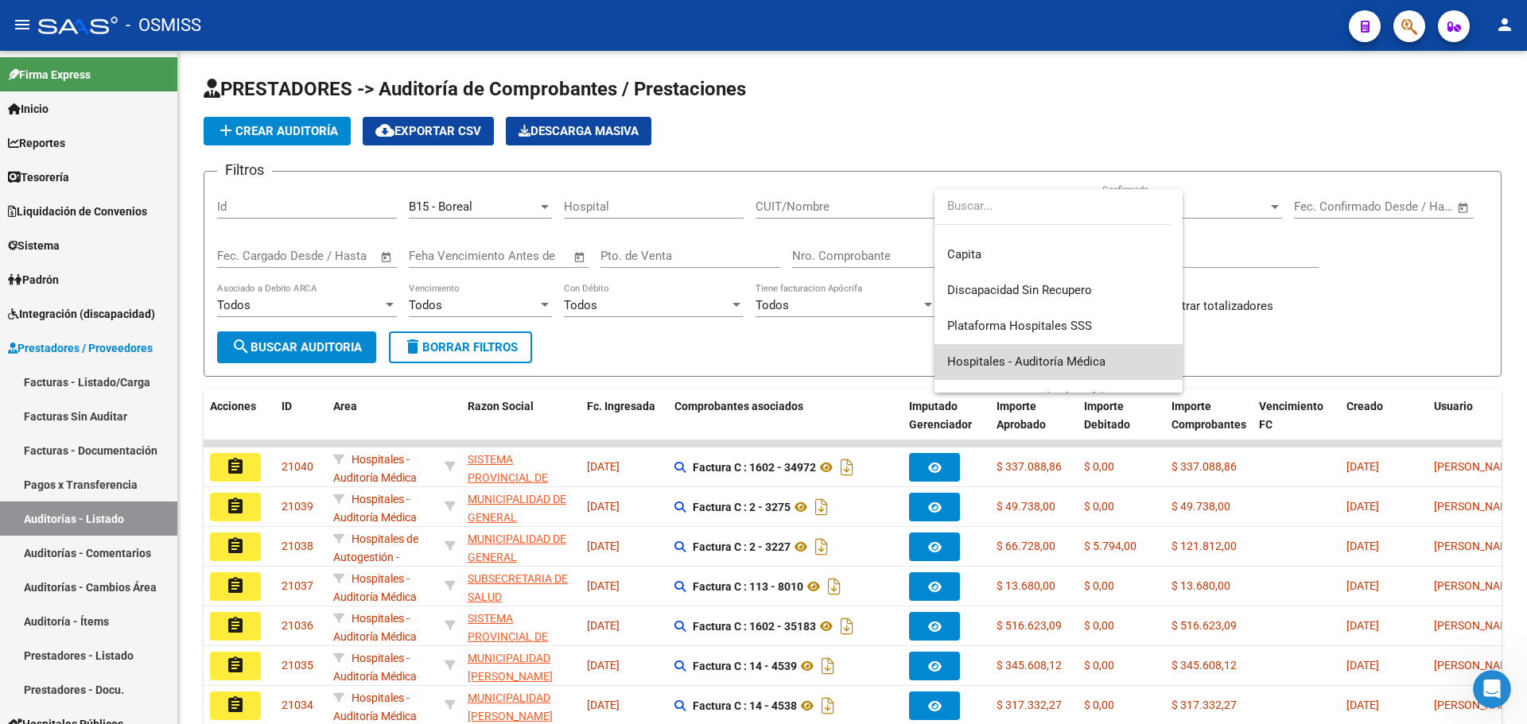
click at [1073, 354] on span "Hospitales - Auditoría Médica" at bounding box center [1058, 362] width 223 height 36
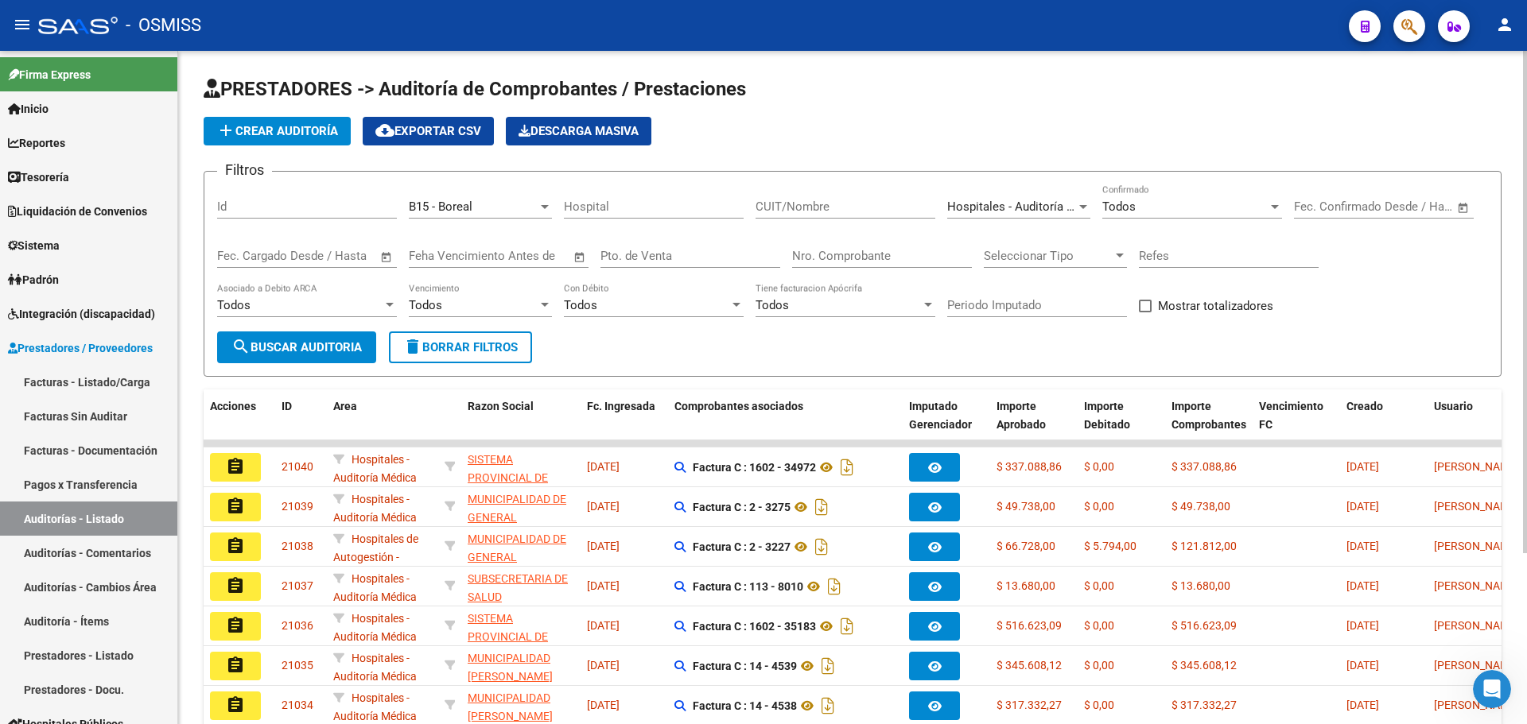
click at [1013, 313] on div "Periodo Imputado" at bounding box center [1037, 300] width 180 height 34
type input "202509"
click at [264, 352] on span "search Buscar Auditoria" at bounding box center [296, 347] width 130 height 14
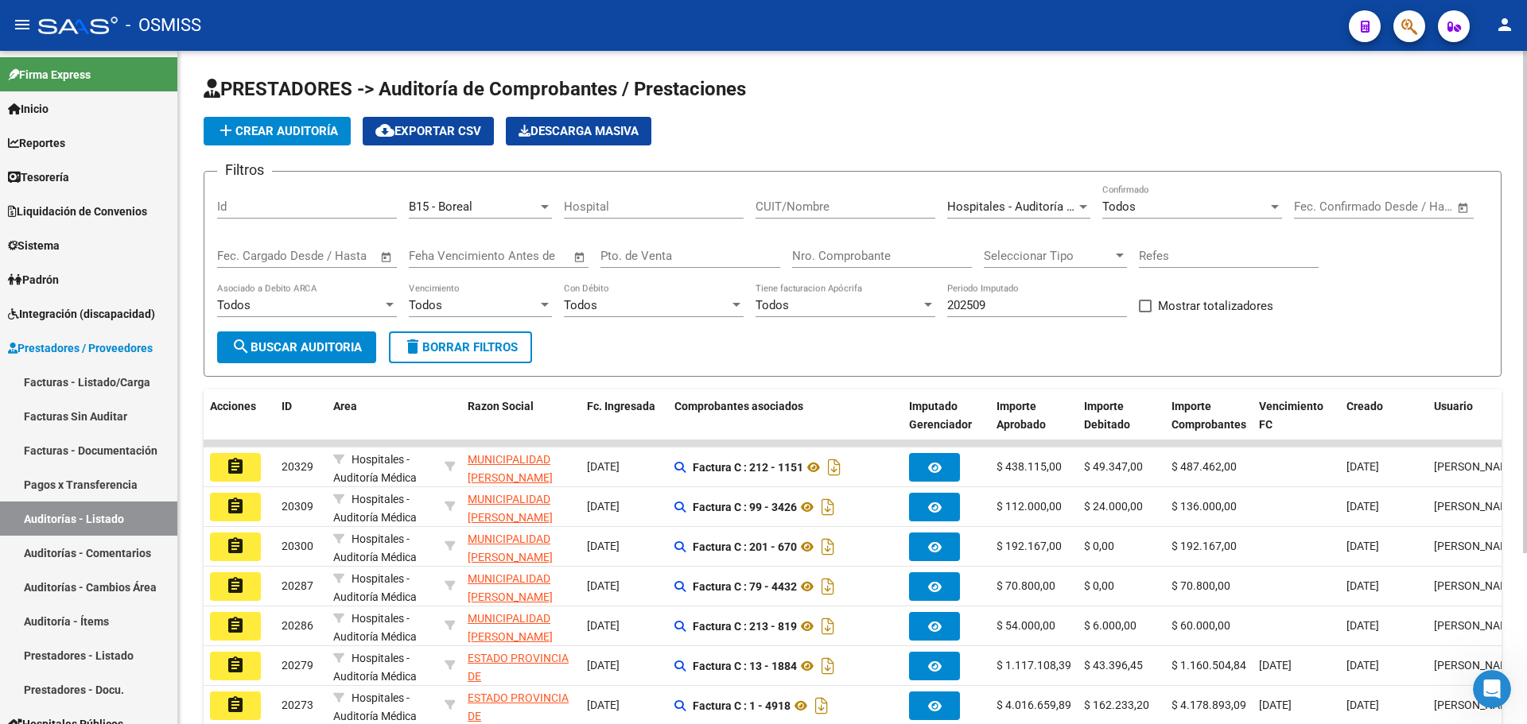
click at [1505, 110] on div "PRESTADORES -> Auditoría de Comprobantes / Prestaciones add Crear Auditoría clo…" at bounding box center [852, 496] width 1349 height 891
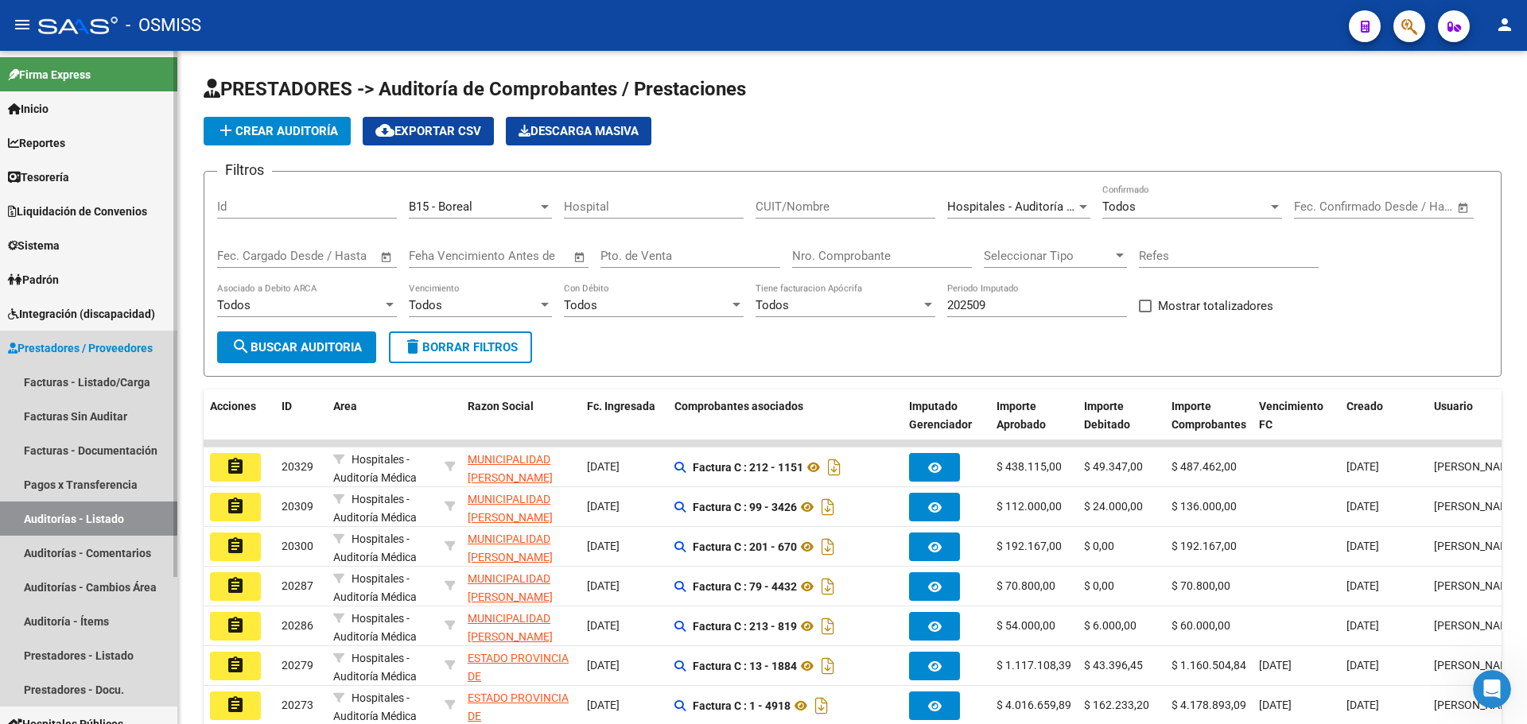
click at [150, 518] on link "Auditorías - Listado" at bounding box center [88, 519] width 177 height 34
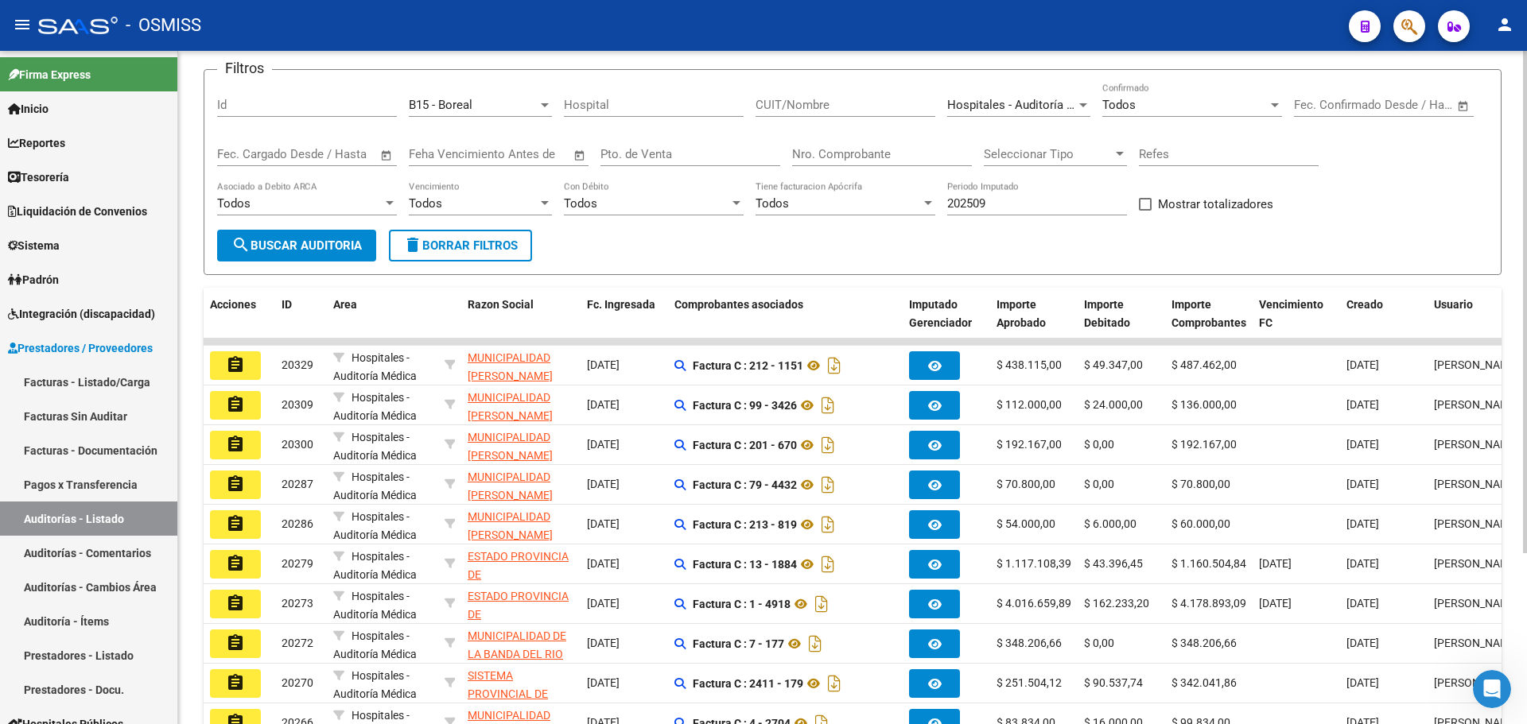
scroll to position [0, 0]
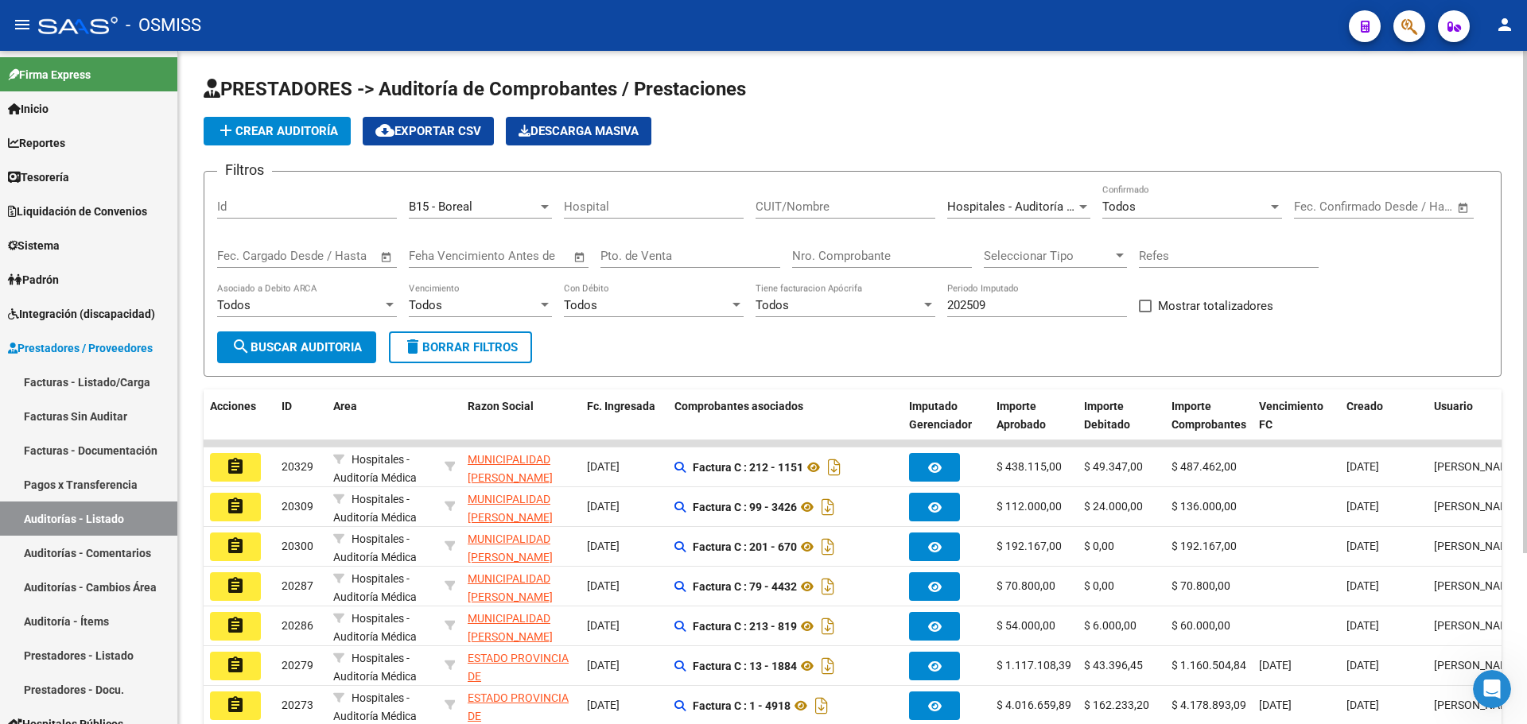
click at [860, 127] on div "add Crear Auditoría cloud_download Exportar CSV Descarga Masiva" at bounding box center [853, 131] width 1298 height 29
click at [820, 125] on div "add Crear Auditoría cloud_download Exportar CSV Descarga Masiva" at bounding box center [853, 131] width 1298 height 29
